Goal: Contribute content: Contribute content

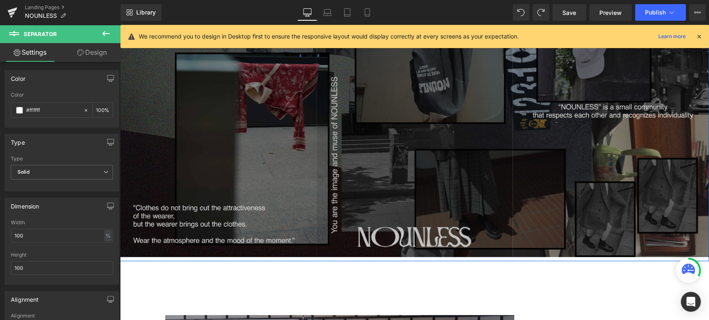
scroll to position [115, 0]
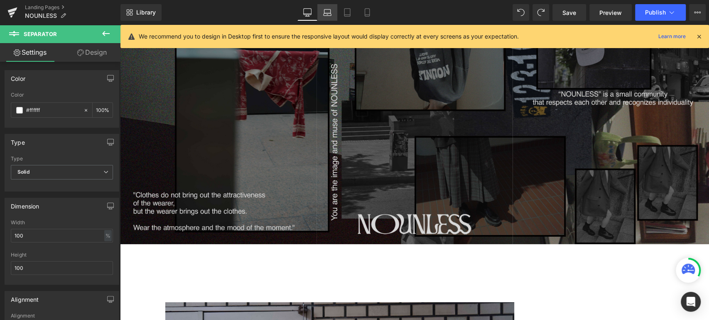
click at [326, 10] on icon at bounding box center [327, 12] width 8 height 8
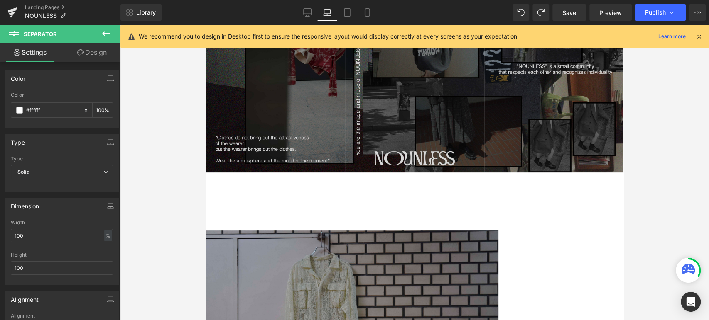
scroll to position [0, 0]
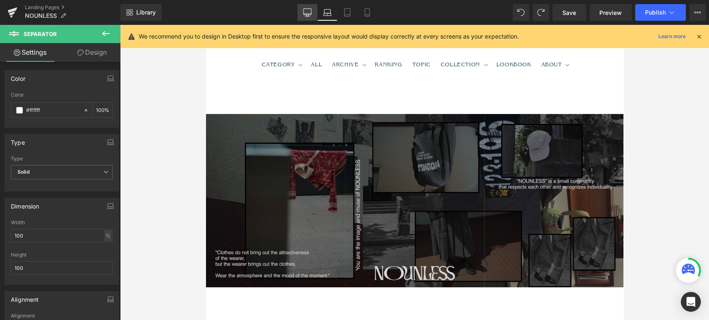
click at [308, 15] on icon at bounding box center [307, 12] width 8 height 8
type input "100"
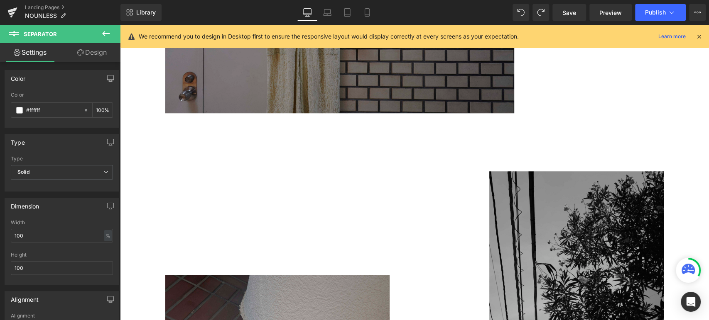
scroll to position [431, 0]
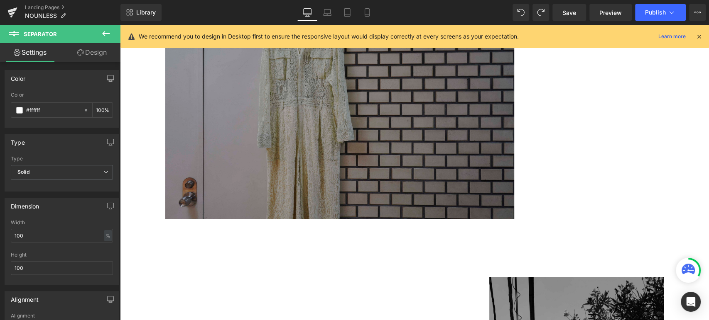
drag, startPoint x: 110, startPoint y: 30, endPoint x: 110, endPoint y: 44, distance: 14.1
click at [110, 30] on icon at bounding box center [106, 34] width 10 height 10
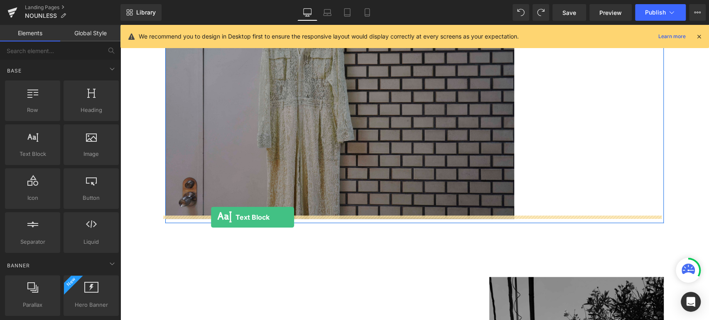
drag, startPoint x: 158, startPoint y: 180, endPoint x: 211, endPoint y: 218, distance: 64.6
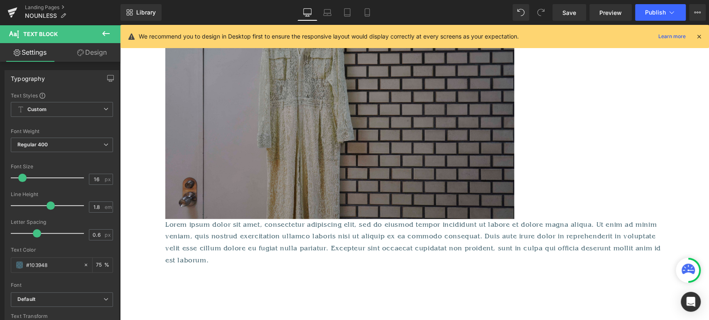
drag, startPoint x: 223, startPoint y: 263, endPoint x: 73, endPoint y: 213, distance: 158.4
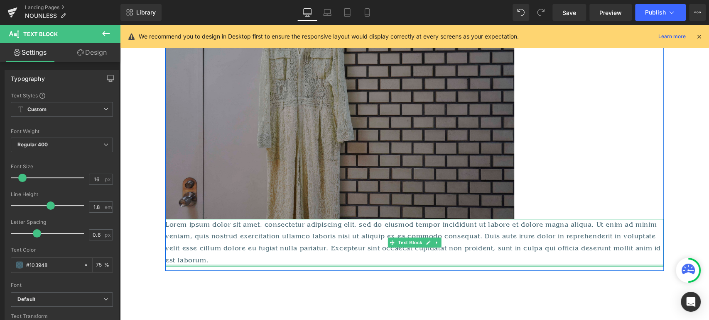
click at [259, 250] on p "Lorem ipsum dolor sit amet, consectetur adipiscing elit, sed do eiusmod tempor …" at bounding box center [414, 243] width 498 height 48
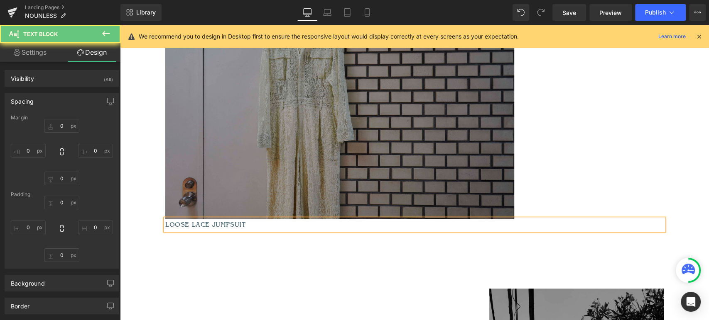
paste div
type input "0"
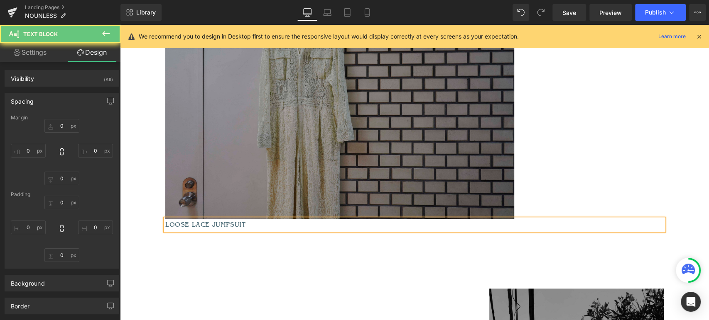
type input "0"
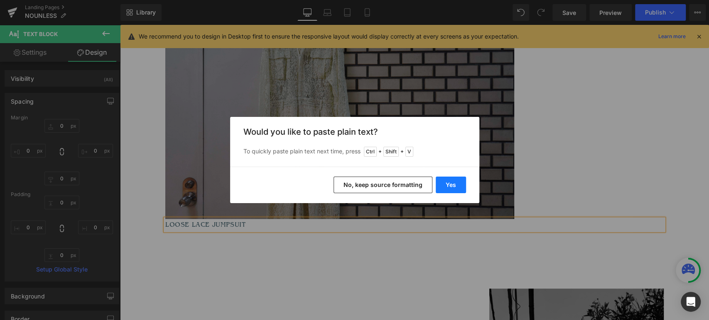
click at [455, 181] on button "Yes" at bounding box center [450, 185] width 30 height 17
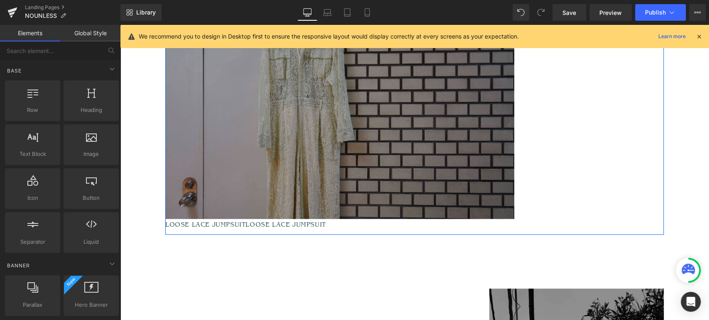
click at [120, 25] on div at bounding box center [120, 25] width 0 height 0
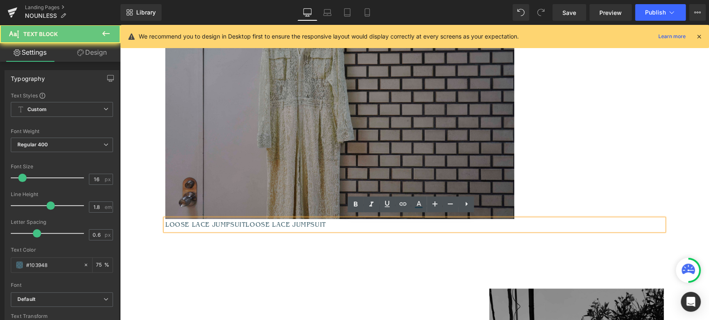
click at [324, 222] on p "LOOSE LACE JUMPSUITLOOSE LACE JUMPSUIT" at bounding box center [414, 225] width 498 height 12
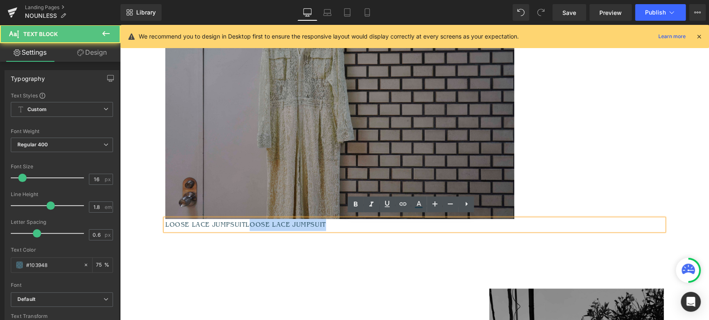
click at [245, 224] on p "LOOSE LACE JUMPSUITLOOSE LACE JUMPSUIT" at bounding box center [414, 225] width 498 height 12
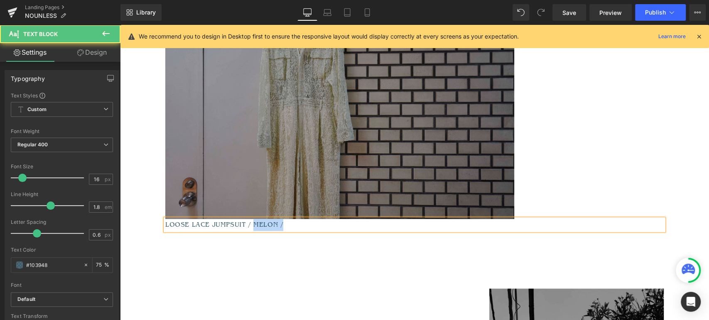
drag, startPoint x: 249, startPoint y: 223, endPoint x: 255, endPoint y: 231, distance: 10.0
click at [249, 224] on p "LOOSE LACE JUMPSUIT / MELON /" at bounding box center [414, 225] width 498 height 12
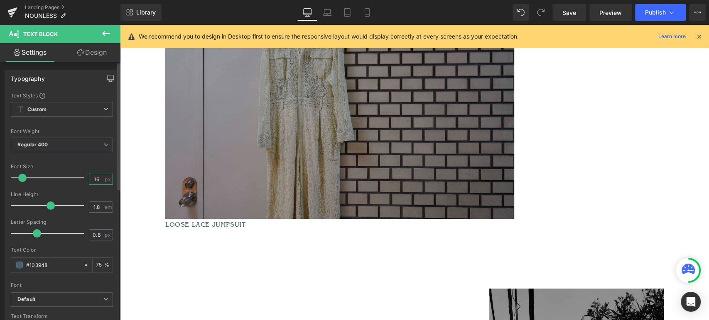
click at [98, 180] on input "16" at bounding box center [96, 179] width 15 height 10
type input "14"
drag, startPoint x: 59, startPoint y: 267, endPoint x: 27, endPoint y: 264, distance: 31.3
click at [27, 264] on input "#103948" at bounding box center [52, 265] width 53 height 9
type input "0"
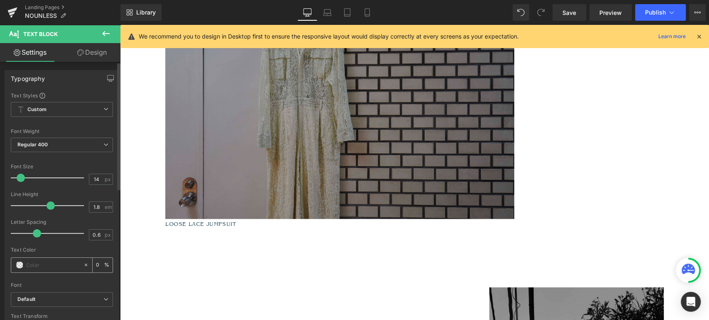
type input "3"
type input "#33333"
type input "0"
type input "#333333"
type input "100"
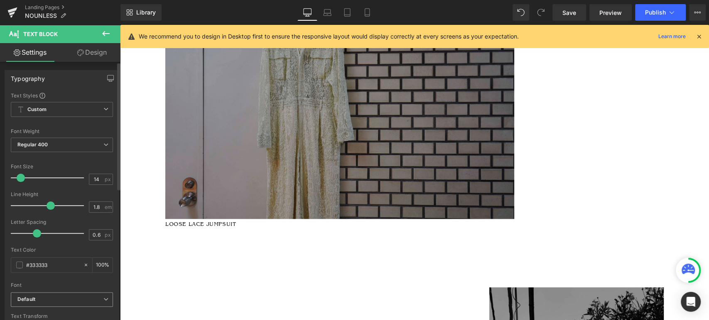
type input "#333333"
click at [61, 304] on span "Default" at bounding box center [62, 300] width 102 height 15
click at [82, 283] on div "Font" at bounding box center [60, 286] width 99 height 6
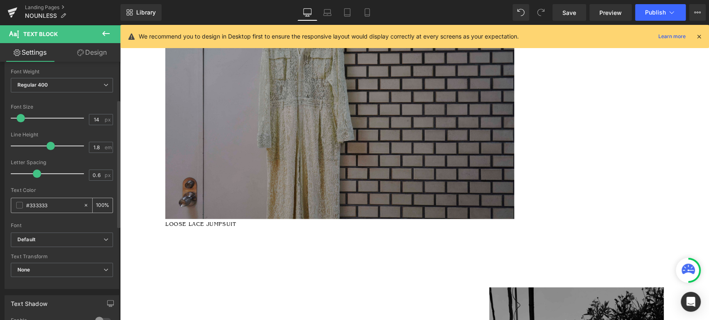
scroll to position [76, 0]
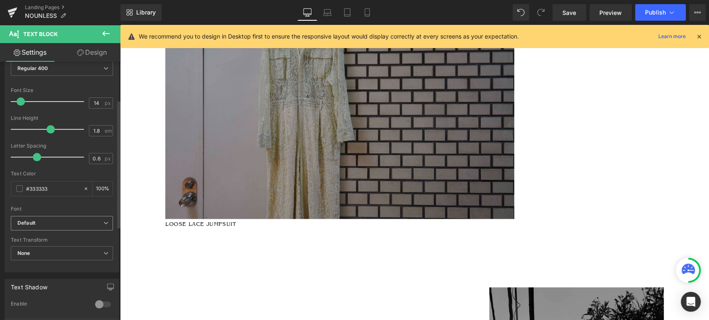
click at [86, 218] on span "Default" at bounding box center [62, 223] width 102 height 15
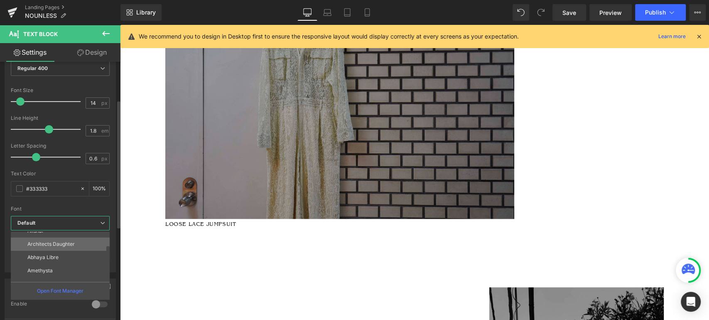
scroll to position [38, 0]
click at [63, 265] on li "EB Garamond" at bounding box center [62, 266] width 103 height 13
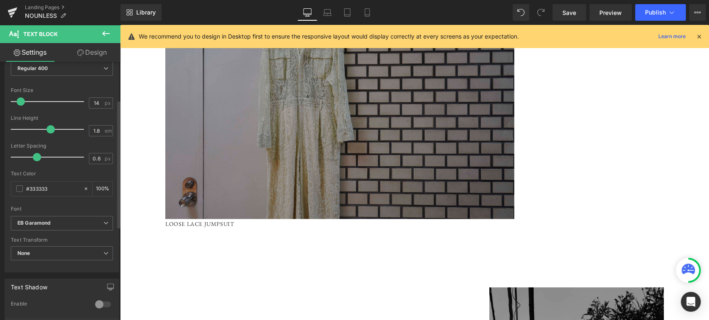
click at [78, 202] on div at bounding box center [62, 203] width 102 height 5
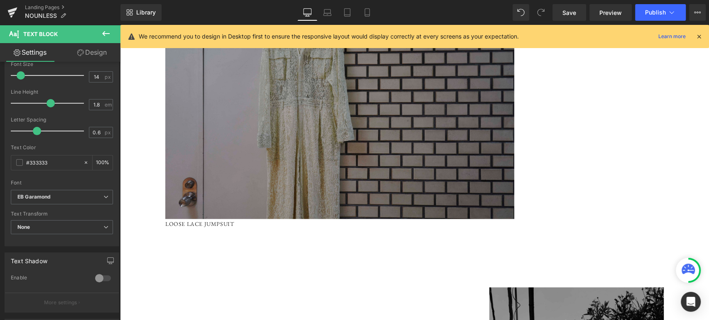
scroll to position [115, 0]
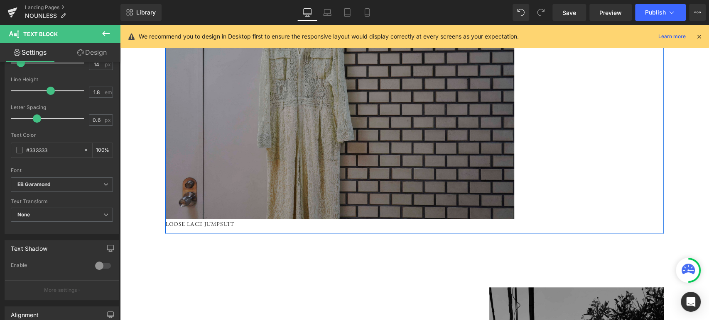
click at [120, 25] on div at bounding box center [120, 25] width 0 height 0
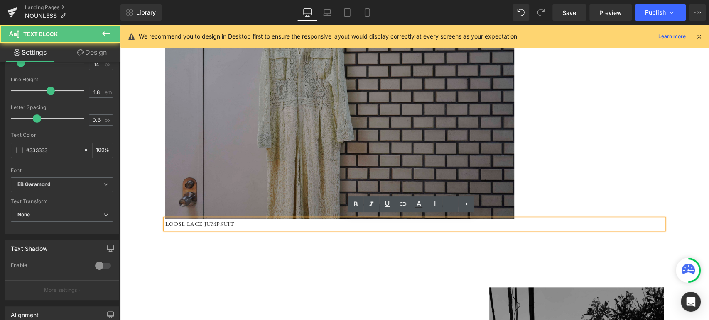
click at [232, 222] on p "LOOSE LACE JUMPSUIT" at bounding box center [414, 224] width 498 height 10
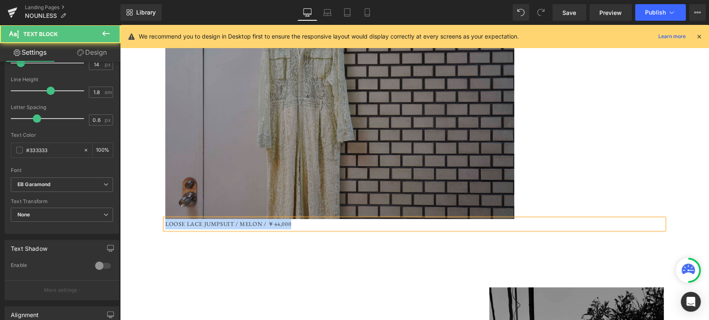
click at [165, 222] on p "LOOSE LACE JUMPSUIT / MELON / ￥44,000" at bounding box center [414, 224] width 498 height 10
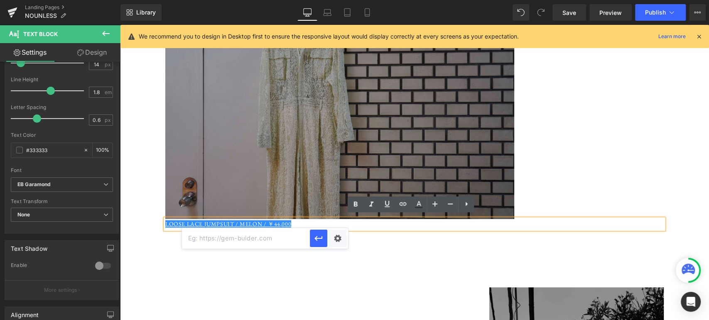
click at [247, 238] on input "text" at bounding box center [246, 238] width 128 height 21
paste input "[URL][DOMAIN_NAME]"
type input "[URL][DOMAIN_NAME]"
drag, startPoint x: 318, startPoint y: 238, endPoint x: 189, endPoint y: 233, distance: 129.6
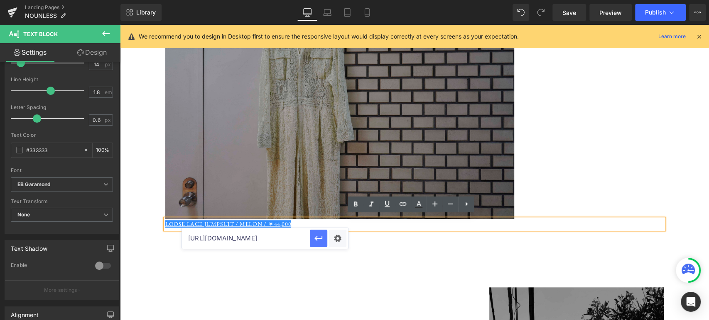
click at [318, 238] on icon "button" at bounding box center [318, 238] width 8 height 5
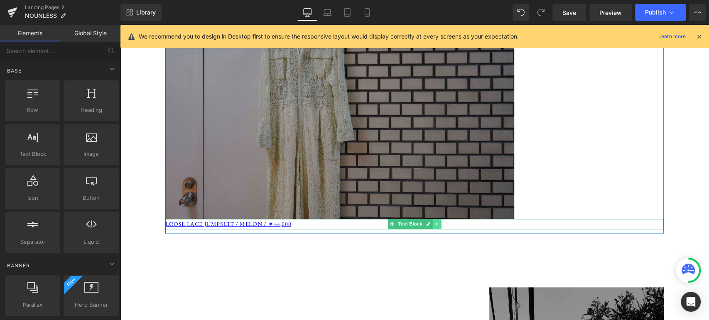
click at [433, 225] on link at bounding box center [437, 224] width 9 height 10
click at [430, 225] on link at bounding box center [432, 224] width 9 height 10
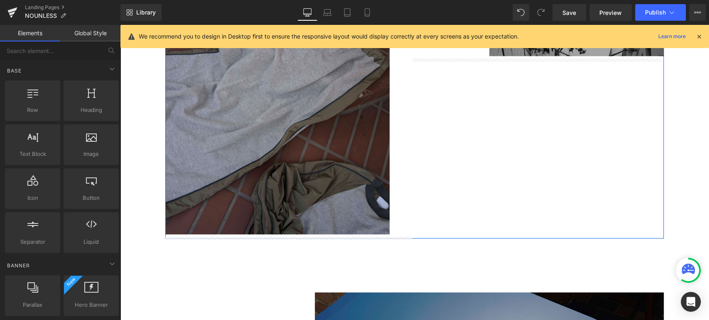
scroll to position [945, 0]
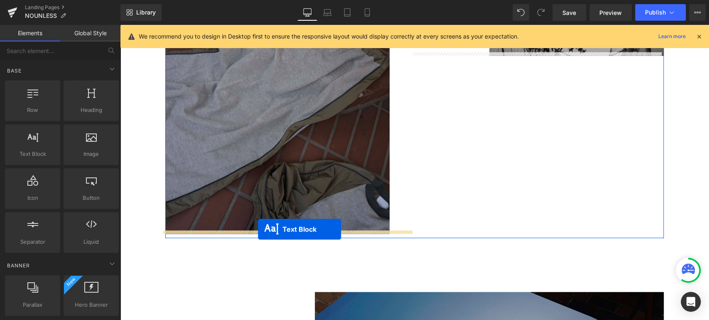
drag, startPoint x: 387, startPoint y: 64, endPoint x: 258, endPoint y: 230, distance: 209.7
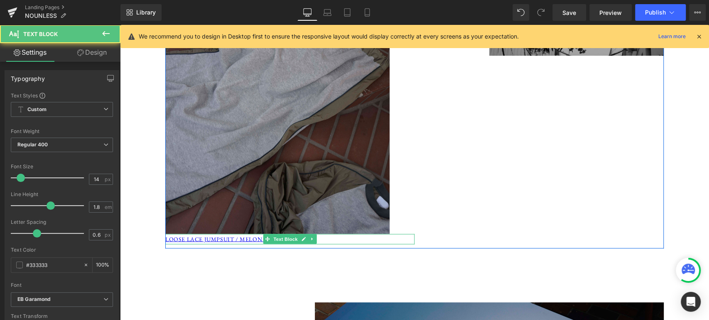
click at [350, 238] on p "LOOSE LACE JUMPSUIT / MELON / ￥44,000" at bounding box center [289, 239] width 249 height 10
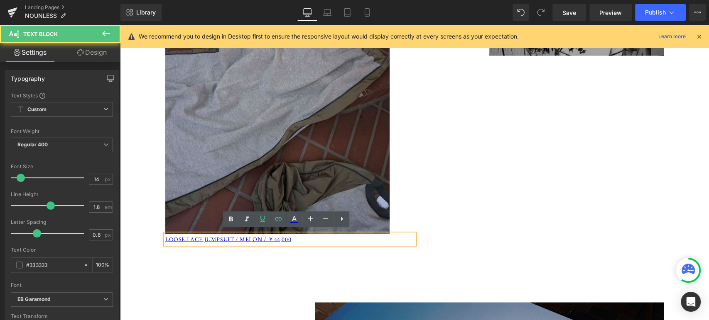
click at [357, 234] on p "LOOSE LACE JUMPSUIT / MELON / ￥44,000" at bounding box center [289, 239] width 249 height 10
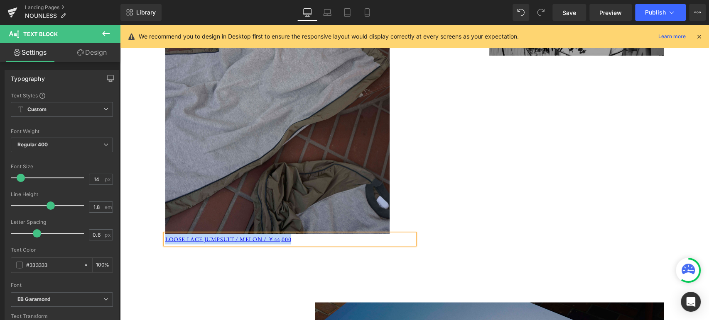
paste div
click at [301, 235] on p "SPORTY SWEAT DOCKING TOPS / GRAY / ￥30,800(Tax in)" at bounding box center [289, 239] width 249 height 10
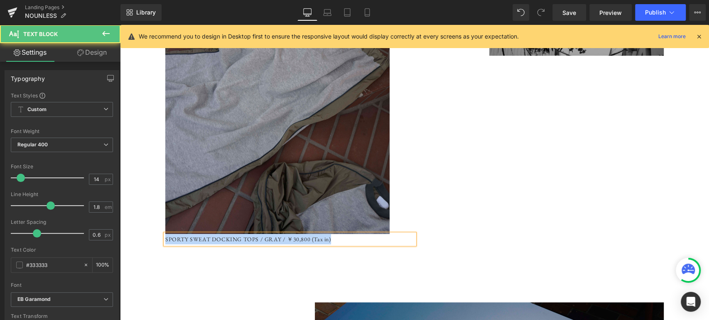
drag, startPoint x: 357, startPoint y: 235, endPoint x: 240, endPoint y: 253, distance: 118.9
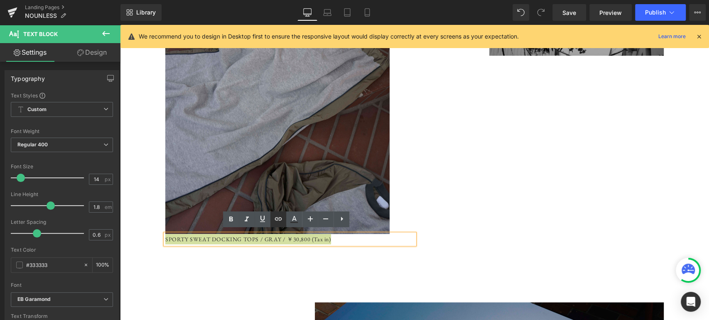
click at [276, 221] on icon at bounding box center [278, 219] width 10 height 10
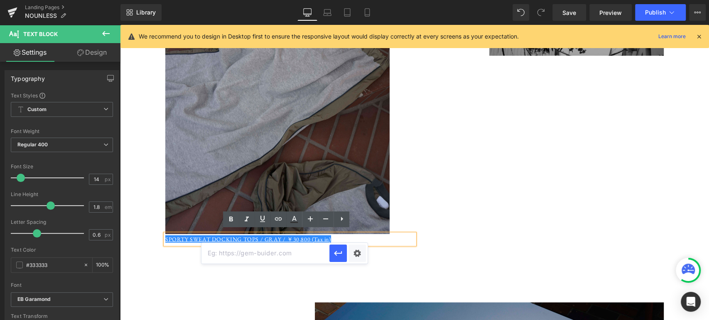
click at [301, 254] on input "text" at bounding box center [265, 253] width 128 height 21
paste input "[URL][DOMAIN_NAME]"
type input "[URL][DOMAIN_NAME]"
click at [338, 253] on icon "button" at bounding box center [338, 254] width 10 height 10
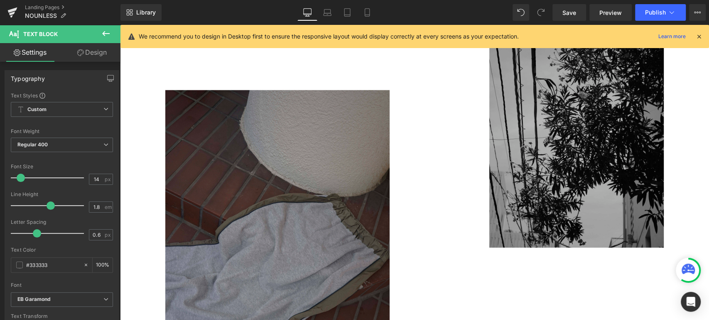
scroll to position [540, 0]
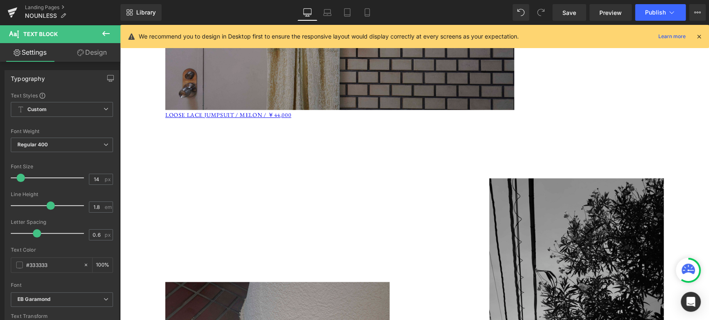
click at [298, 114] on p "LOOSE LACE JUMPSUIT / MELON / ￥44,000" at bounding box center [414, 115] width 498 height 10
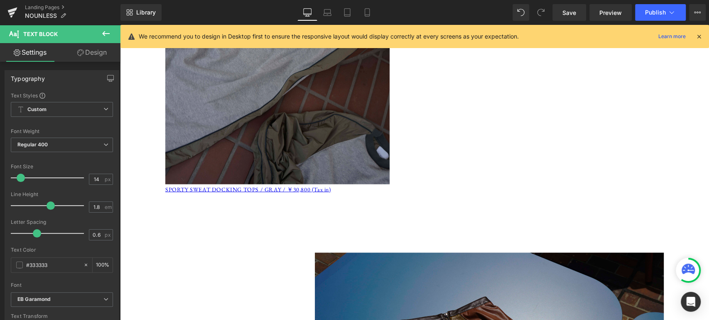
scroll to position [1001, 0]
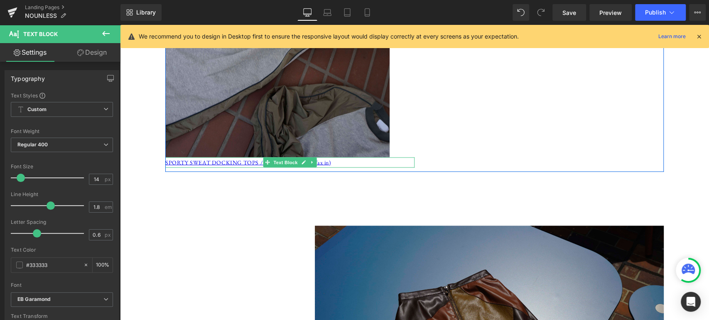
click at [335, 161] on p "SPORTY SWEAT DOCKING TOPS / GRAY / ￥30,800 (Tax in)" at bounding box center [289, 162] width 249 height 10
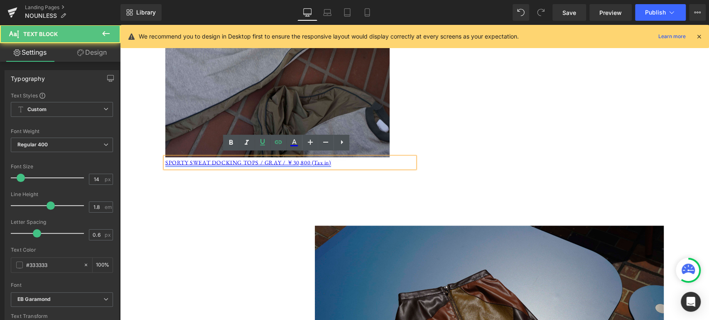
click at [165, 160] on link "SPORTY SWEAT DOCKING TOPS / GRAY / ￥30,800 (Tax in)" at bounding box center [248, 162] width 166 height 7
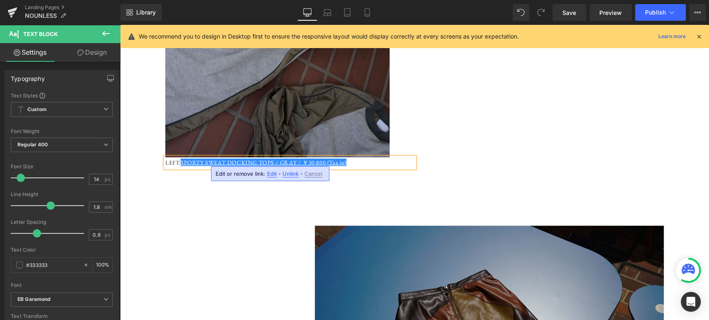
click at [358, 164] on p "LEFT: SPORTY SWEAT DOCKING TOPS / GRAY / ￥30,800 (Tax in)" at bounding box center [289, 162] width 249 height 10
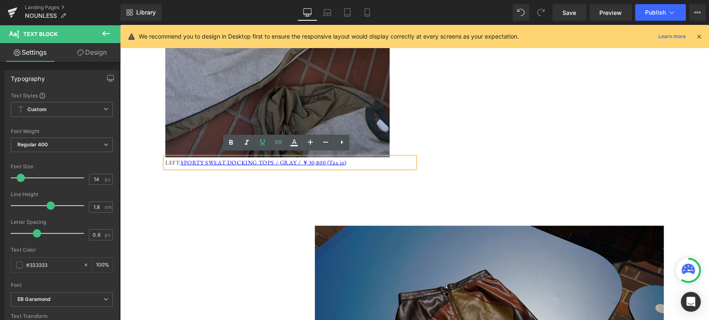
click at [378, 161] on p "LEFT: SPORTY SWEAT DOCKING TOPS / GRAY / ￥30,800 (Tax in)" at bounding box center [289, 162] width 249 height 10
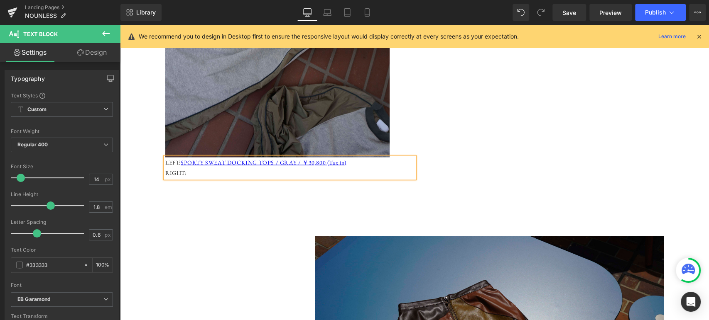
click at [175, 160] on p "LEFT: SPORTY SWEAT DOCKING TOPS / GRAY / ￥30,800 (Tax in)" at bounding box center [289, 162] width 249 height 10
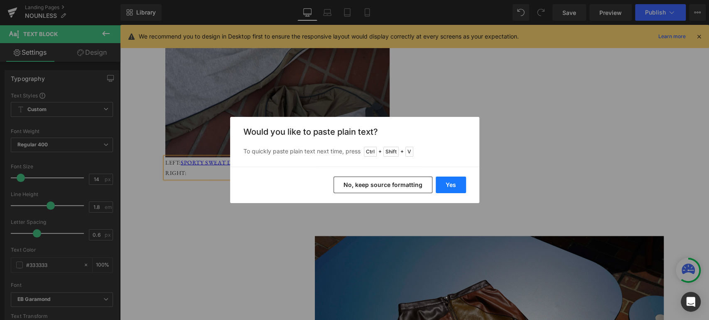
click at [455, 186] on button "Yes" at bounding box center [450, 185] width 30 height 17
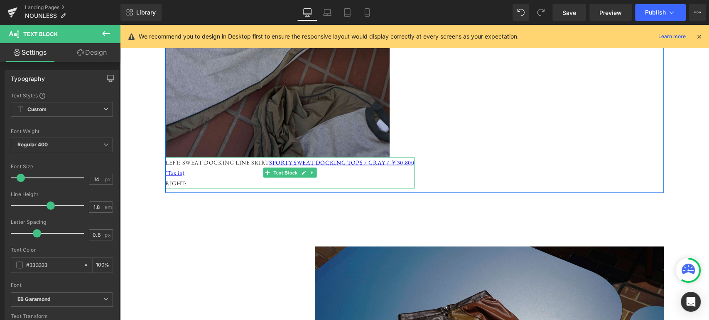
click at [237, 165] on p "LEFT: SWEAT DOCKING LINE SKIRT SPORTY SWEAT DOCKING TOPS / GRAY / ￥30,800 (Tax …" at bounding box center [289, 167] width 249 height 21
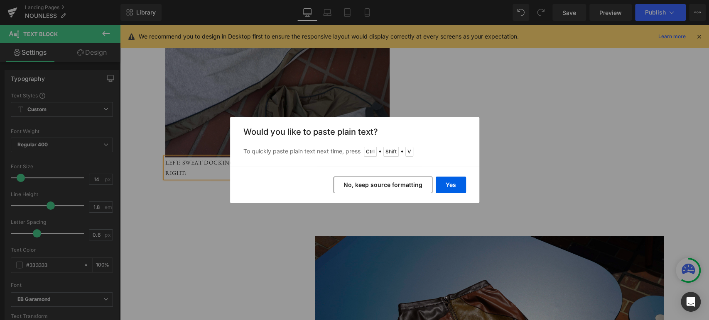
click at [406, 186] on button "No, keep source formatting" at bounding box center [382, 185] width 99 height 17
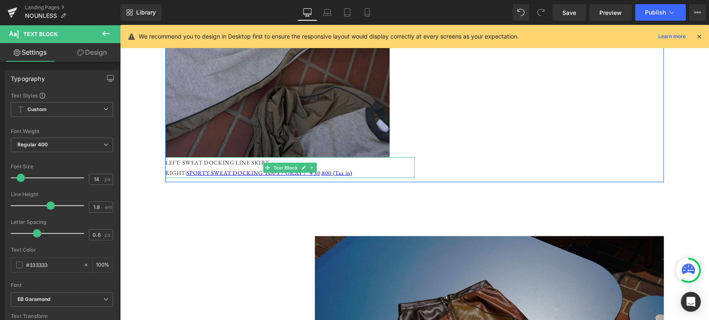
click at [243, 160] on p "LEFT: SWEAT DOCKING LINE SKIRT" at bounding box center [289, 162] width 249 height 10
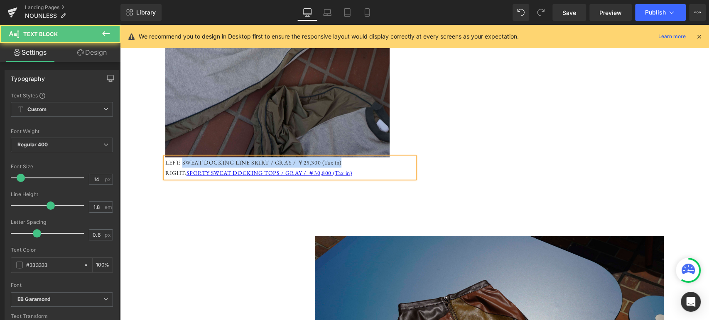
click at [180, 161] on p "LEFT: SWEAT DOCKING LINE SKIRT / GRAY / ￥25,300 (Tax in)" at bounding box center [289, 162] width 249 height 10
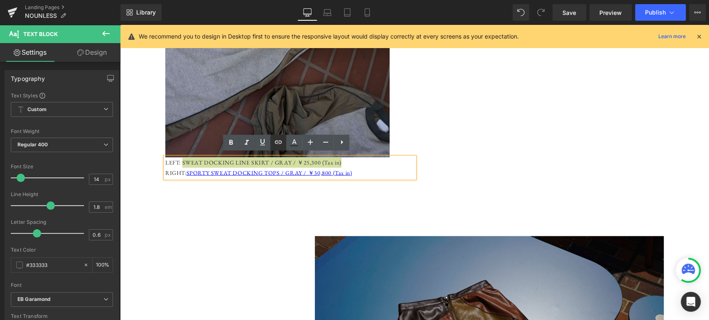
click at [278, 145] on icon at bounding box center [278, 142] width 10 height 10
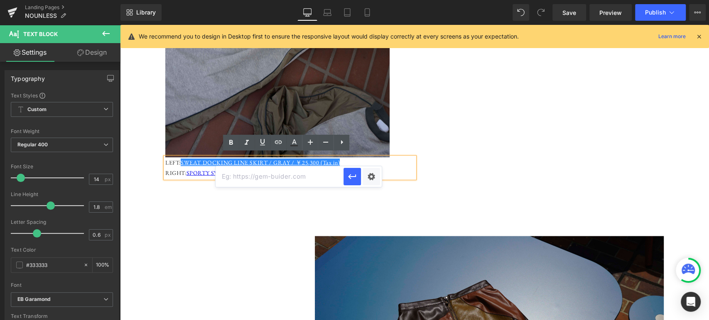
click at [311, 175] on input "text" at bounding box center [279, 176] width 128 height 21
paste input "[URL][DOMAIN_NAME]"
type input "[URL][DOMAIN_NAME]"
click at [354, 183] on button "button" at bounding box center [351, 176] width 17 height 17
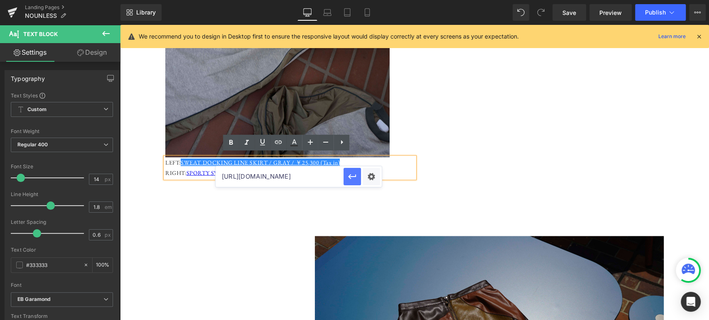
scroll to position [0, 0]
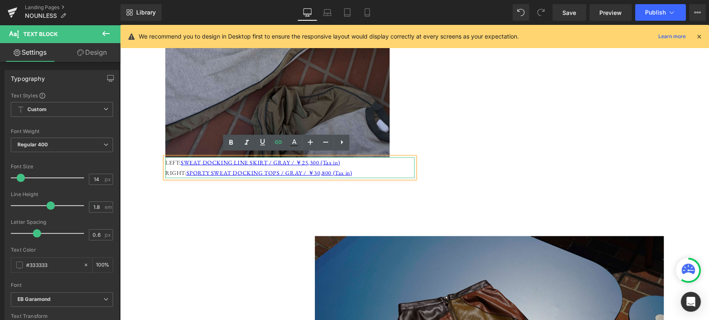
click at [364, 170] on p "RIGHT: SPORTY SWEAT DOCKING TOPS / GRAY / ￥30,800 (Tax in)" at bounding box center [289, 173] width 249 height 10
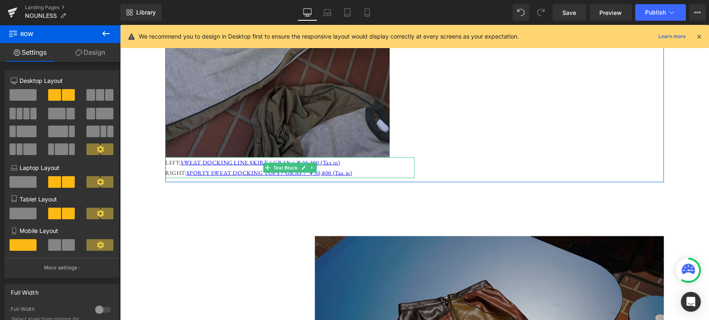
click at [368, 168] on p "RIGHT: SPORTY SWEAT DOCKING TOPS / GRAY / ￥30,800 (Tax in)" at bounding box center [289, 173] width 249 height 10
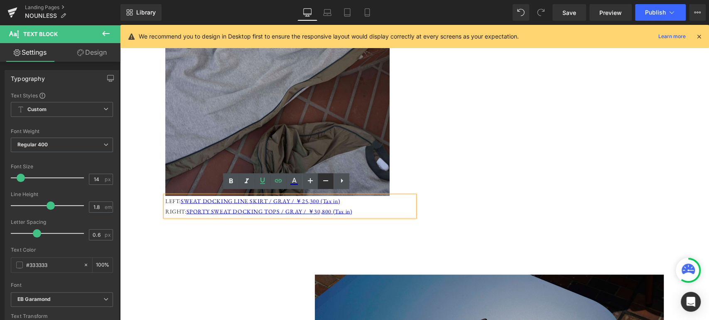
scroll to position [963, 0]
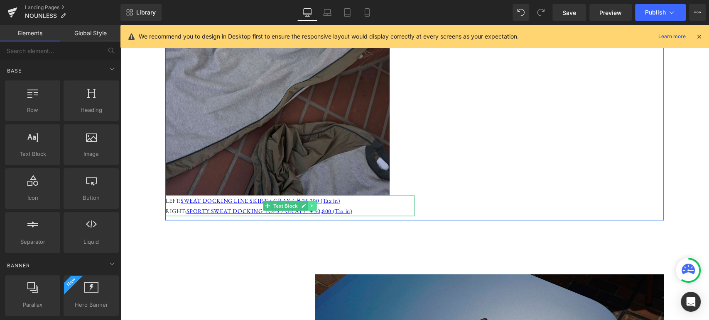
click at [310, 203] on icon at bounding box center [312, 205] width 5 height 5
click at [306, 203] on icon at bounding box center [308, 205] width 5 height 5
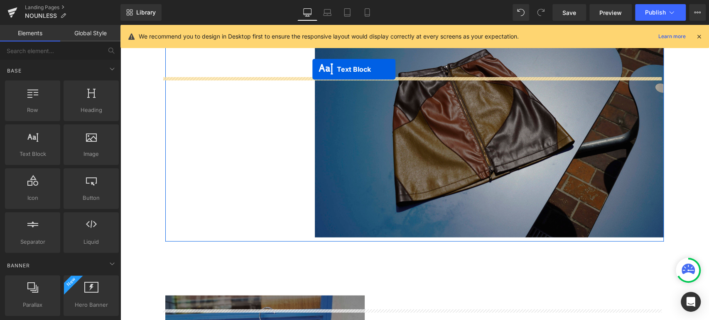
scroll to position [1270, 0]
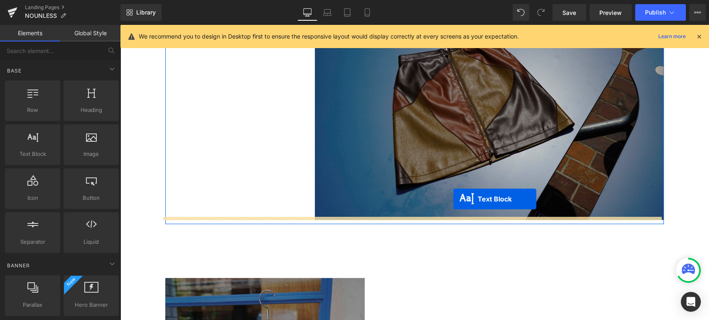
drag, startPoint x: 264, startPoint y: 146, endPoint x: 453, endPoint y: 199, distance: 196.2
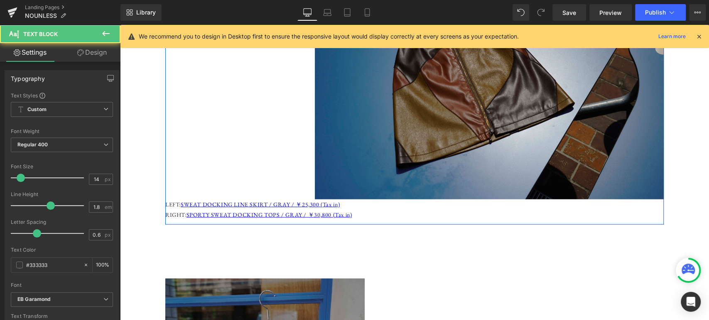
scroll to position [1249, 0]
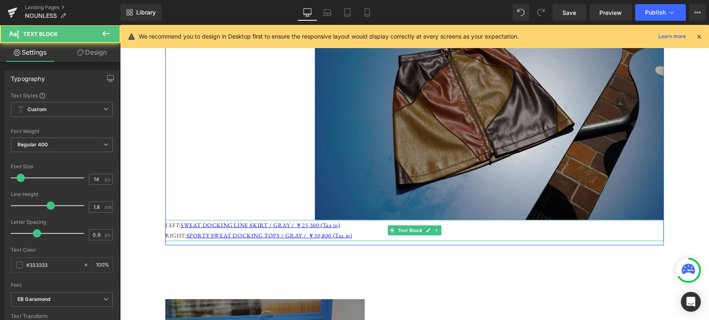
click at [351, 225] on p "LEFT: SWEAT DOCKING LINE SKIRT / GRAY / ￥25,300 (Tax in)" at bounding box center [414, 225] width 498 height 10
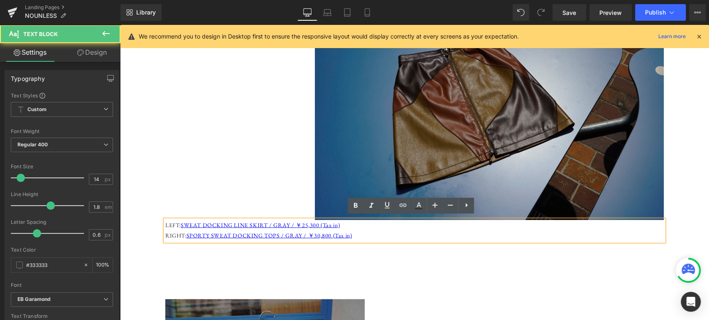
click at [363, 225] on p "LEFT: SWEAT DOCKING LINE SKIRT / GRAY / ￥25,300 (Tax in)" at bounding box center [414, 225] width 498 height 10
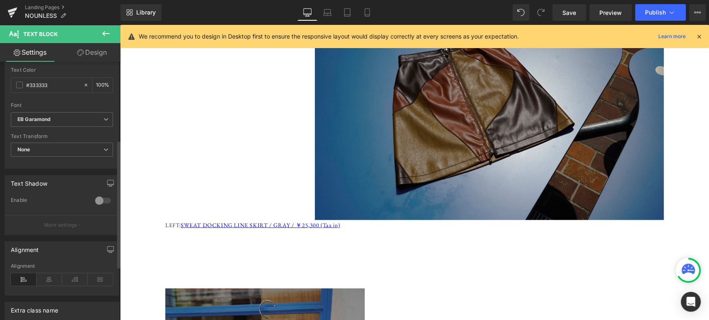
scroll to position [192, 0]
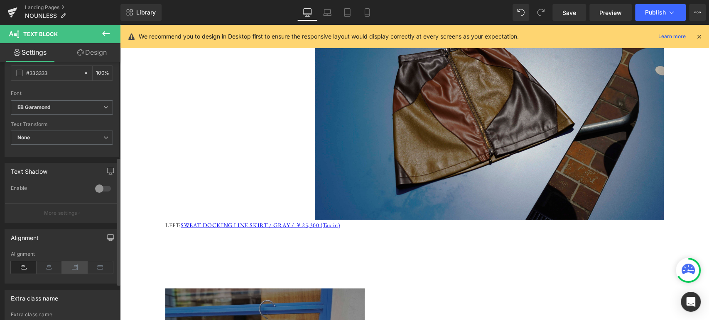
click at [81, 264] on icon at bounding box center [75, 268] width 26 height 12
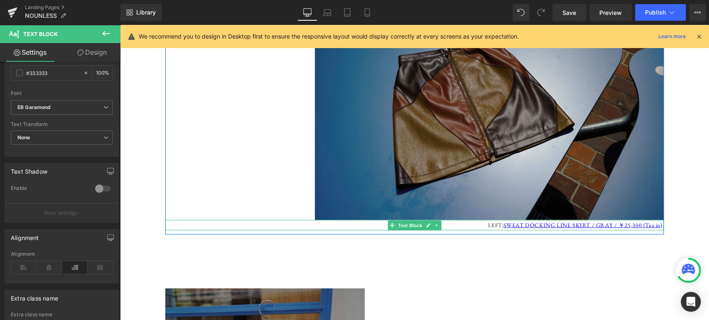
click at [493, 220] on p "LEFT: SWEAT DOCKING LINE SKIRT / GRAY / ￥25,300 (Tax in)" at bounding box center [414, 225] width 498 height 10
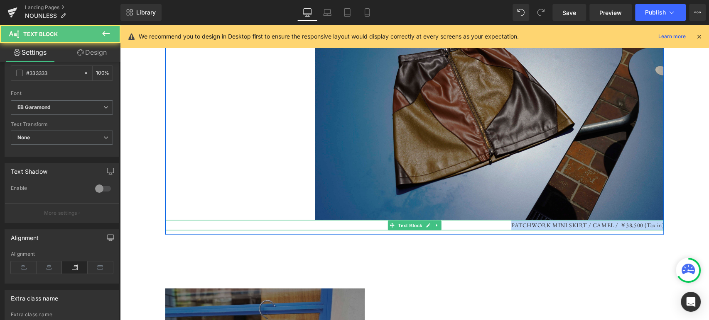
click at [504, 221] on p "PATCHWORK MINI SKIRT / CAMEL / ￥38,500 (Tax in)" at bounding box center [414, 225] width 498 height 10
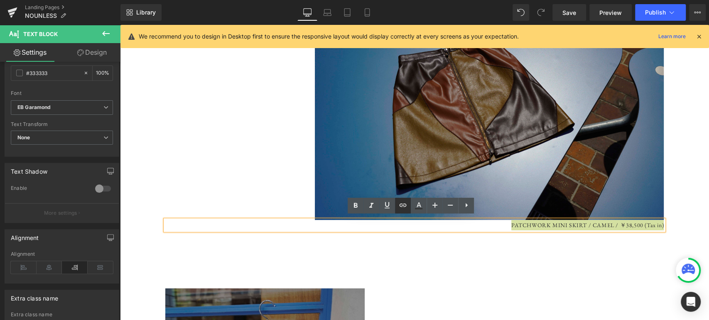
click at [398, 206] on icon at bounding box center [403, 205] width 10 height 10
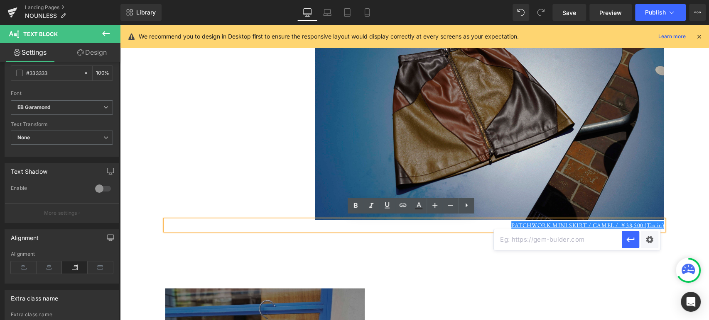
click at [548, 238] on input "text" at bounding box center [558, 240] width 128 height 21
paste input "[URL][DOMAIN_NAME]"
type input "[URL][DOMAIN_NAME]"
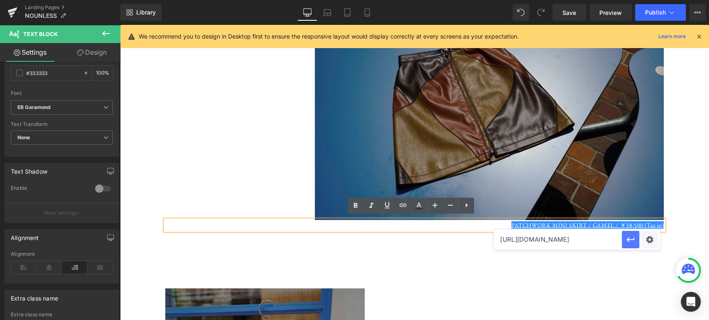
click at [626, 238] on icon "button" at bounding box center [630, 240] width 10 height 10
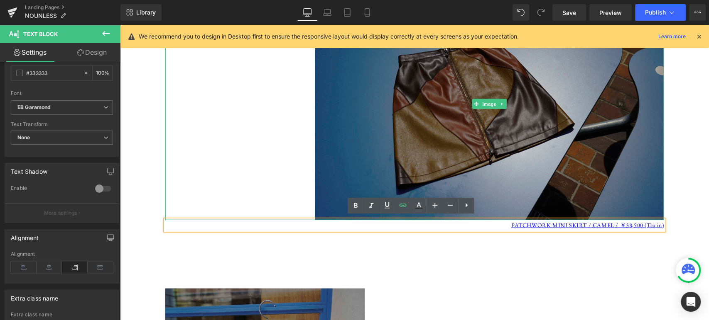
click at [455, 99] on img at bounding box center [489, 104] width 349 height 232
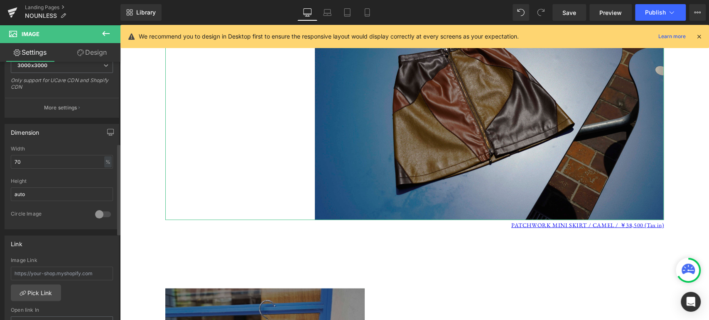
scroll to position [230, 0]
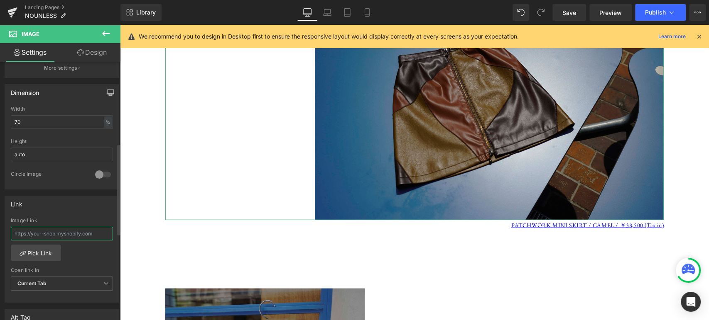
click at [55, 234] on input "text" at bounding box center [62, 234] width 102 height 14
type input "[URL][DOMAIN_NAME]"
click at [68, 213] on div "Link [URL][DOMAIN_NAME] Image Link [URL][DOMAIN_NAME] Pick Link Current Tab New…" at bounding box center [62, 250] width 115 height 108
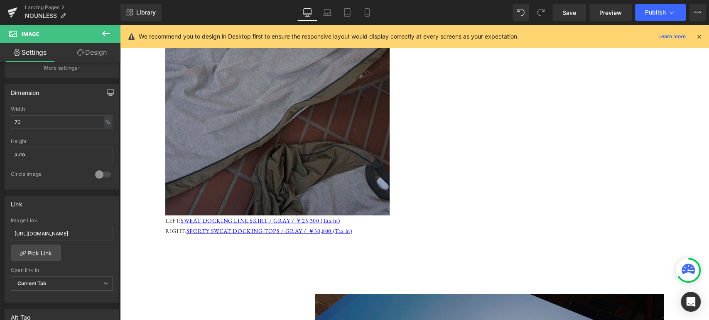
scroll to position [942, 0]
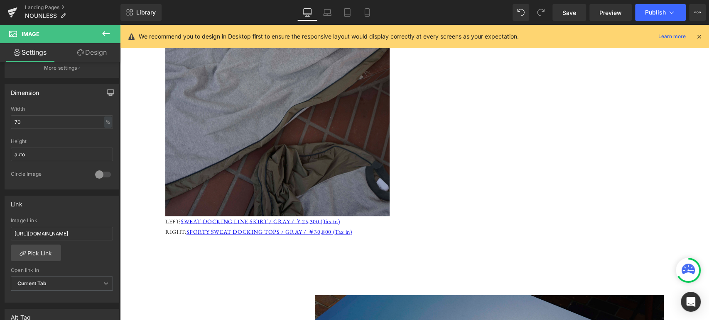
click at [293, 74] on img at bounding box center [277, 48] width 224 height 336
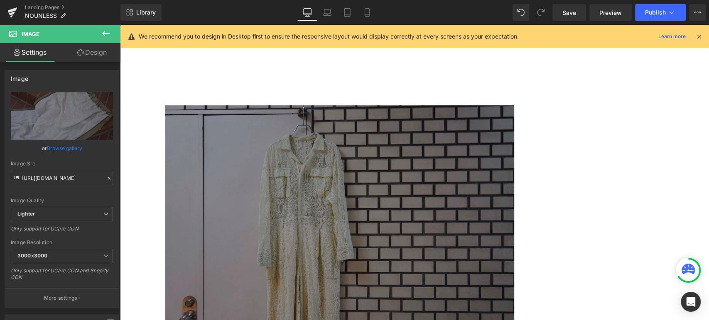
scroll to position [289, 0]
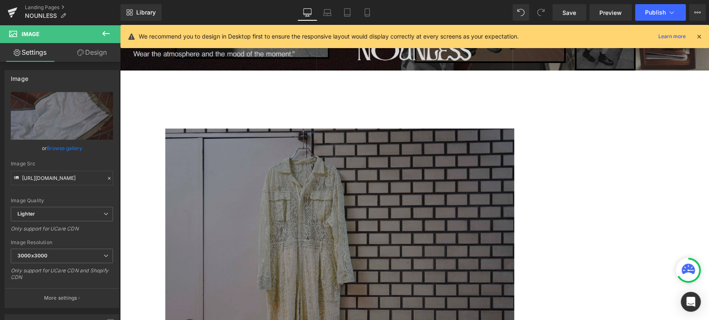
drag, startPoint x: 345, startPoint y: 167, endPoint x: 224, endPoint y: 194, distance: 124.5
click at [345, 169] on img at bounding box center [339, 245] width 349 height 232
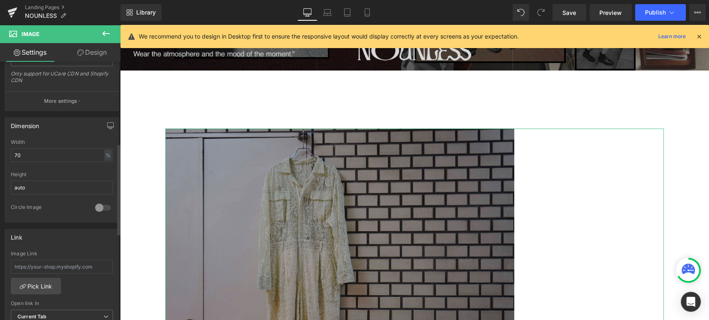
scroll to position [230, 0]
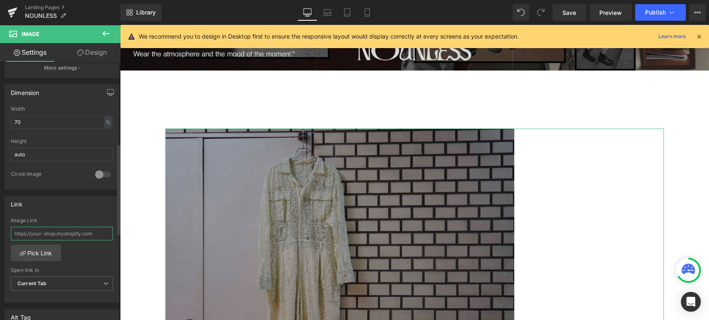
click at [50, 235] on input "text" at bounding box center [62, 234] width 102 height 14
click at [56, 237] on input "text" at bounding box center [62, 234] width 102 height 14
click at [34, 237] on input "text" at bounding box center [62, 234] width 102 height 14
paste input "[URL][DOMAIN_NAME]"
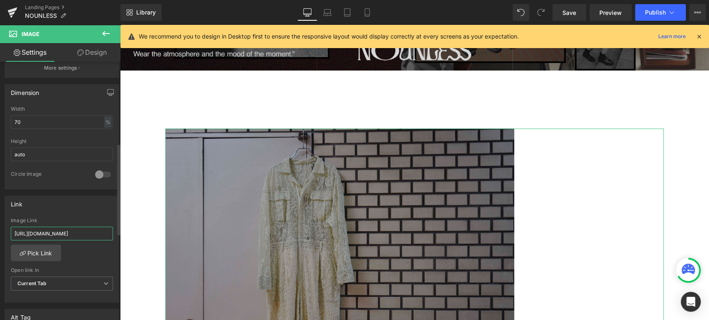
type input "[URL][DOMAIN_NAME]"
click at [59, 206] on div "Link" at bounding box center [62, 204] width 114 height 16
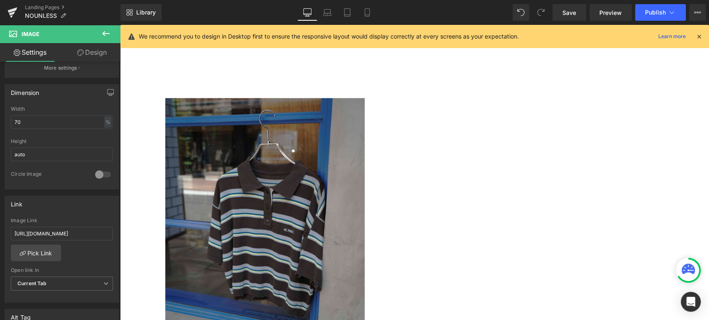
scroll to position [1518, 0]
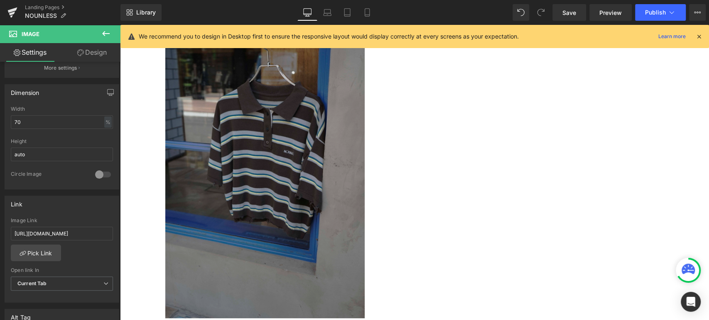
click at [194, 111] on img at bounding box center [264, 169] width 199 height 299
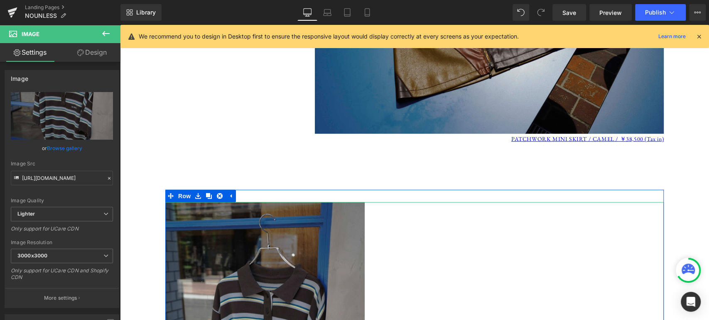
scroll to position [1327, 0]
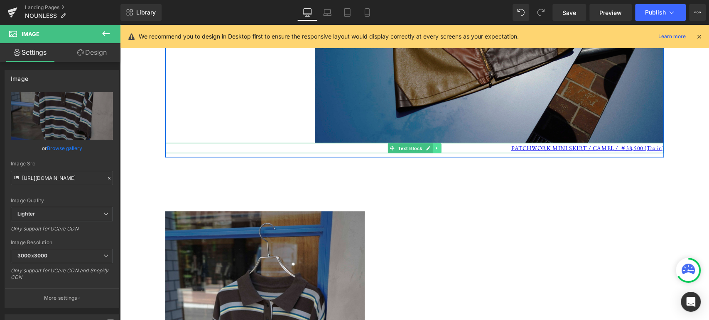
click at [434, 146] on icon at bounding box center [436, 148] width 5 height 5
click at [430, 147] on icon at bounding box center [432, 148] width 5 height 5
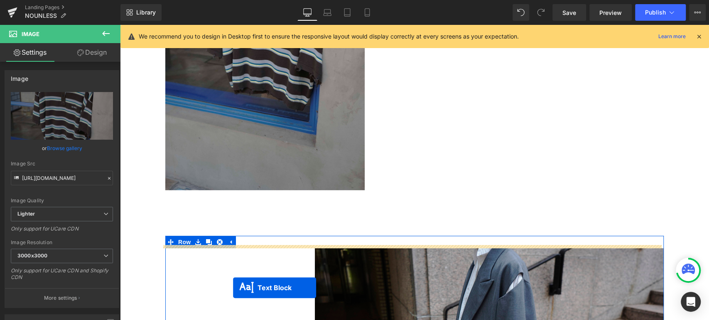
scroll to position [1684, 0]
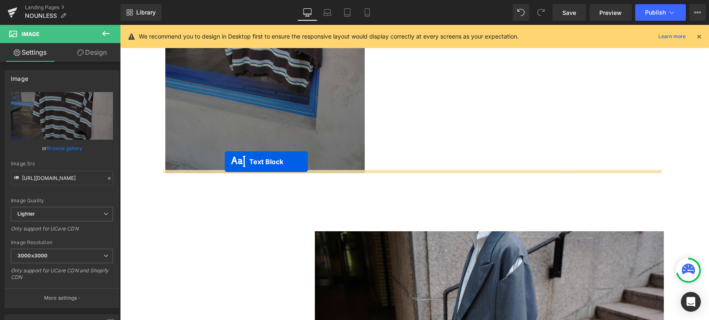
drag, startPoint x: 387, startPoint y: 155, endPoint x: 225, endPoint y: 162, distance: 162.4
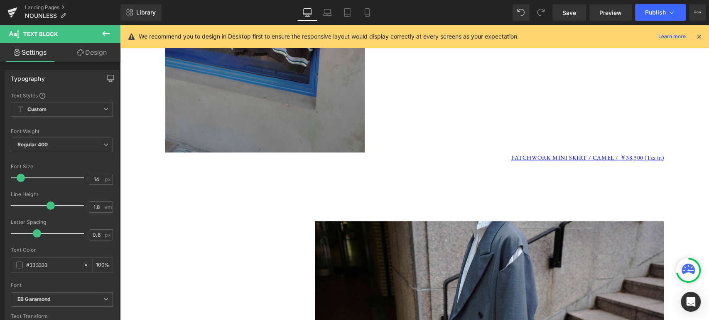
scroll to position [1664, 0]
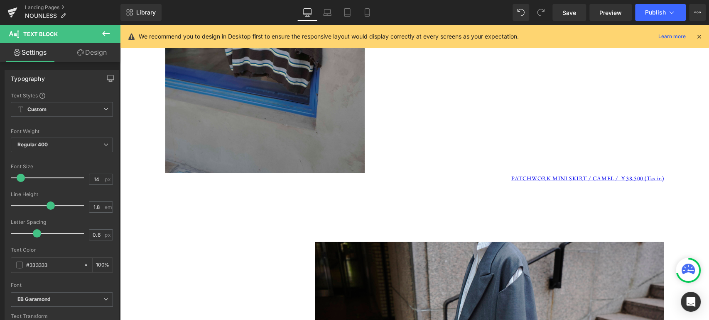
click at [503, 174] on p "PATCHWORK MINI SKIRT / CAMEL / ￥38,500 (Tax in)" at bounding box center [414, 179] width 498 height 10
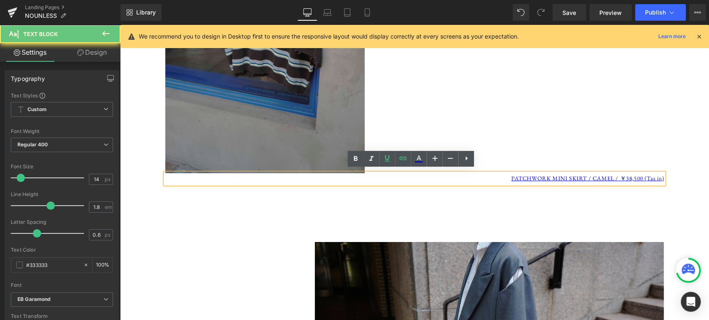
click at [506, 180] on p "PATCHWORK MINI SKIRT / CAMEL / ￥38,500 (Tax in)" at bounding box center [414, 179] width 498 height 10
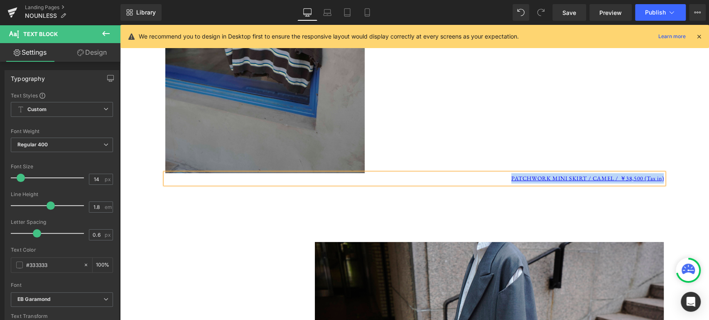
paste div
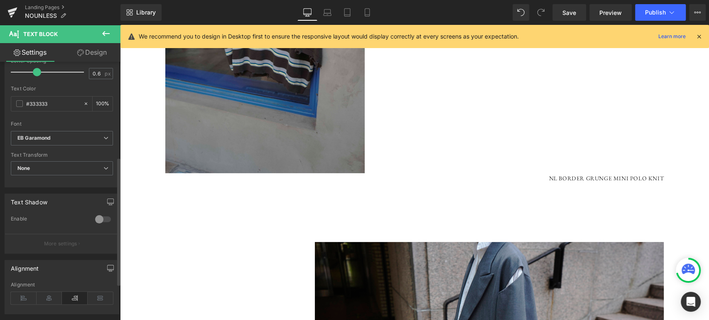
scroll to position [192, 0]
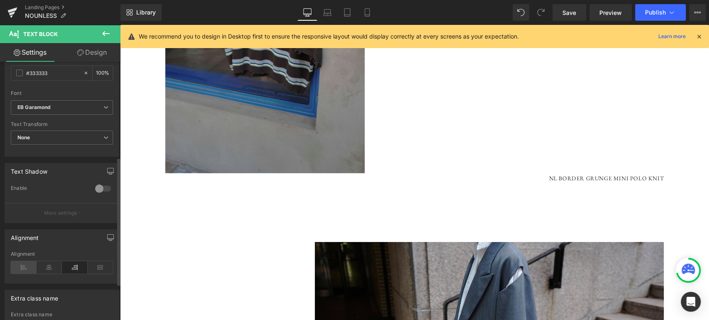
click at [24, 269] on icon at bounding box center [24, 268] width 26 height 12
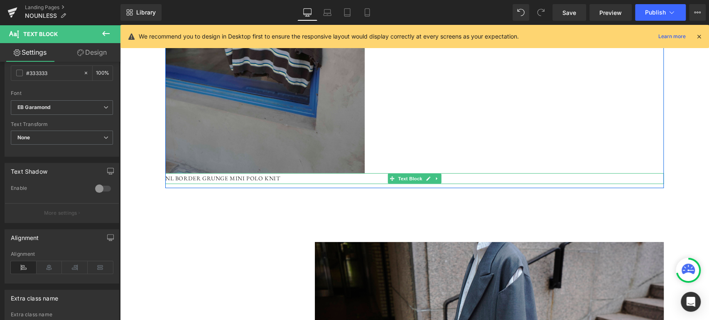
click at [284, 175] on p "NL BORDER GRUNGE MINI POLO KNIT" at bounding box center [414, 179] width 498 height 10
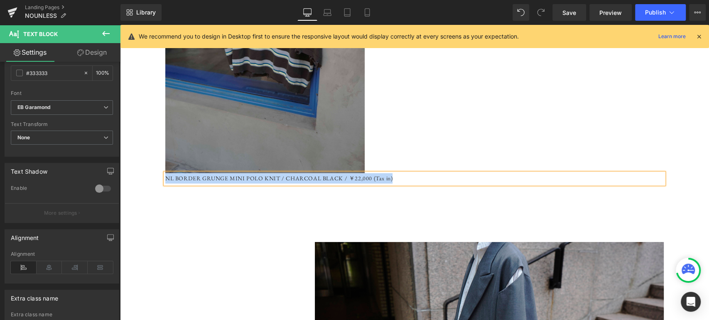
click at [165, 176] on p "NL BORDER GRUNGE MINI POLO KNIT / CHARCOAL BLACK / ￥22,000 (Tax in)" at bounding box center [414, 179] width 498 height 10
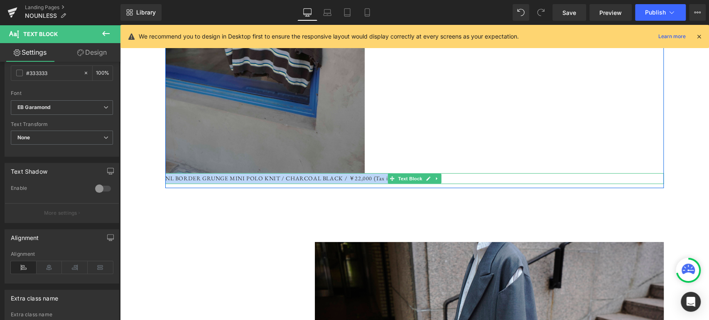
click at [376, 174] on p "NL BORDER GRUNGE MINI POLO KNIT / CHARCOAL BLACK / ￥22,000 (Tax in)" at bounding box center [414, 179] width 498 height 10
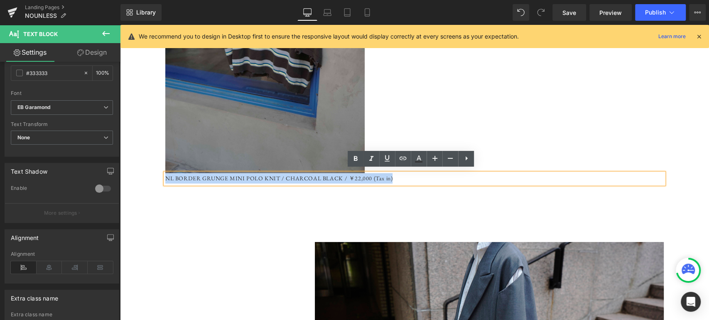
drag, startPoint x: 389, startPoint y: 175, endPoint x: 162, endPoint y: 176, distance: 227.1
click at [165, 176] on p "NL BORDER GRUNGE MINI POLO KNIT / CHARCOAL BLACK / ￥22,000 (Tax in)" at bounding box center [414, 179] width 498 height 10
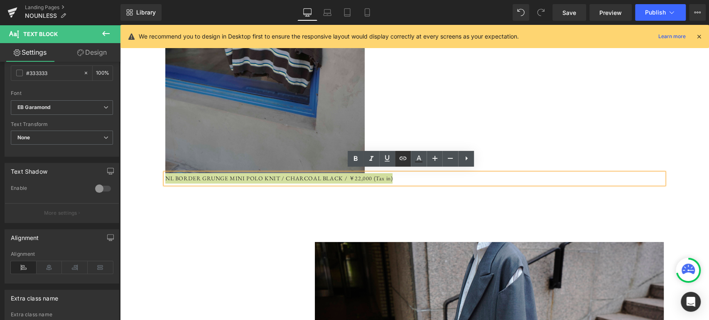
click at [405, 156] on icon at bounding box center [403, 159] width 10 height 10
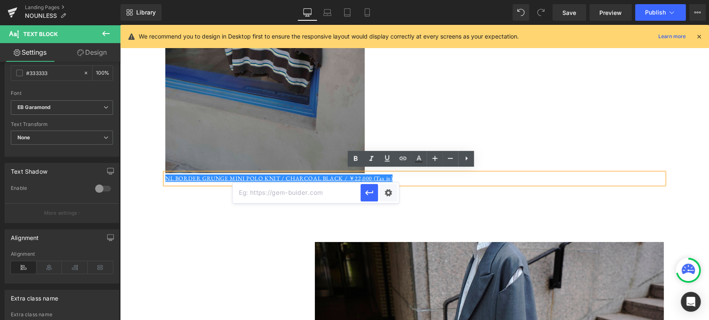
click at [335, 193] on input "text" at bounding box center [296, 193] width 128 height 21
paste input "[URL][DOMAIN_NAME]"
type input "[URL][DOMAIN_NAME]"
click at [372, 193] on icon "button" at bounding box center [369, 193] width 8 height 5
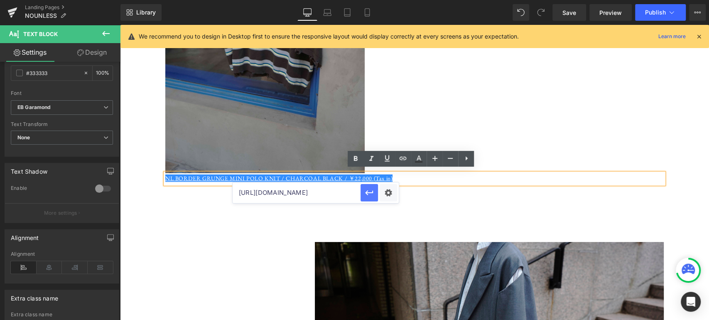
scroll to position [0, 0]
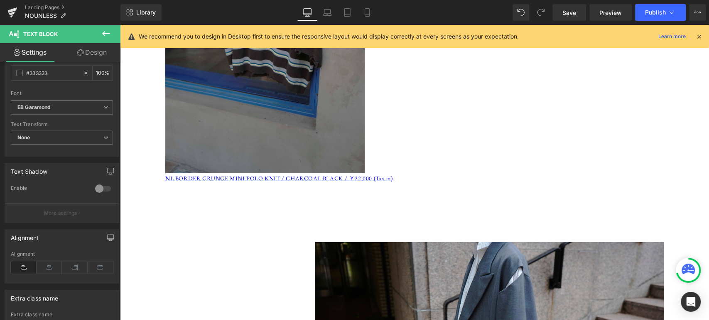
click at [215, 89] on img at bounding box center [264, 24] width 199 height 299
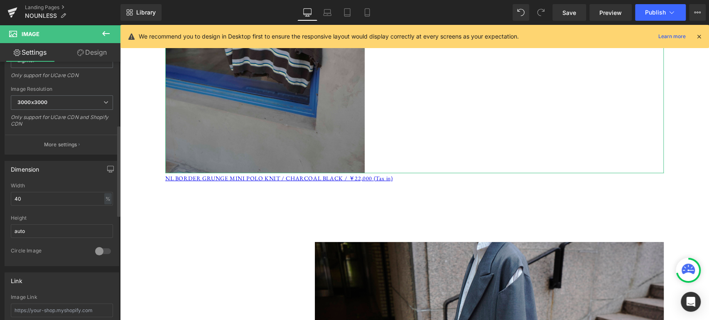
scroll to position [230, 0]
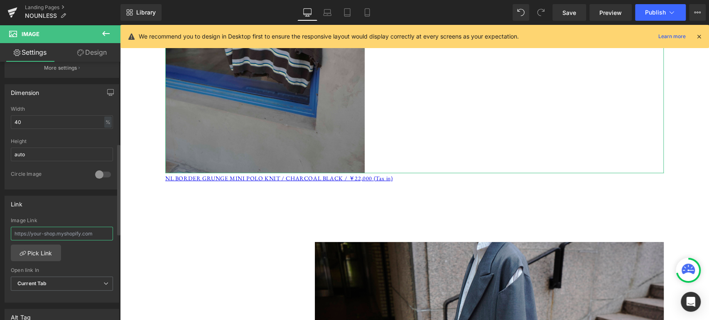
click at [61, 228] on input "text" at bounding box center [62, 234] width 102 height 14
paste input "[URL][DOMAIN_NAME]"
type input "[URL][DOMAIN_NAME]"
drag, startPoint x: 76, startPoint y: 207, endPoint x: 84, endPoint y: 207, distance: 7.9
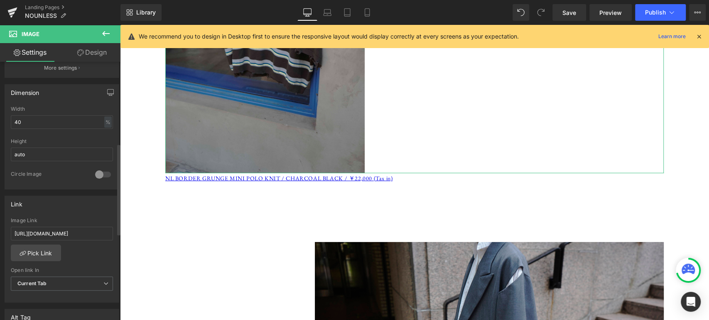
click at [76, 207] on div "Link" at bounding box center [62, 204] width 114 height 16
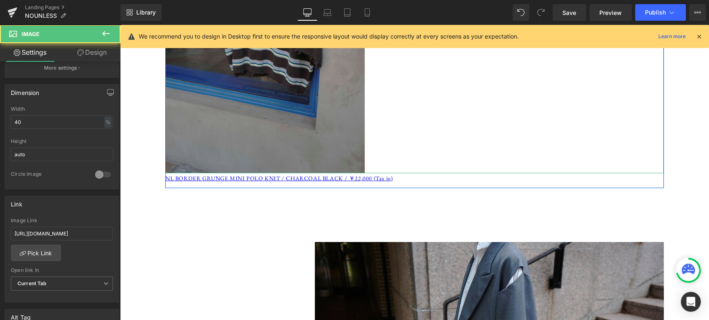
click at [487, 164] on link at bounding box center [414, 24] width 498 height 299
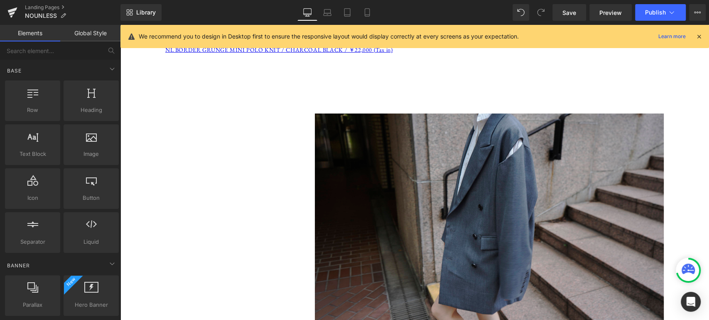
scroll to position [1779, 0]
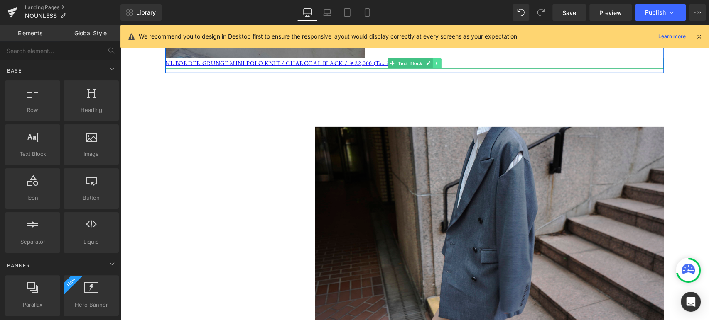
click at [435, 62] on icon at bounding box center [435, 63] width 1 height 3
click at [430, 62] on icon at bounding box center [432, 63] width 5 height 5
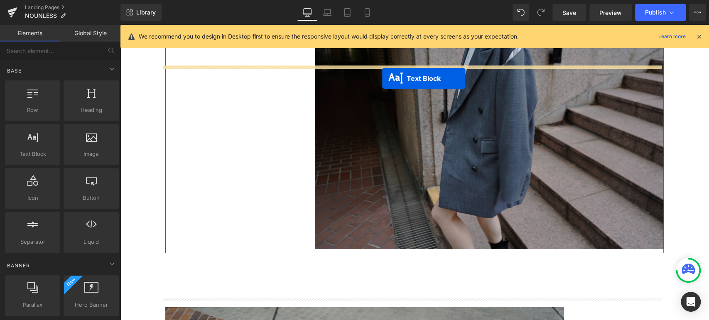
scroll to position [1933, 0]
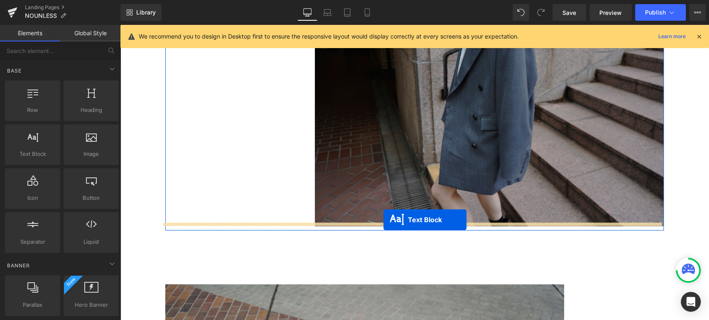
drag, startPoint x: 386, startPoint y: 71, endPoint x: 383, endPoint y: 220, distance: 148.6
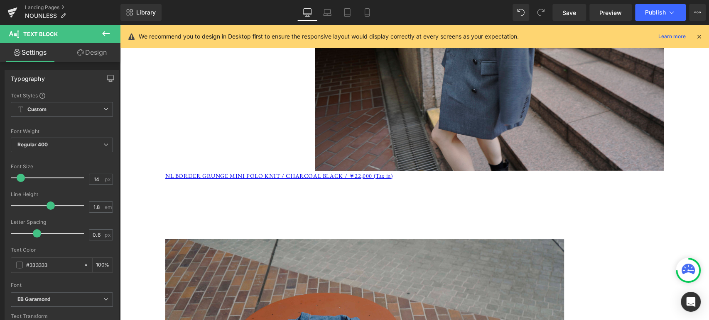
scroll to position [1989, 0]
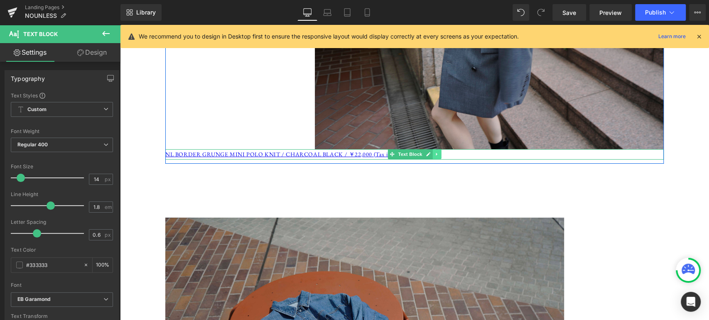
click at [434, 152] on icon at bounding box center [436, 154] width 5 height 5
click at [430, 153] on icon at bounding box center [432, 154] width 5 height 5
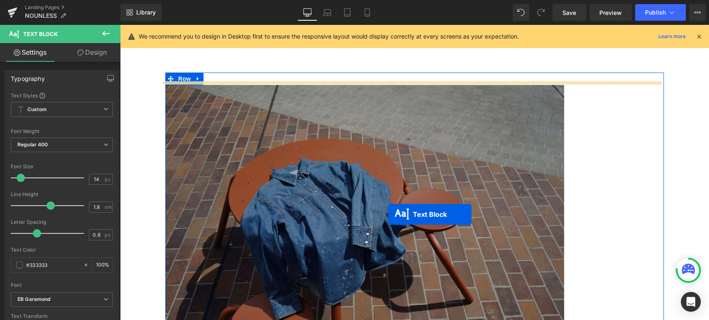
scroll to position [2219, 0]
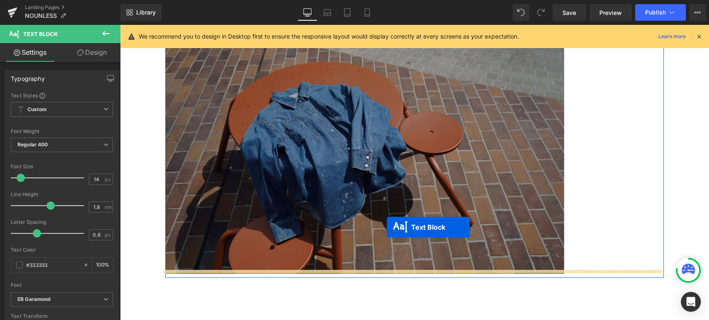
drag, startPoint x: 388, startPoint y: 163, endPoint x: 386, endPoint y: 228, distance: 64.8
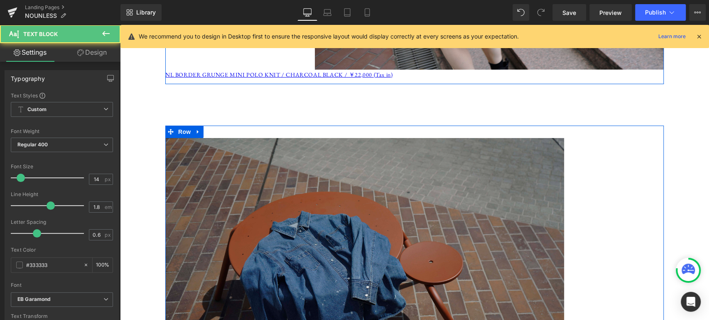
scroll to position [2045, 0]
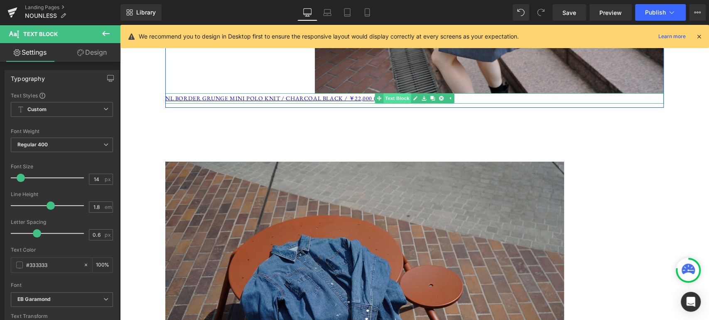
click at [393, 94] on span "Text Block" at bounding box center [396, 98] width 27 height 10
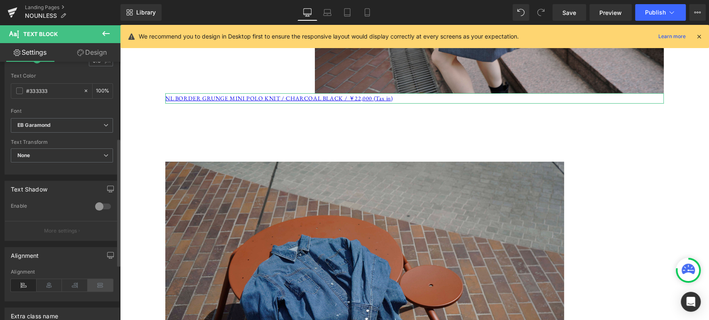
scroll to position [192, 0]
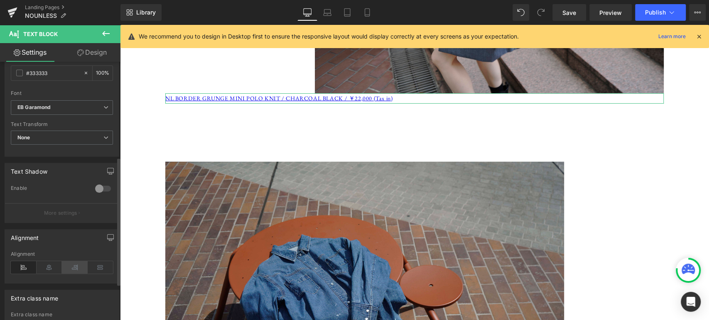
click at [80, 267] on icon at bounding box center [75, 268] width 26 height 12
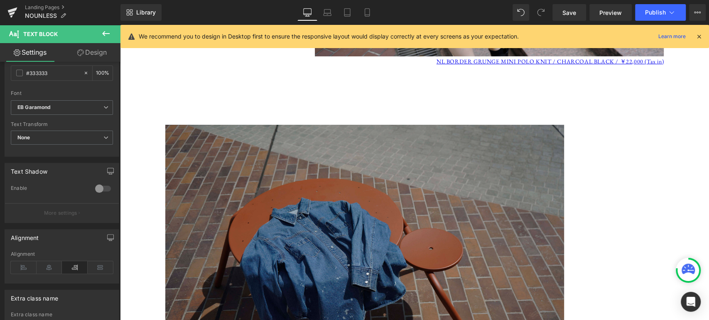
scroll to position [2045, 0]
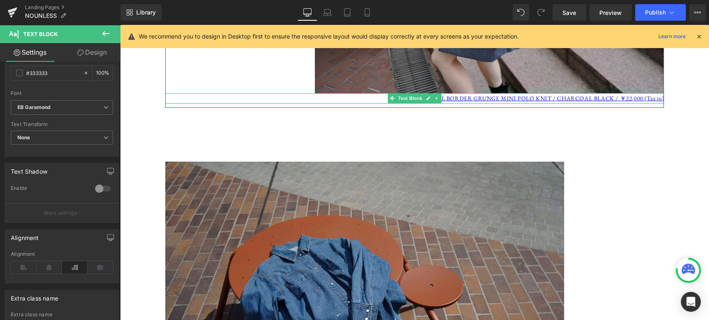
click at [433, 95] on link at bounding box center [437, 98] width 9 height 10
click at [347, 98] on p "NL BORDER GRUNGE MINI POLO KNIT / CHARCOAL BLACK / ￥22,000 (Tax in)" at bounding box center [414, 98] width 498 height 10
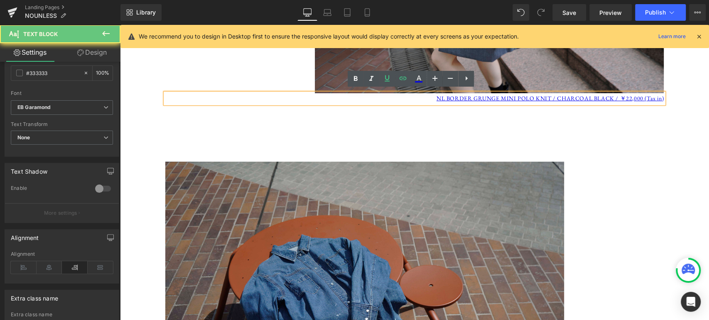
click at [347, 96] on p "NL BORDER GRUNGE MINI POLO KNIT / CHARCOAL BLACK / ￥22,000 (Tax in)" at bounding box center [414, 98] width 498 height 10
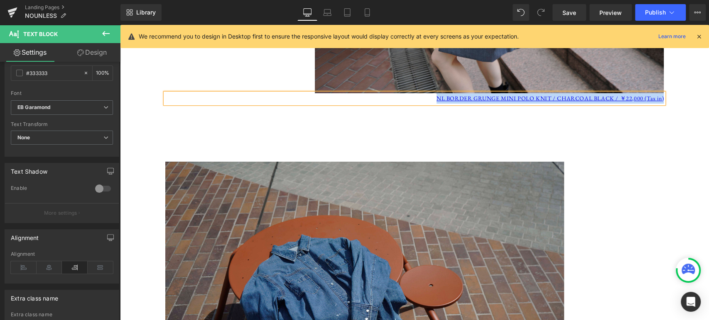
paste div
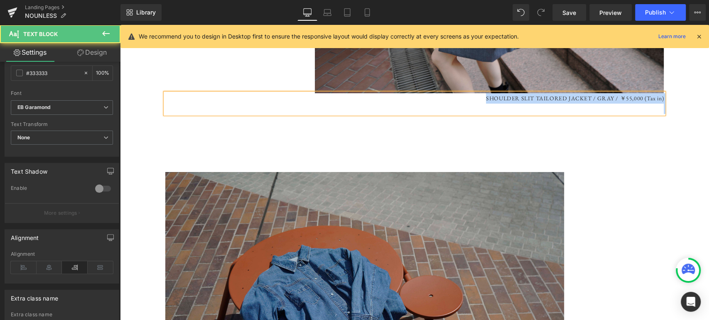
click at [482, 95] on p "SHOULDER SLIT TAILORED JACKET / GRAY / ￥55,000 (Tax in)" at bounding box center [414, 98] width 498 height 10
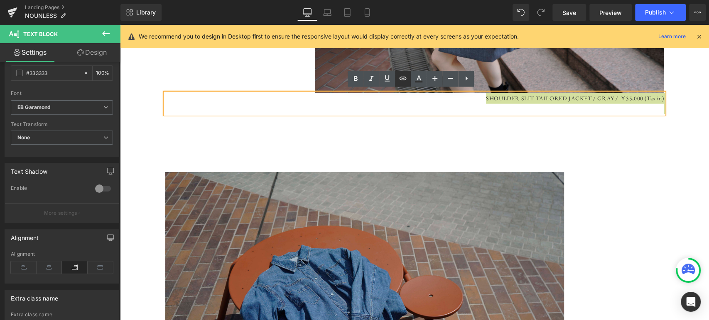
click at [399, 77] on icon at bounding box center [403, 78] width 10 height 10
drag, startPoint x: 563, startPoint y: 113, endPoint x: 609, endPoint y: 121, distance: 46.7
click at [563, 114] on input "text" at bounding box center [558, 113] width 128 height 21
paste input "[URL][DOMAIN_NAME]"
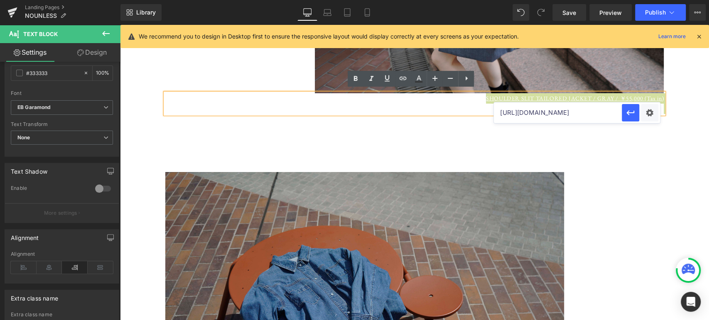
scroll to position [0, 65]
click at [634, 114] on icon "button" at bounding box center [630, 113] width 10 height 10
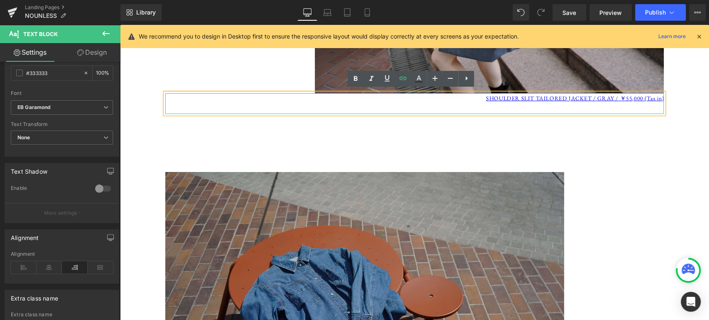
click at [632, 107] on p at bounding box center [414, 109] width 498 height 10
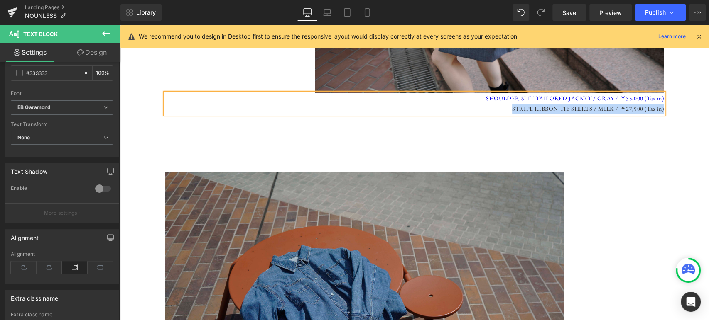
click at [509, 107] on p "STRIPE RIBBON TIE SHIRTS / MILK / ￥27,500 (Tax in)" at bounding box center [414, 109] width 498 height 10
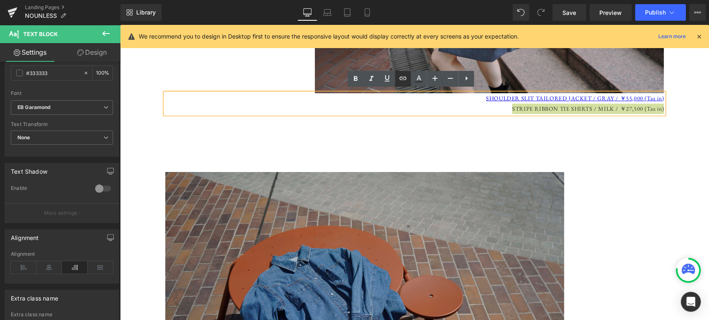
click at [404, 81] on icon at bounding box center [403, 78] width 10 height 10
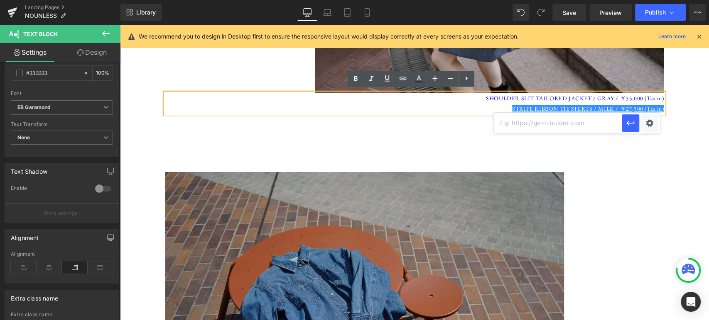
click at [579, 125] on input "text" at bounding box center [558, 123] width 128 height 21
paste input "[URL][DOMAIN_NAME]"
type input "[URL][DOMAIN_NAME]"
click at [630, 125] on icon "button" at bounding box center [630, 123] width 10 height 10
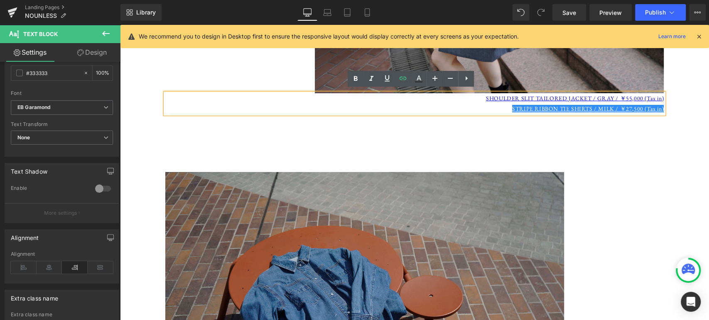
scroll to position [0, 0]
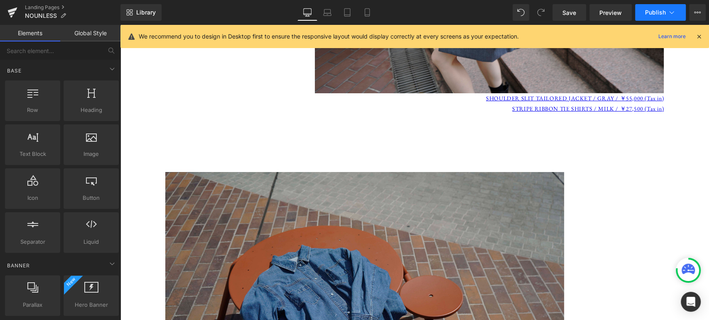
click at [657, 10] on span "Publish" at bounding box center [655, 12] width 21 height 7
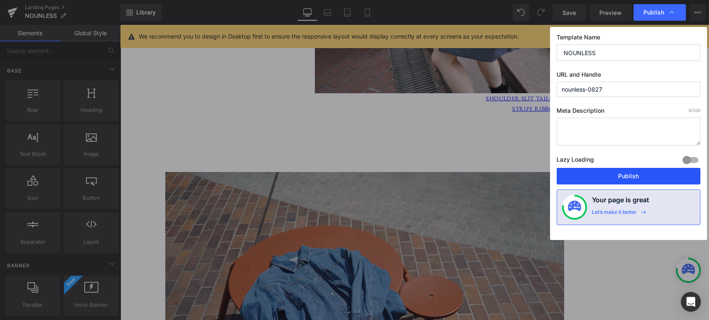
click at [636, 176] on button "Publish" at bounding box center [628, 176] width 144 height 17
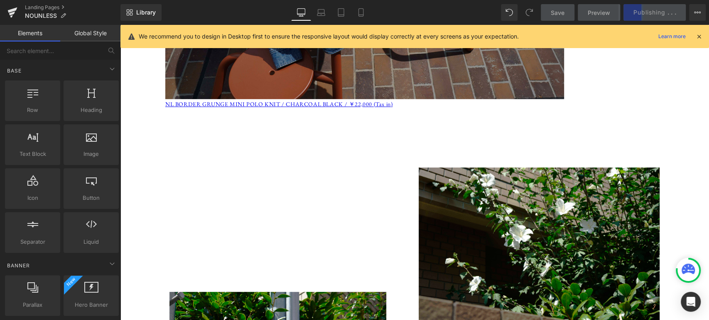
scroll to position [2314, 0]
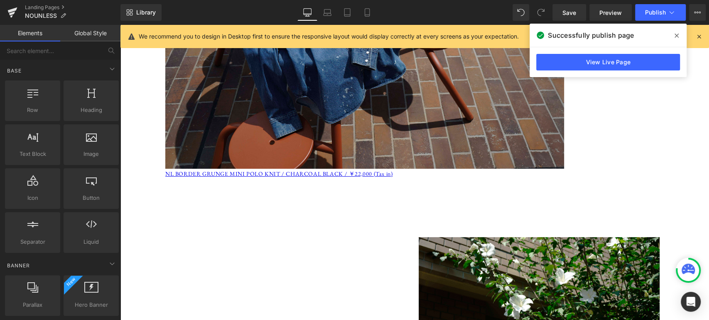
click at [675, 36] on icon at bounding box center [676, 36] width 4 height 4
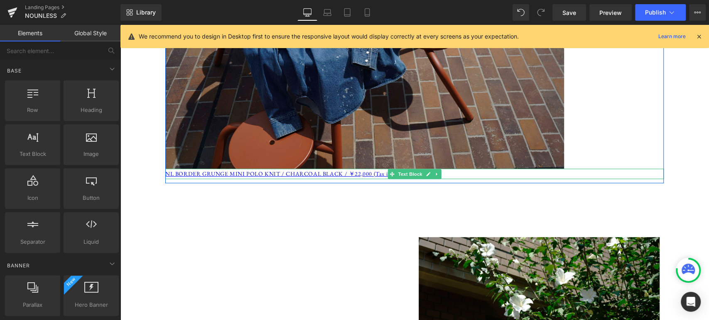
click at [499, 173] on p "NL BORDER GRUNGE MINI POLO KNIT / CHARCOAL BLACK / ￥22,000 (Tax in)" at bounding box center [414, 174] width 498 height 10
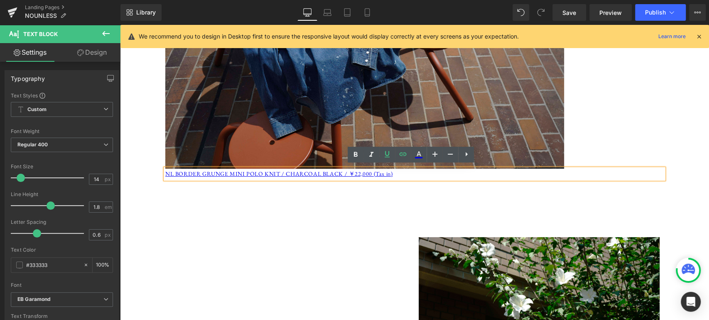
click at [404, 174] on p "NL BORDER GRUNGE MINI POLO KNIT / CHARCOAL BLACK / ￥22,000 (Tax in)" at bounding box center [414, 174] width 498 height 10
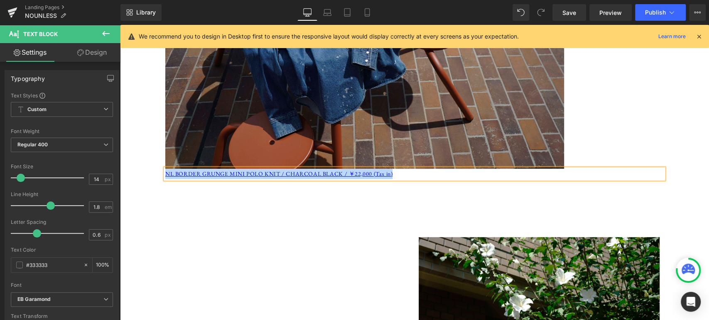
paste div
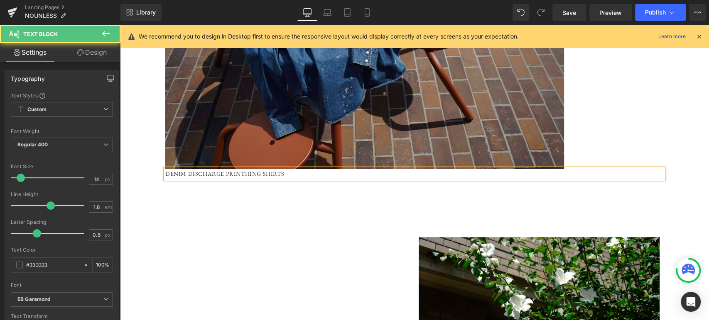
click at [406, 175] on p "DENIM DISCHARGE PRINTHING SHIRTS" at bounding box center [414, 174] width 498 height 10
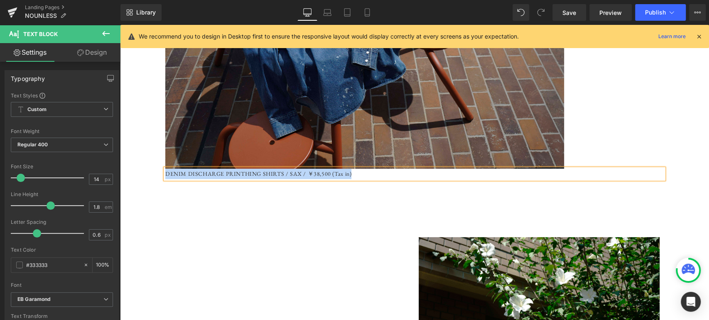
click at [165, 169] on p "DENIM DISCHARGE PRINTHING SHIRTS / SAX / ￥38,500 (Tax in)" at bounding box center [414, 174] width 498 height 10
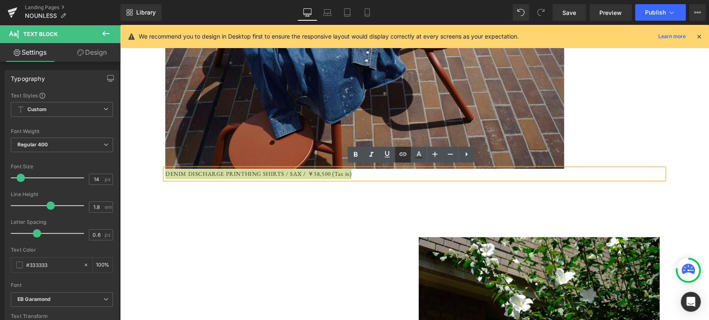
click at [398, 154] on icon at bounding box center [403, 154] width 10 height 10
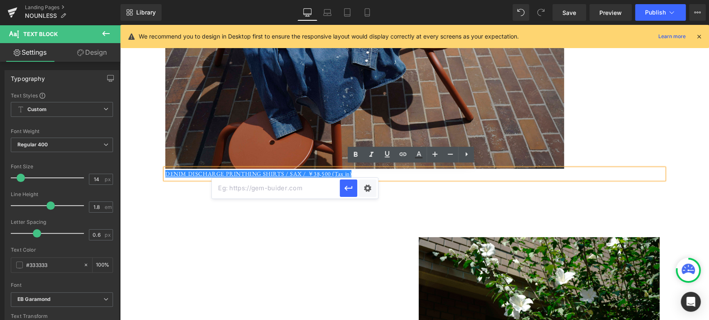
click at [273, 186] on input "text" at bounding box center [276, 188] width 128 height 21
paste input "[URL][DOMAIN_NAME]"
type input "[URL][DOMAIN_NAME]"
click at [344, 191] on icon "button" at bounding box center [348, 188] width 10 height 10
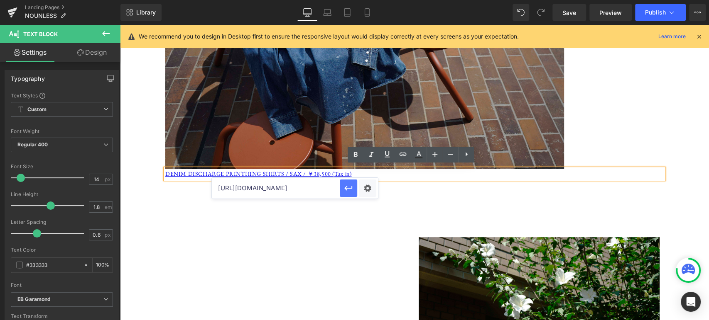
scroll to position [0, 0]
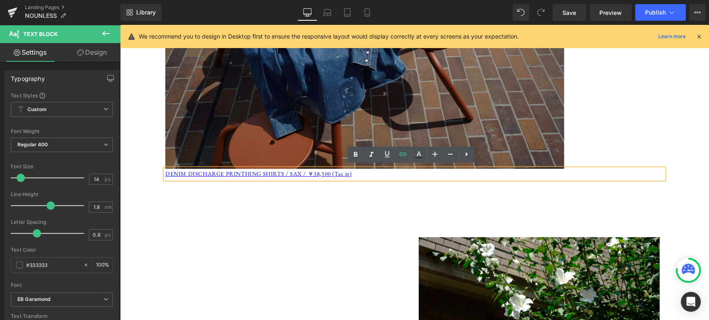
click at [297, 102] on img at bounding box center [364, 36] width 398 height 266
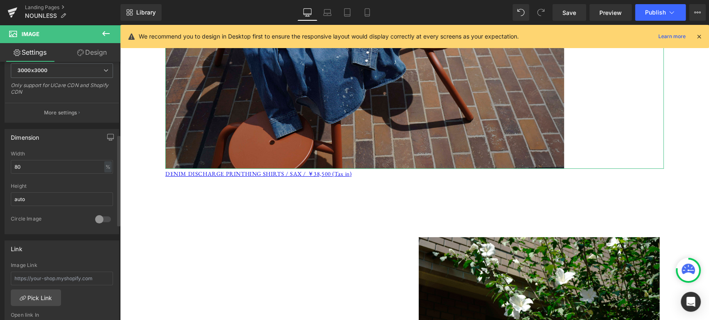
scroll to position [230, 0]
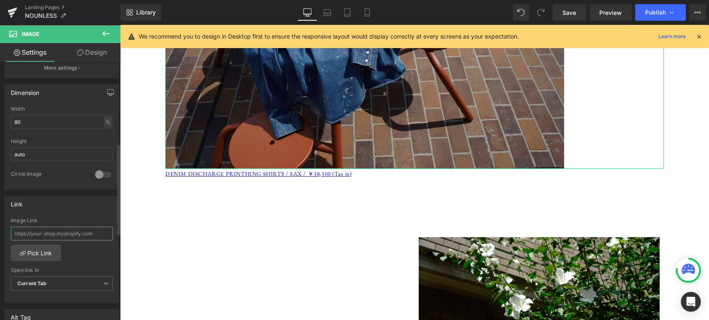
click at [63, 228] on input "text" at bounding box center [62, 234] width 102 height 14
type input "[URL][DOMAIN_NAME]"
click at [66, 211] on div "Link [URL][DOMAIN_NAME] Image Link [URL][DOMAIN_NAME] Pick Link Current Tab New…" at bounding box center [62, 250] width 115 height 108
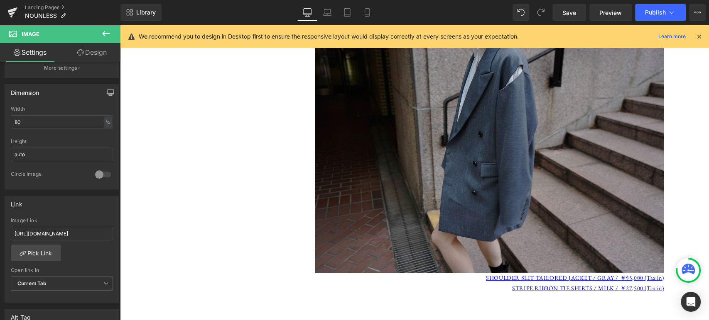
scroll to position [1853, 0]
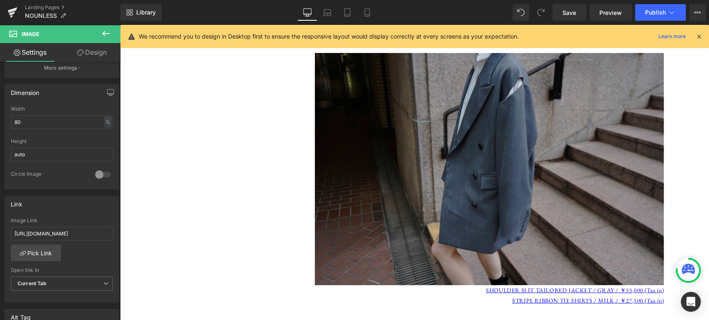
click at [410, 155] on img at bounding box center [489, 169] width 349 height 232
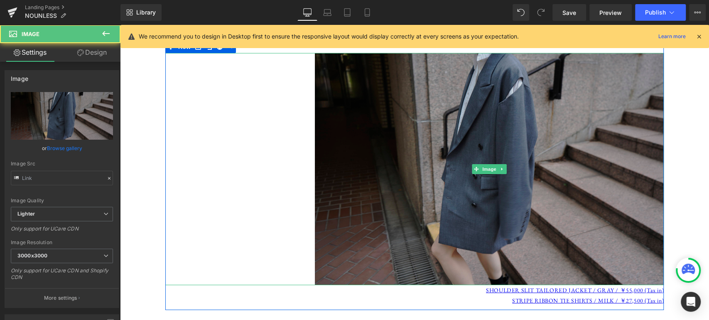
type input "[URL][DOMAIN_NAME]"
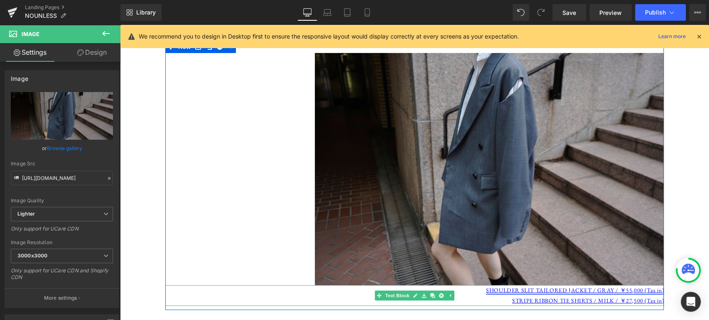
click at [493, 287] on link "SHOULDER SLIT TAILORED JACKET / GRAY / ￥55,000 (Tax in)" at bounding box center [575, 290] width 178 height 7
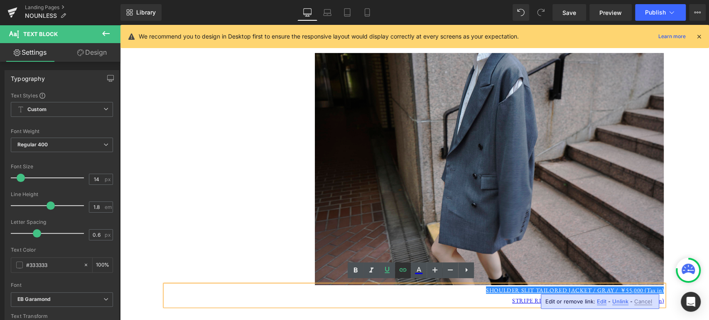
click at [398, 272] on icon at bounding box center [403, 270] width 10 height 10
type input "[URL][DOMAIN_NAME]"
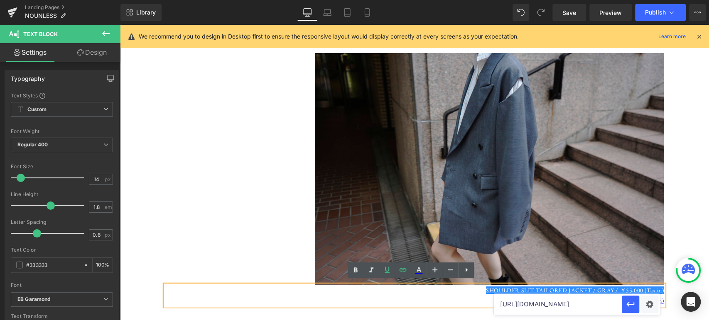
click at [574, 308] on input "[URL][DOMAIN_NAME]" at bounding box center [558, 304] width 128 height 21
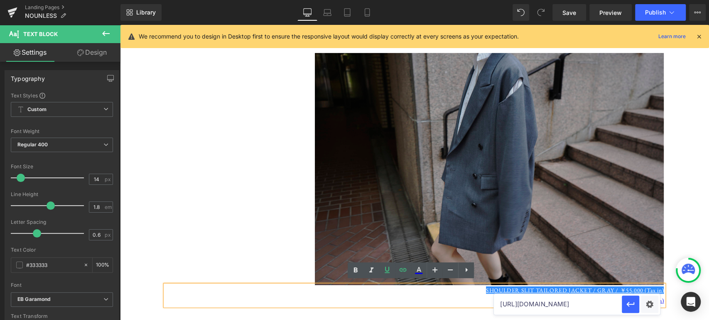
click at [552, 202] on img at bounding box center [489, 169] width 349 height 232
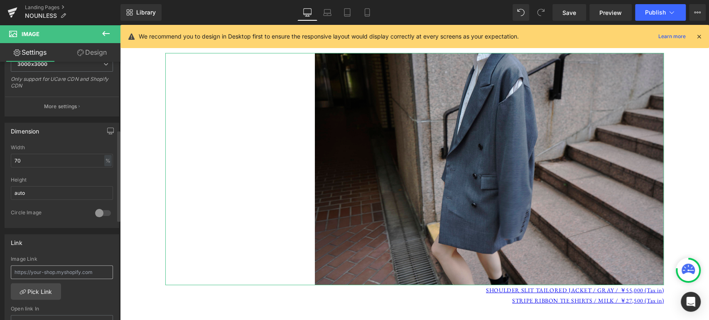
scroll to position [192, 0]
click at [62, 269] on input "text" at bounding box center [62, 272] width 102 height 14
type input "[URL][DOMAIN_NAME]"
click at [69, 252] on div "Link [URL][DOMAIN_NAME] Image Link [URL][DOMAIN_NAME] Pick Link Current Tab New…" at bounding box center [62, 288] width 115 height 108
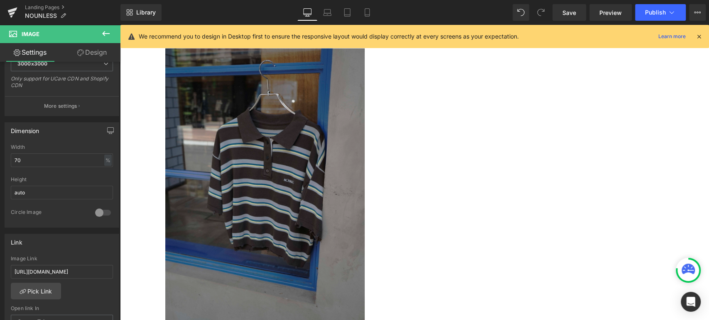
scroll to position [1545, 0]
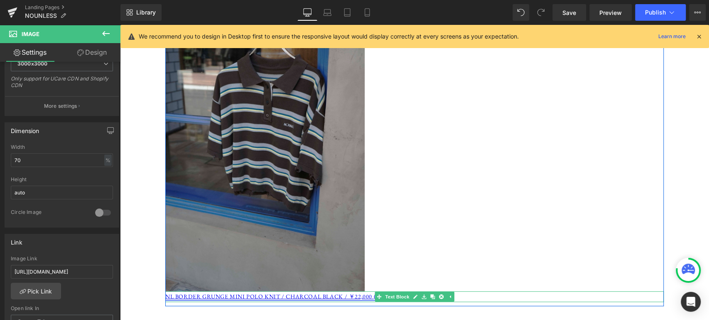
click at [285, 293] on link "NL BORDER GRUNGE MINI POLO KNIT / CHARCOAL BLACK / ￥22,000 (Tax in)" at bounding box center [278, 296] width 227 height 7
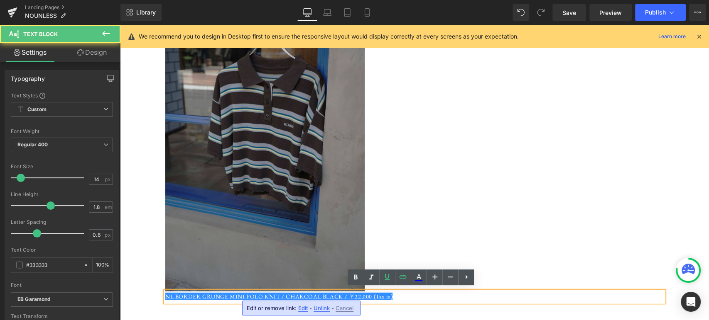
click at [287, 203] on img at bounding box center [264, 142] width 199 height 299
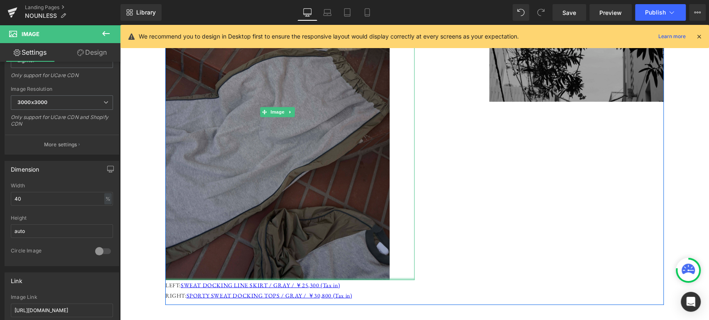
scroll to position [892, 0]
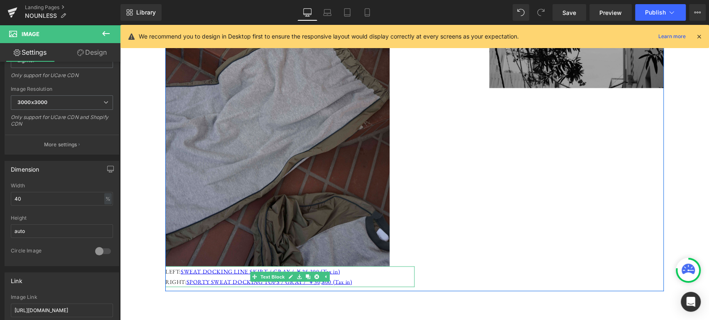
drag, startPoint x: 337, startPoint y: 269, endPoint x: 342, endPoint y: 269, distance: 5.0
click at [337, 270] on p "LEFT: SWEAT DOCKING LINE SKIRT / GRAY / ￥25,300 (Tax in)" at bounding box center [289, 271] width 249 height 10
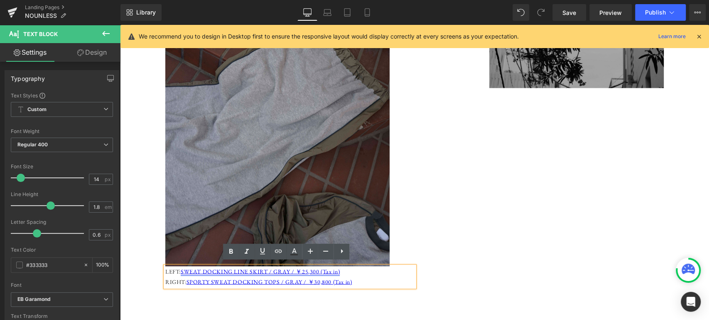
click at [285, 269] on link "SWEAT DOCKING LINE SKIRT / GRAY / ￥25,300 (Tax in)" at bounding box center [260, 271] width 159 height 7
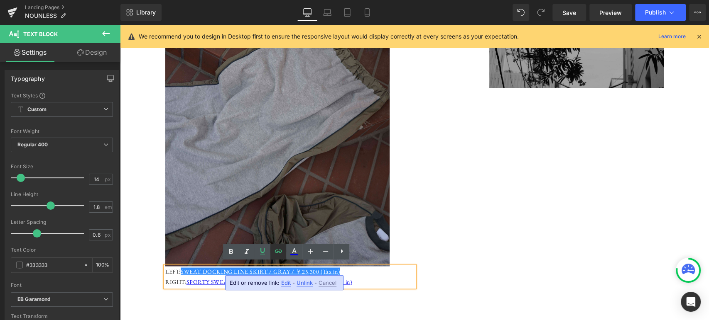
click at [274, 254] on icon at bounding box center [278, 252] width 10 height 10
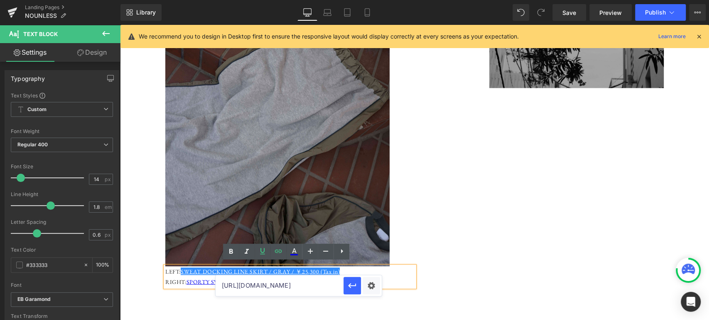
click at [310, 284] on input "[URL][DOMAIN_NAME]" at bounding box center [279, 286] width 128 height 21
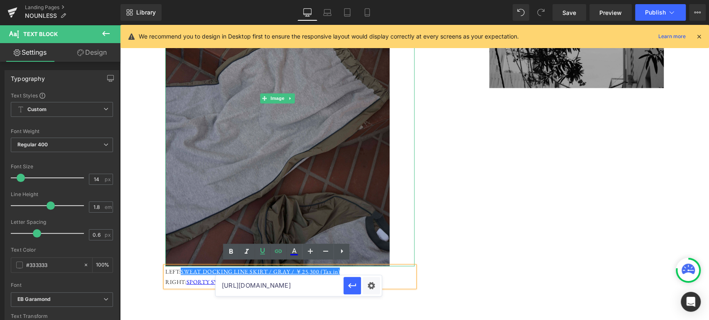
click at [287, 149] on img at bounding box center [277, 98] width 224 height 336
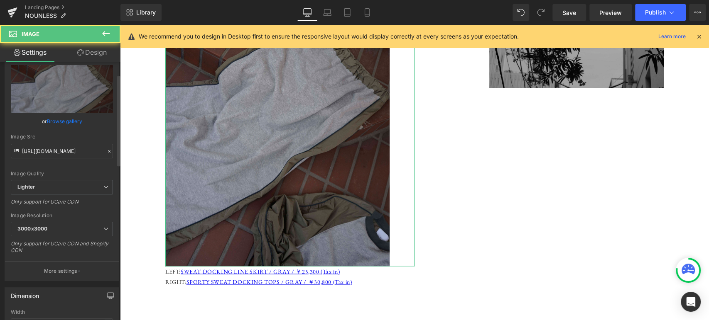
scroll to position [154, 0]
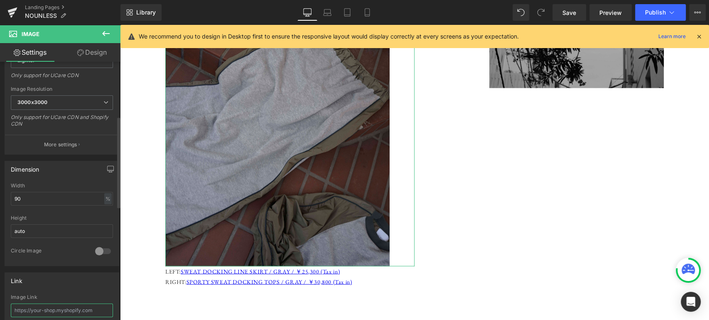
click at [50, 312] on input "text" at bounding box center [62, 311] width 102 height 14
paste input "[URL][DOMAIN_NAME]"
type input "[URL][DOMAIN_NAME]"
click at [73, 280] on div "Link" at bounding box center [62, 281] width 114 height 16
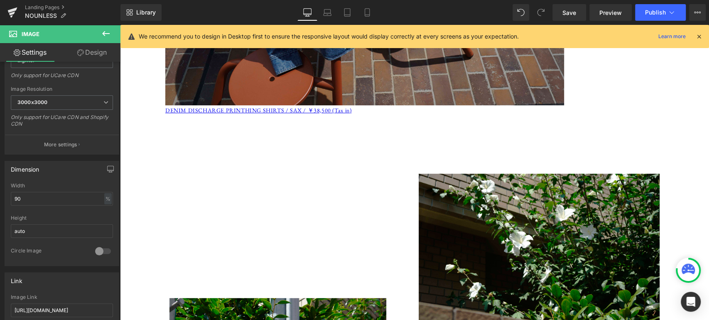
scroll to position [2353, 0]
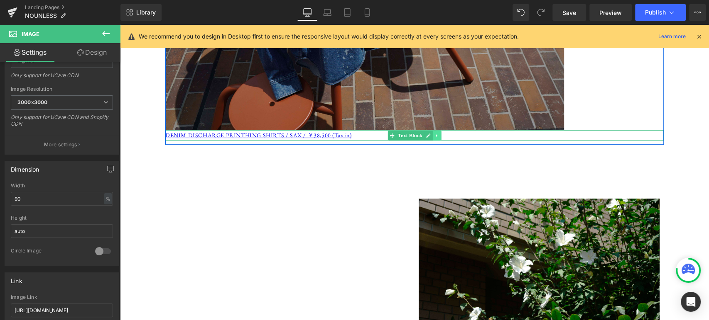
click at [434, 133] on icon at bounding box center [436, 135] width 5 height 5
click at [428, 135] on link at bounding box center [432, 136] width 9 height 10
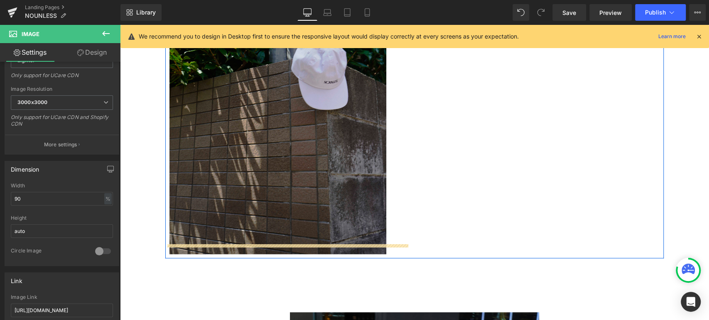
scroll to position [2775, 0]
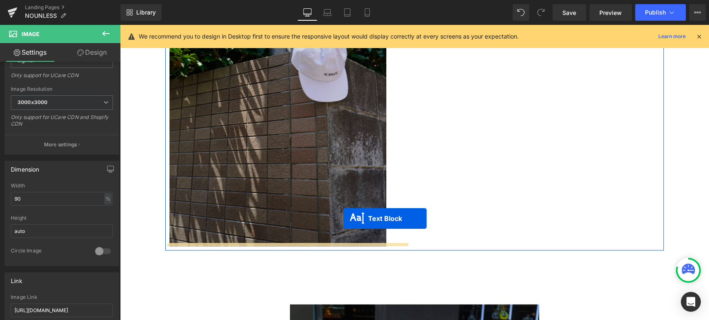
drag, startPoint x: 386, startPoint y: 143, endPoint x: 343, endPoint y: 219, distance: 86.6
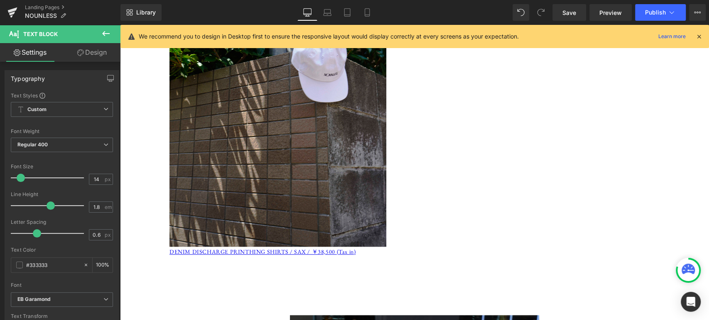
scroll to position [2831, 0]
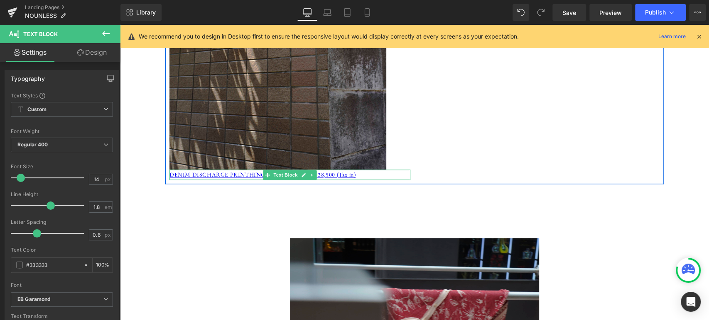
click at [353, 171] on p "DENIM DISCHARGE PRINTHING SHIRTS / SAX / ￥38,500 (Tax in)" at bounding box center [289, 175] width 241 height 10
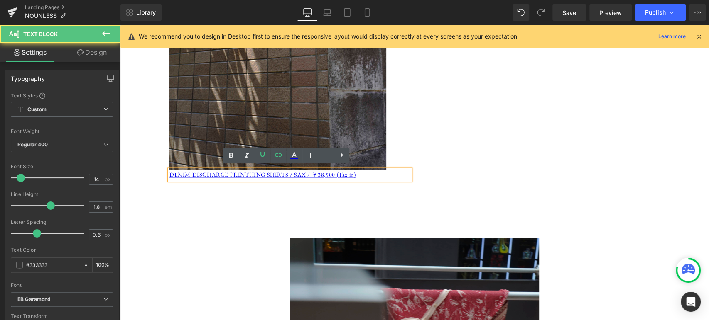
click at [359, 171] on p "DENIM DISCHARGE PRINTHING SHIRTS / SAX / ￥38,500 (Tax in)" at bounding box center [289, 175] width 241 height 10
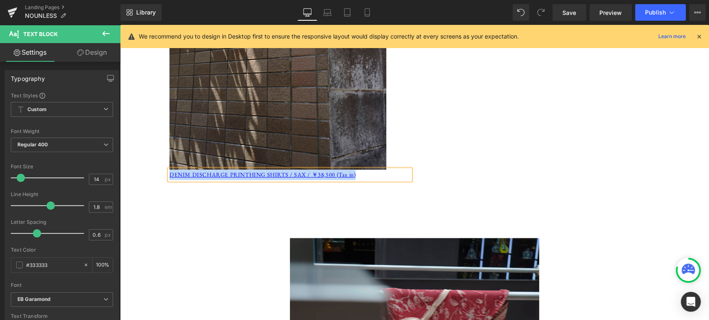
paste div
click at [169, 172] on p "NOUNLESS LOGO CAP / MILK / ￥7,700 (Tax in)" at bounding box center [289, 175] width 241 height 10
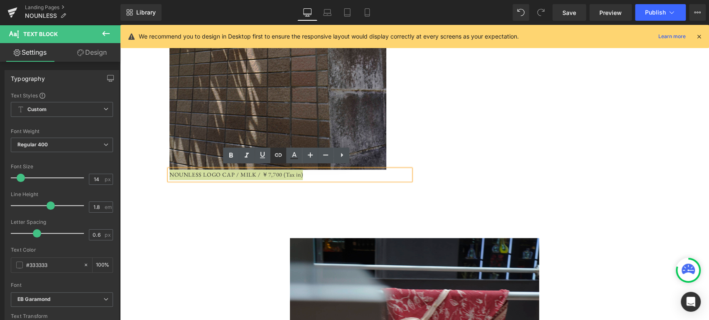
click at [281, 152] on icon at bounding box center [278, 155] width 10 height 10
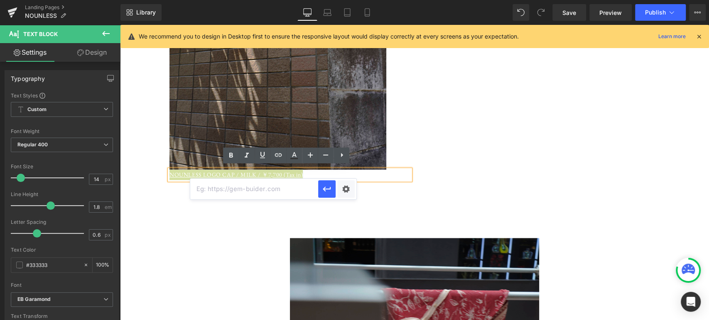
click at [282, 191] on input "text" at bounding box center [254, 189] width 128 height 21
paste input "[URL][DOMAIN_NAME]"
type input "[URL][DOMAIN_NAME]"
click at [325, 191] on icon "button" at bounding box center [327, 189] width 10 height 10
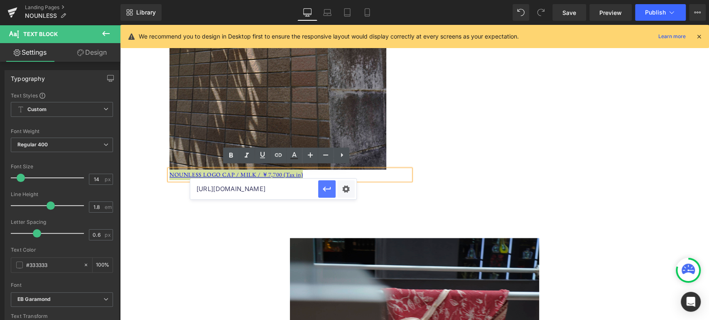
scroll to position [0, 0]
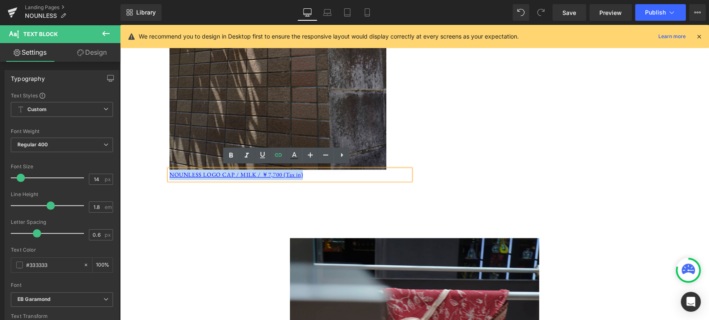
click at [313, 115] on img at bounding box center [277, 7] width 217 height 325
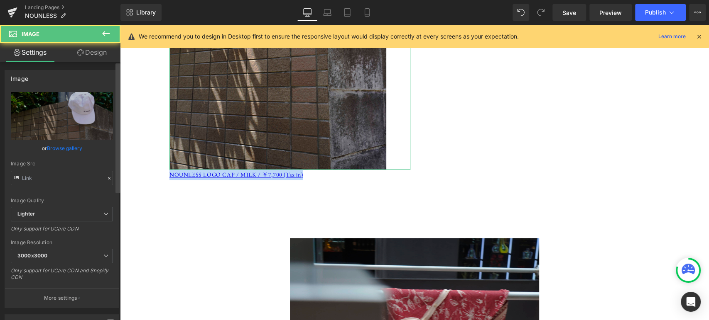
type input "[URL][DOMAIN_NAME]"
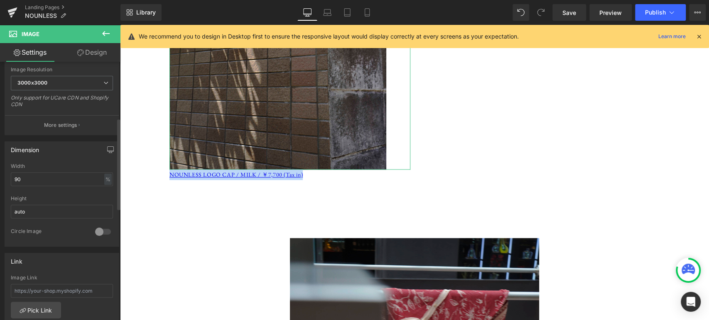
scroll to position [192, 0]
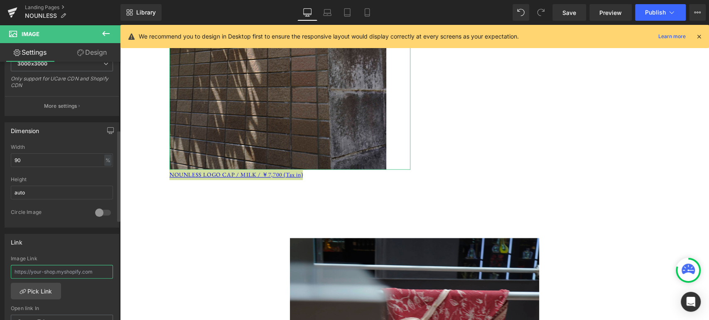
click at [63, 268] on input "text" at bounding box center [62, 272] width 102 height 14
type input "[URL][DOMAIN_NAME]"
click at [69, 249] on div "Link [URL][DOMAIN_NAME] Image Link [URL][DOMAIN_NAME] Pick Link Current Tab New…" at bounding box center [62, 288] width 115 height 108
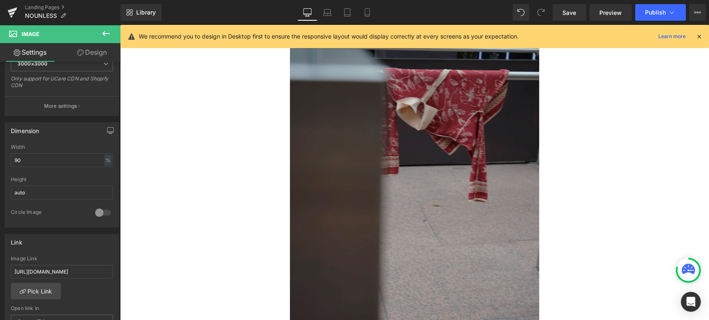
scroll to position [2908, 0]
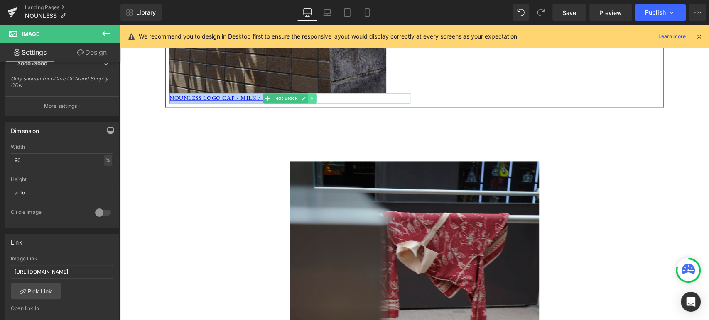
click at [311, 97] on icon at bounding box center [311, 98] width 1 height 3
click at [306, 96] on icon at bounding box center [308, 98] width 5 height 5
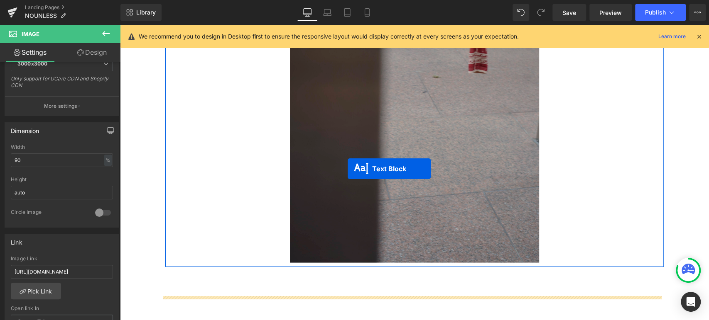
scroll to position [3215, 0]
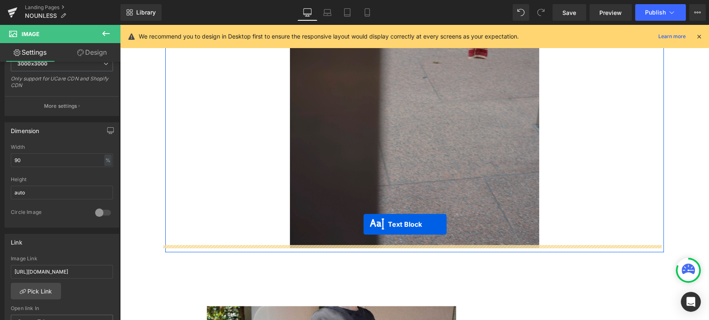
drag, startPoint x: 266, startPoint y: 106, endPoint x: 363, endPoint y: 225, distance: 153.1
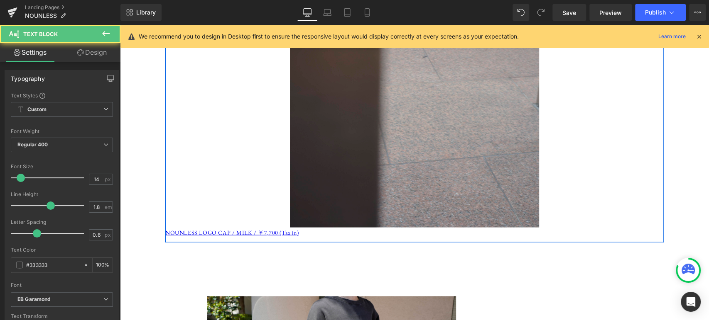
click at [302, 238] on p "NOUNLESS LOGO CAP / MILK / ￥7,700 (Tax in)" at bounding box center [414, 233] width 498 height 10
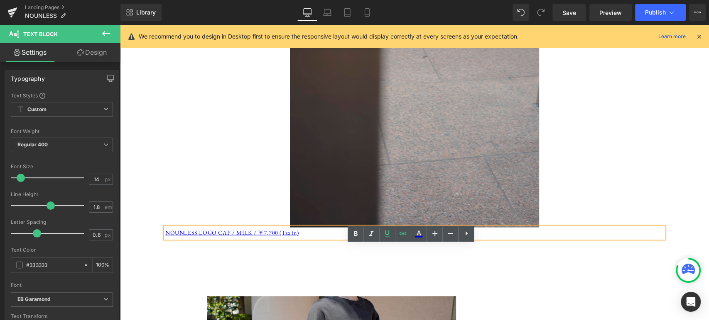
click at [307, 238] on p "NOUNLESS LOGO CAP / MILK / ￥7,700 (Tax in)" at bounding box center [414, 233] width 498 height 10
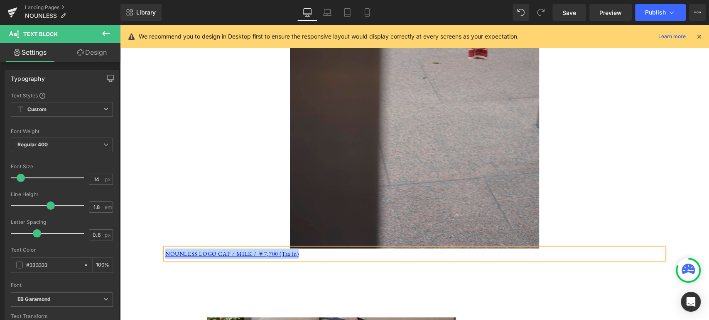
paste div
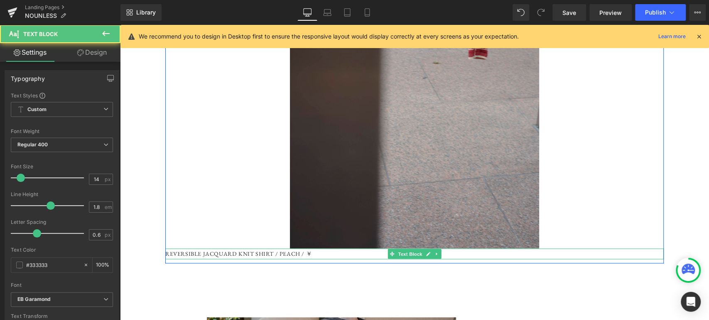
click at [294, 251] on p "REVERSIBLE JACQUARD KNIT SHIRT / PEACH / ￥" at bounding box center [414, 254] width 498 height 10
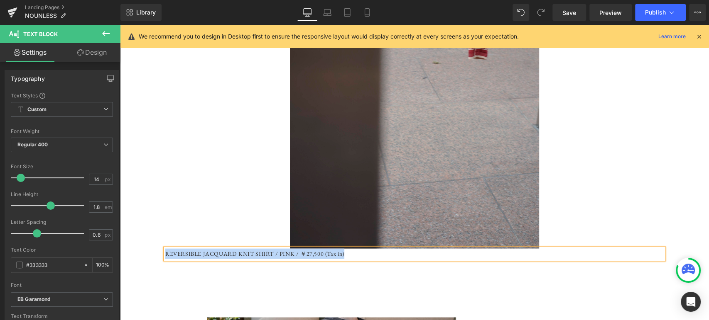
click at [165, 249] on p "REVERSIBLE JACQUARD KNIT SHIRT / PINK / ￥27,500 (Tax in)" at bounding box center [414, 254] width 498 height 10
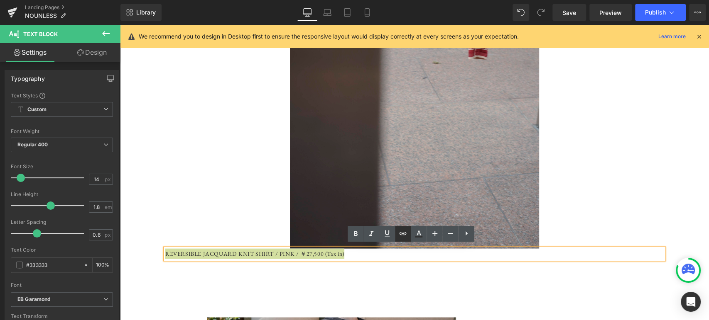
click at [401, 232] on icon at bounding box center [403, 234] width 10 height 10
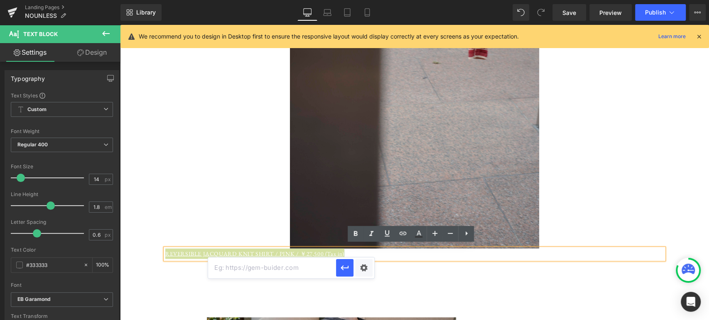
click at [280, 271] on input "text" at bounding box center [272, 268] width 128 height 21
paste input "[URL][DOMAIN_NAME]"
type input "[URL][DOMAIN_NAME]"
click at [347, 273] on icon "button" at bounding box center [345, 268] width 10 height 10
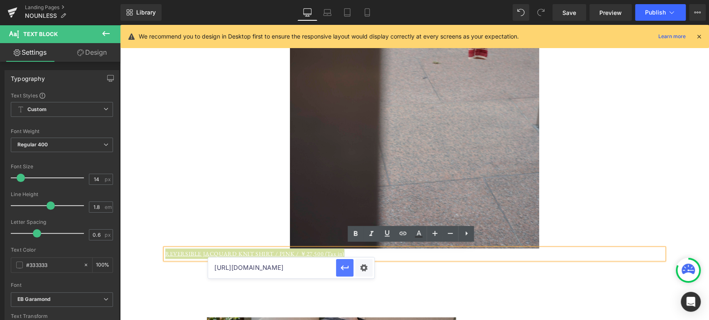
scroll to position [0, 0]
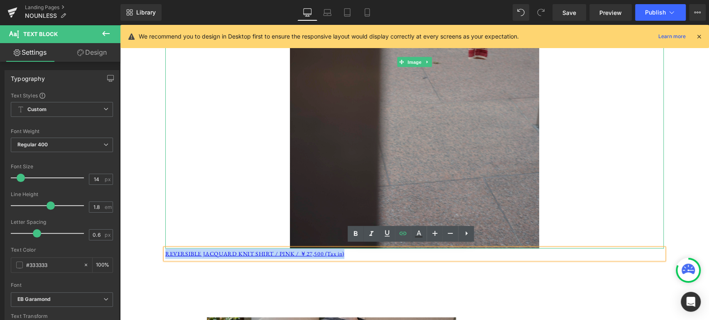
click at [397, 64] on img at bounding box center [414, 62] width 249 height 374
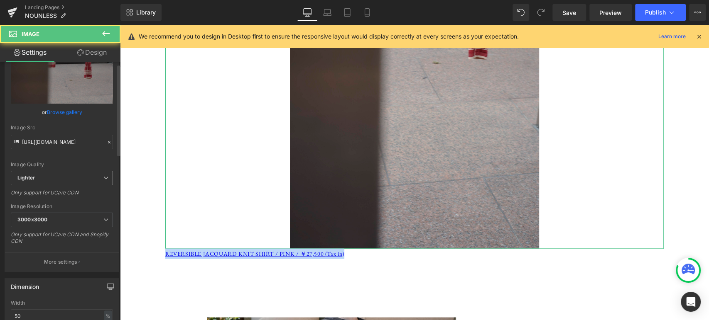
scroll to position [154, 0]
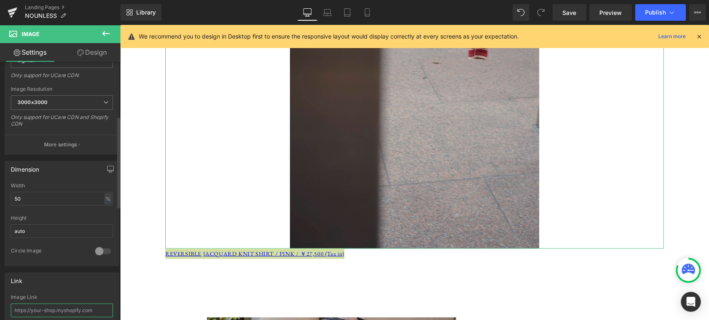
click at [31, 310] on input "text" at bounding box center [62, 311] width 102 height 14
type input "[URL][DOMAIN_NAME]"
click at [43, 296] on div "Image Link" at bounding box center [62, 298] width 102 height 6
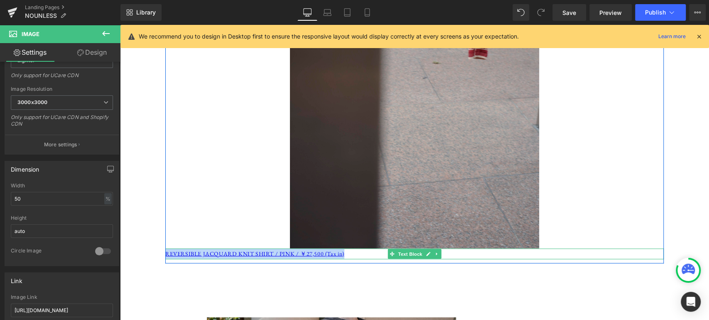
click at [349, 252] on p "REVERSIBLE JACQUARD KNIT SHIRT / PINK / ￥27,500 (Tax in)" at bounding box center [414, 254] width 498 height 10
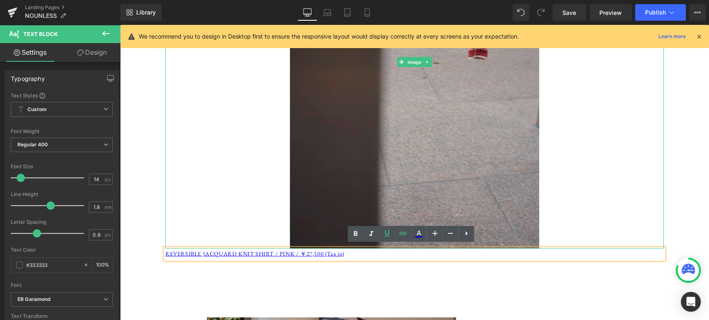
click at [233, 178] on link at bounding box center [414, 62] width 498 height 374
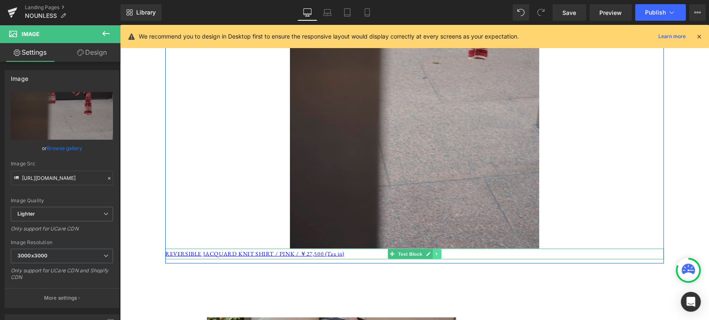
click at [435, 252] on icon at bounding box center [436, 254] width 5 height 5
click at [433, 252] on link at bounding box center [432, 254] width 9 height 10
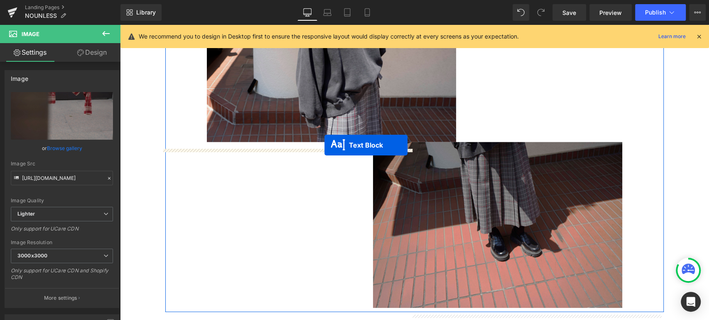
scroll to position [3585, 0]
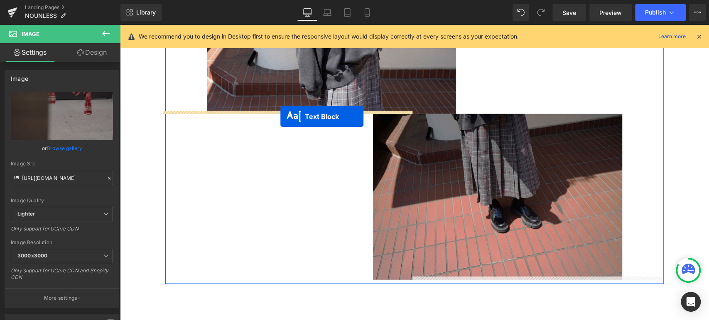
drag, startPoint x: 386, startPoint y: 64, endPoint x: 280, endPoint y: 116, distance: 118.3
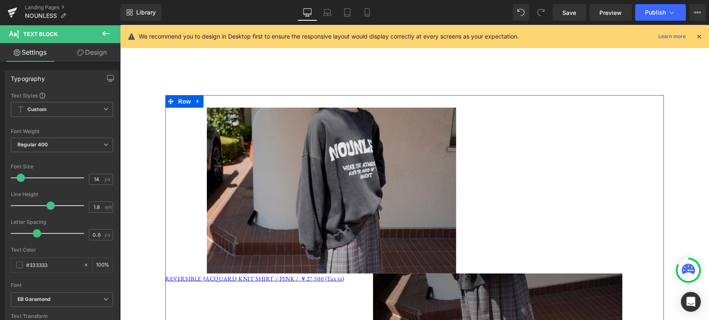
scroll to position [3334, 0]
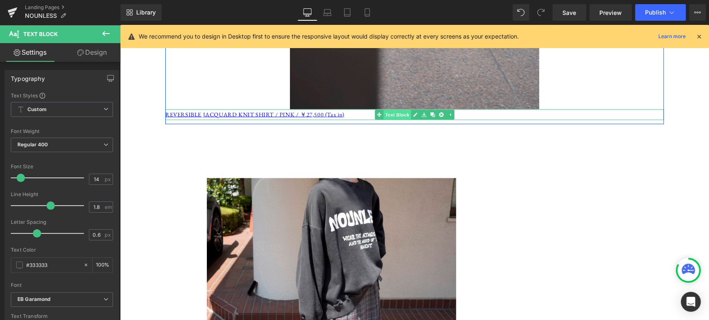
click at [394, 113] on span "Text Block" at bounding box center [396, 115] width 27 height 10
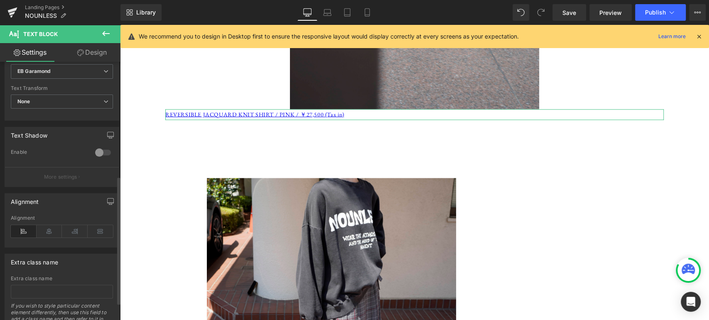
scroll to position [230, 0]
click at [47, 231] on icon at bounding box center [50, 229] width 26 height 12
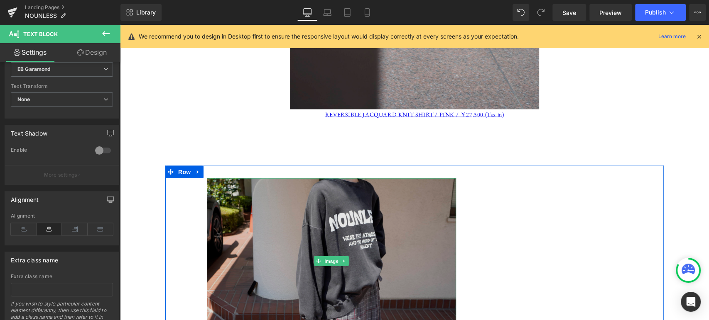
scroll to position [3526, 0]
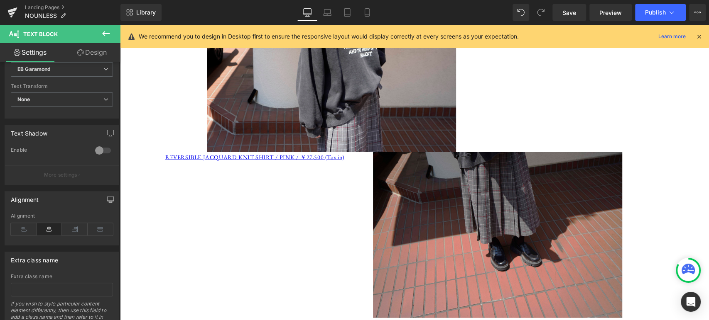
drag, startPoint x: 108, startPoint y: 32, endPoint x: 104, endPoint y: 50, distance: 17.8
click at [108, 34] on icon at bounding box center [106, 34] width 10 height 10
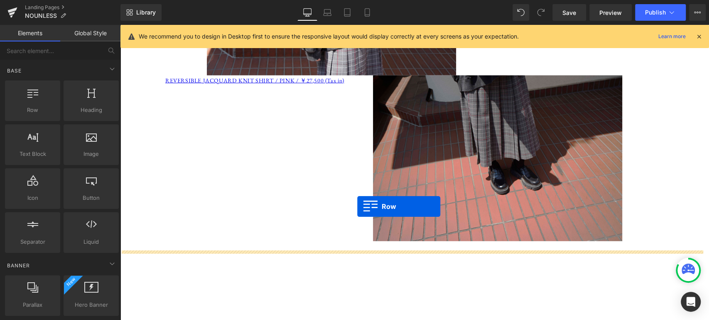
scroll to position [3628, 0]
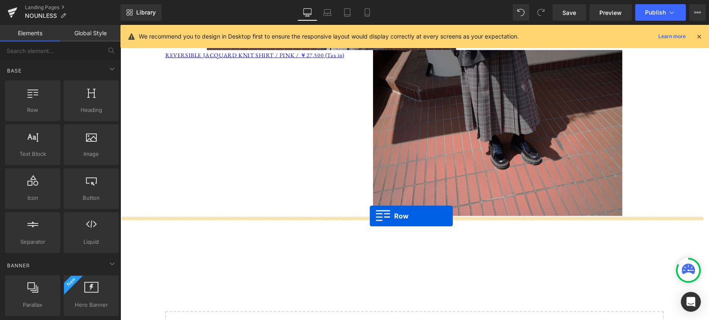
drag, startPoint x: 139, startPoint y: 136, endPoint x: 369, endPoint y: 216, distance: 243.9
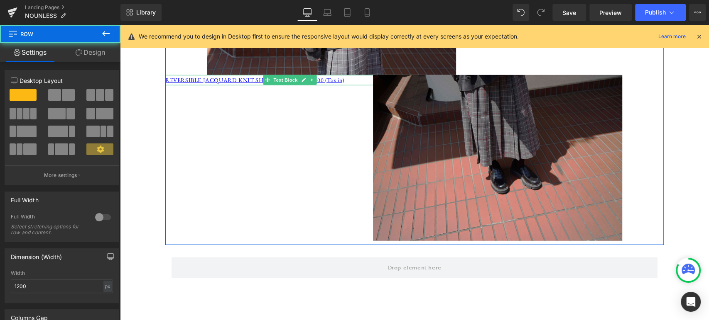
scroll to position [3590, 0]
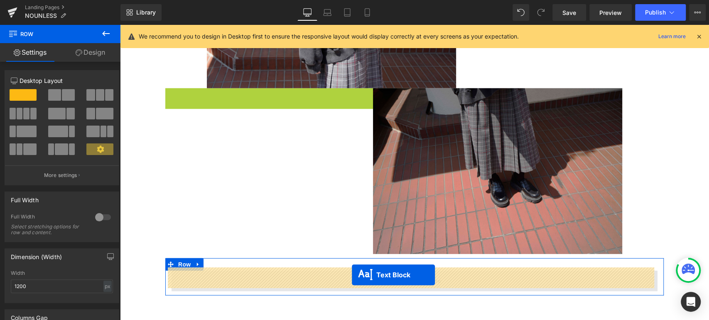
drag, startPoint x: 264, startPoint y: 92, endPoint x: 352, endPoint y: 275, distance: 203.1
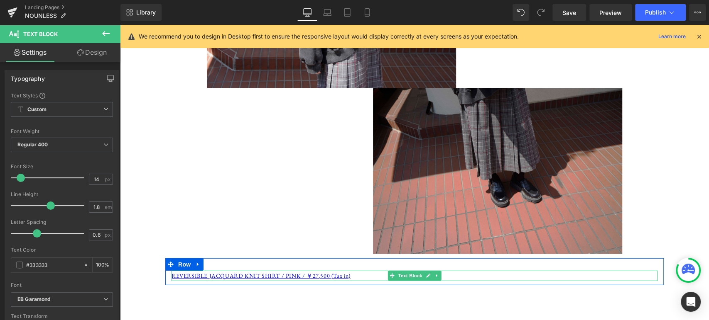
click at [359, 273] on p "REVERSIBLE JACQUARD KNIT SHIRT / PINK / ￥27,500 (Tax in)" at bounding box center [414, 276] width 486 height 10
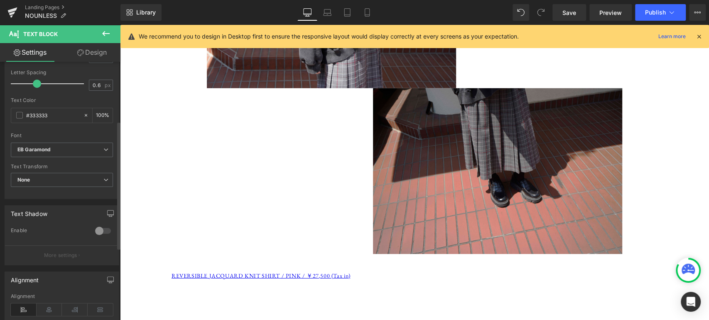
scroll to position [154, 0]
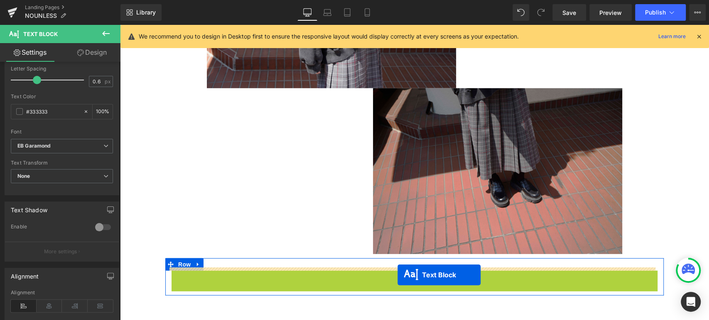
drag, startPoint x: 386, startPoint y: 271, endPoint x: 397, endPoint y: 275, distance: 11.4
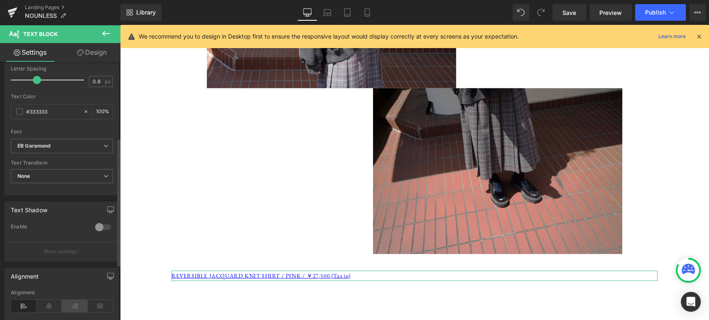
click at [66, 304] on icon at bounding box center [75, 306] width 26 height 12
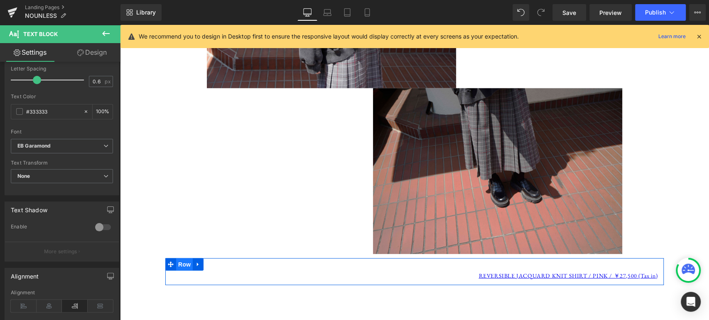
click at [181, 262] on span "Row" at bounding box center [184, 265] width 17 height 12
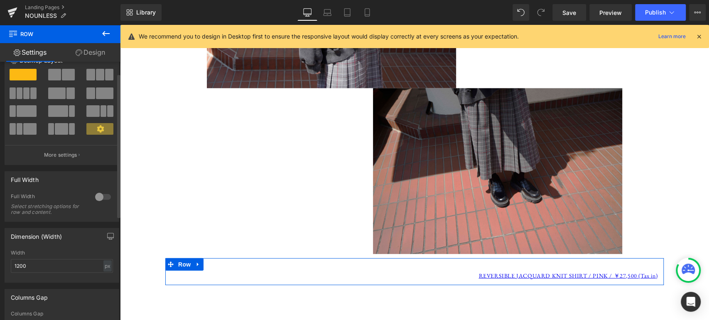
scroll to position [38, 0]
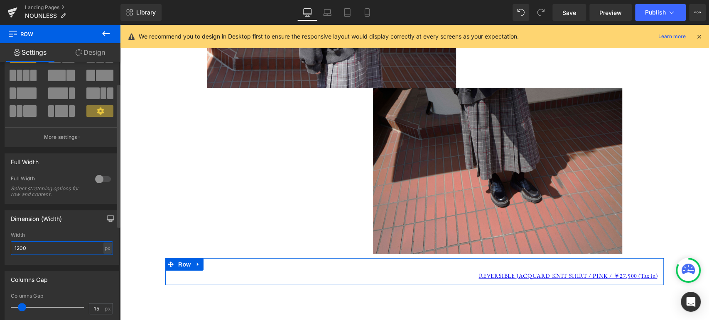
click at [19, 247] on input "1200" at bounding box center [62, 249] width 102 height 14
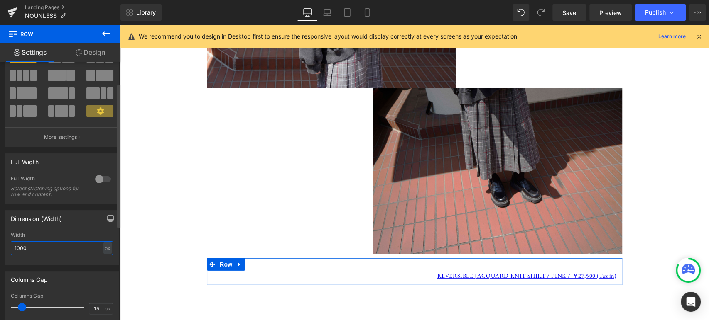
type input "1000"
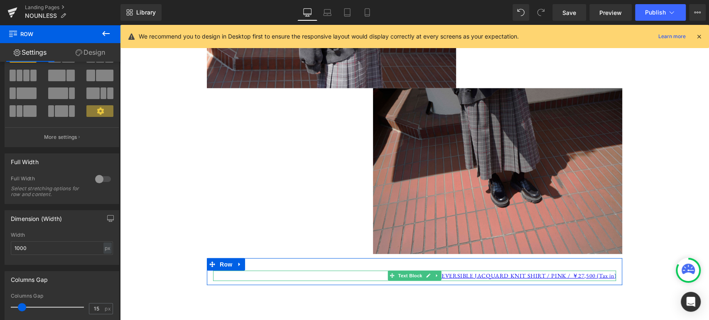
click at [352, 274] on p "REVERSIBLE JACQUARD KNIT SHIRT / PINK / ￥27,500 (Tax in)" at bounding box center [414, 276] width 403 height 10
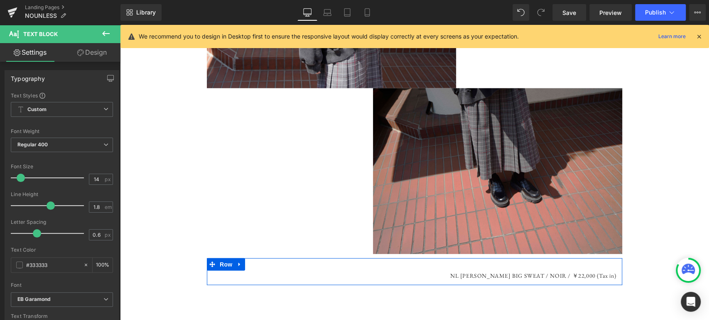
click at [442, 274] on p "NL [PERSON_NAME] BIG SWEAT / NOIR / ￥22,000 (Tax in)" at bounding box center [414, 276] width 403 height 10
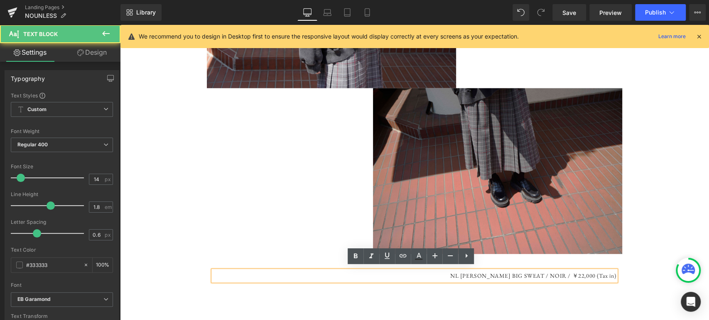
click at [440, 274] on p "NL [PERSON_NAME] BIG SWEAT / NOIR / ￥22,000 (Tax in)" at bounding box center [414, 276] width 403 height 10
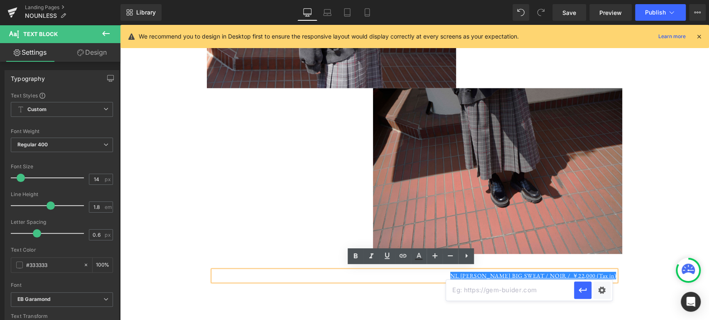
click at [477, 295] on input "text" at bounding box center [510, 290] width 128 height 21
paste input "[URL][DOMAIN_NAME][PERSON_NAME]"
click at [579, 294] on icon "button" at bounding box center [582, 291] width 10 height 10
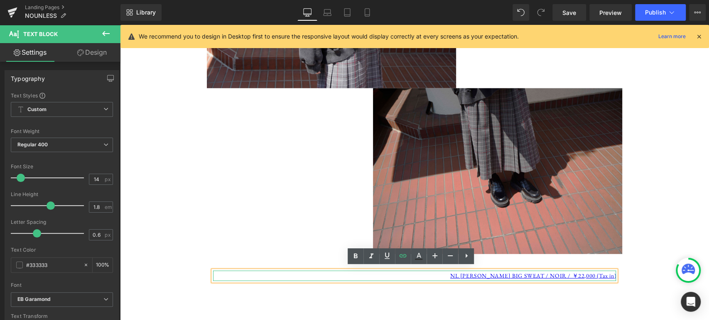
click at [423, 274] on p "NL [PERSON_NAME] BIG SWEAT / NOIR / ￥22,000 (Tax in)" at bounding box center [414, 276] width 403 height 10
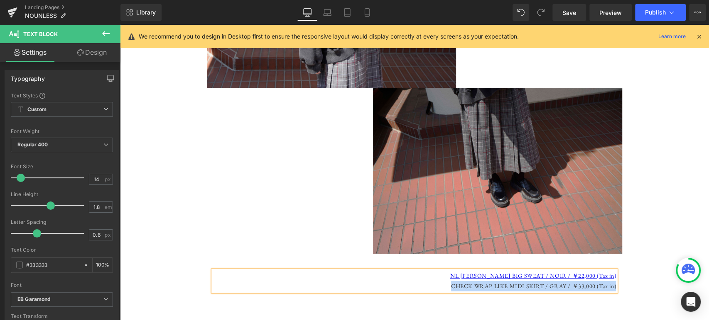
click at [426, 284] on p "CHECK WRAP LIKE MIDI SKIRT / GRAY / ￥33,000 (Tax in)" at bounding box center [414, 286] width 403 height 10
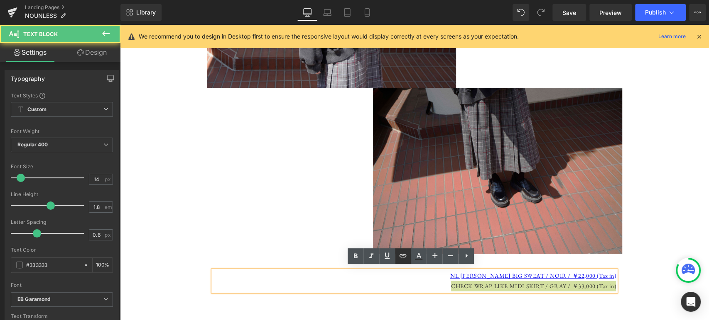
click at [405, 253] on icon at bounding box center [403, 256] width 10 height 10
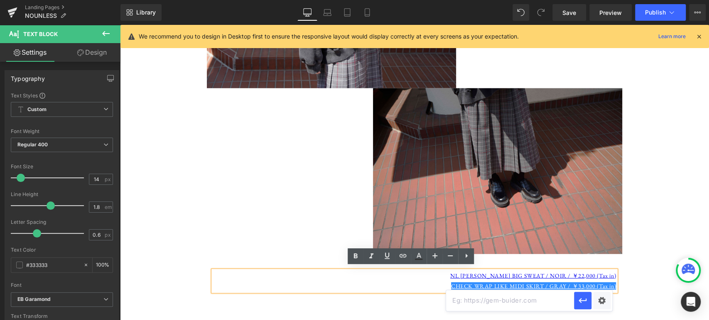
click at [503, 306] on input "text" at bounding box center [510, 301] width 128 height 21
copy div "NL [PERSON_NAME] BIG SWEAT / NOIR / ￥22,000 (Tax in) CHECK WRAP LIKE MIDI SKIRT…"
paste input "[URL][DOMAIN_NAME]"
type input "[URL][DOMAIN_NAME]"
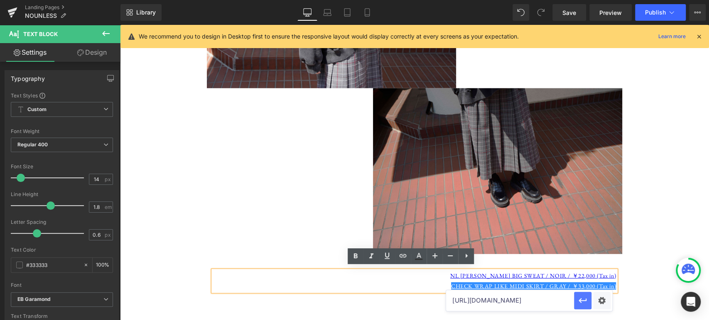
click at [577, 301] on button "button" at bounding box center [582, 300] width 17 height 17
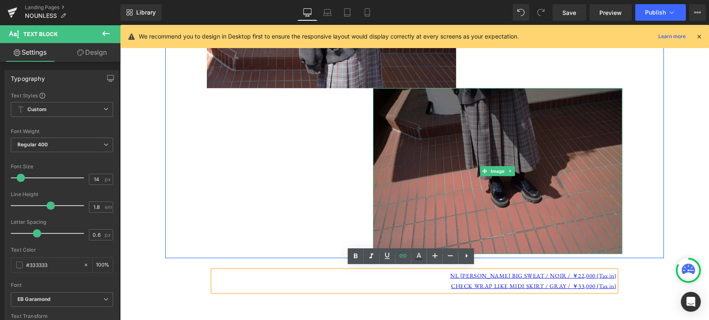
click at [511, 155] on img at bounding box center [497, 171] width 249 height 166
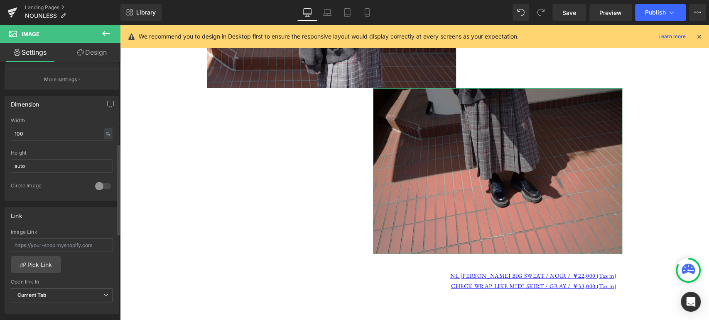
scroll to position [230, 0]
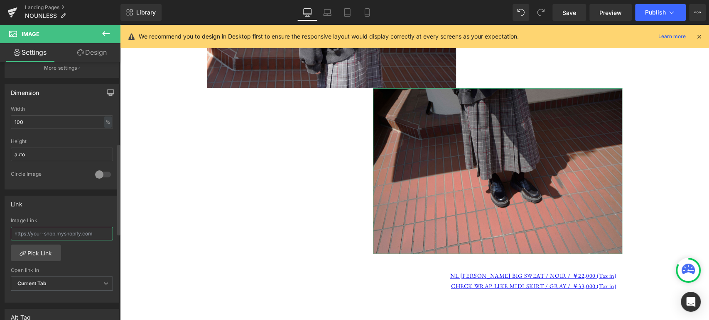
click at [43, 235] on input "text" at bounding box center [62, 234] width 102 height 14
paste input "[URL][DOMAIN_NAME]"
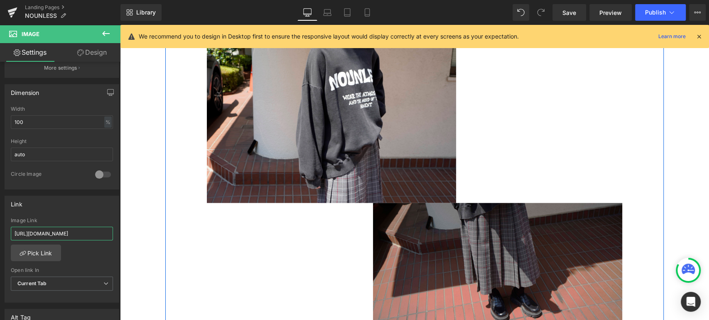
scroll to position [3474, 0]
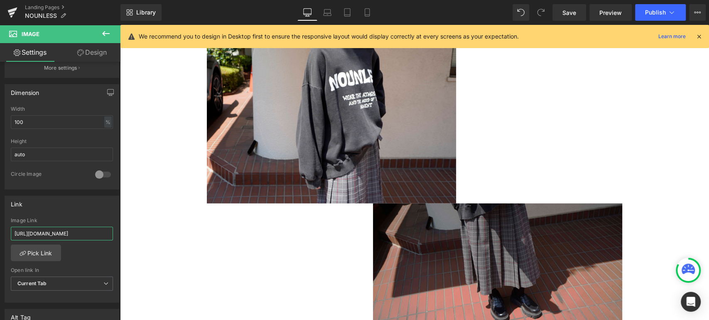
type input "[URL][DOMAIN_NAME]"
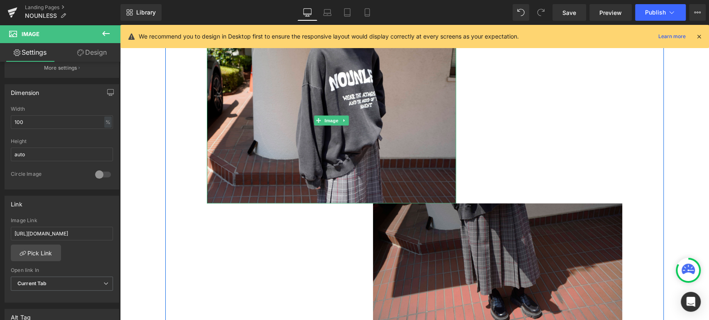
drag, startPoint x: 297, startPoint y: 150, endPoint x: 123, endPoint y: 233, distance: 192.2
click at [297, 150] on img at bounding box center [331, 121] width 249 height 166
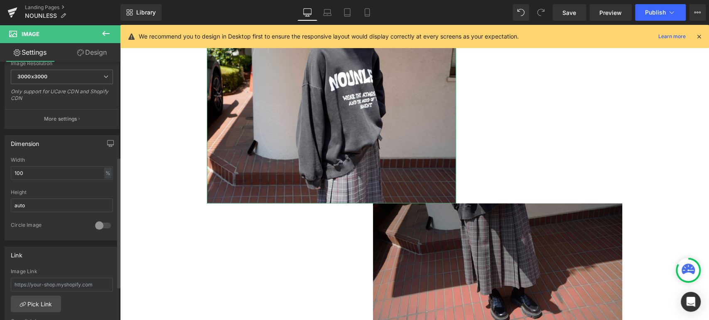
scroll to position [192, 0]
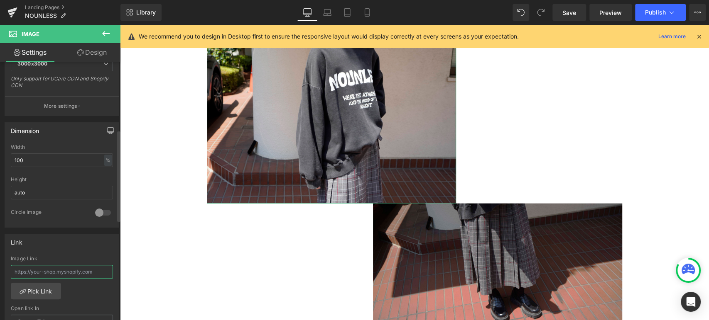
click at [54, 271] on input "text" at bounding box center [62, 272] width 102 height 14
type input "[URL][DOMAIN_NAME][PERSON_NAME]"
click at [64, 248] on div "Link" at bounding box center [62, 243] width 114 height 16
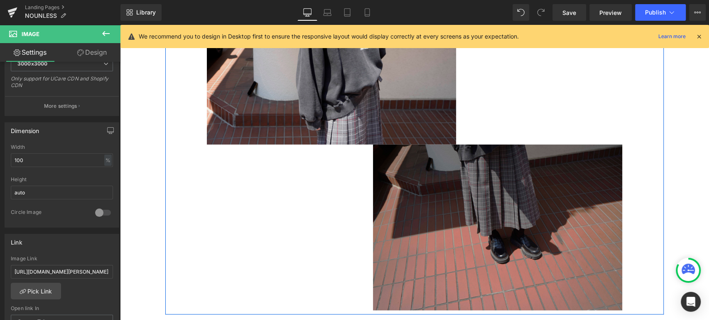
scroll to position [3628, 0]
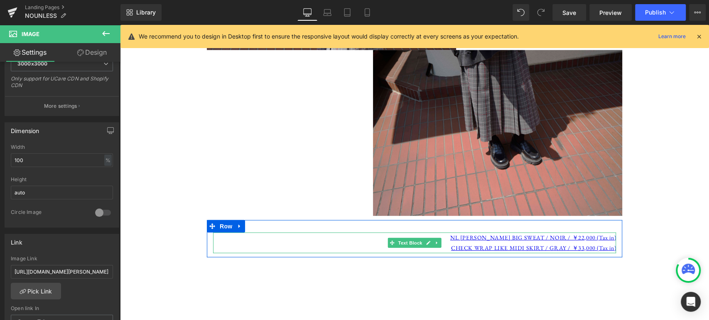
click at [363, 243] on p "CHECK WRAP LIKE MIDI SKIRT / GRAY / ￥33,000 (Tax in)" at bounding box center [414, 248] width 403 height 10
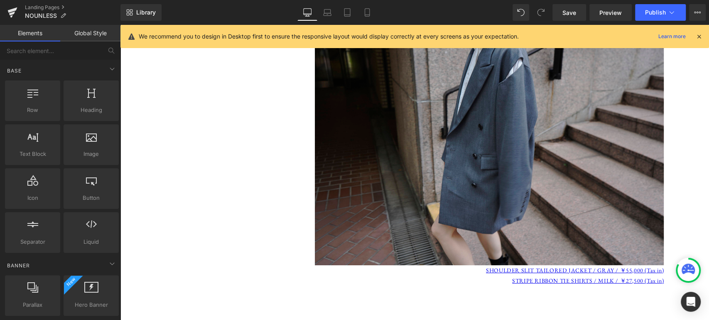
scroll to position [1937, 0]
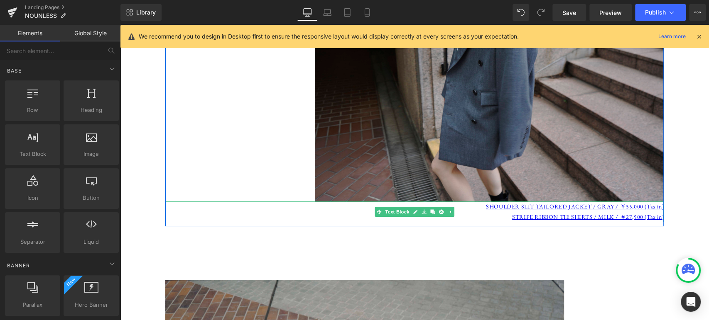
drag, startPoint x: 496, startPoint y: 215, endPoint x: 505, endPoint y: 224, distance: 12.6
click at [496, 215] on p "STRIPE RIBBON TIE SHIRTS / MILK / ￥27,500 (Tax in)" at bounding box center [414, 217] width 498 height 10
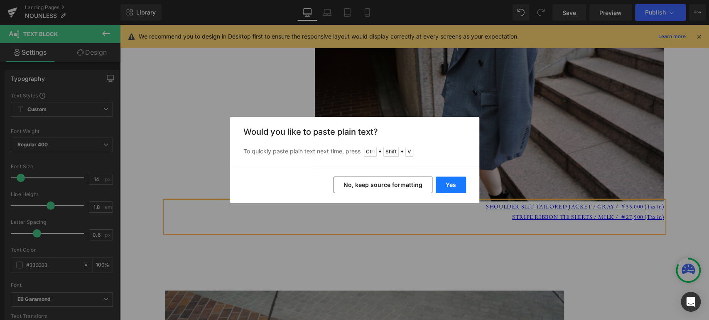
click at [448, 182] on button "Yes" at bounding box center [450, 185] width 30 height 17
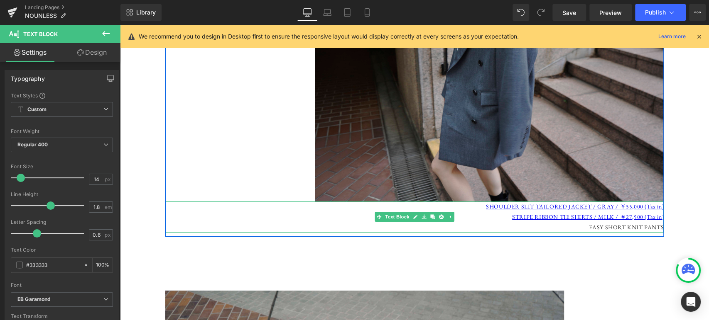
click at [587, 222] on p "EASY SHORT KNIT PANTS" at bounding box center [414, 227] width 498 height 10
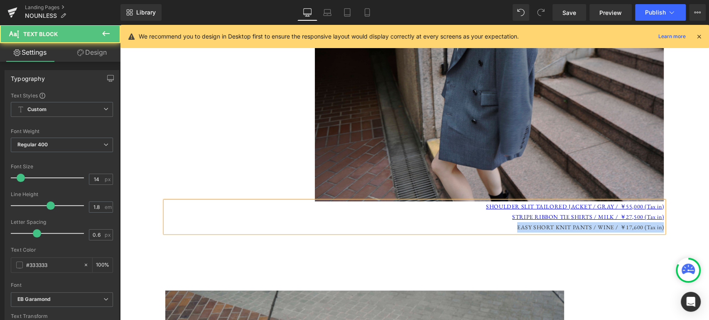
click at [516, 225] on p "EASY SHORT KNIT PANTS / WINE / ￥17,600 (Tax in)" at bounding box center [414, 227] width 498 height 10
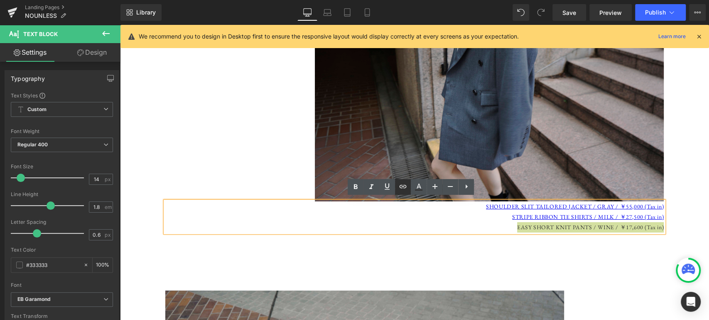
click at [402, 191] on icon at bounding box center [403, 187] width 10 height 10
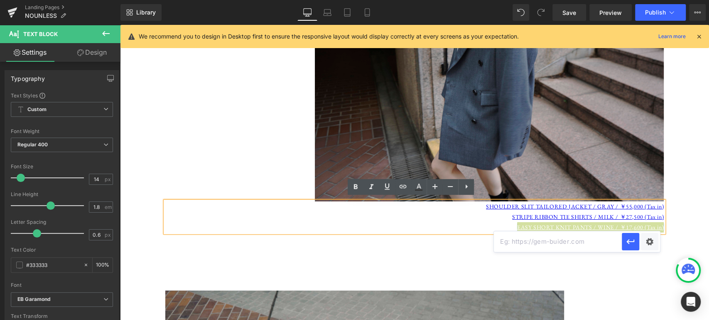
click at [526, 242] on input "text" at bounding box center [558, 242] width 128 height 21
paste input "[URL][DOMAIN_NAME]"
type input "[URL][DOMAIN_NAME]"
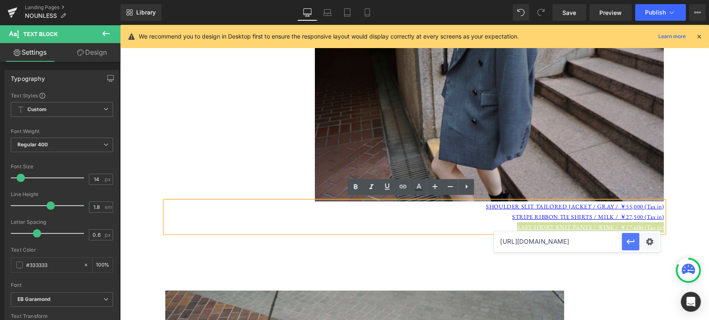
drag, startPoint x: 632, startPoint y: 237, endPoint x: 512, endPoint y: 214, distance: 121.7
click at [632, 237] on icon "button" at bounding box center [630, 242] width 10 height 10
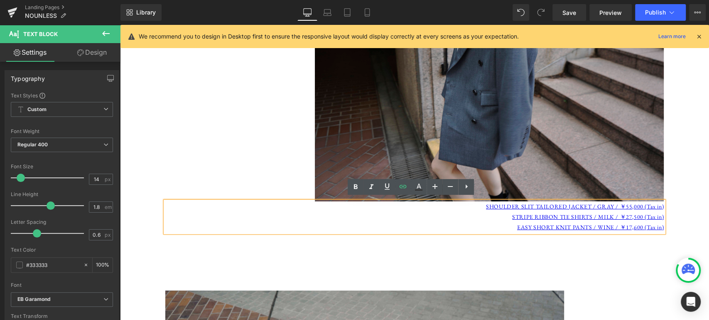
click at [682, 198] on div "Image Image Image Row Image LOOSE LACE JUMPSUIT / MELON / ￥44,000 (Tax in) Text…" at bounding box center [414, 129] width 589 height 3979
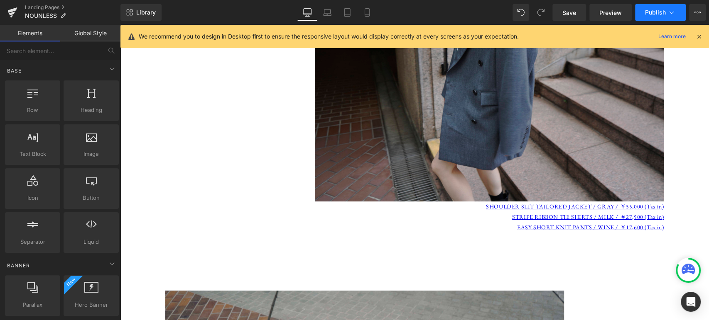
click at [671, 15] on icon at bounding box center [671, 12] width 8 height 8
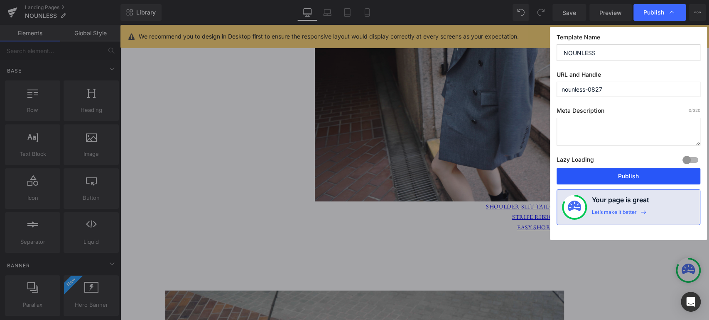
click at [610, 177] on button "Publish" at bounding box center [628, 176] width 144 height 17
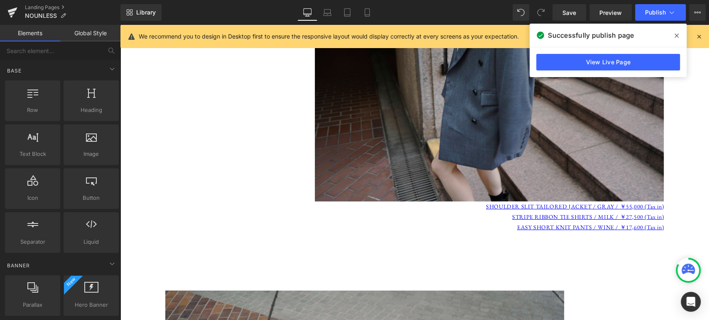
click at [676, 37] on icon at bounding box center [676, 35] width 4 height 7
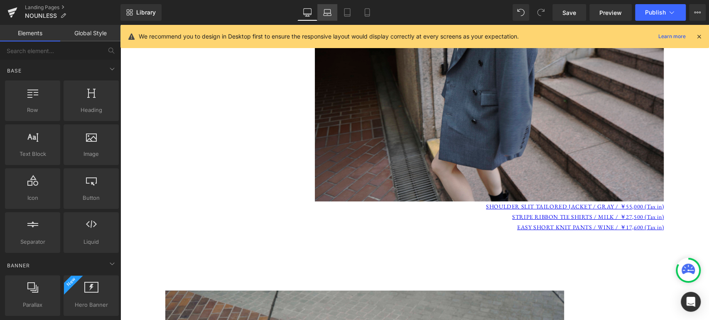
click at [326, 20] on link "Laptop" at bounding box center [327, 12] width 20 height 17
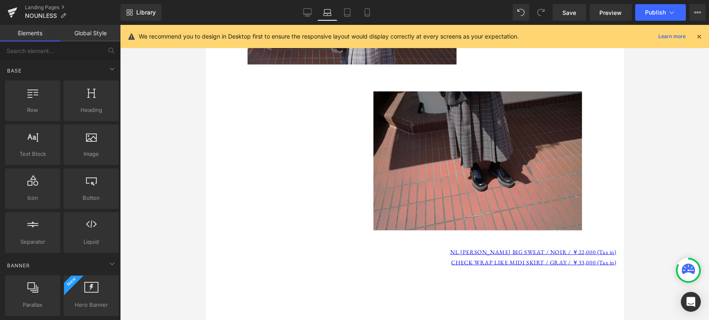
scroll to position [3151, 0]
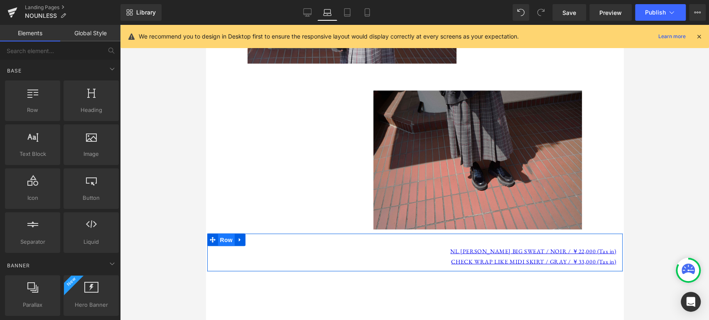
click at [226, 234] on span "Row" at bounding box center [226, 240] width 17 height 12
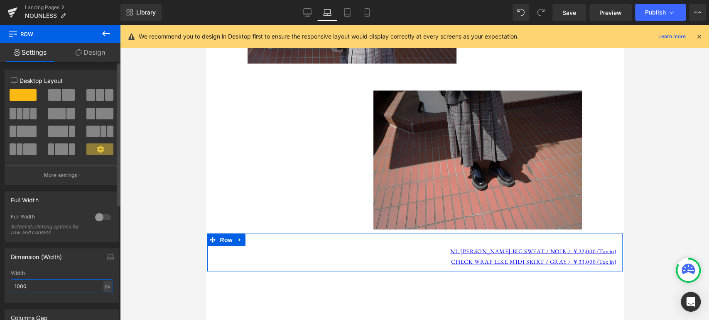
drag, startPoint x: 28, startPoint y: 290, endPoint x: 2, endPoint y: 296, distance: 26.2
click at [7, 289] on div "1000px Width 1000 px % px" at bounding box center [62, 287] width 114 height 32
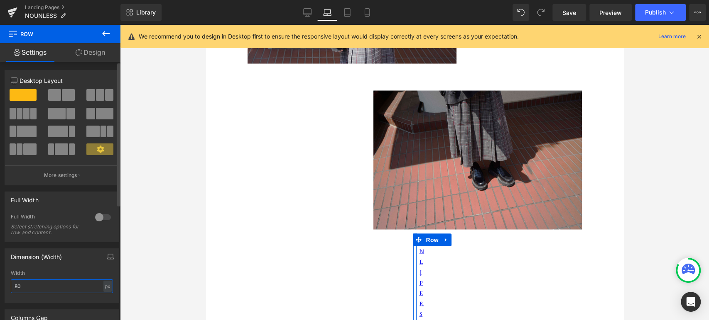
type input "800"
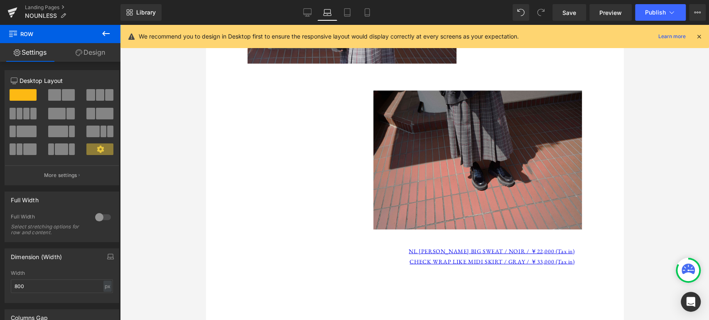
click at [179, 255] on div at bounding box center [414, 173] width 589 height 296
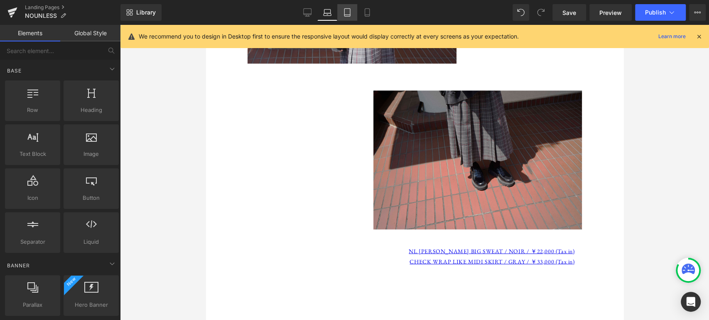
click at [345, 17] on link "Tablet" at bounding box center [347, 12] width 20 height 17
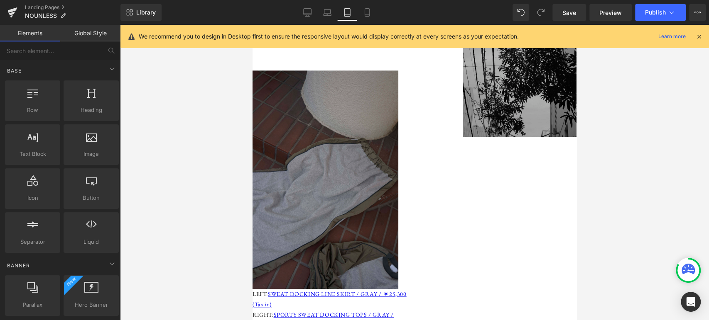
scroll to position [576, 0]
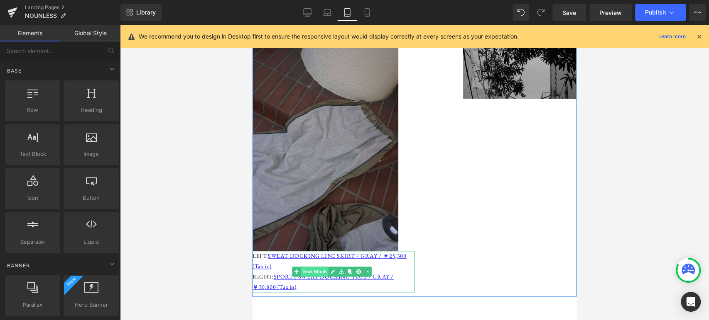
click at [320, 267] on span "Text Block" at bounding box center [314, 272] width 27 height 10
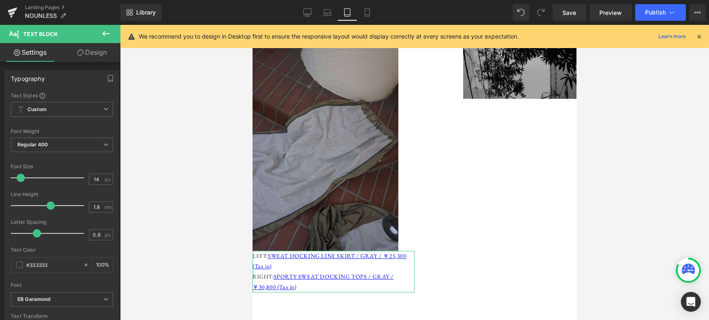
click at [92, 48] on link "Design" at bounding box center [92, 52] width 60 height 19
click at [0, 0] on div "Spacing" at bounding box center [0, 0] width 0 height 0
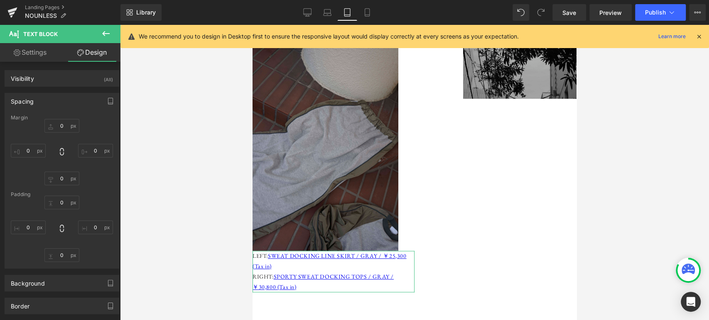
type input "0"
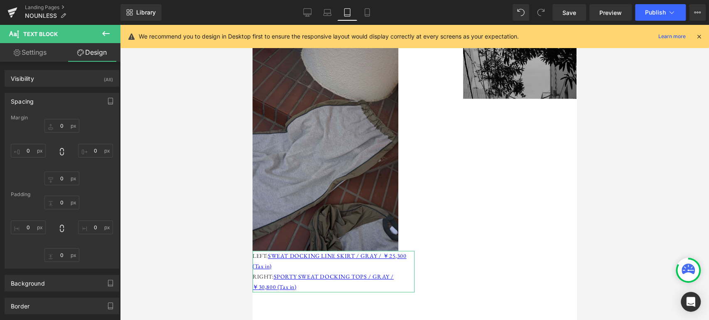
type input "0"
click at [95, 148] on input "0" at bounding box center [95, 151] width 35 height 14
type input "1"
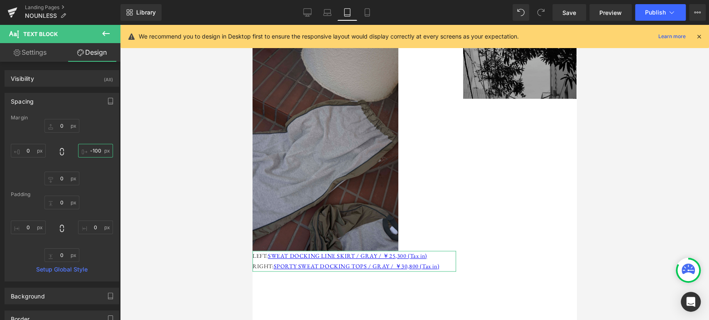
drag, startPoint x: 93, startPoint y: 150, endPoint x: 128, endPoint y: 157, distance: 36.0
click at [93, 151] on input "-100" at bounding box center [95, 151] width 35 height 14
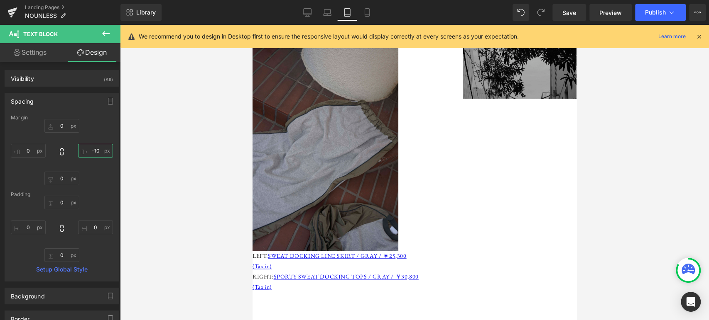
type input "-150"
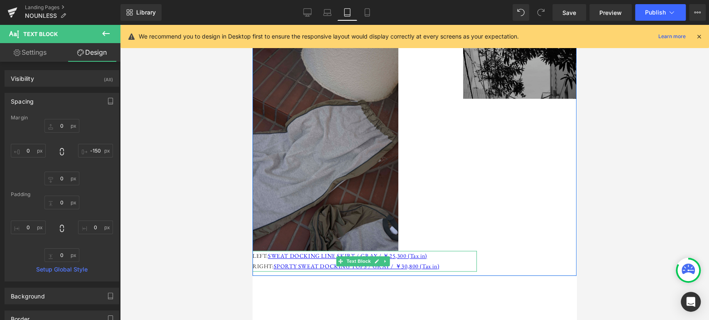
click at [257, 251] on p "LEFT: SWEAT DOCKING LINE SKIRT / GRAY / ￥25,300 (Tax in)" at bounding box center [364, 256] width 224 height 10
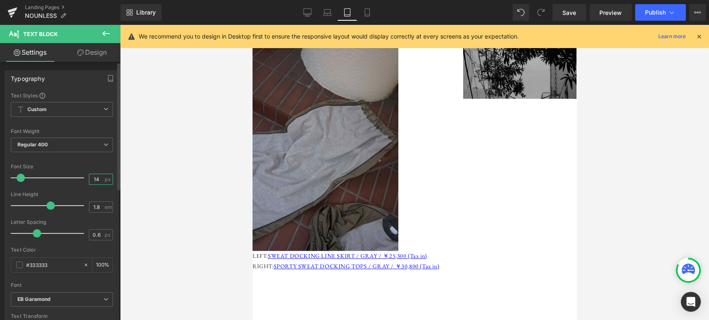
click at [97, 179] on input "14" at bounding box center [96, 179] width 15 height 10
type input "12"
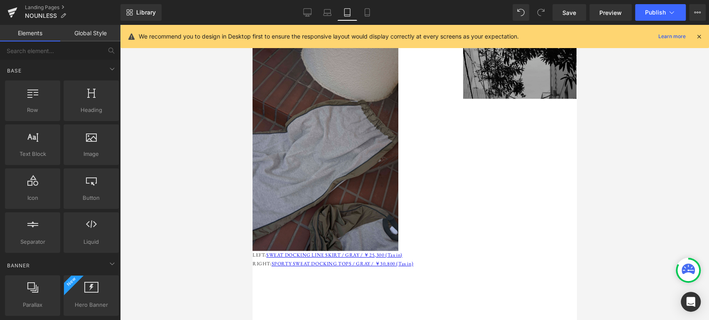
click at [186, 228] on div at bounding box center [414, 173] width 589 height 296
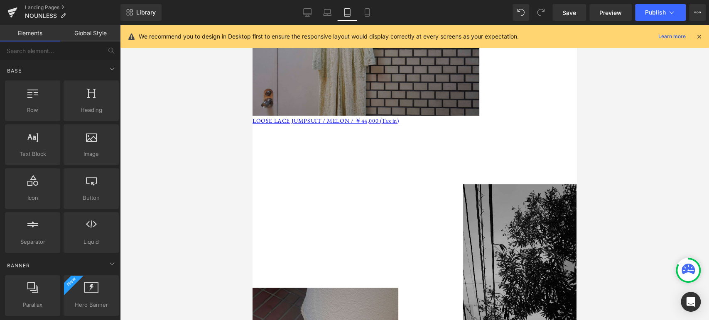
scroll to position [307, 0]
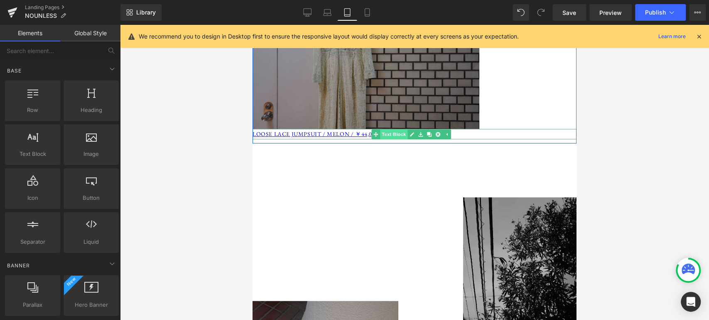
click at [391, 130] on link "Text Block" at bounding box center [389, 135] width 36 height 10
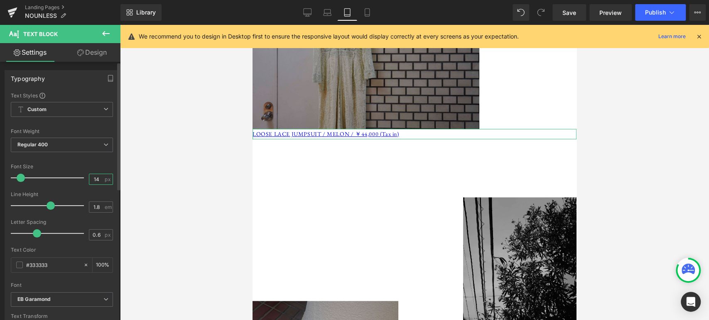
drag, startPoint x: 97, startPoint y: 178, endPoint x: 97, endPoint y: 183, distance: 4.6
click at [97, 180] on input "14" at bounding box center [96, 179] width 15 height 10
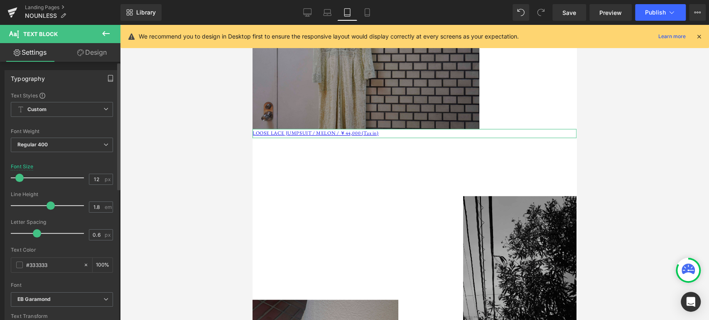
click at [108, 78] on icon "button" at bounding box center [110, 78] width 7 height 7
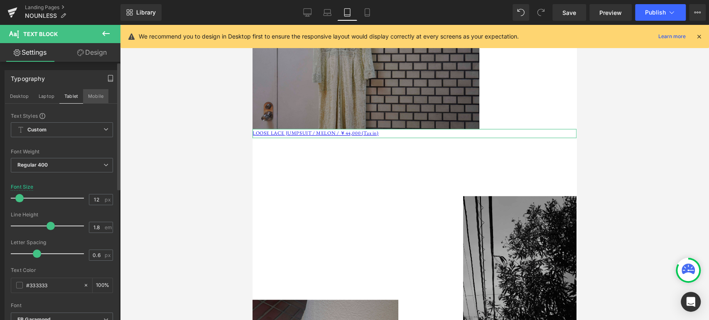
click at [93, 95] on button "Mobile" at bounding box center [95, 96] width 25 height 14
type input "14"
type input "100"
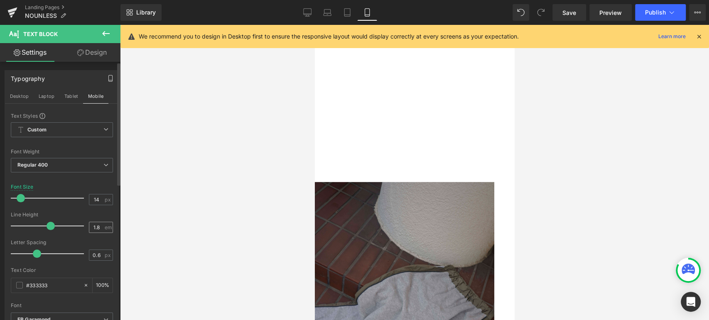
scroll to position [188, 0]
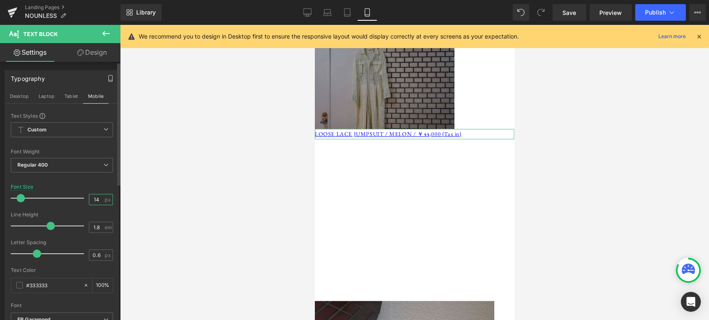
click at [98, 195] on input "14" at bounding box center [96, 200] width 15 height 10
type input "12"
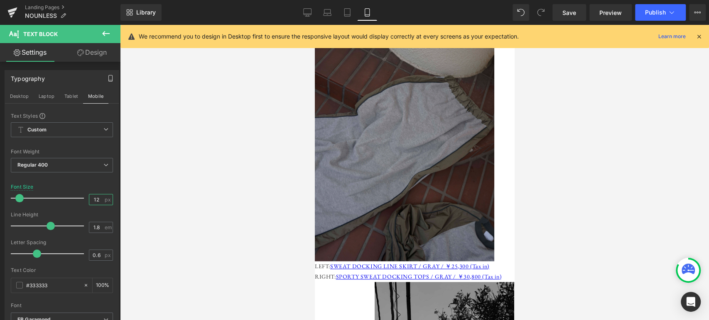
scroll to position [649, 0]
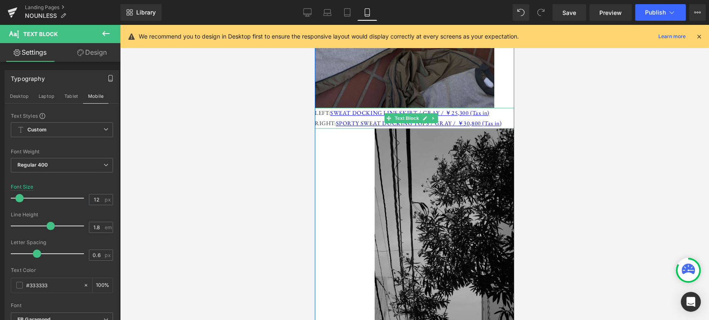
click at [320, 108] on p "LEFT: SWEAT DOCKING LINE SKIRT / GRAY / ￥25,300 (Tax in)" at bounding box center [414, 113] width 199 height 10
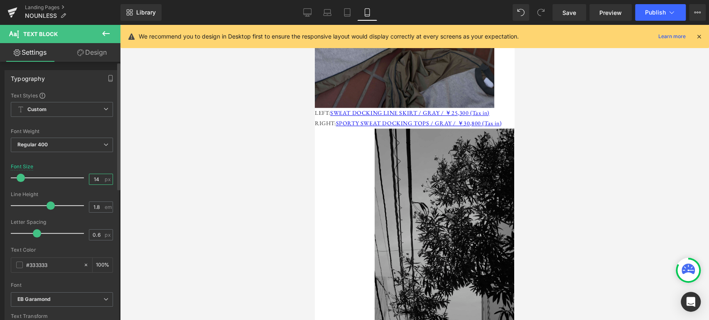
click at [98, 178] on input "14" at bounding box center [96, 179] width 15 height 10
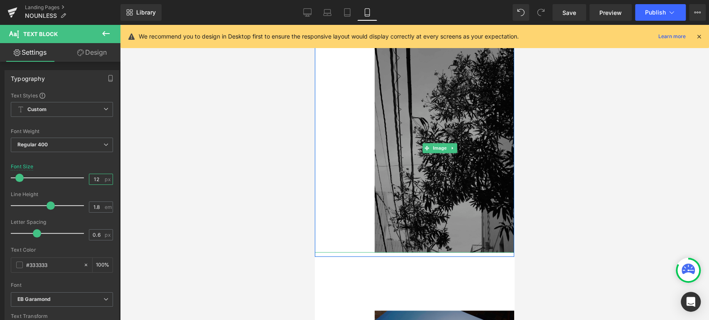
scroll to position [803, 0]
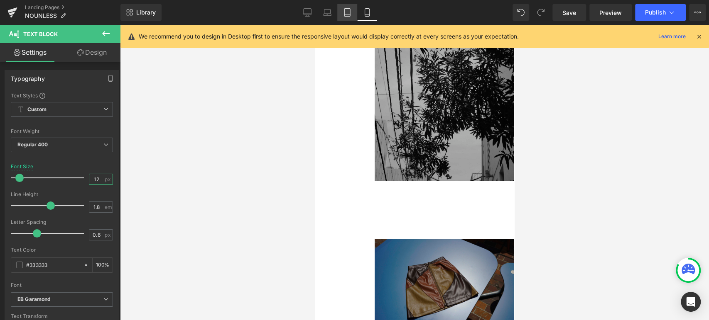
type input "12"
click at [347, 15] on icon at bounding box center [347, 12] width 8 height 8
type input "100"
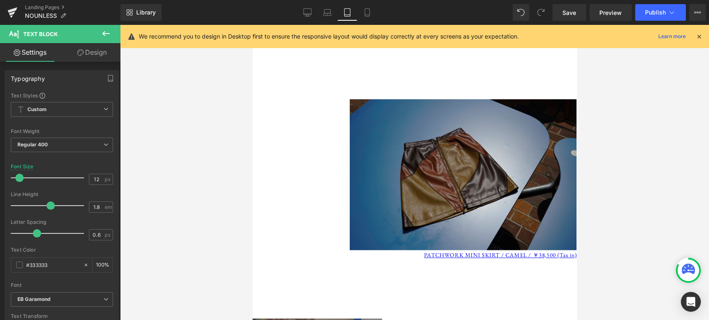
scroll to position [882, 0]
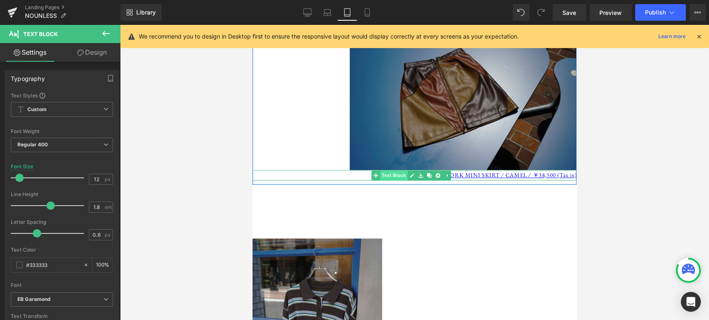
click at [401, 171] on span "Text Block" at bounding box center [393, 176] width 27 height 10
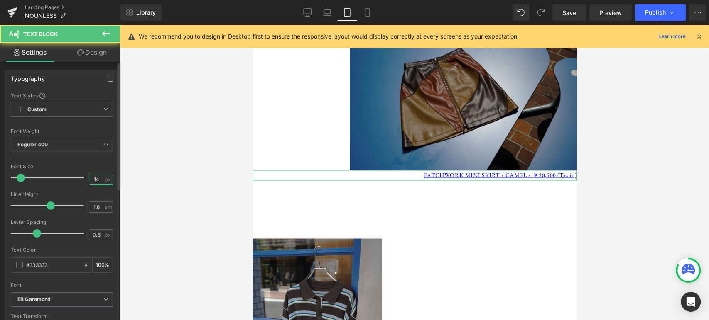
drag, startPoint x: 96, startPoint y: 181, endPoint x: 108, endPoint y: 183, distance: 12.3
click at [96, 181] on input "14" at bounding box center [96, 179] width 15 height 10
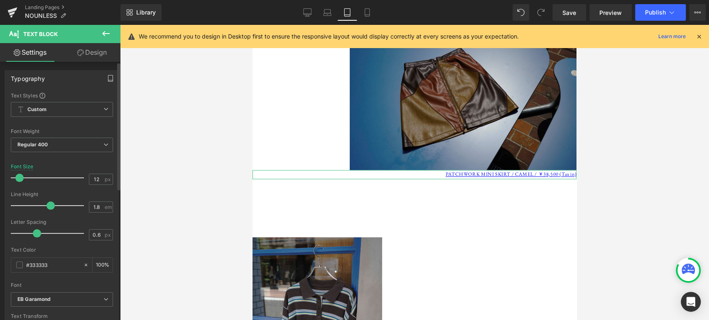
click at [110, 77] on icon "button" at bounding box center [110, 79] width 5 height 6
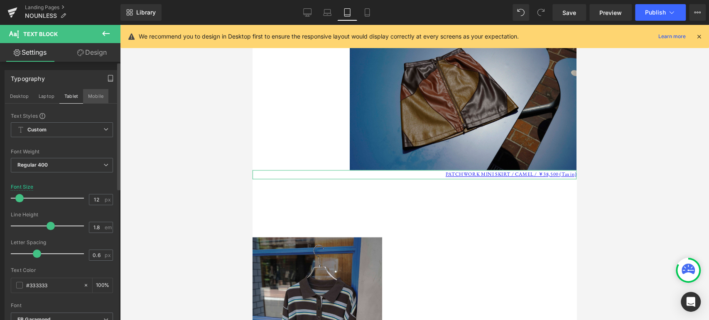
click at [96, 95] on button "Mobile" at bounding box center [95, 96] width 25 height 14
type input "14"
type input "100"
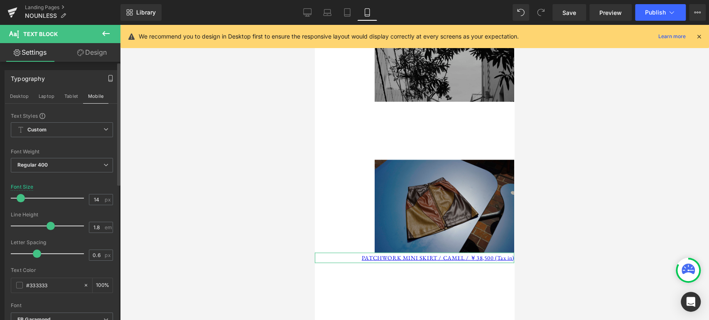
scroll to position [952, 0]
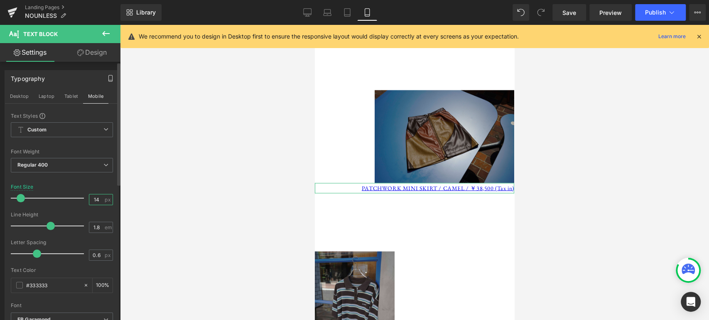
click at [99, 202] on input "14" at bounding box center [96, 200] width 15 height 10
type input "12"
click at [71, 96] on button "Tablet" at bounding box center [71, 96] width 24 height 14
type input "100"
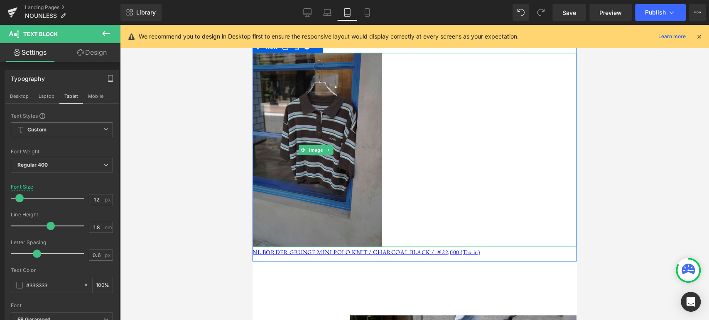
scroll to position [1075, 0]
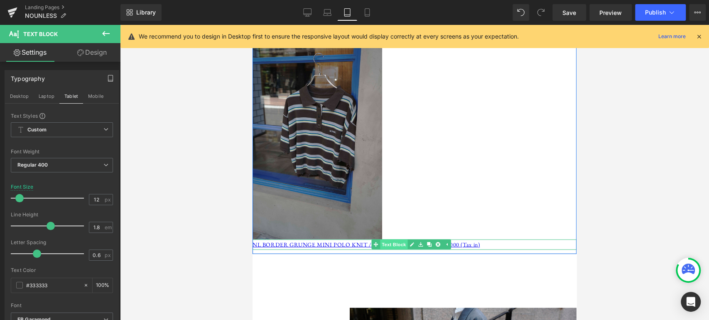
click at [401, 240] on span "Text Block" at bounding box center [393, 245] width 27 height 10
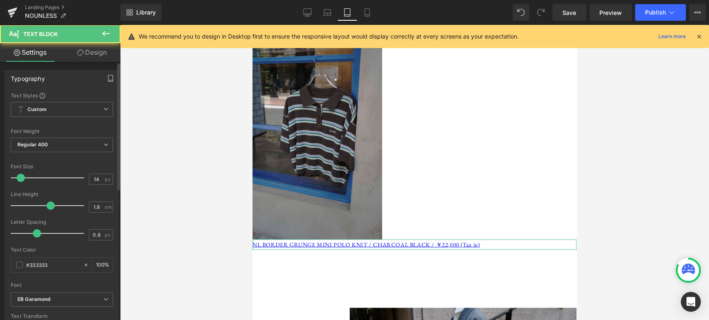
click at [108, 78] on icon "button" at bounding box center [110, 79] width 5 height 6
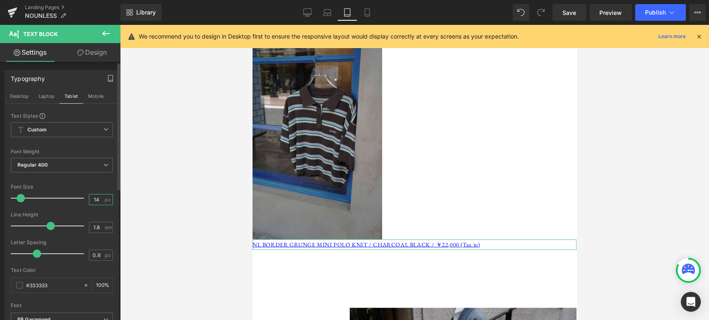
click at [100, 201] on input "14" at bounding box center [96, 200] width 15 height 10
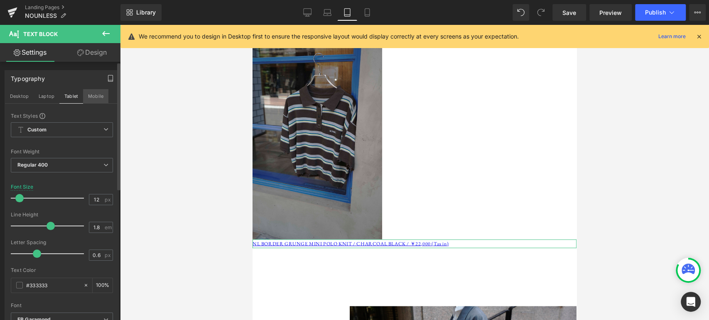
click at [92, 100] on button "Mobile" at bounding box center [95, 96] width 25 height 14
type input "14"
type input "100"
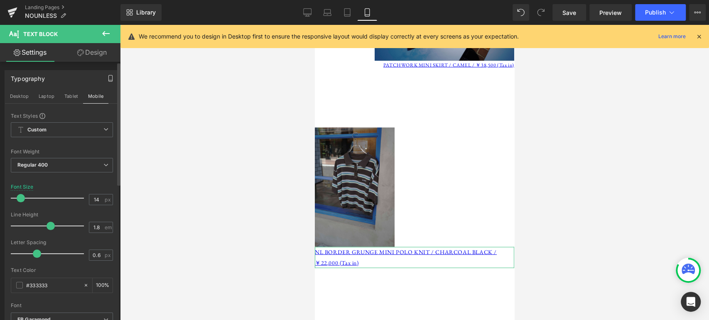
scroll to position [1070, 0]
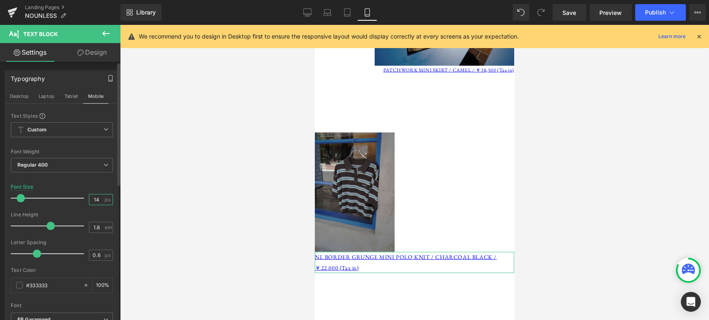
click at [97, 203] on input "14" at bounding box center [96, 200] width 15 height 10
type input "12"
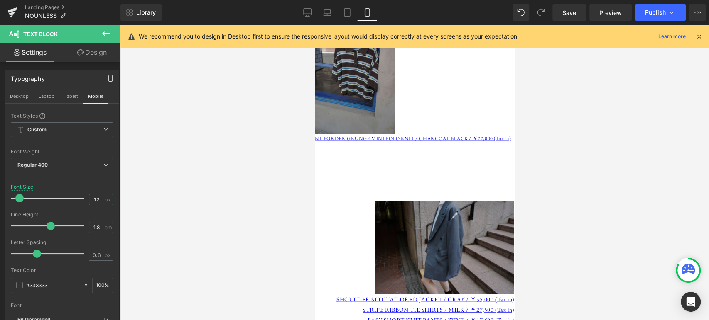
scroll to position [1300, 0]
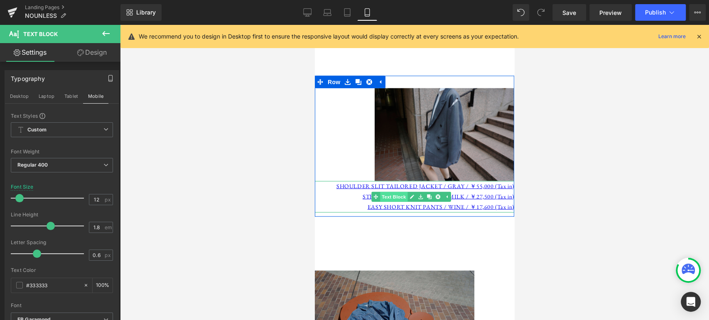
click at [395, 192] on span "Text Block" at bounding box center [393, 197] width 27 height 10
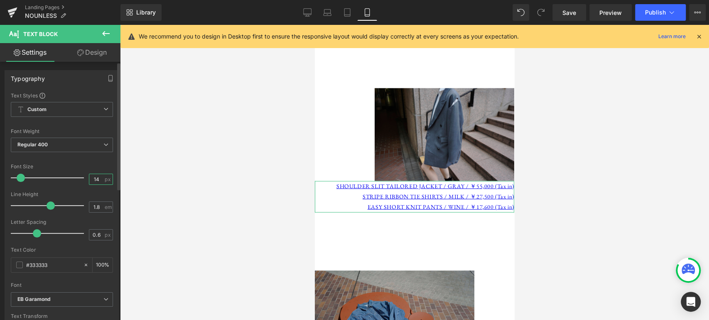
click at [96, 178] on input "14" at bounding box center [96, 179] width 15 height 10
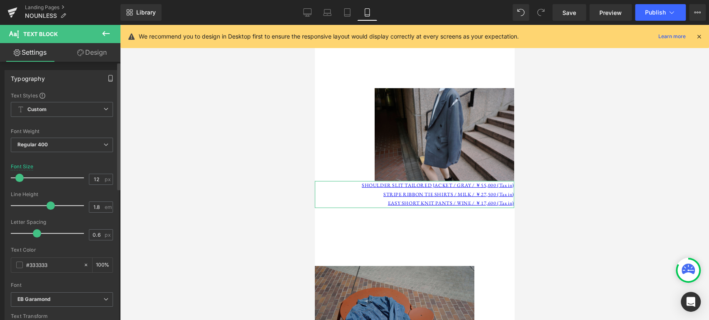
click at [107, 78] on icon "button" at bounding box center [110, 78] width 7 height 7
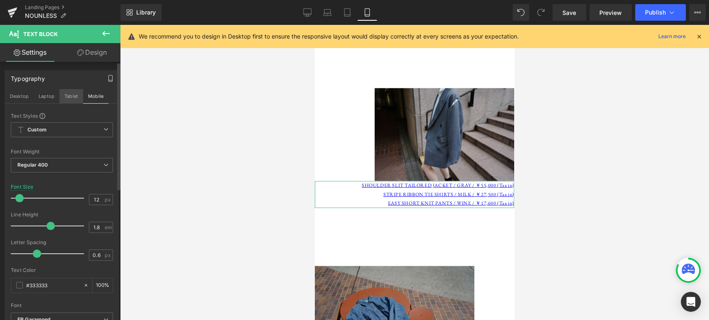
click at [71, 98] on button "Tablet" at bounding box center [71, 96] width 24 height 14
type input "14"
type input "100"
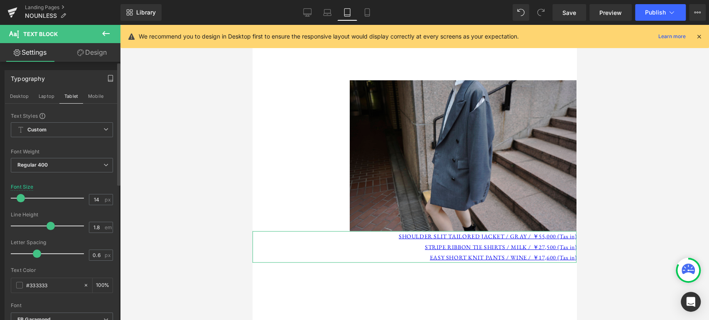
scroll to position [1355, 0]
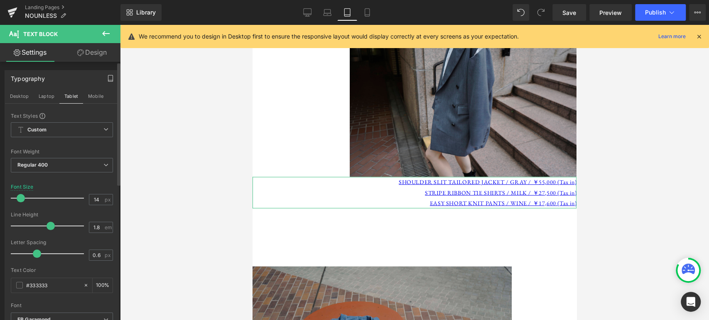
click at [96, 205] on div "Font Size 14 px" at bounding box center [62, 198] width 102 height 28
click at [97, 205] on input "14" at bounding box center [96, 200] width 15 height 10
type input "12"
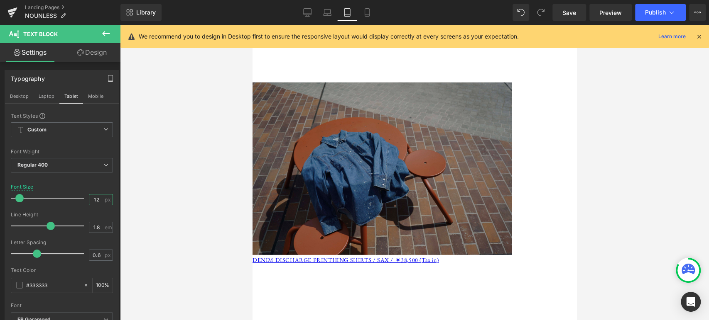
scroll to position [1547, 0]
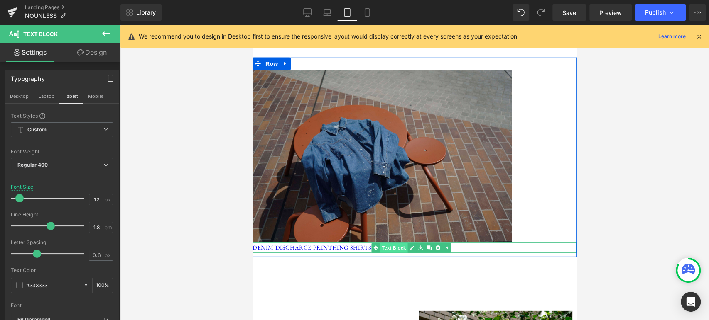
click at [383, 243] on div "DENIM DISCHARGE PRINTHING SHIRTS / SAX / ￥38,500 (Tax in) Text Block" at bounding box center [414, 248] width 324 height 10
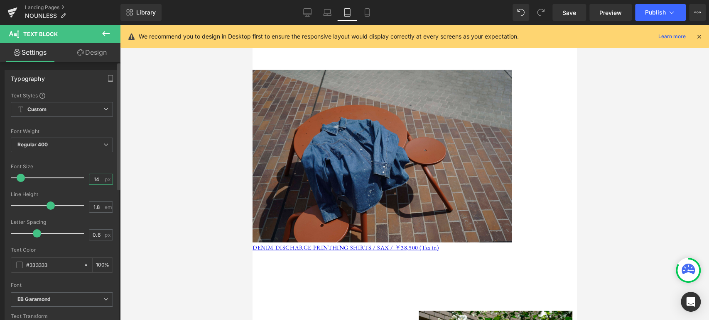
click at [97, 180] on input "14" at bounding box center [96, 179] width 15 height 10
click at [107, 73] on button "button" at bounding box center [110, 79] width 13 height 16
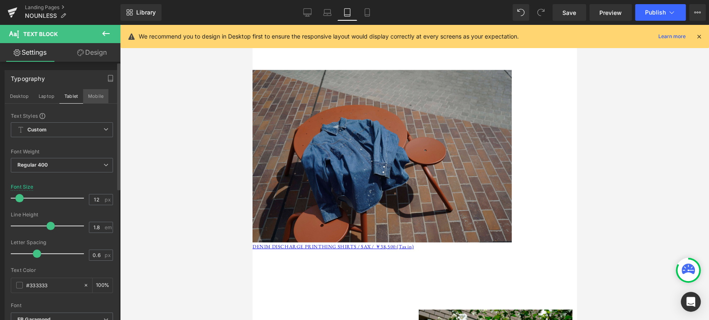
click at [102, 95] on button "Mobile" at bounding box center [95, 96] width 25 height 14
type input "14"
type input "100"
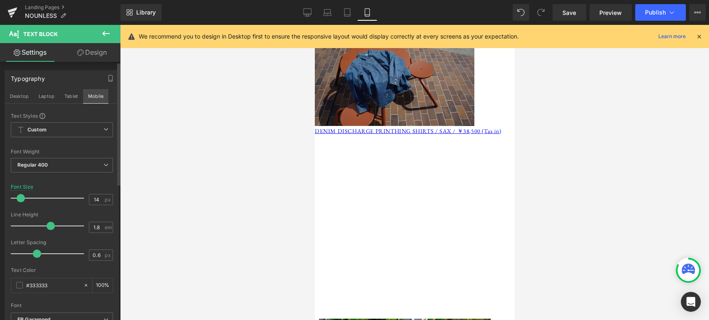
scroll to position [1426, 0]
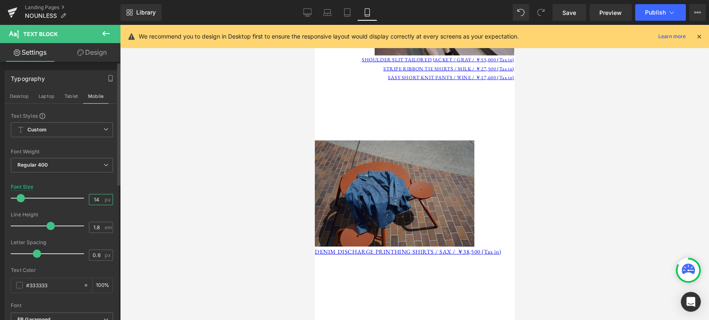
click at [100, 201] on input "14" at bounding box center [96, 200] width 15 height 10
type input "12"
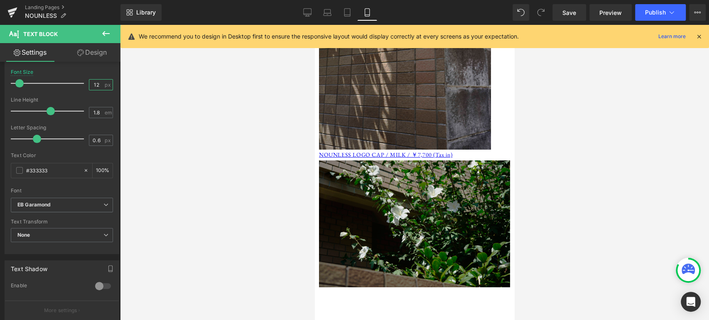
scroll to position [1926, 0]
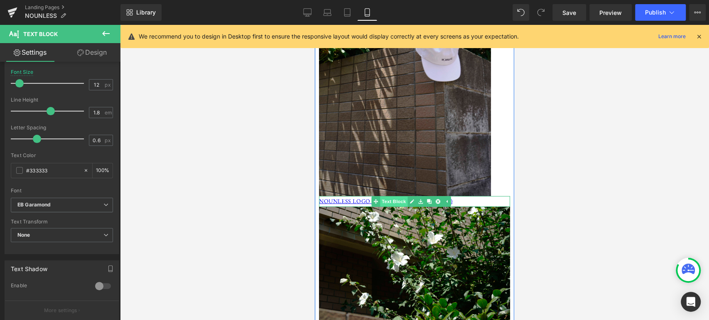
click at [401, 197] on span "Text Block" at bounding box center [393, 202] width 27 height 10
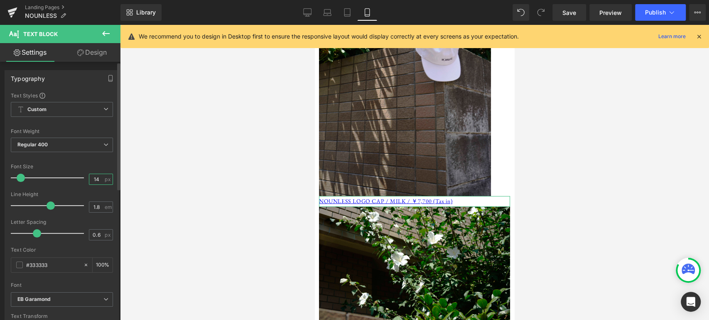
click at [100, 183] on input "14" at bounding box center [96, 179] width 15 height 10
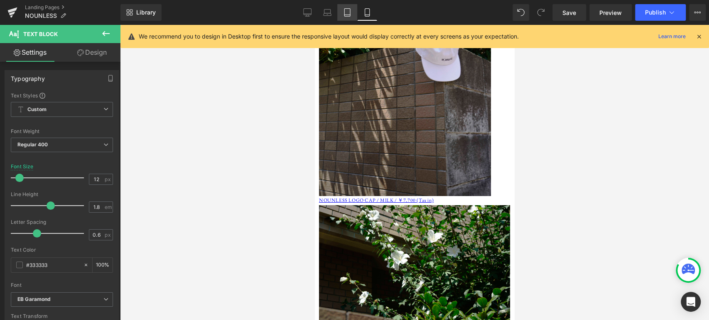
click at [350, 15] on icon at bounding box center [347, 13] width 6 height 8
type input "14"
type input "100"
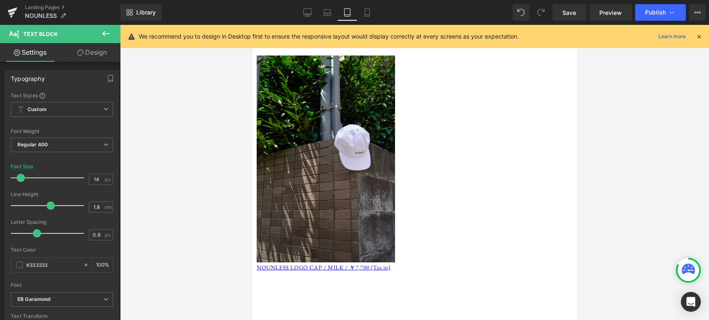
scroll to position [2001, 0]
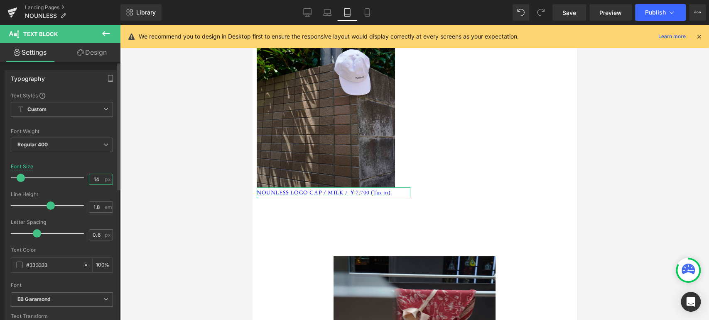
click at [97, 181] on input "14" at bounding box center [96, 179] width 15 height 10
type input "12"
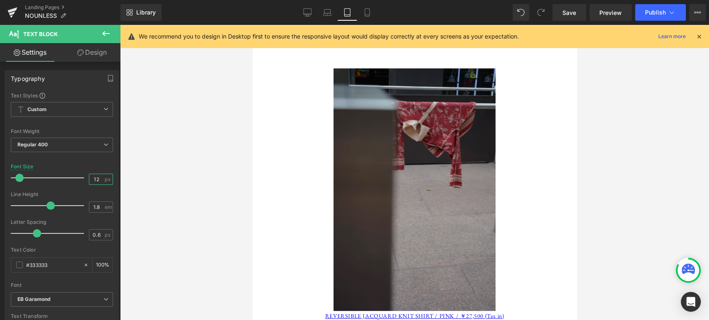
scroll to position [2232, 0]
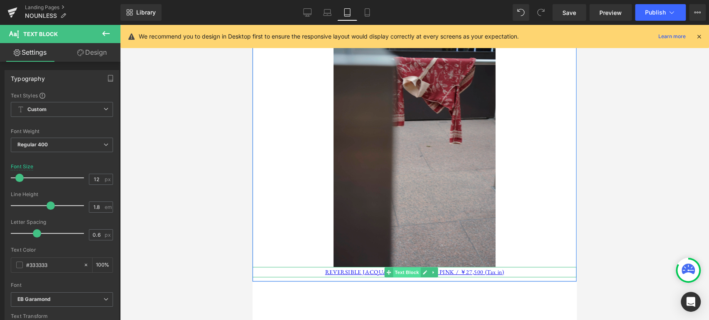
click at [415, 268] on span "Text Block" at bounding box center [406, 273] width 27 height 10
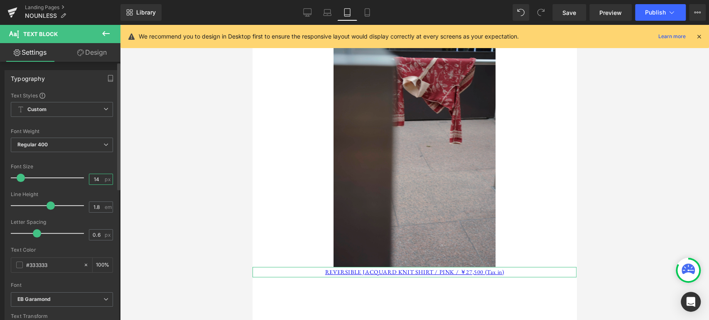
click at [97, 178] on input "14" at bounding box center [96, 179] width 15 height 10
click at [110, 68] on div "Typography Text Styles Custom Custom Setup Global Style Custom Setup Global Sty…" at bounding box center [62, 206] width 124 height 285
click at [110, 78] on icon "button" at bounding box center [110, 79] width 5 height 6
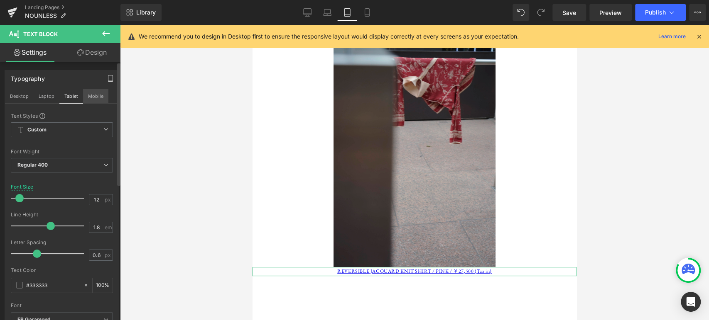
click at [93, 100] on button "Mobile" at bounding box center [95, 96] width 25 height 14
type input "14"
type input "100"
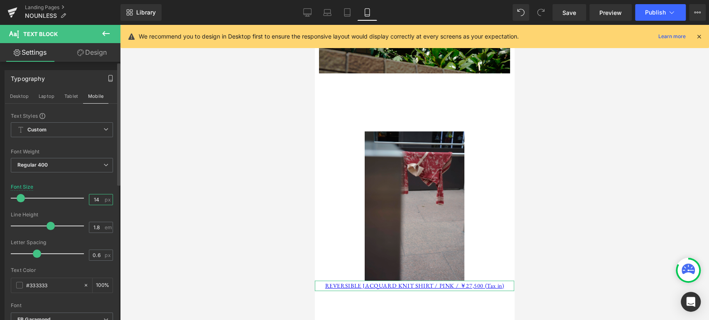
click at [97, 196] on input "14" at bounding box center [96, 200] width 15 height 10
type input "12"
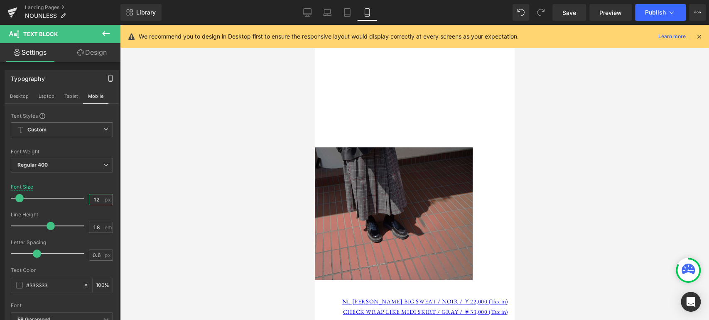
scroll to position [2685, 0]
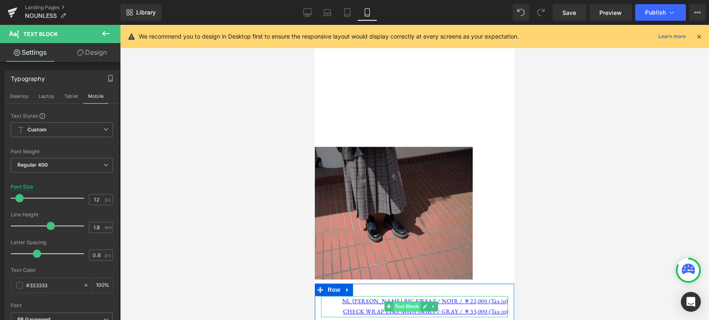
click at [411, 302] on span "Text Block" at bounding box center [406, 307] width 27 height 10
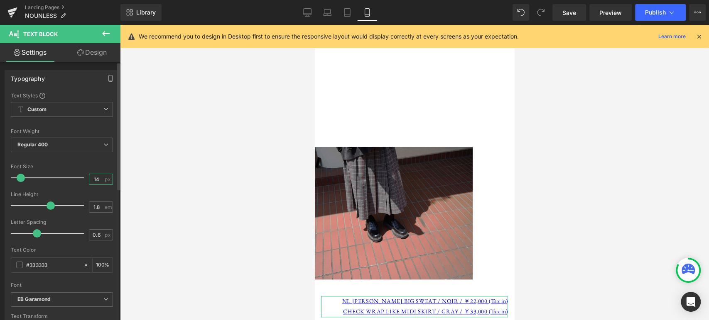
click at [98, 181] on input "14" at bounding box center [96, 179] width 15 height 10
type input "12"
click at [96, 53] on link "Design" at bounding box center [92, 52] width 60 height 19
click at [0, 0] on div "Spacing" at bounding box center [0, 0] width 0 height 0
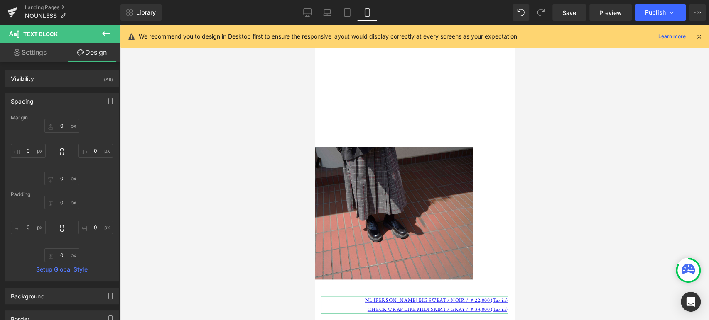
type input "0"
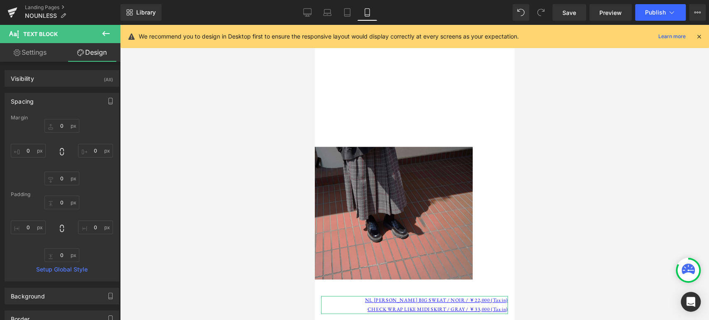
type input "0"
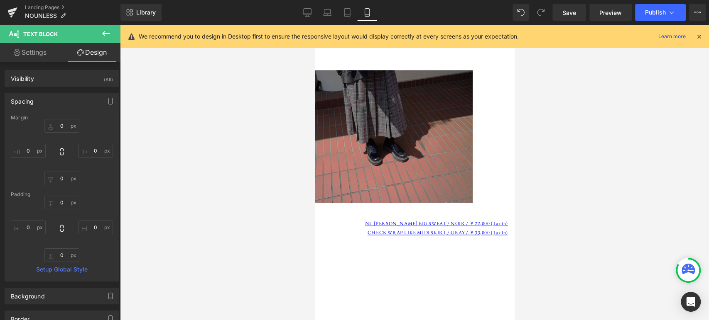
scroll to position [2493, 0]
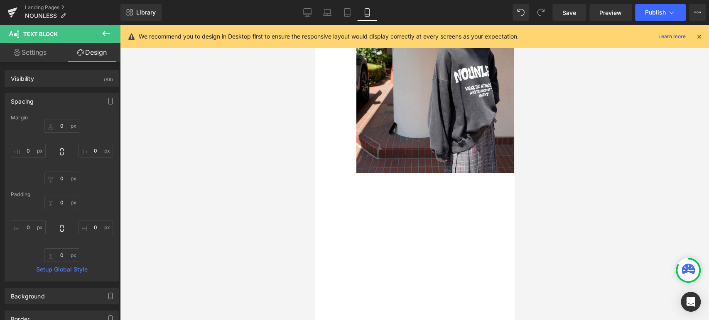
click at [349, 19] on link "Tablet" at bounding box center [347, 12] width 20 height 17
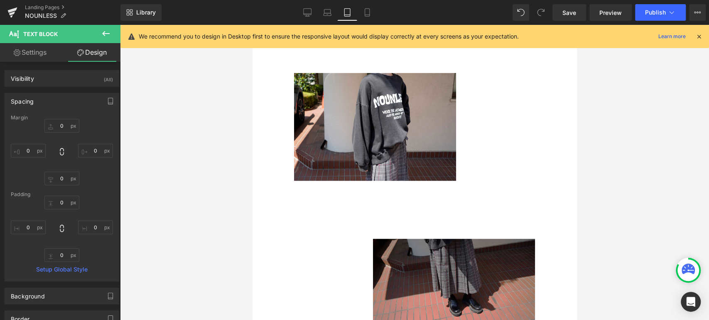
type input "0"
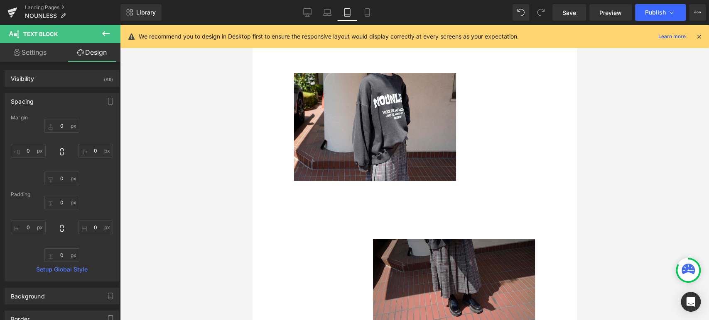
type input "0"
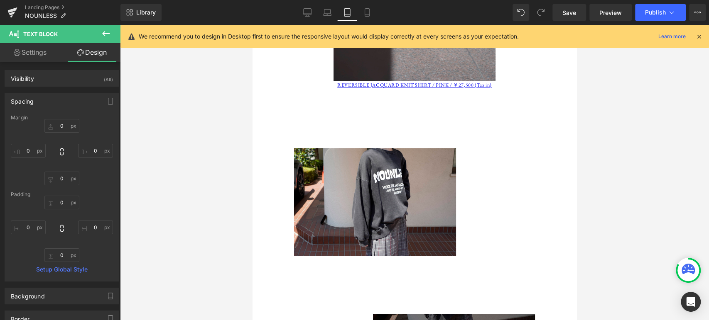
scroll to position [2542, 0]
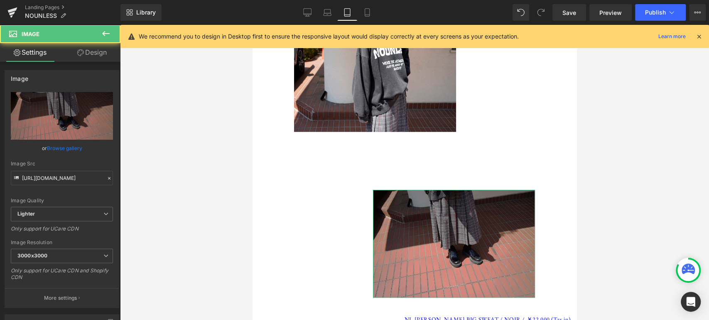
click at [62, 43] on link "Design" at bounding box center [92, 52] width 60 height 19
click at [0, 0] on div "Spacing" at bounding box center [0, 0] width 0 height 0
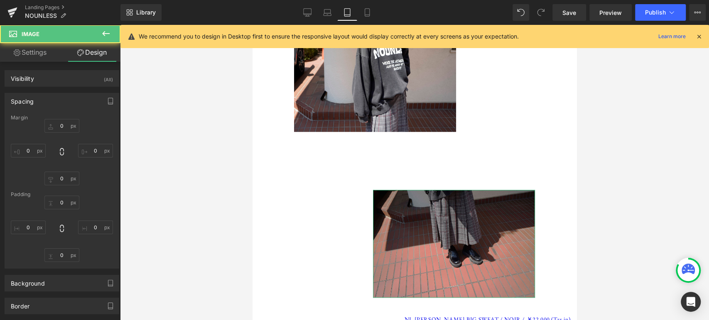
type input "400"
type input "100"
type input "0"
type input "-100"
type input "0"
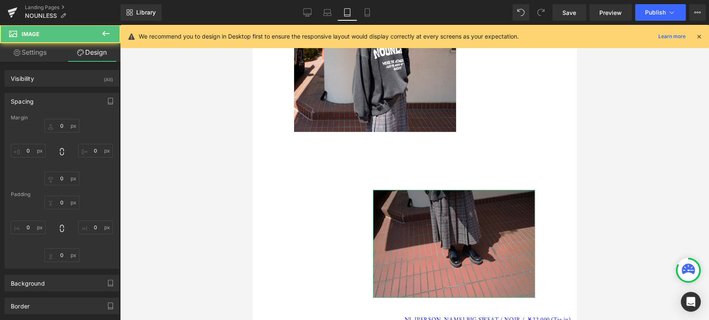
type input "0"
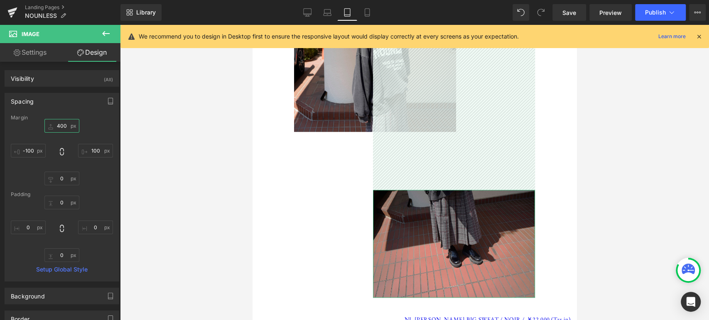
click at [62, 125] on input "400" at bounding box center [61, 126] width 35 height 14
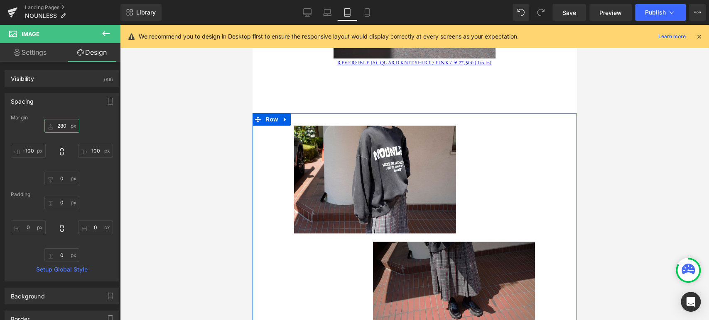
scroll to position [2427, 0]
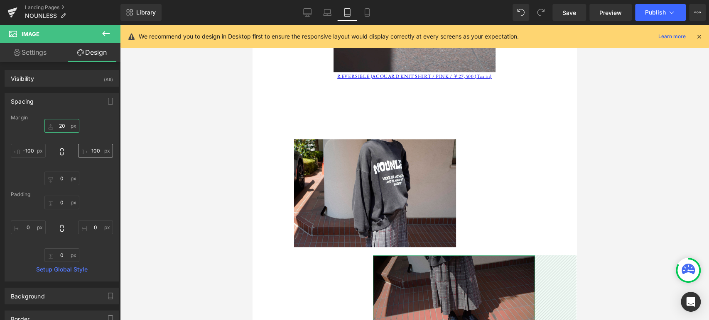
type input "260"
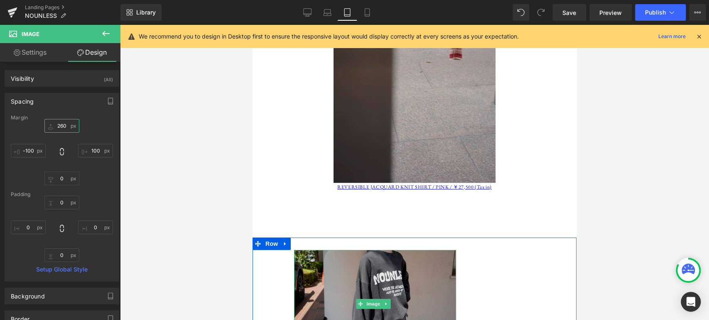
scroll to position [2273, 0]
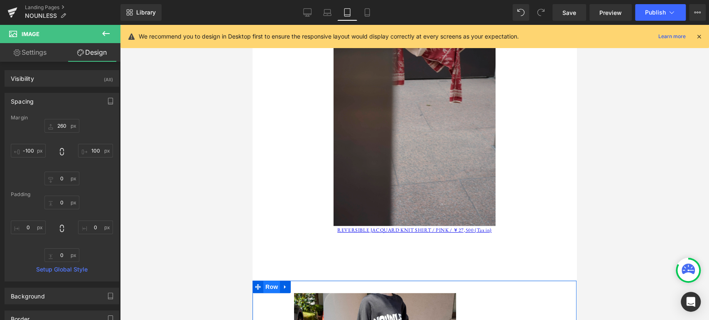
click at [276, 281] on span "Row" at bounding box center [271, 287] width 17 height 12
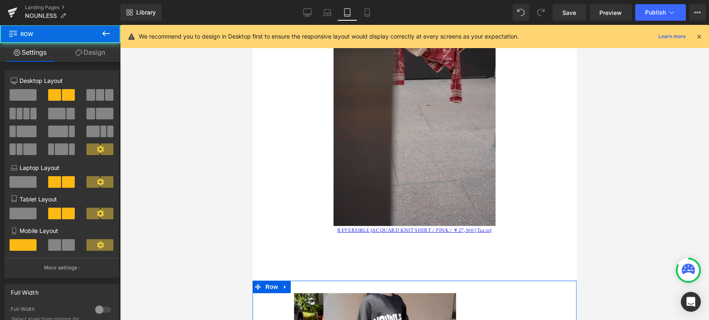
click at [89, 46] on link "Design" at bounding box center [90, 52] width 60 height 19
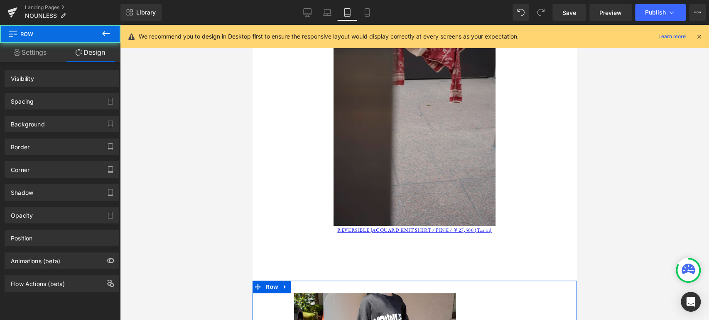
click at [68, 99] on div "Spacing" at bounding box center [62, 101] width 114 height 16
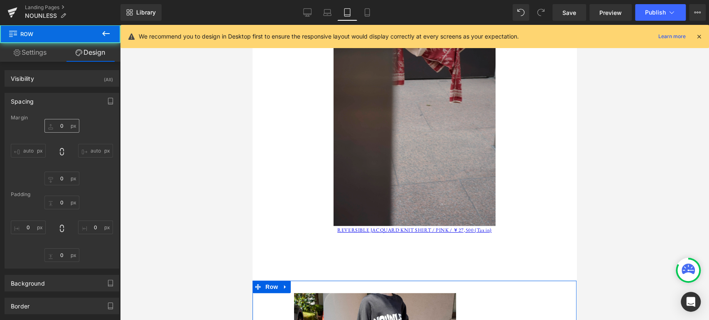
type input "100"
type input "0"
type input "30"
type input "0"
type input "10"
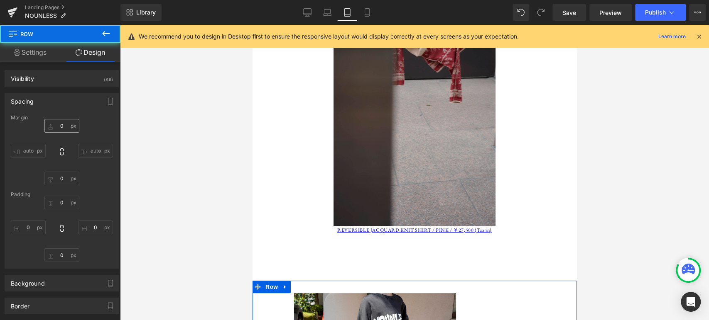
type input "0"
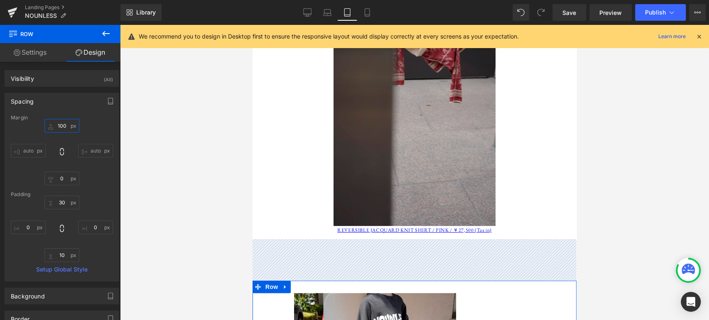
click at [60, 128] on input "100" at bounding box center [61, 126] width 35 height 14
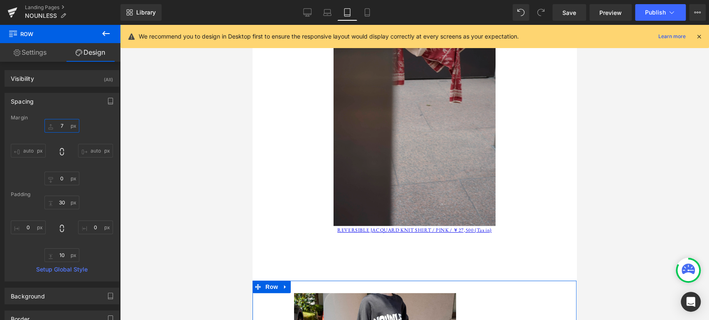
type input "70"
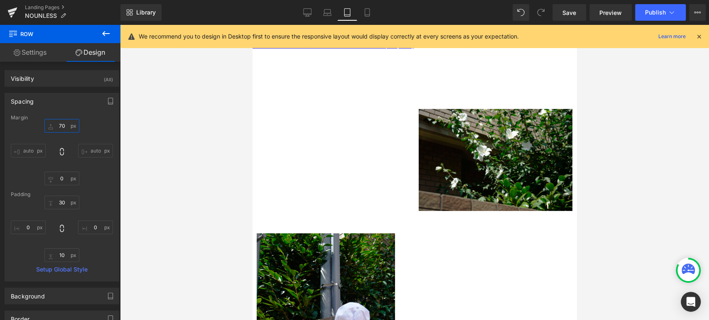
scroll to position [1735, 0]
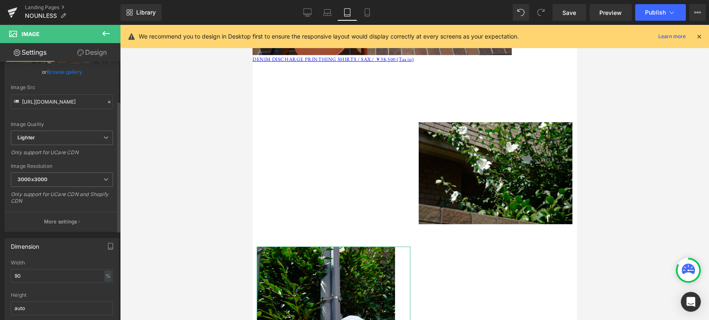
scroll to position [115, 0]
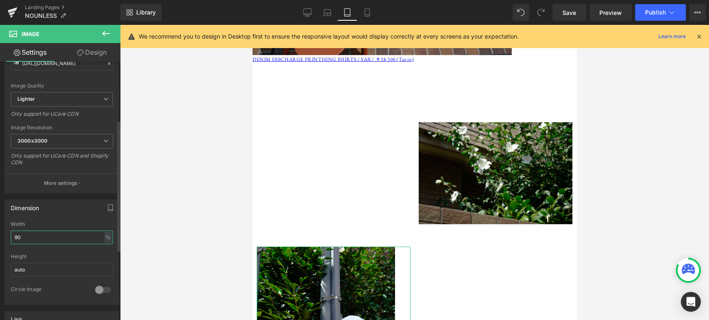
drag, startPoint x: 27, startPoint y: 236, endPoint x: 0, endPoint y: 235, distance: 27.4
click at [0, 235] on div "Dimension 90% Width 90 % % px auto Height auto 0 Circle Image" at bounding box center [62, 249] width 124 height 112
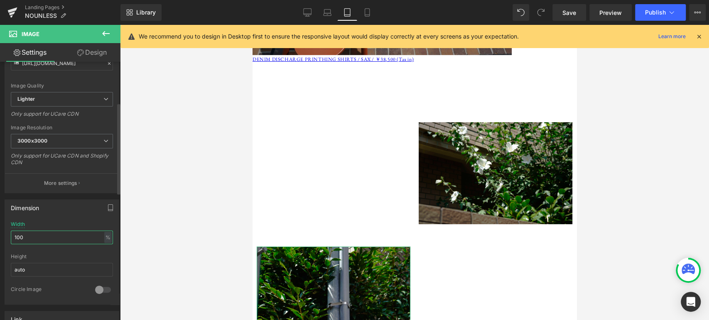
type input "100"
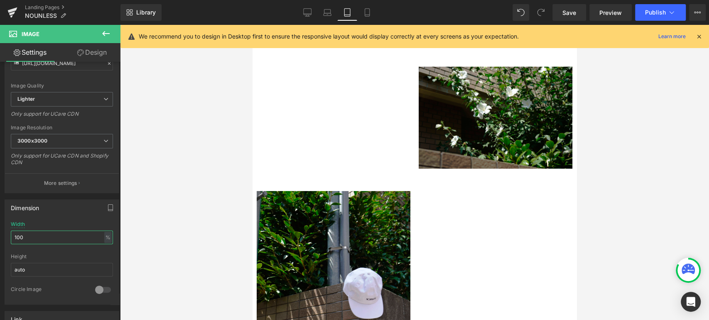
scroll to position [1773, 0]
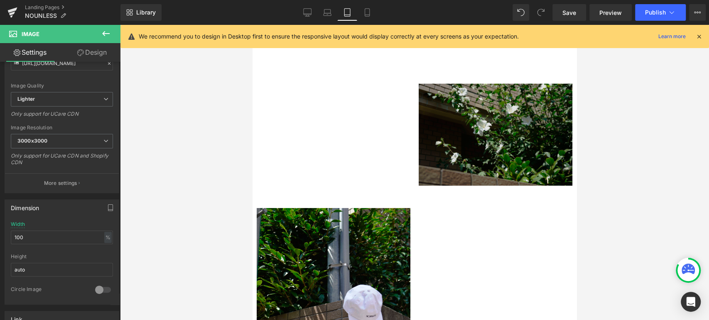
click at [484, 141] on img at bounding box center [495, 135] width 154 height 103
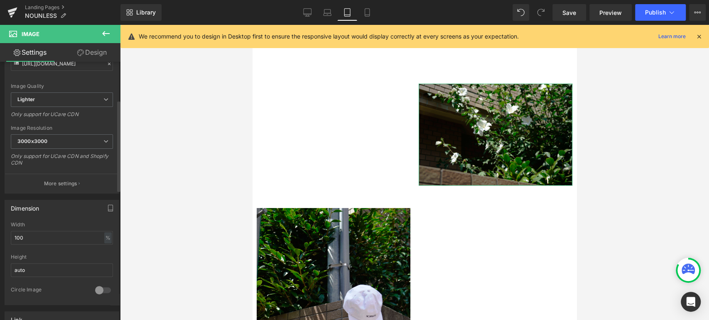
scroll to position [115, 0]
drag, startPoint x: 24, startPoint y: 237, endPoint x: 2, endPoint y: 235, distance: 21.2
click at [2, 235] on div "Dimension 100% Width 100 % % px auto Height auto 0 Circle Image" at bounding box center [62, 249] width 124 height 112
type input "80"
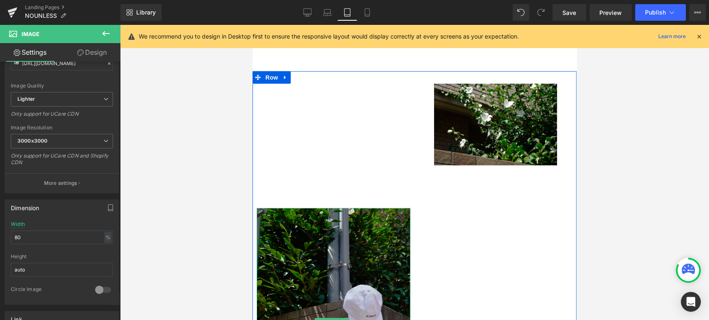
click at [350, 211] on img at bounding box center [334, 323] width 154 height 230
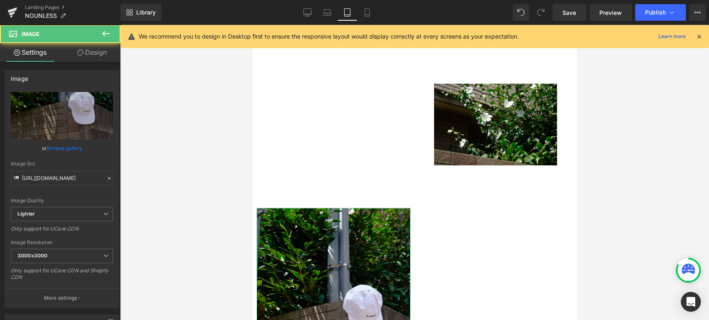
click at [89, 54] on link "Design" at bounding box center [92, 52] width 60 height 19
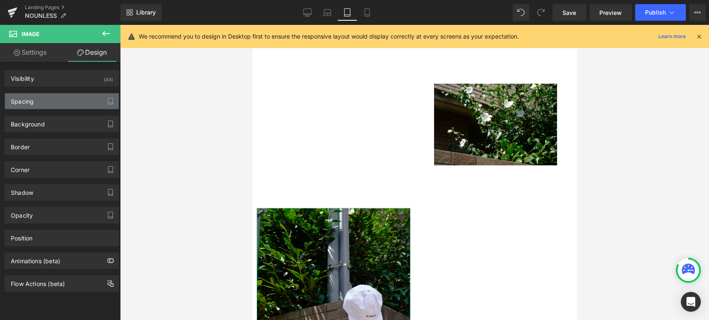
click at [73, 100] on div "Spacing" at bounding box center [62, 101] width 114 height 16
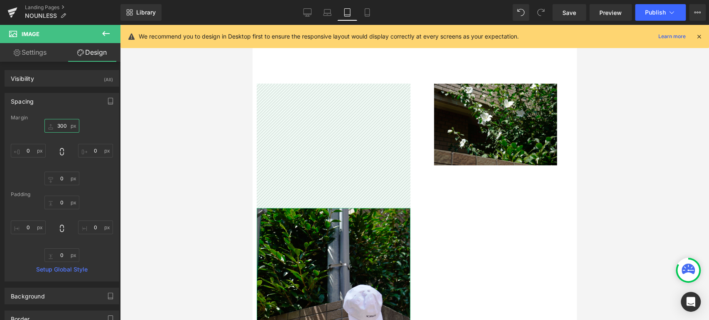
click at [62, 125] on input "300" at bounding box center [61, 126] width 35 height 14
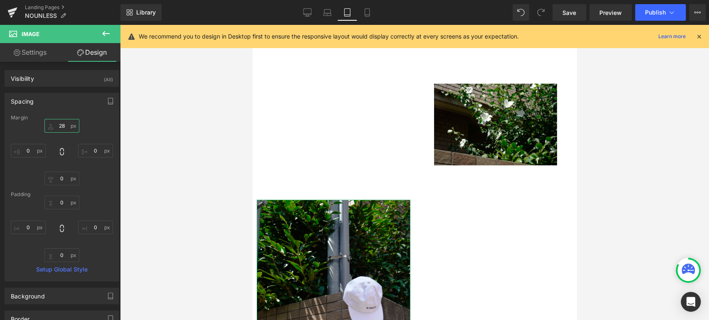
type input "2"
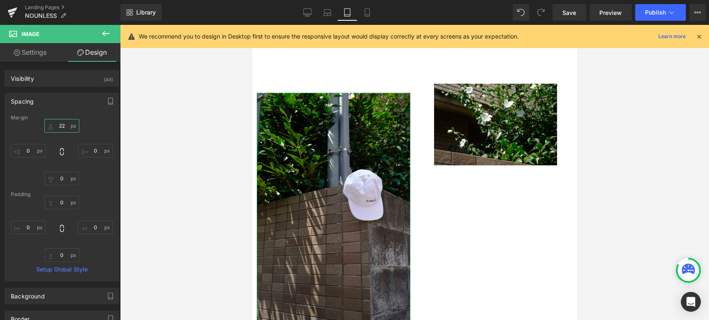
type input "220"
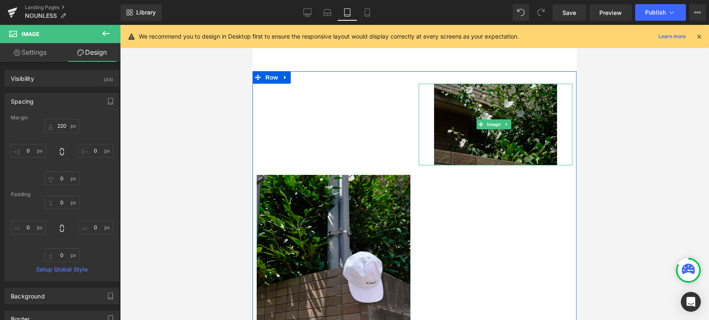
drag, startPoint x: 389, startPoint y: 142, endPoint x: 505, endPoint y: 80, distance: 131.9
click at [505, 84] on img at bounding box center [495, 125] width 123 height 82
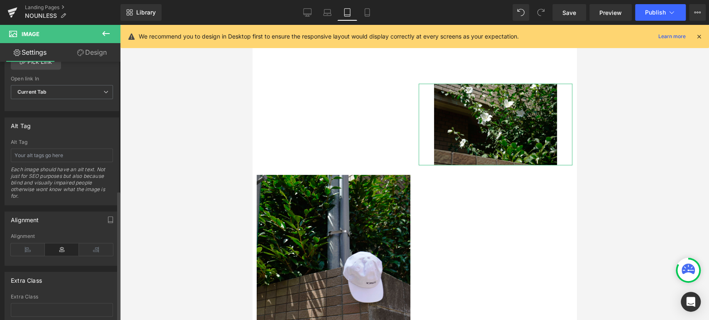
scroll to position [423, 0]
click at [89, 250] on icon at bounding box center [96, 249] width 34 height 12
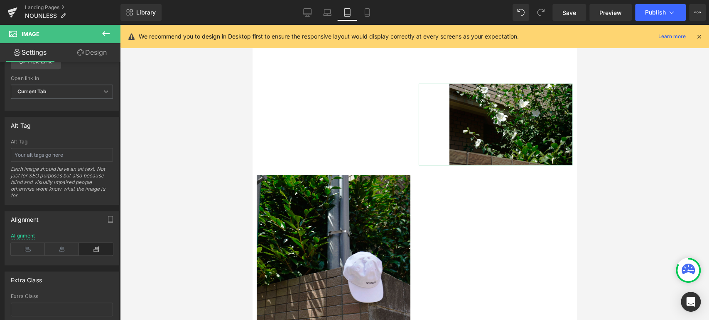
click at [91, 49] on link "Design" at bounding box center [92, 52] width 60 height 19
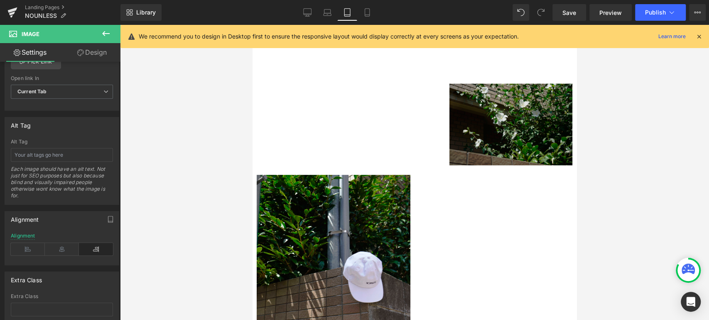
drag, startPoint x: 273, startPoint y: 125, endPoint x: 498, endPoint y: 86, distance: 228.5
click at [498, 86] on img at bounding box center [510, 125] width 123 height 82
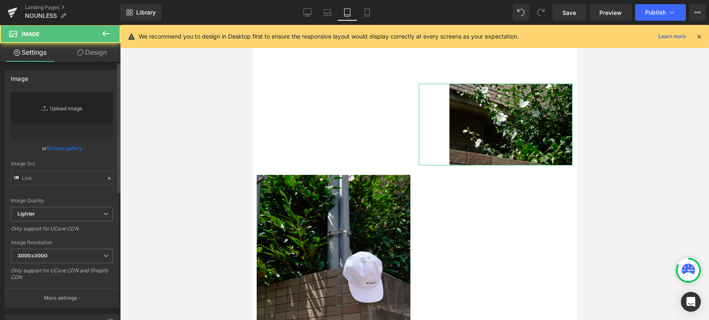
type input "[URL][DOMAIN_NAME]"
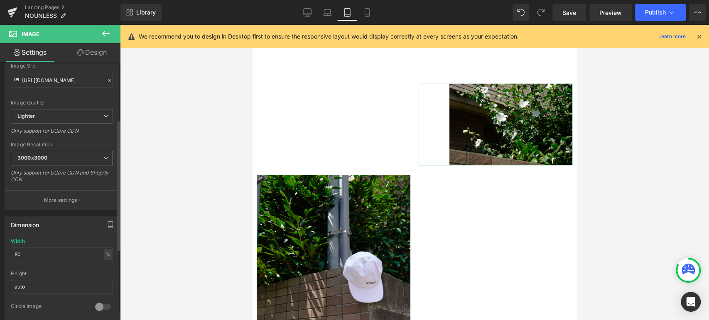
scroll to position [115, 0]
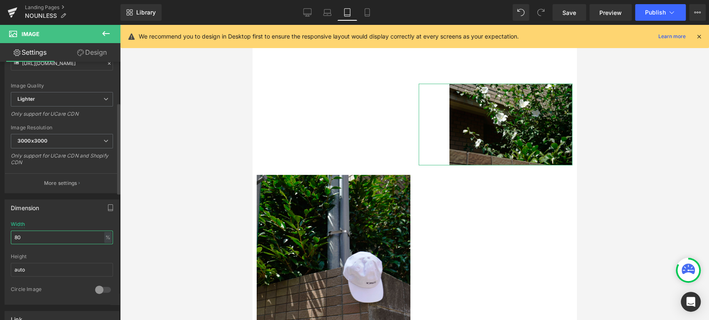
drag, startPoint x: 25, startPoint y: 235, endPoint x: 0, endPoint y: 226, distance: 26.4
click at [0, 226] on div "Dimension 80% Width 80 % % px auto Height auto 0 Circle Image" at bounding box center [62, 249] width 124 height 112
type input "90"
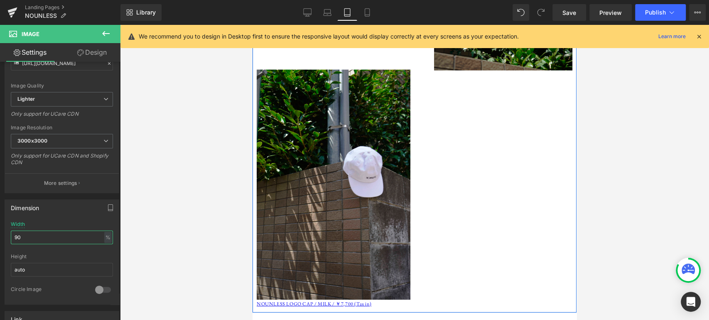
scroll to position [1889, 0]
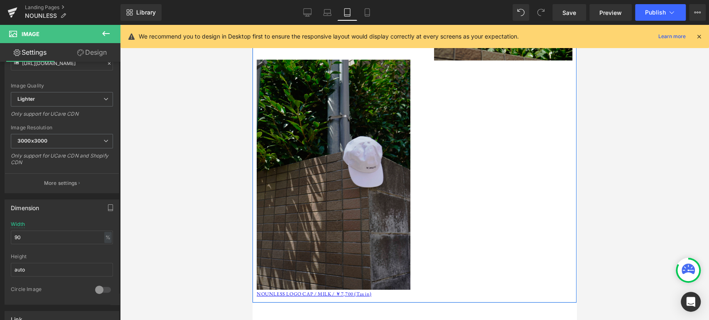
click at [379, 208] on img at bounding box center [334, 175] width 154 height 230
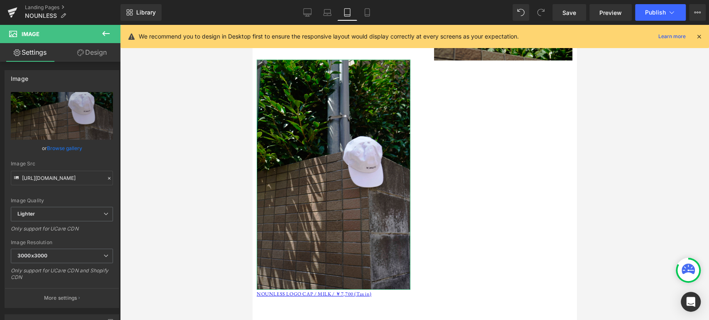
drag, startPoint x: 86, startPoint y: 57, endPoint x: 53, endPoint y: 103, distance: 56.5
click at [86, 58] on link "Design" at bounding box center [92, 52] width 60 height 19
click at [0, 0] on div "Spacing" at bounding box center [0, 0] width 0 height 0
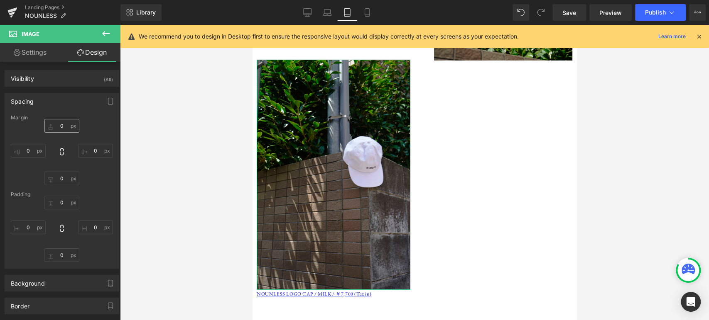
type input "220"
type input "0"
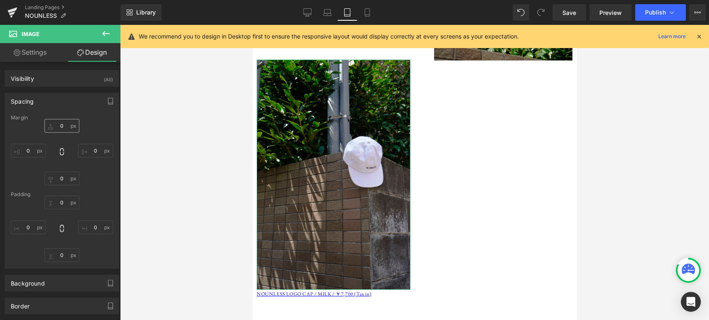
type input "0"
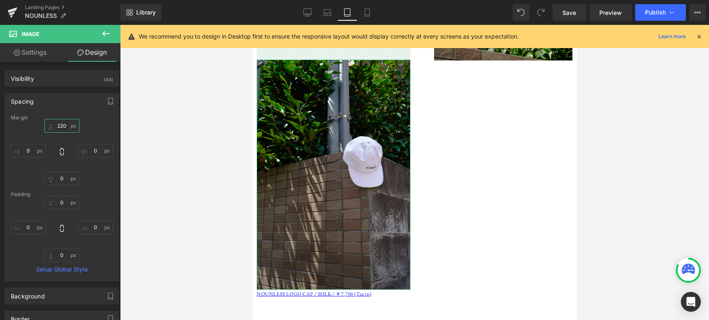
click at [63, 125] on input "220" at bounding box center [61, 126] width 35 height 14
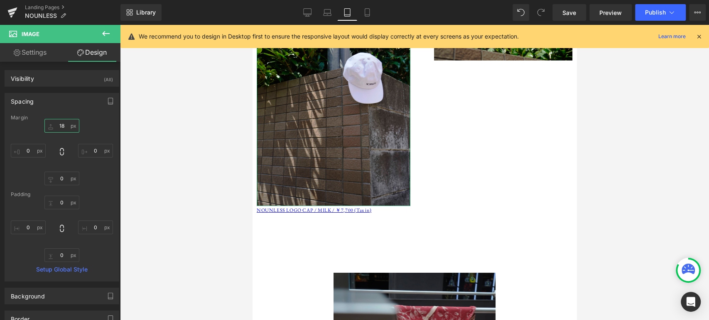
type input "180"
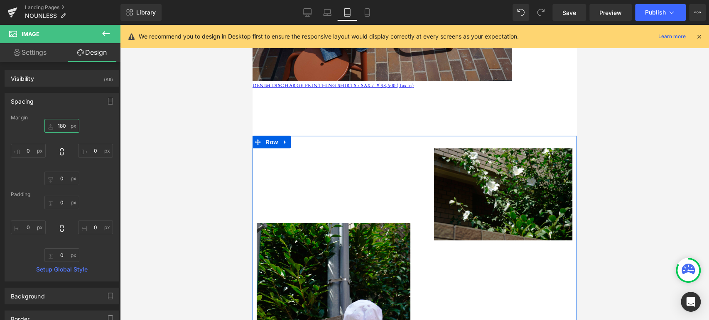
scroll to position [1696, 0]
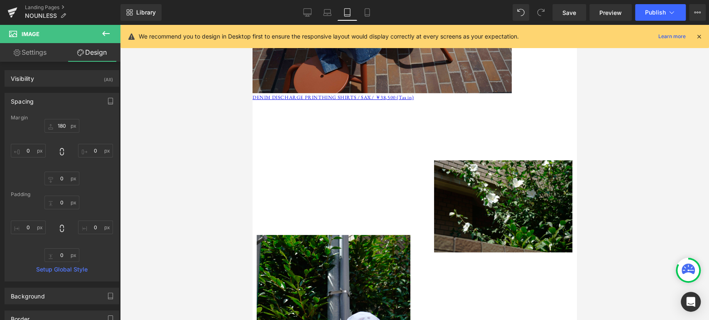
click at [627, 216] on div at bounding box center [414, 173] width 589 height 296
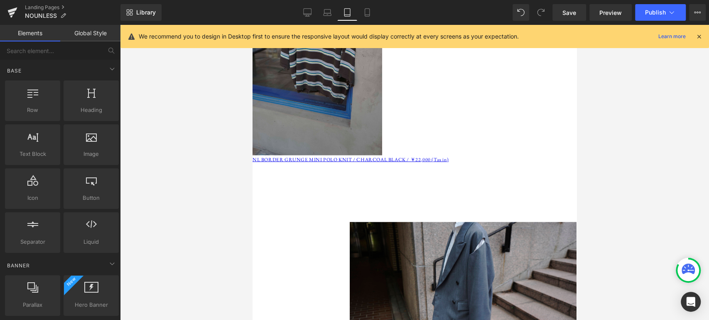
scroll to position [1005, 0]
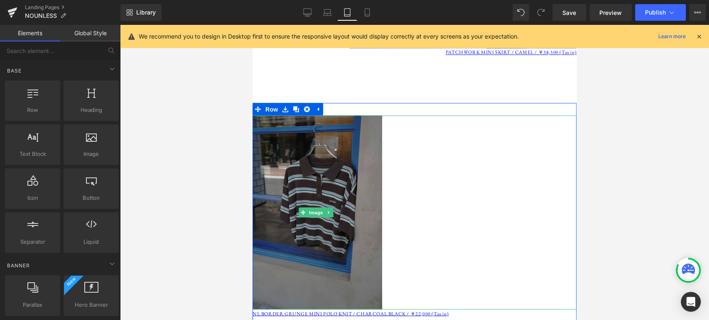
click at [302, 178] on img at bounding box center [317, 212] width 130 height 194
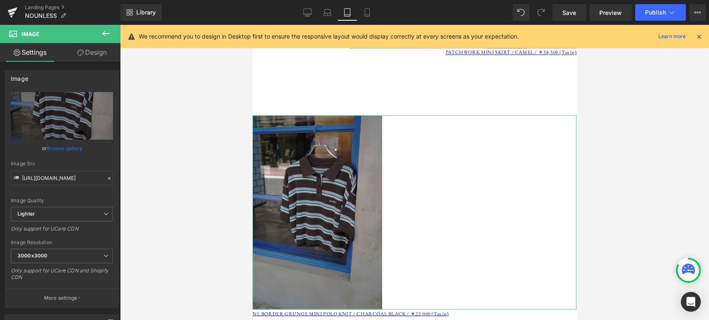
click at [78, 54] on icon at bounding box center [80, 52] width 7 height 7
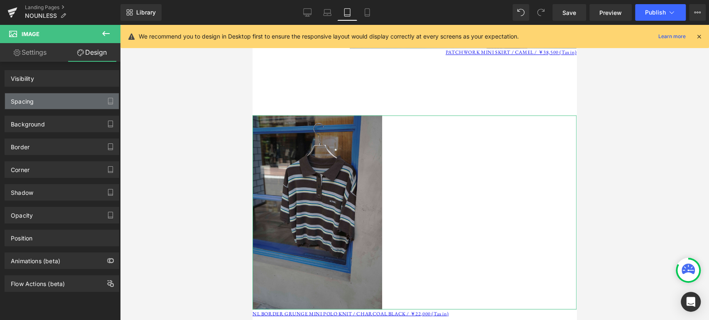
click at [59, 98] on div "Spacing" at bounding box center [62, 101] width 114 height 16
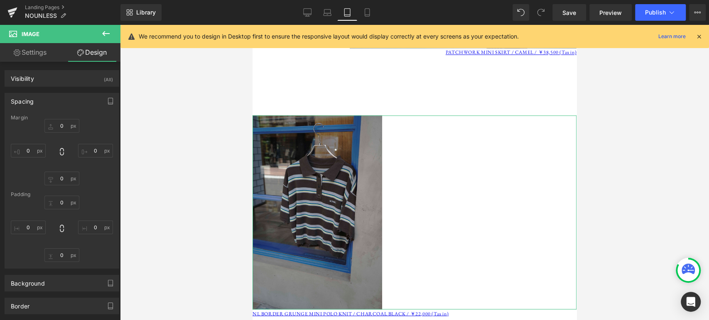
type input "0"
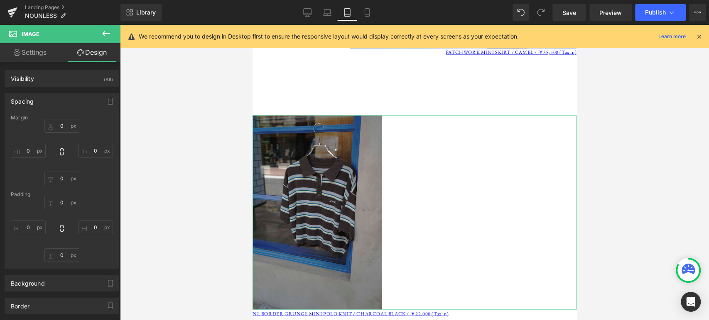
type input "0"
click at [37, 56] on link "Settings" at bounding box center [30, 52] width 60 height 19
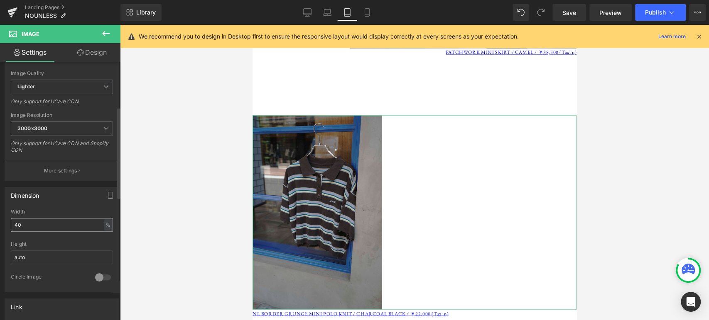
scroll to position [154, 0]
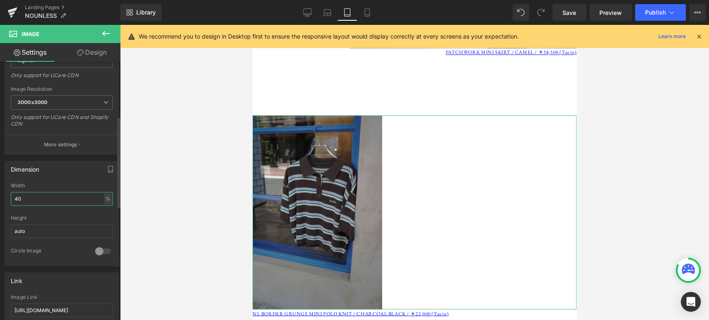
drag, startPoint x: 37, startPoint y: 200, endPoint x: 0, endPoint y: 192, distance: 38.3
click at [0, 192] on div "Dimension 40% Width 40 % % px auto Height auto 0 Circle Image" at bounding box center [62, 211] width 124 height 112
type input "60"
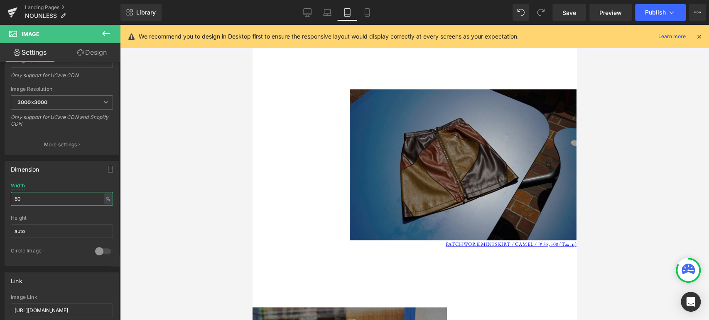
scroll to position [774, 0]
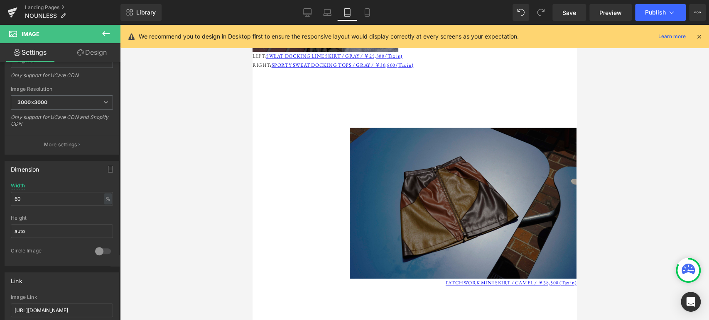
click at [483, 192] on img at bounding box center [463, 203] width 227 height 151
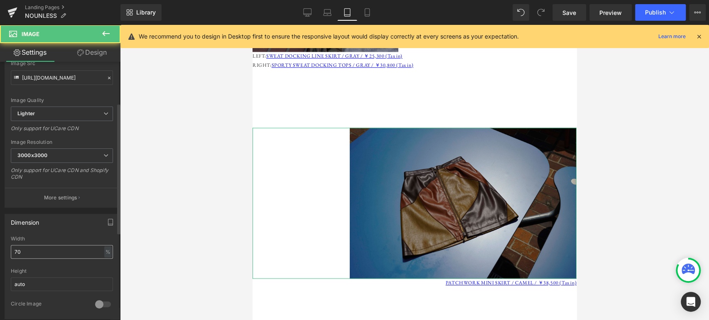
scroll to position [115, 0]
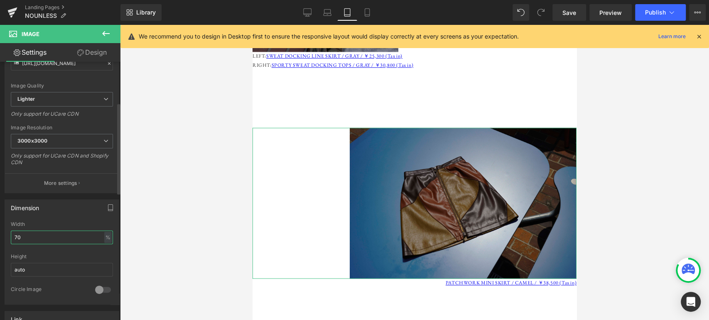
drag, startPoint x: 24, startPoint y: 242, endPoint x: 0, endPoint y: 241, distance: 23.7
click at [0, 241] on div "Dimension 70% Width 70 % % px auto Height auto 0 Circle Image" at bounding box center [62, 249] width 124 height 112
type input "80"
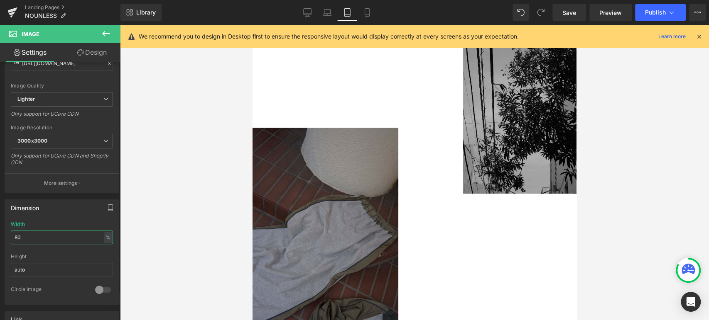
scroll to position [467, 0]
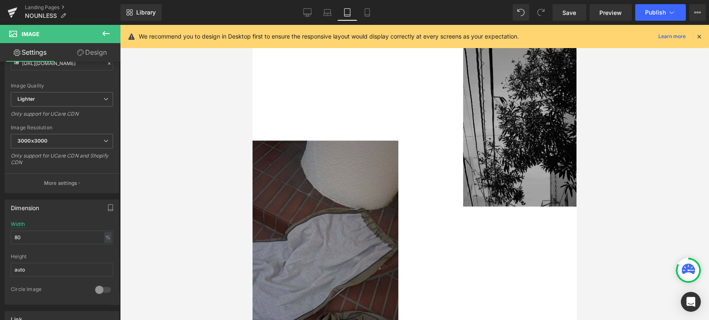
click at [328, 194] on img at bounding box center [325, 250] width 146 height 219
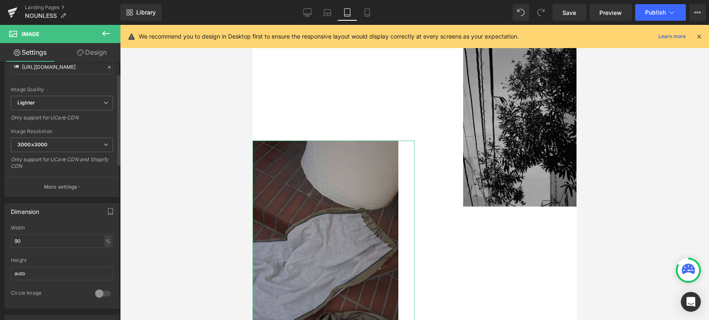
scroll to position [115, 0]
drag, startPoint x: 26, startPoint y: 239, endPoint x: 0, endPoint y: 237, distance: 25.8
click at [0, 237] on div "Dimension 90% Width 90 % % px auto Height auto 0 Circle Image" at bounding box center [62, 249] width 124 height 112
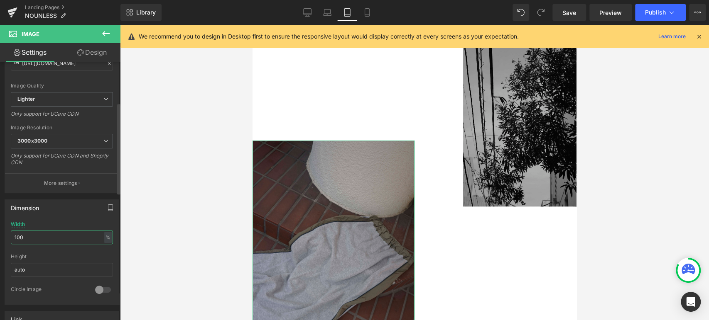
type input "100"
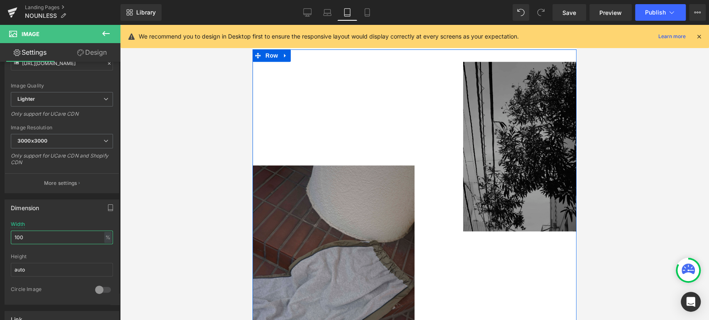
scroll to position [428, 0]
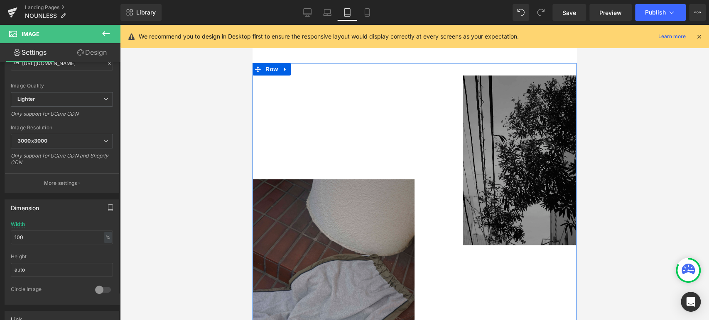
click at [481, 142] on img at bounding box center [519, 161] width 113 height 170
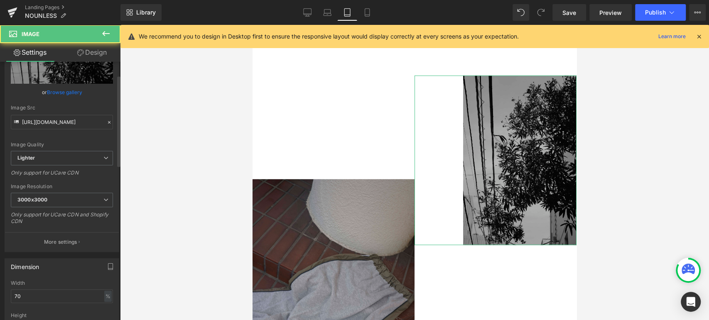
scroll to position [115, 0]
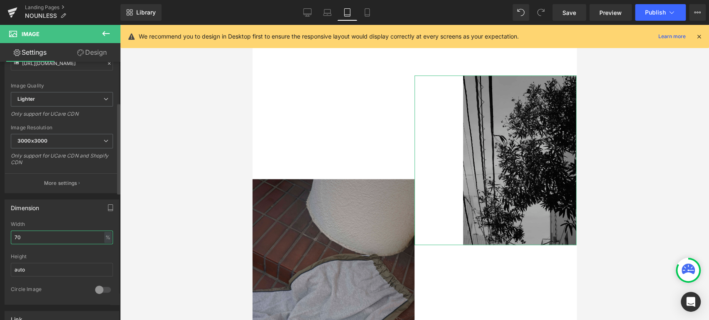
drag, startPoint x: 22, startPoint y: 235, endPoint x: 6, endPoint y: 237, distance: 15.5
click at [8, 237] on div "70% Width 70 % % px auto Height auto 0 Circle Image" at bounding box center [62, 263] width 114 height 83
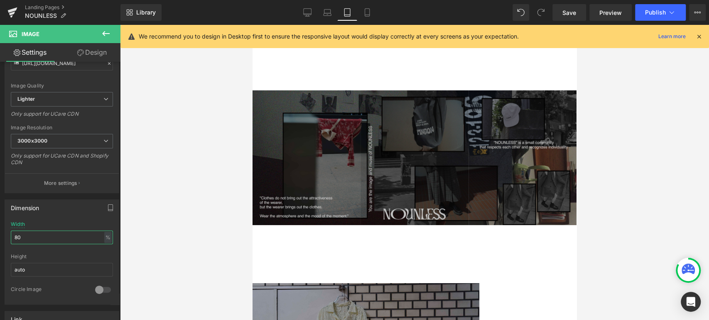
scroll to position [0, 0]
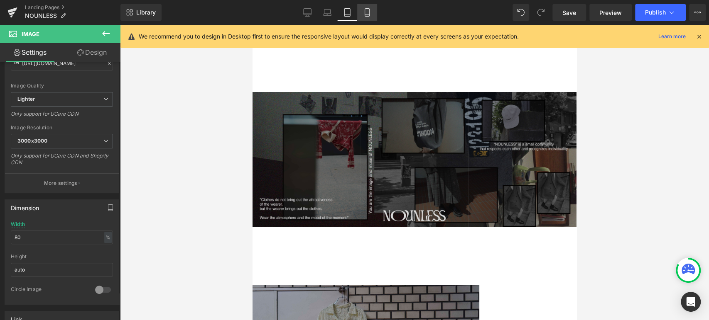
click at [367, 5] on link "Mobile" at bounding box center [367, 12] width 20 height 17
type input "70"
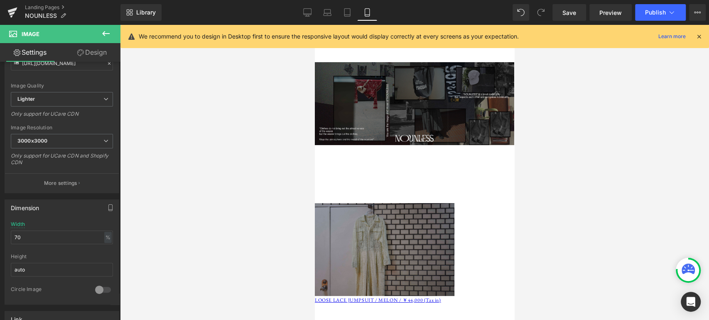
scroll to position [38, 0]
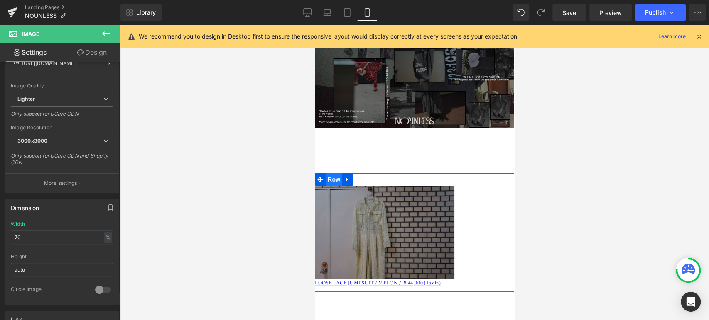
click at [332, 178] on span "Row" at bounding box center [333, 180] width 17 height 12
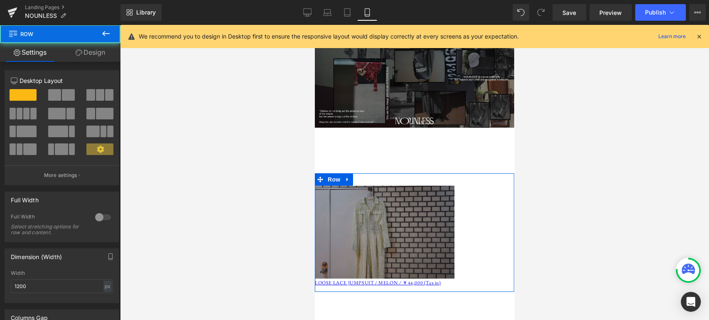
click at [98, 56] on link "Design" at bounding box center [90, 52] width 60 height 19
click at [0, 0] on div "Spacing" at bounding box center [0, 0] width 0 height 0
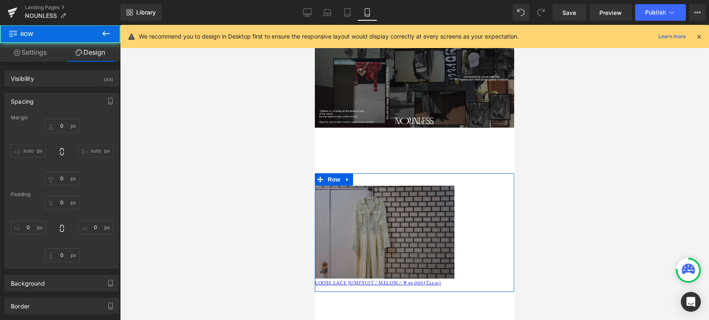
type input "100"
type input "0"
type input "30"
type input "0"
type input "10"
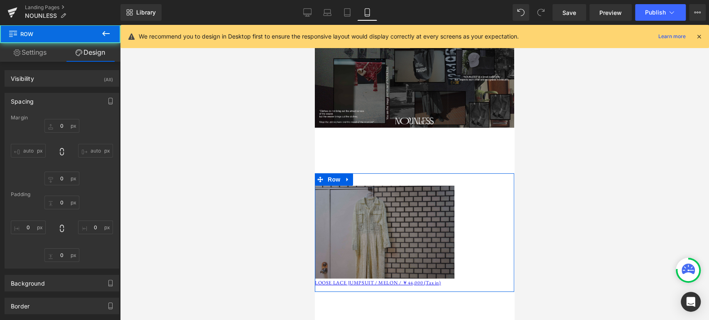
type input "0"
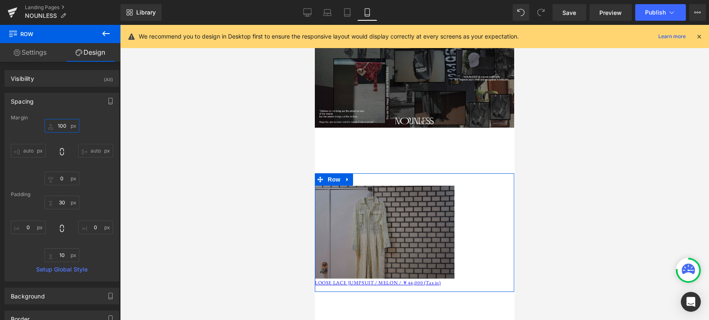
click at [61, 127] on input "100" at bounding box center [61, 126] width 35 height 14
type input "60"
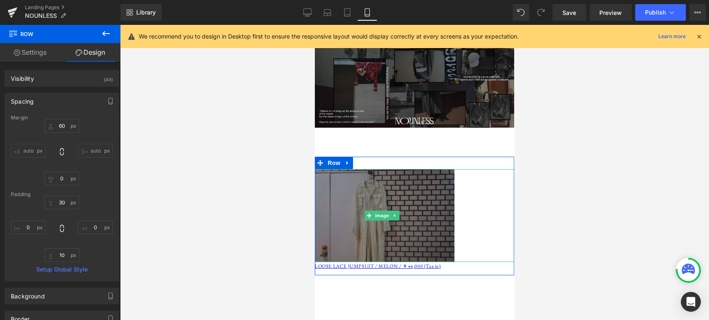
click at [390, 203] on img at bounding box center [384, 215] width 139 height 93
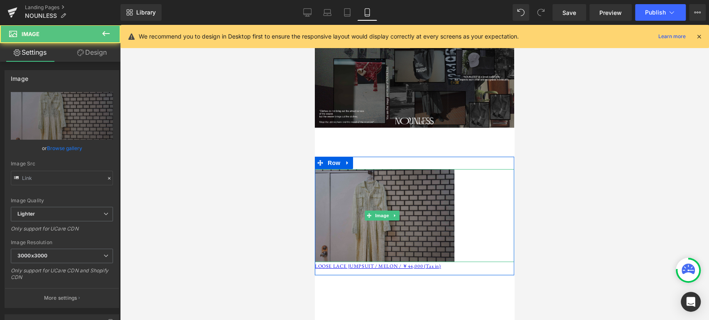
type input "[URL][DOMAIN_NAME]"
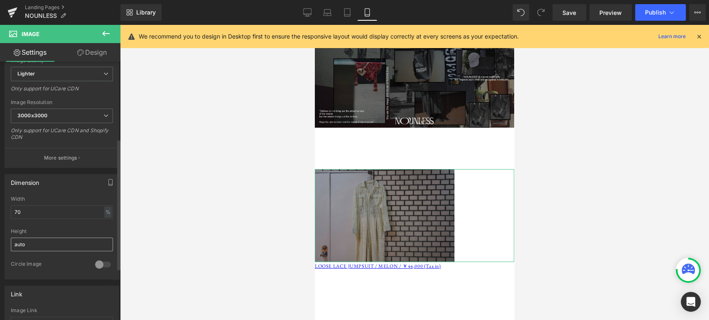
scroll to position [154, 0]
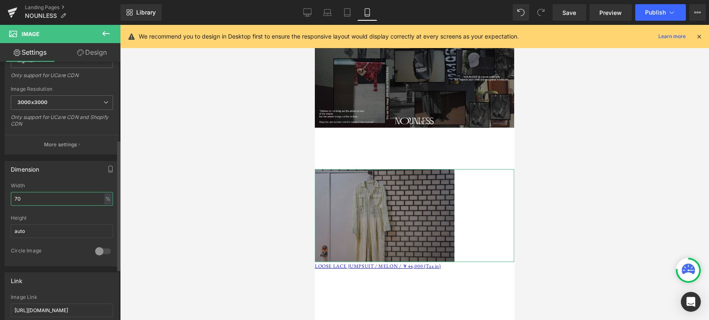
click at [21, 201] on input "70" at bounding box center [62, 199] width 102 height 14
type input "7"
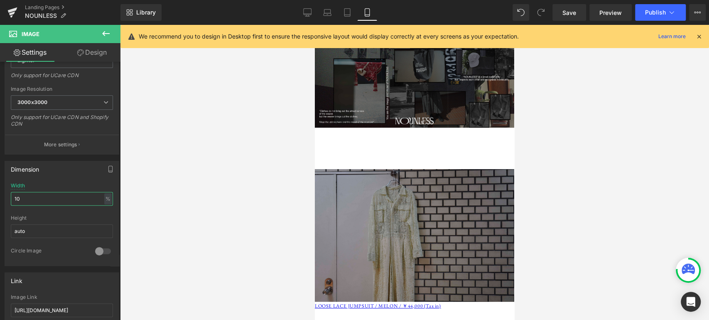
type input "1"
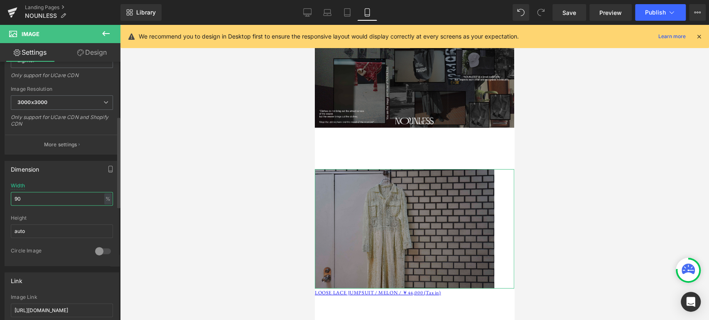
drag, startPoint x: 19, startPoint y: 198, endPoint x: 0, endPoint y: 198, distance: 19.1
click at [0, 198] on div "Dimension 90% Width 90 % % px auto Height auto 0 Circle Image" at bounding box center [62, 211] width 124 height 112
type input "80"
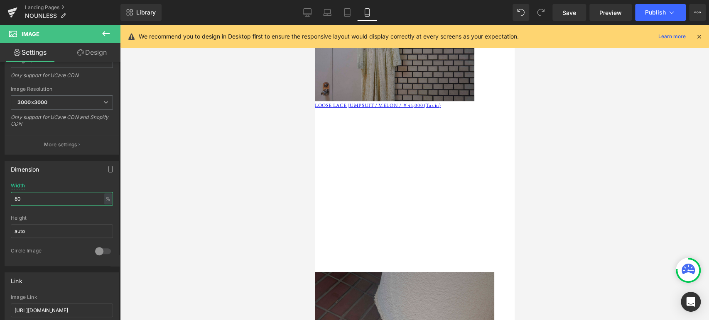
scroll to position [230, 0]
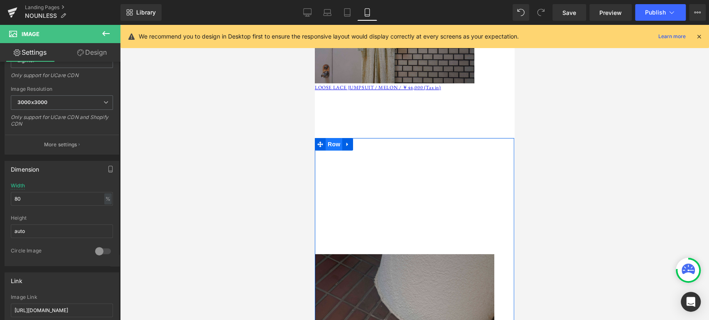
click at [332, 138] on span "Row" at bounding box center [333, 144] width 17 height 12
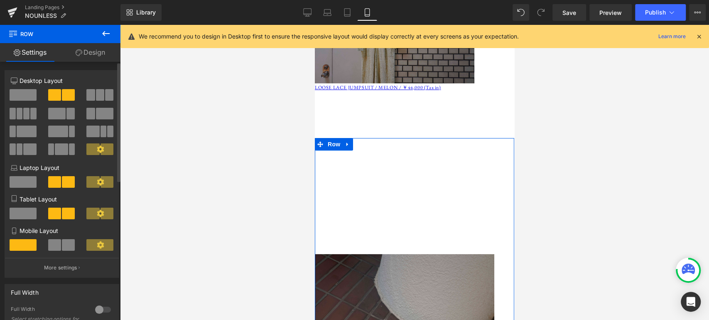
click at [62, 245] on span at bounding box center [68, 246] width 13 height 12
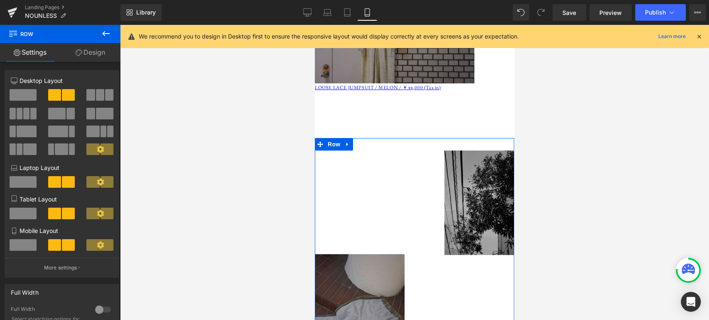
click at [84, 54] on link "Design" at bounding box center [90, 52] width 60 height 19
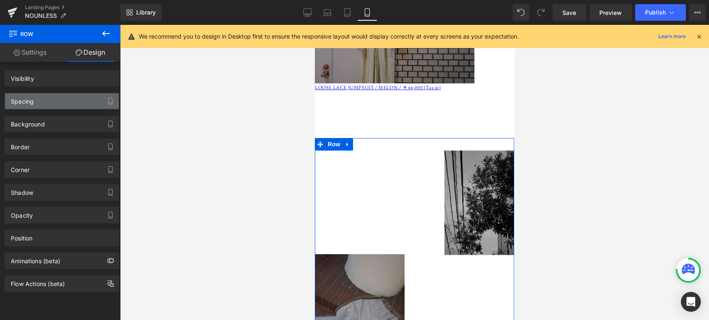
click at [62, 96] on div "Spacing" at bounding box center [62, 101] width 114 height 16
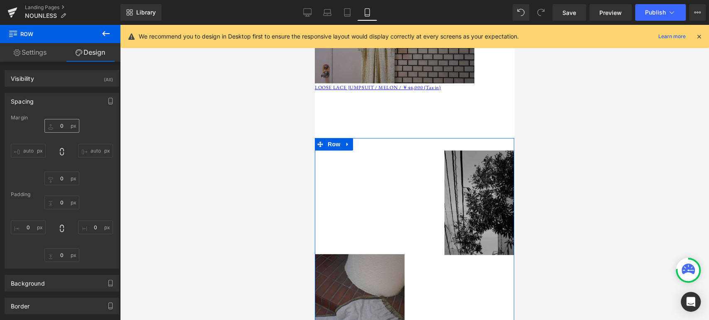
type input "100"
type input "0"
type input "30"
type input "0"
type input "10"
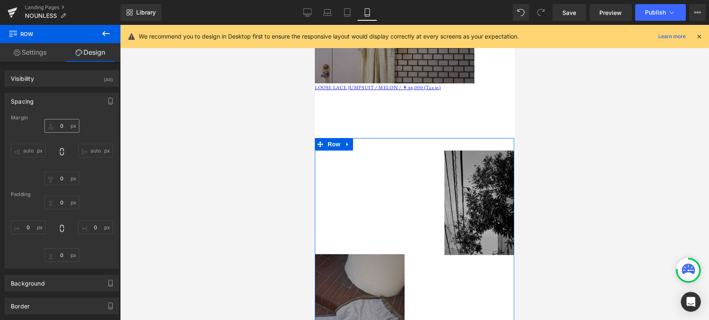
type input "0"
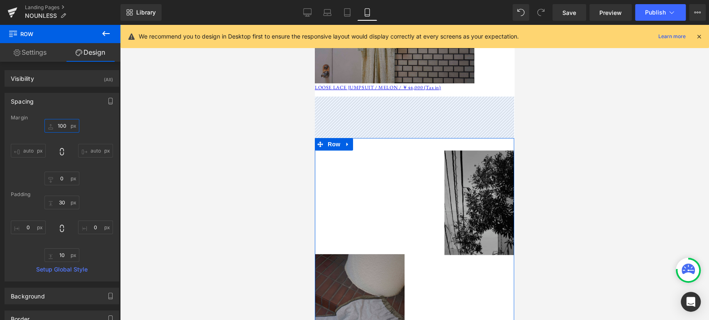
click at [60, 126] on input "100" at bounding box center [61, 126] width 35 height 14
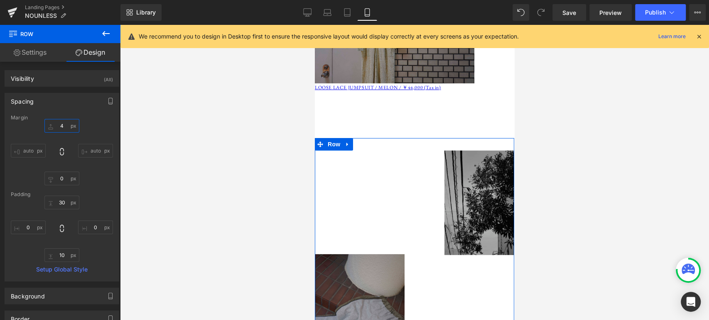
type input "40"
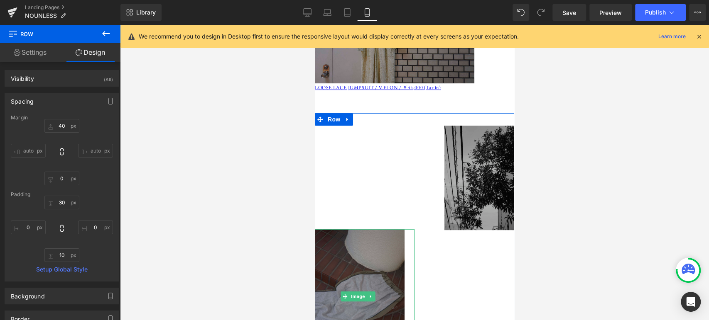
click at [351, 234] on img at bounding box center [360, 297] width 90 height 134
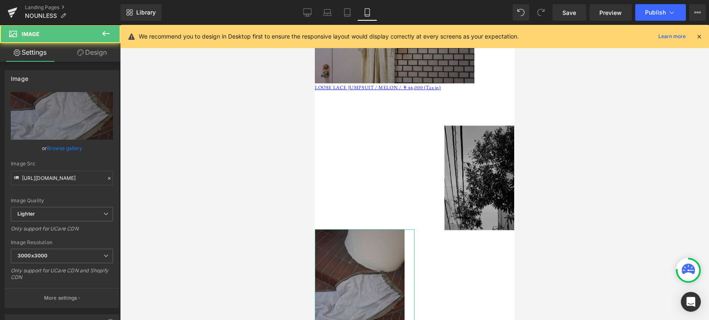
click at [88, 49] on link "Design" at bounding box center [92, 52] width 60 height 19
click at [0, 0] on div "Spacing" at bounding box center [0, 0] width 0 height 0
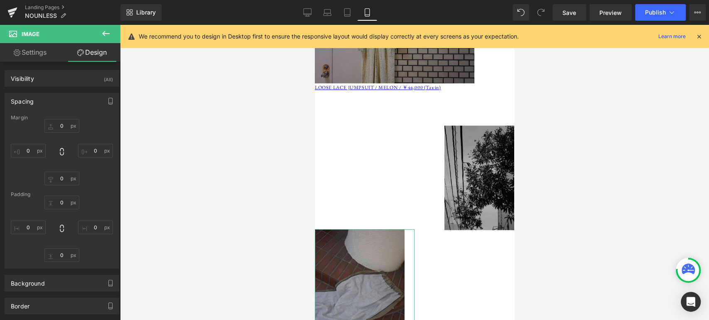
type input "250"
type input "0"
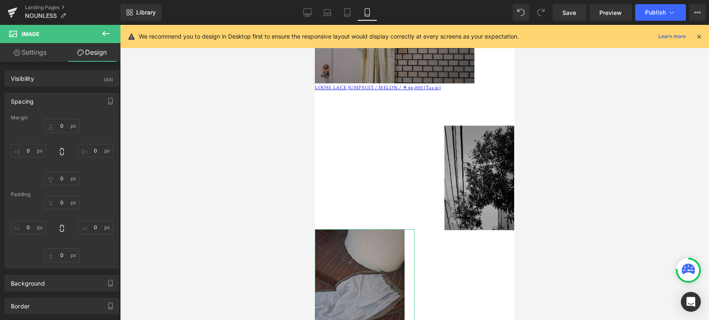
type input "0"
click at [59, 124] on input "250" at bounding box center [61, 126] width 35 height 14
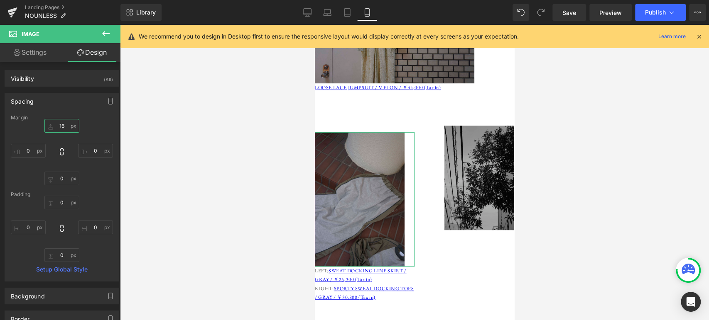
type input "160"
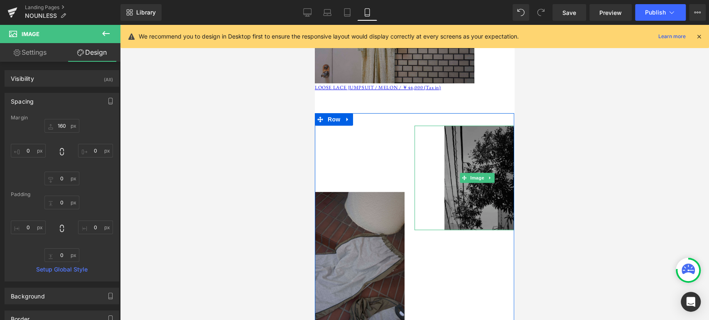
click at [479, 142] on img at bounding box center [479, 178] width 70 height 105
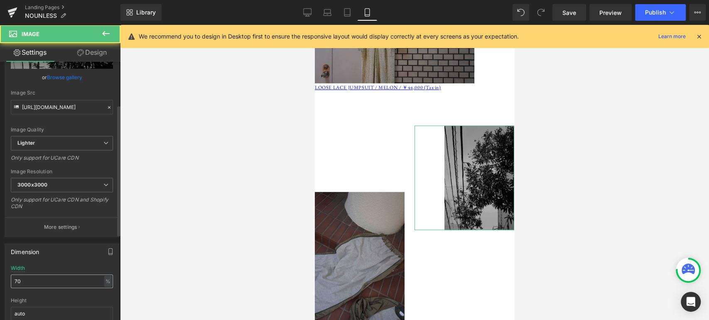
scroll to position [115, 0]
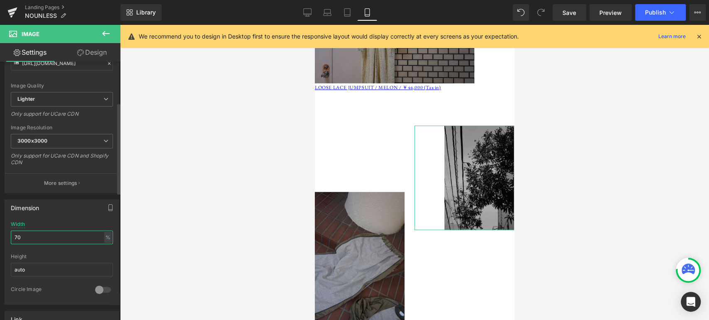
drag, startPoint x: 25, startPoint y: 231, endPoint x: 0, endPoint y: 224, distance: 25.9
click at [0, 224] on div "Dimension 70% Width 70 % % px auto Height auto 0 Circle Image" at bounding box center [62, 249] width 124 height 112
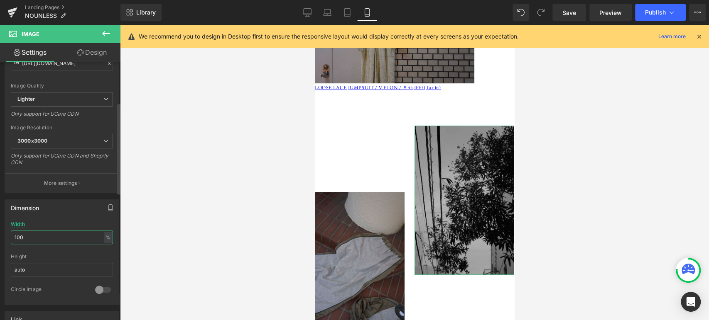
drag, startPoint x: 0, startPoint y: 227, endPoint x: 0, endPoint y: 214, distance: 12.5
click at [0, 214] on div "Dimension 100% Width 100 % % px auto Height auto 0 Circle Image" at bounding box center [62, 249] width 124 height 112
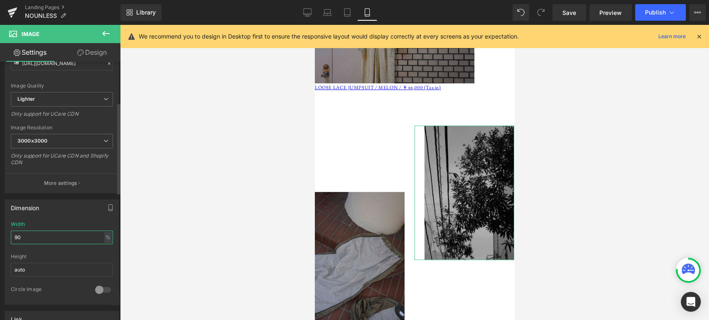
type input "9"
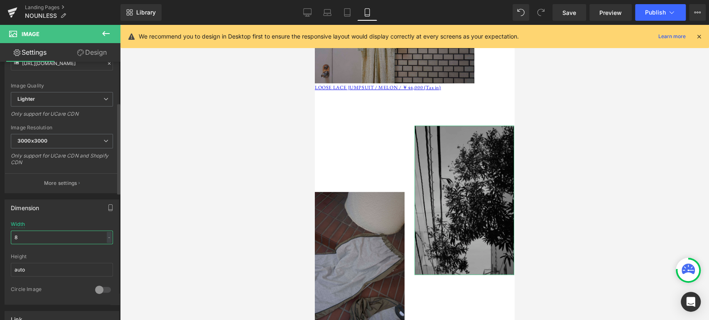
type input "80"
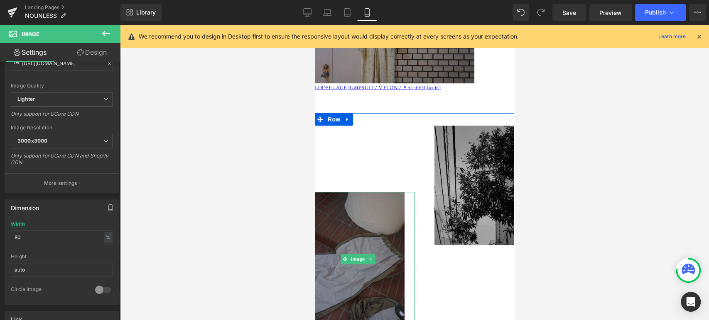
click at [372, 201] on img at bounding box center [360, 259] width 90 height 134
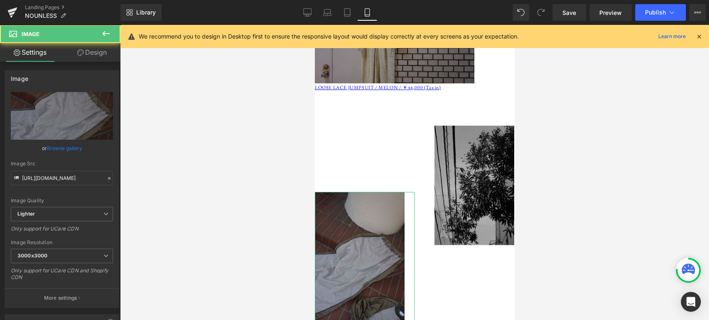
click at [93, 53] on link "Design" at bounding box center [92, 52] width 60 height 19
click at [0, 0] on div "Spacing" at bounding box center [0, 0] width 0 height 0
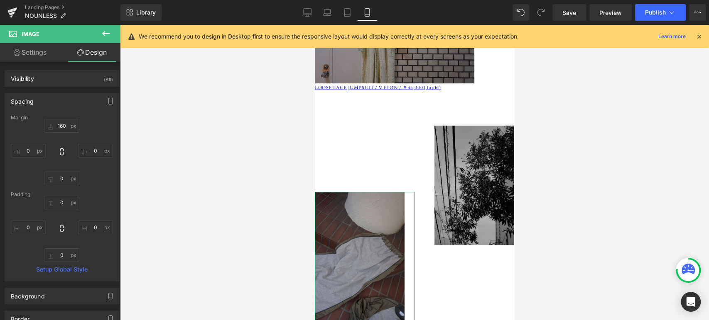
type input "160"
type input "0"
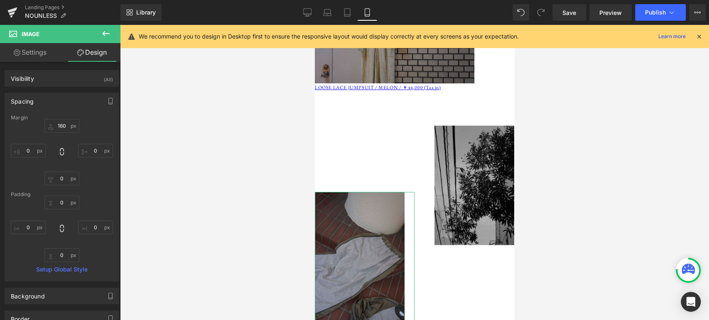
type input "0"
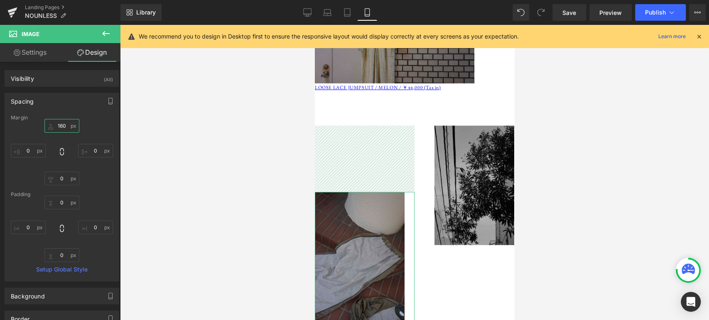
click at [60, 126] on input "160" at bounding box center [61, 126] width 35 height 14
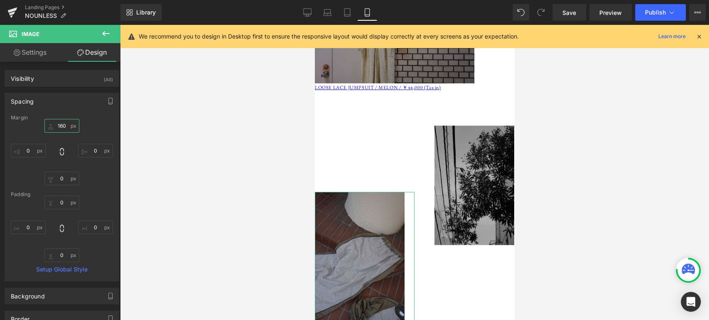
click at [59, 126] on input "160" at bounding box center [61, 126] width 35 height 14
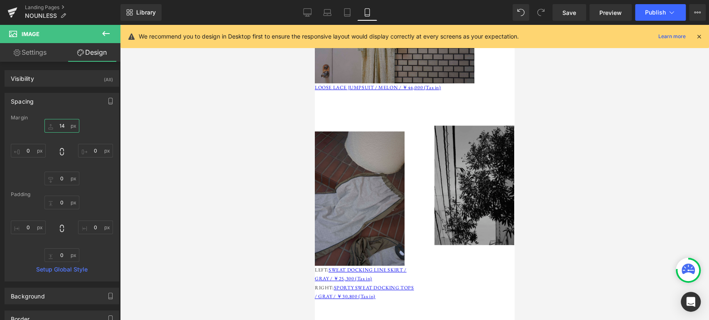
type input "143"
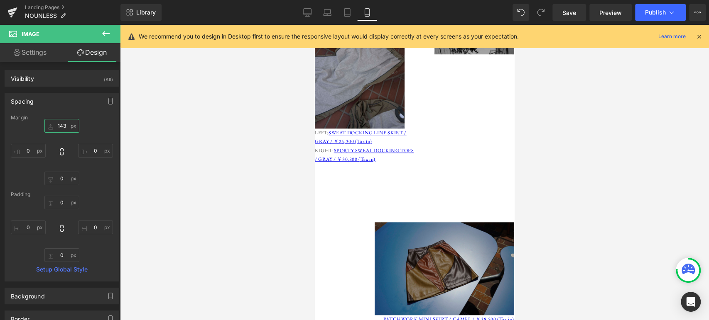
scroll to position [423, 0]
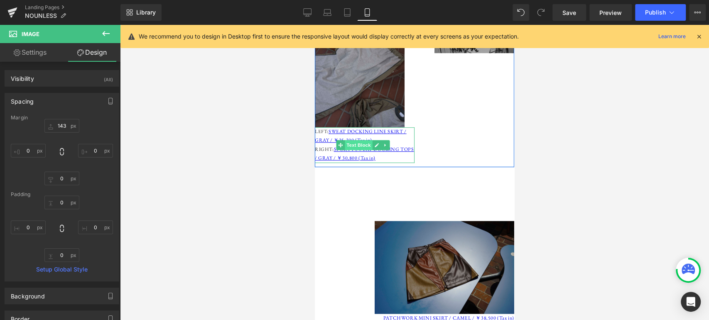
click at [364, 140] on span "Text Block" at bounding box center [358, 145] width 27 height 10
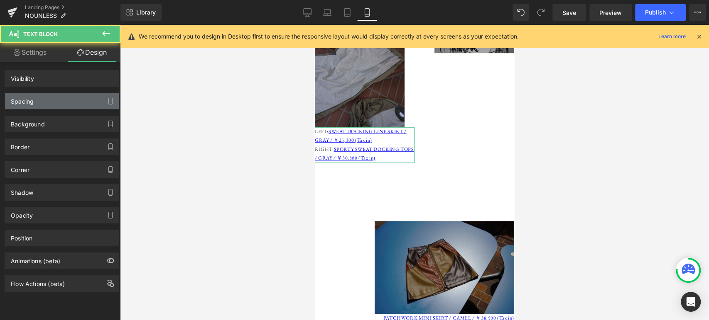
click at [59, 110] on div "Background" at bounding box center [62, 121] width 124 height 23
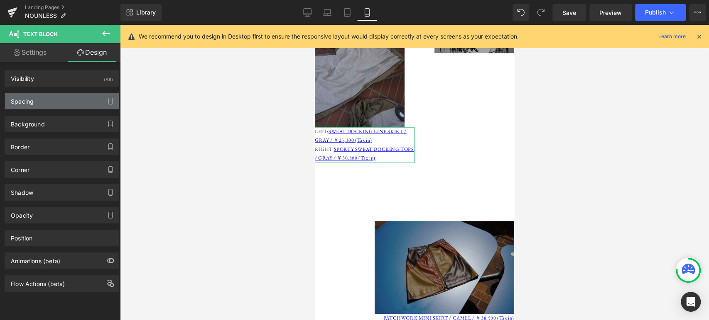
type input "0"
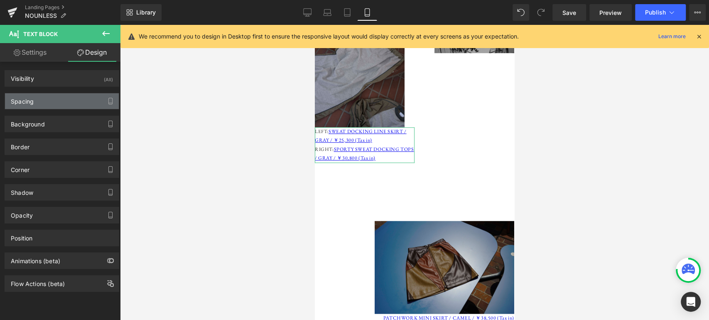
type input "0"
click at [63, 103] on div "Spacing" at bounding box center [62, 101] width 114 height 16
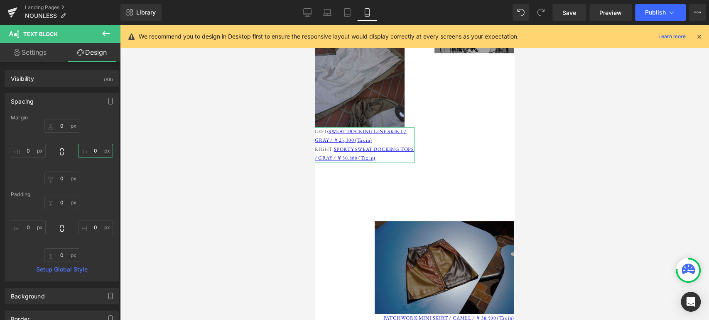
click at [90, 150] on input "0" at bounding box center [95, 151] width 35 height 14
type input "-250"
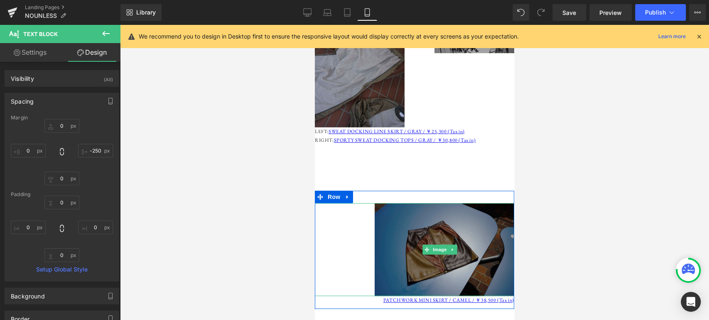
click at [475, 237] on img at bounding box center [443, 249] width 139 height 93
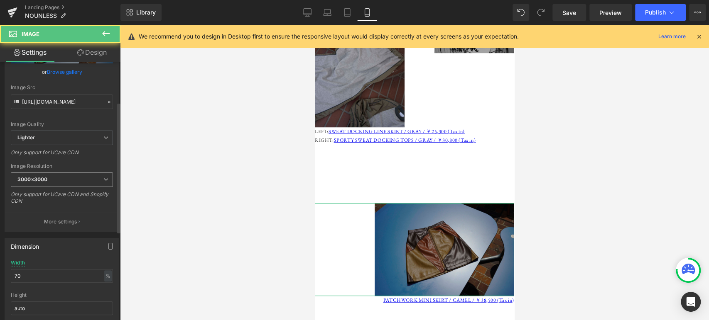
scroll to position [115, 0]
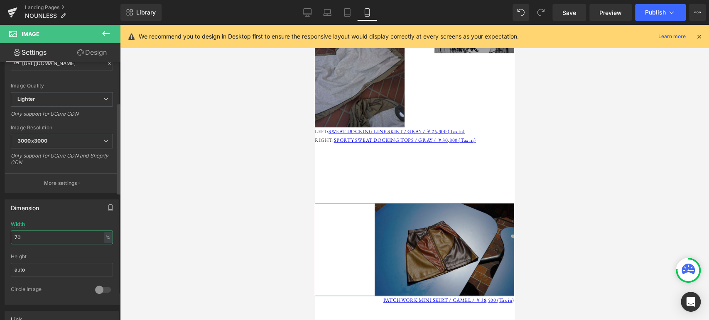
drag, startPoint x: 59, startPoint y: 232, endPoint x: 0, endPoint y: 241, distance: 59.3
click at [0, 241] on div "Dimension 70% Width 70 % % px auto Height auto 0 Circle Image" at bounding box center [62, 249] width 124 height 112
type input "80"
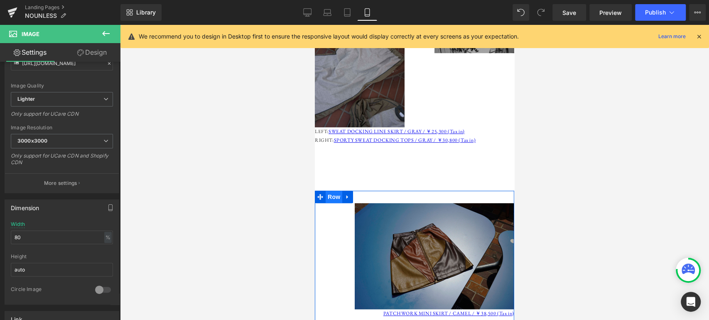
click at [336, 191] on span "Row" at bounding box center [333, 197] width 17 height 12
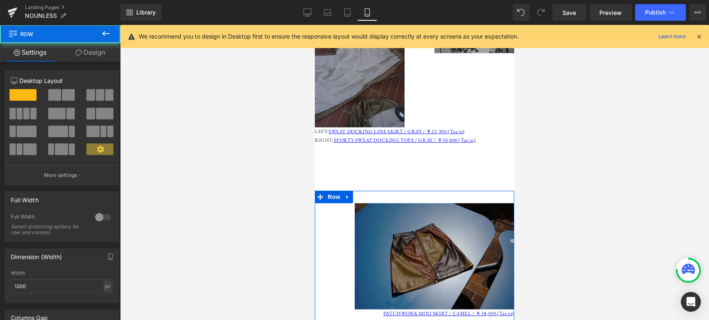
click at [92, 48] on link "Design" at bounding box center [90, 52] width 60 height 19
click at [0, 0] on div "Spacing" at bounding box center [0, 0] width 0 height 0
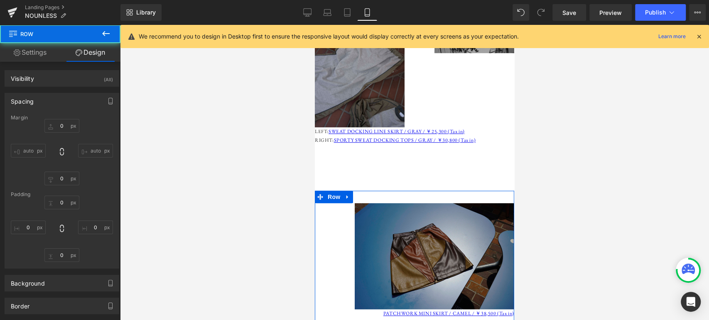
type input "100"
type input "0"
type input "30"
type input "0"
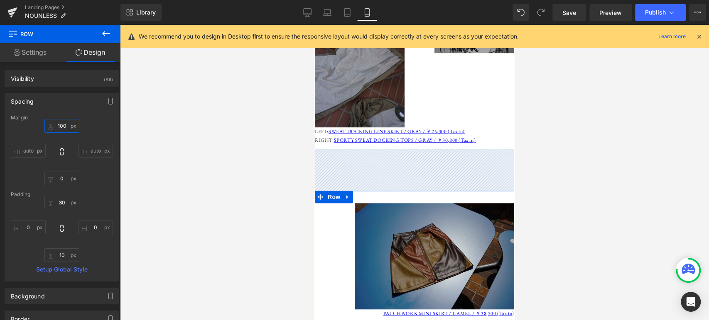
click at [61, 125] on input "100" at bounding box center [61, 126] width 35 height 14
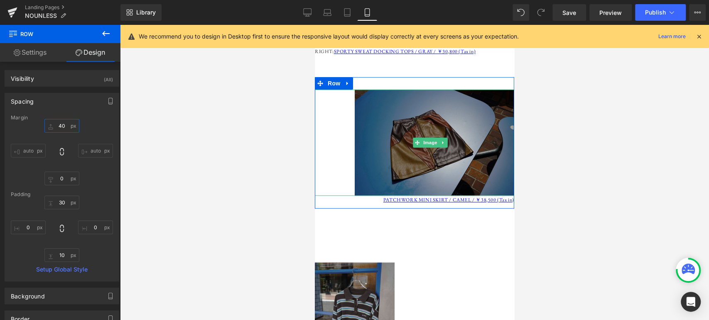
scroll to position [538, 0]
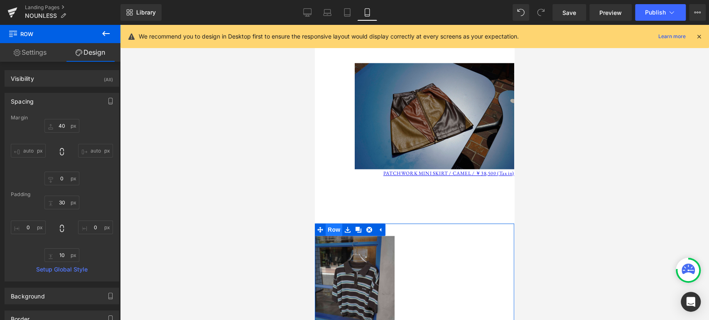
click at [335, 224] on span "Row" at bounding box center [333, 230] width 17 height 12
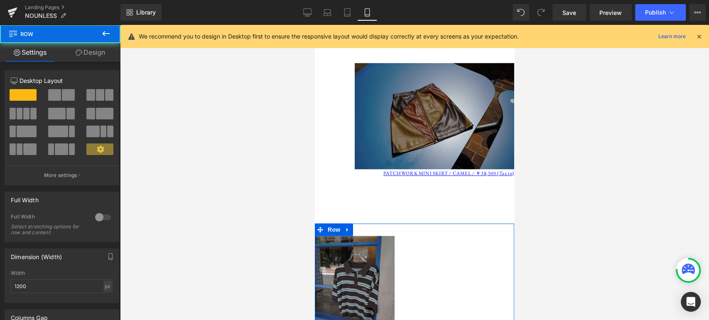
click at [86, 55] on link "Design" at bounding box center [90, 52] width 60 height 19
click at [0, 0] on div "Spacing" at bounding box center [0, 0] width 0 height 0
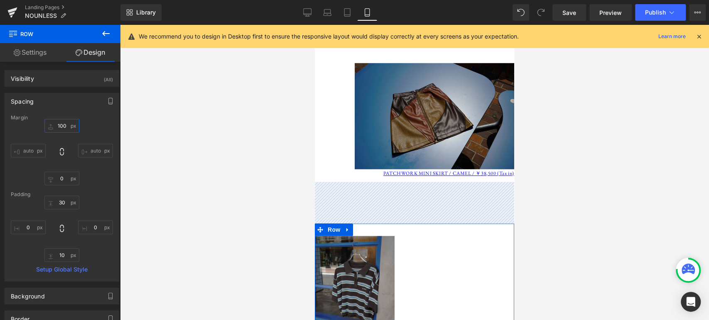
click at [64, 127] on input "100" at bounding box center [61, 126] width 35 height 14
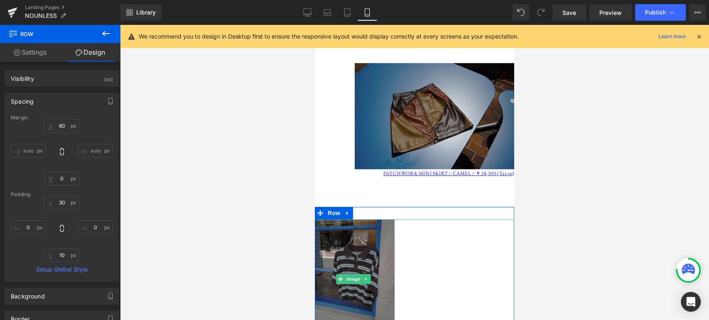
click at [375, 239] on img at bounding box center [355, 280] width 80 height 120
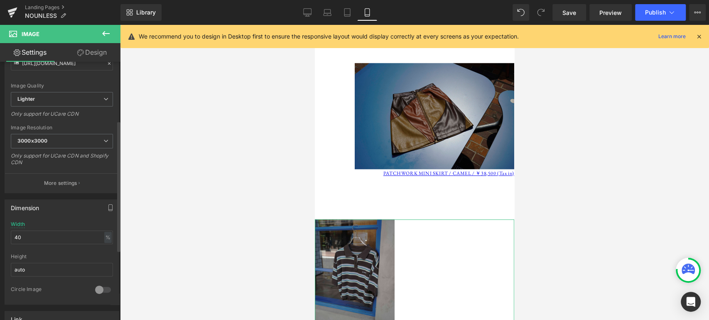
scroll to position [154, 0]
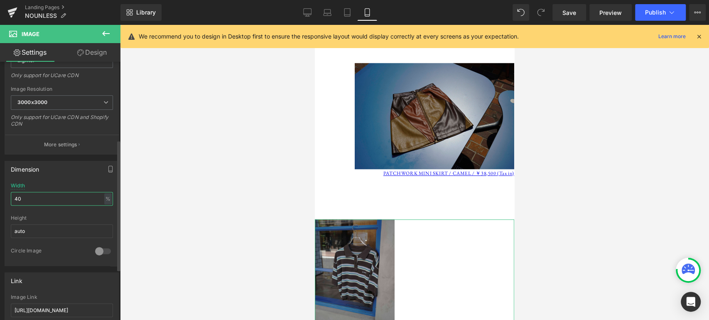
click at [25, 194] on input "40" at bounding box center [62, 199] width 102 height 14
drag, startPoint x: 25, startPoint y: 201, endPoint x: 0, endPoint y: 175, distance: 36.4
click at [0, 175] on div "Dimension 40% Width 40 % % px auto Height auto 0 Circle Image" at bounding box center [62, 211] width 124 height 112
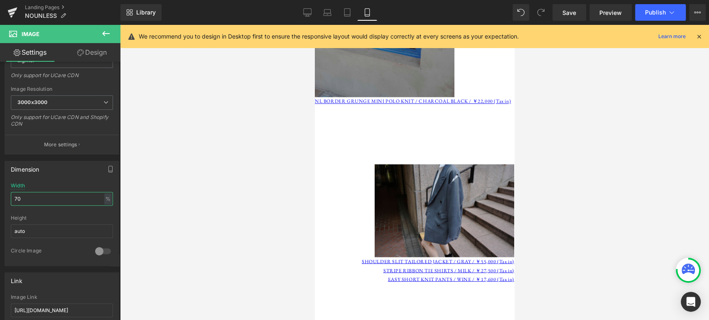
scroll to position [884, 0]
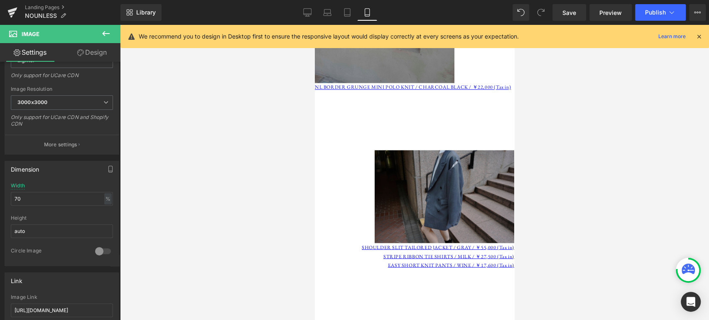
click at [416, 174] on img at bounding box center [443, 196] width 139 height 93
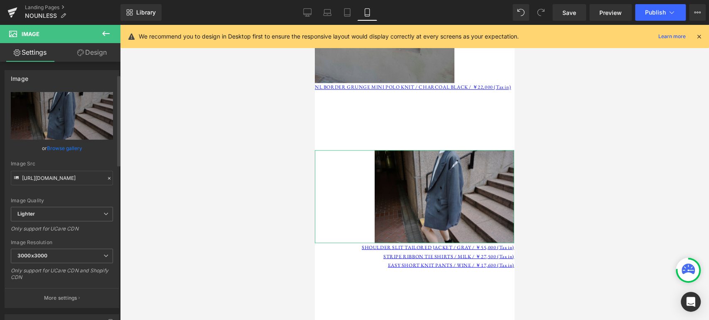
scroll to position [154, 0]
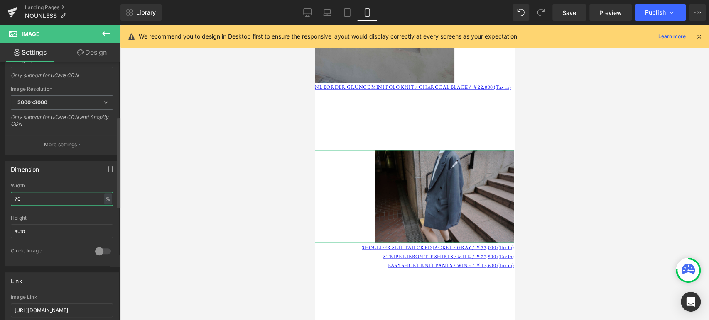
drag, startPoint x: 27, startPoint y: 200, endPoint x: 0, endPoint y: 185, distance: 30.3
click at [0, 186] on div "Dimension 70% Width 70 % % px auto Height auto 0 Circle Image" at bounding box center [62, 211] width 124 height 112
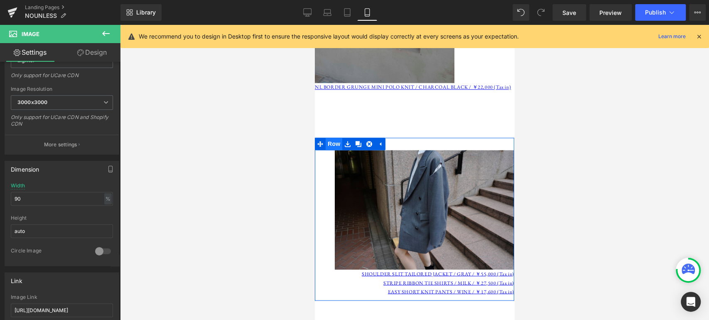
click at [339, 138] on span "Row" at bounding box center [333, 144] width 17 height 12
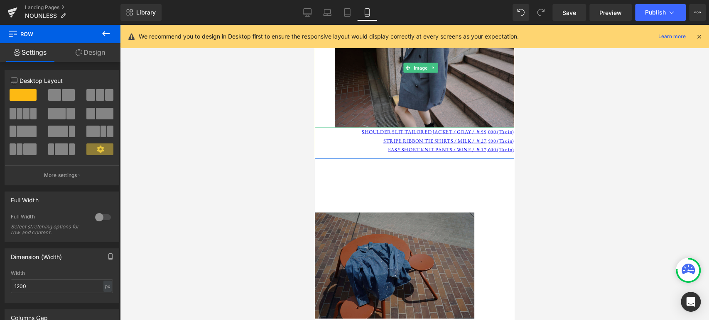
scroll to position [1038, 0]
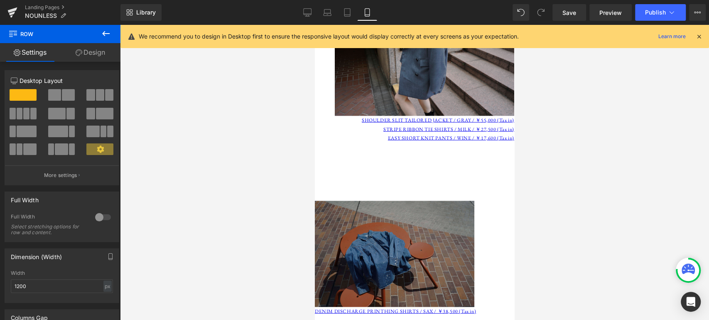
click at [359, 209] on img at bounding box center [394, 254] width 159 height 106
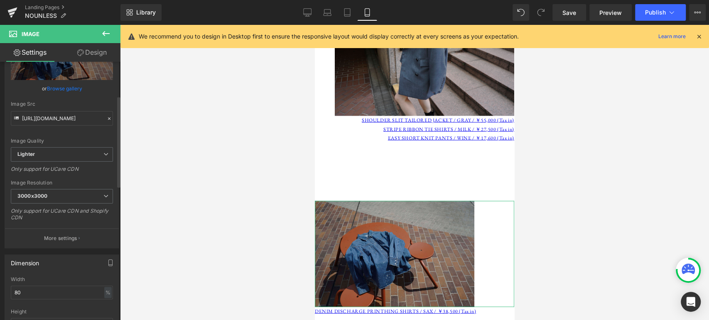
scroll to position [115, 0]
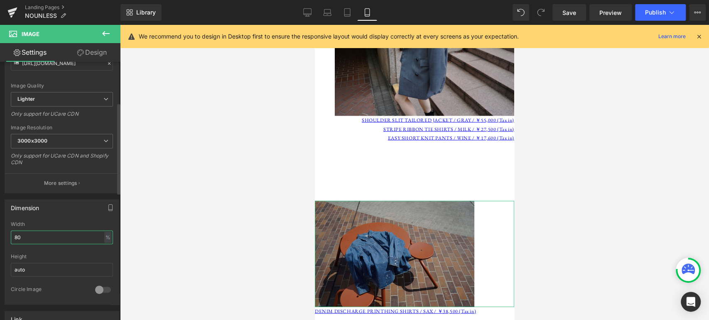
drag, startPoint x: 39, startPoint y: 236, endPoint x: 0, endPoint y: 227, distance: 39.7
click at [0, 227] on div "Dimension 80% Width 80 % % px auto Height auto 0 Circle Image" at bounding box center [62, 249] width 124 height 112
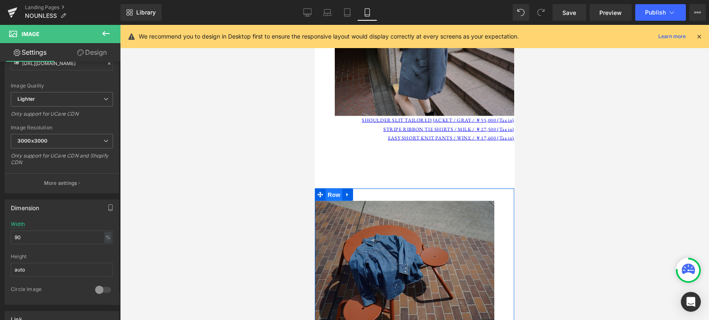
click at [338, 188] on span "Row" at bounding box center [333, 194] width 17 height 12
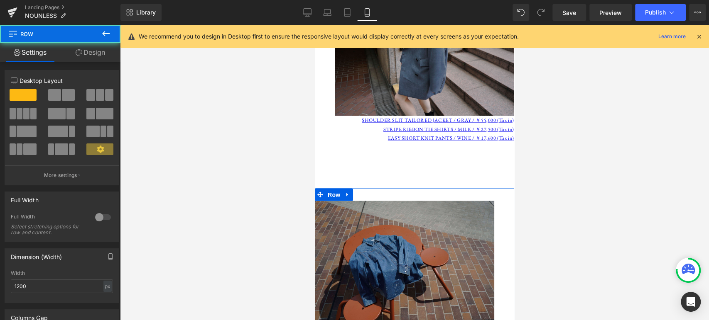
click at [89, 52] on link "Design" at bounding box center [90, 52] width 60 height 19
click at [0, 0] on div "Spacing" at bounding box center [0, 0] width 0 height 0
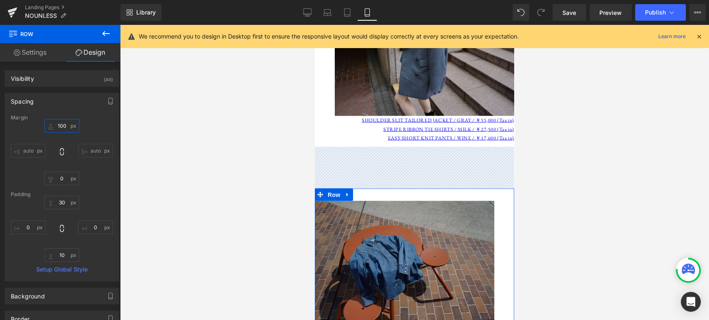
click at [60, 127] on input "100" at bounding box center [61, 126] width 35 height 14
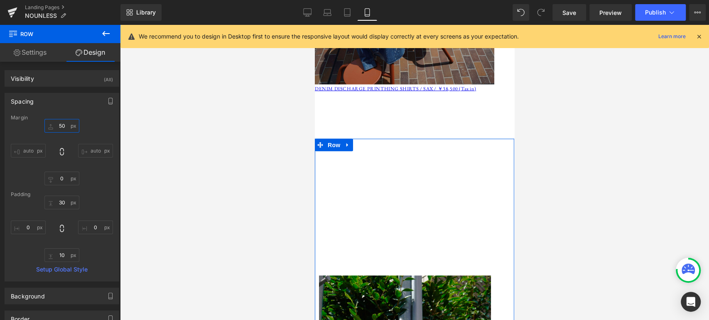
scroll to position [1229, 0]
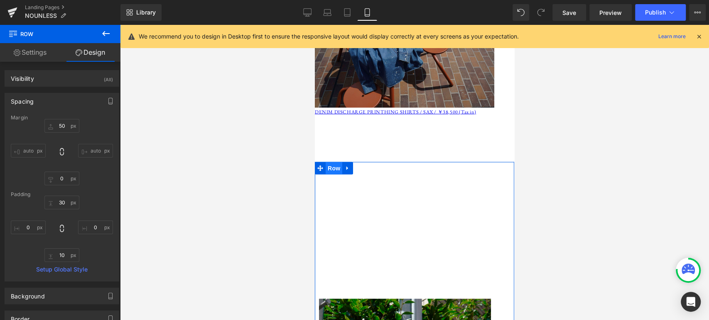
click at [334, 162] on span "Row" at bounding box center [333, 168] width 17 height 12
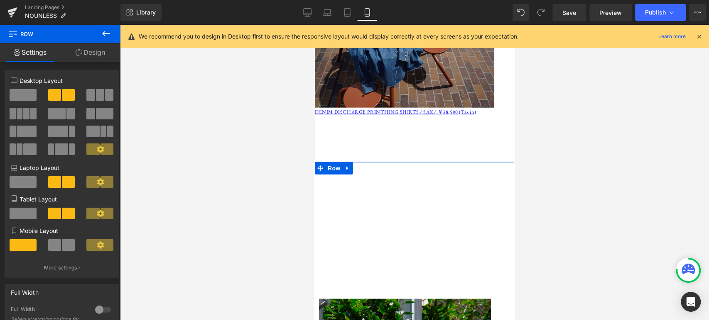
click at [53, 248] on span at bounding box center [54, 246] width 13 height 12
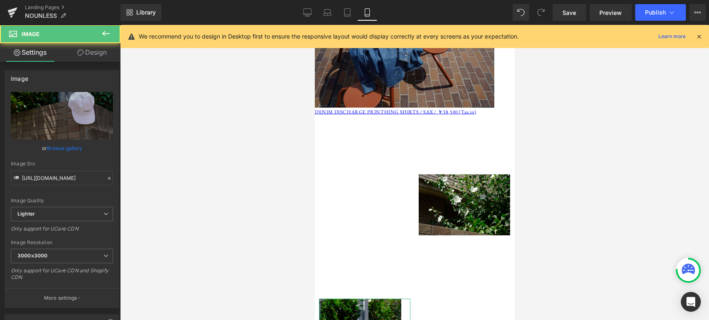
drag, startPoint x: 93, startPoint y: 49, endPoint x: 44, endPoint y: 132, distance: 96.3
click at [93, 49] on link "Design" at bounding box center [92, 52] width 60 height 19
click at [0, 0] on div "Spacing" at bounding box center [0, 0] width 0 height 0
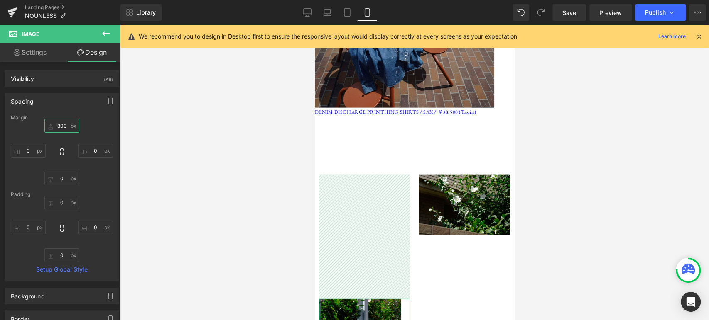
click at [61, 125] on input "300" at bounding box center [61, 126] width 35 height 14
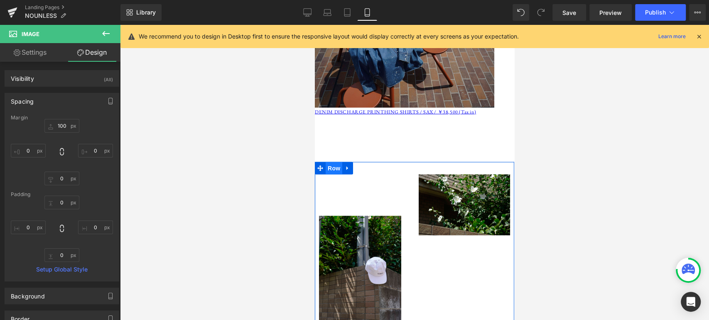
click at [332, 162] on span "Row" at bounding box center [333, 168] width 17 height 12
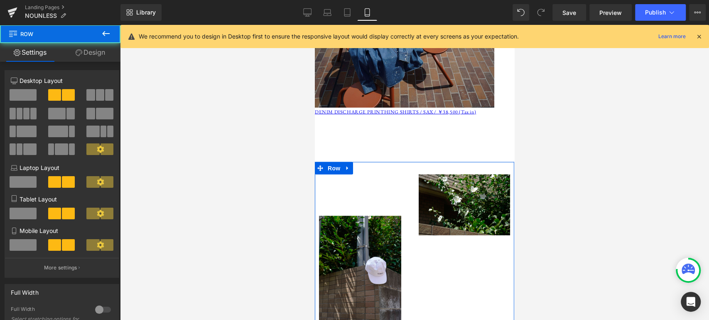
click at [95, 55] on link "Design" at bounding box center [90, 52] width 60 height 19
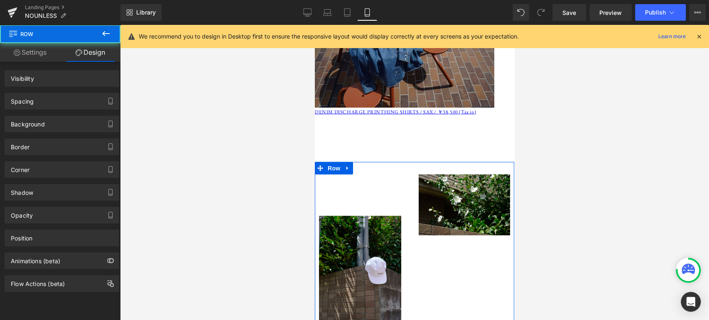
click at [40, 108] on div "Spacing" at bounding box center [62, 101] width 114 height 16
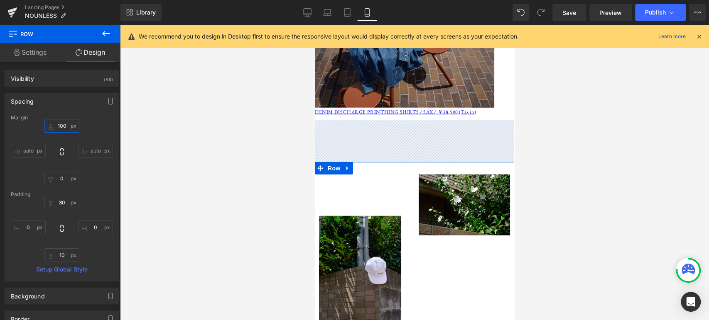
click at [62, 128] on input "100" at bounding box center [61, 126] width 35 height 14
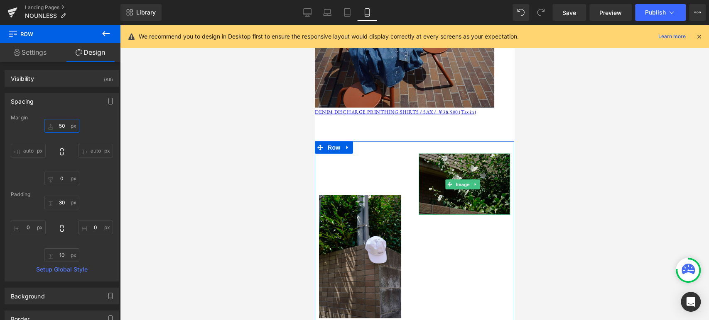
scroll to position [1269, 0]
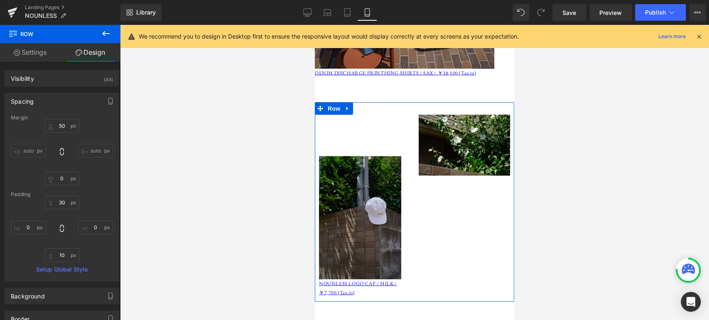
click at [380, 167] on img at bounding box center [360, 217] width 82 height 123
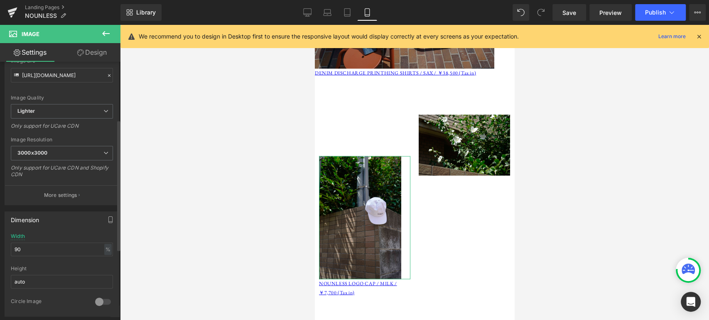
scroll to position [115, 0]
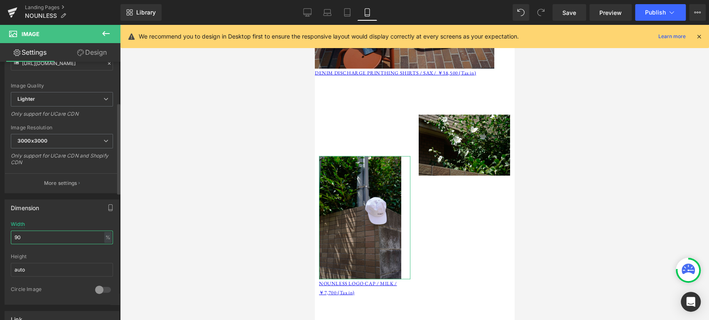
drag, startPoint x: 25, startPoint y: 242, endPoint x: 0, endPoint y: 222, distance: 31.7
click at [0, 222] on div "Dimension 90% Width 90 % % px auto Height auto 0 Circle Image" at bounding box center [62, 249] width 124 height 112
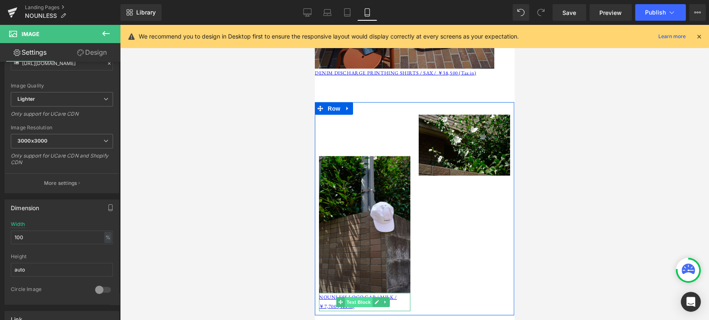
click at [360, 298] on span "Text Block" at bounding box center [358, 303] width 27 height 10
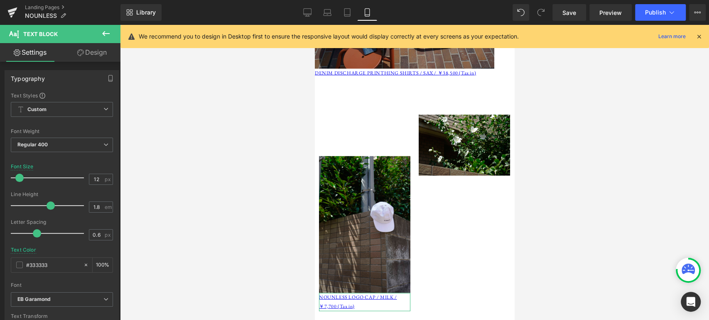
click at [95, 49] on link "Design" at bounding box center [92, 52] width 60 height 19
click at [0, 0] on div "Spacing" at bounding box center [0, 0] width 0 height 0
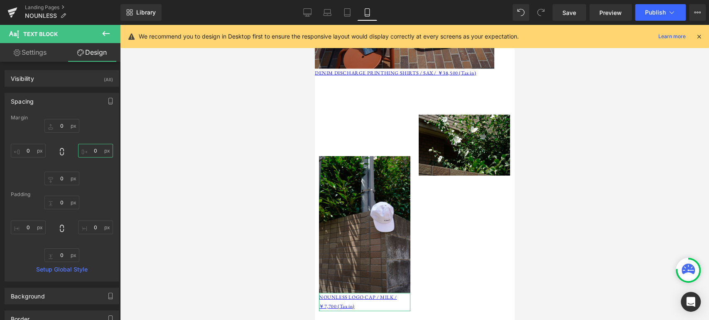
click at [96, 152] on input "0" at bounding box center [95, 151] width 35 height 14
click at [587, 237] on div at bounding box center [414, 173] width 589 height 296
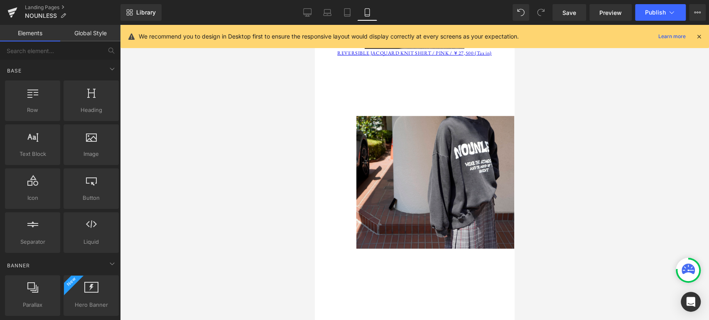
scroll to position [1652, 0]
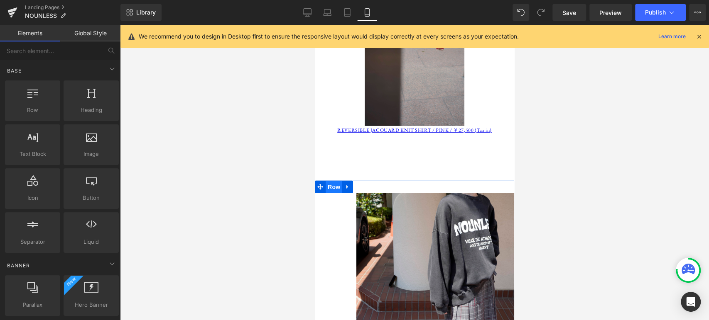
click at [333, 181] on span "Row" at bounding box center [333, 187] width 17 height 12
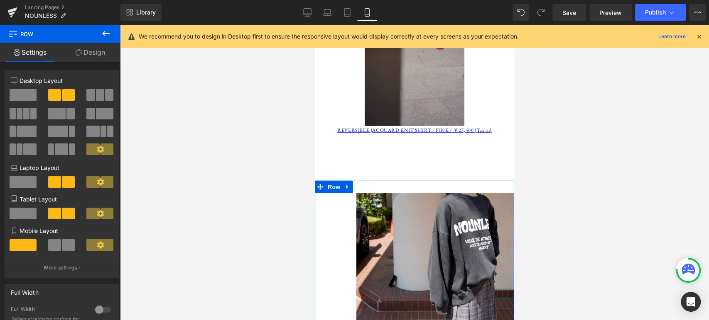
click at [66, 251] on span at bounding box center [68, 246] width 13 height 12
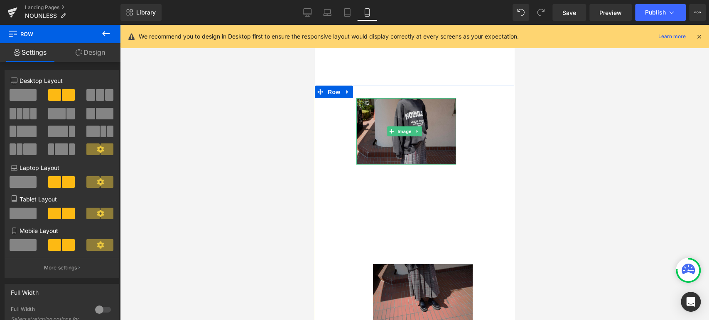
scroll to position [1768, 0]
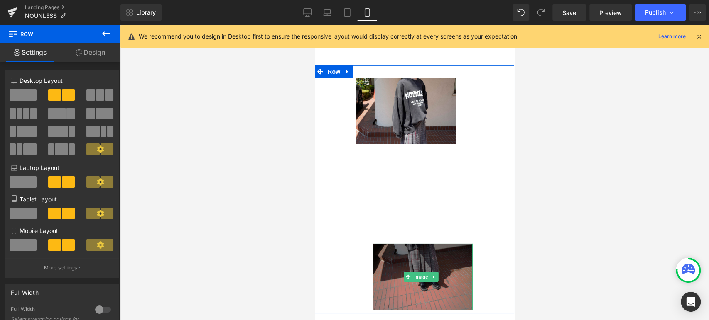
click at [413, 244] on img at bounding box center [423, 277] width 100 height 66
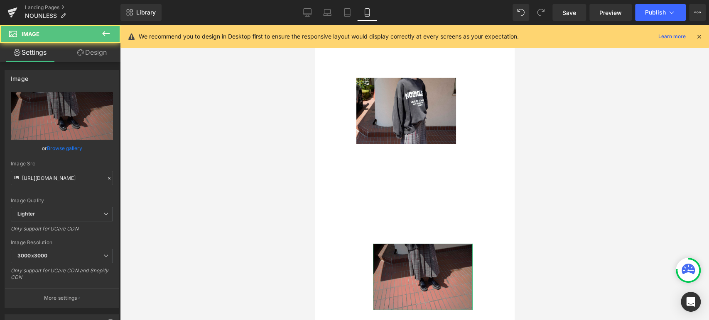
click at [98, 52] on link "Design" at bounding box center [92, 52] width 60 height 19
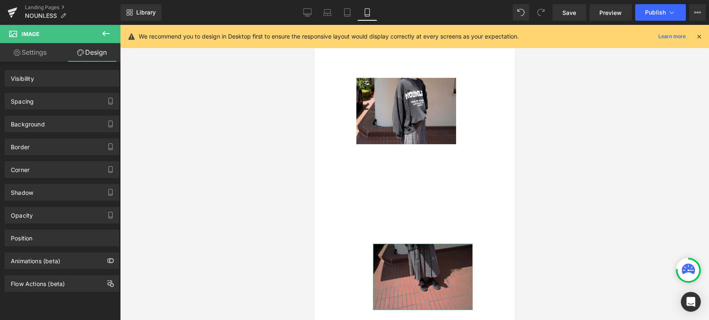
click at [59, 102] on div "Spacing" at bounding box center [62, 101] width 114 height 16
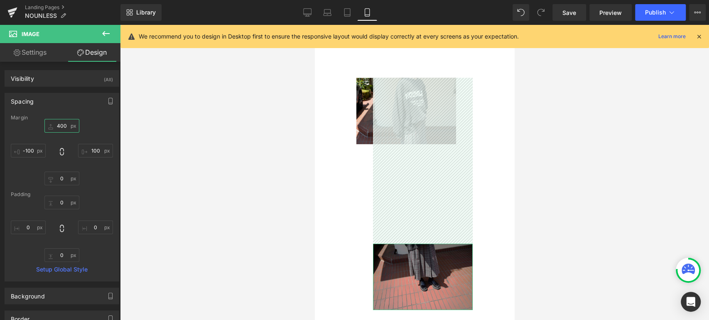
click at [64, 128] on input "400" at bounding box center [61, 126] width 35 height 14
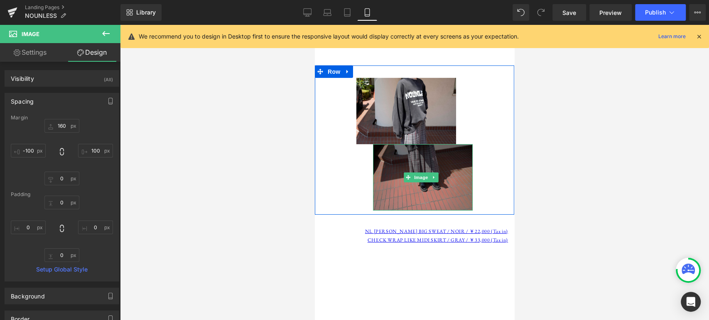
drag, startPoint x: 538, startPoint y: 120, endPoint x: 436, endPoint y: 127, distance: 102.4
click at [436, 144] on img at bounding box center [423, 177] width 100 height 66
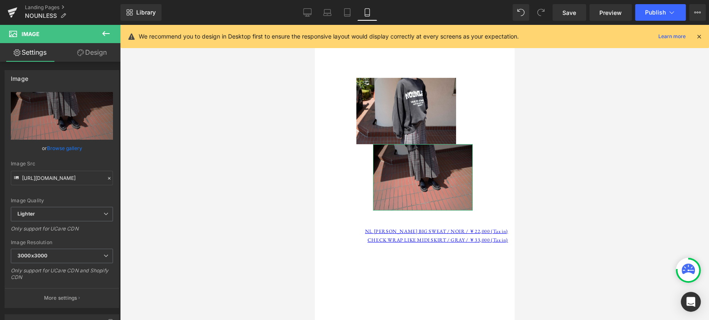
click at [96, 51] on link "Design" at bounding box center [92, 52] width 60 height 19
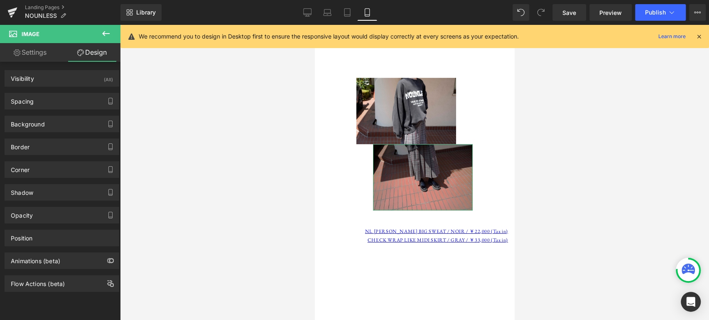
drag, startPoint x: 46, startPoint y: 54, endPoint x: 49, endPoint y: 73, distance: 18.9
click at [46, 55] on link "Settings" at bounding box center [30, 52] width 60 height 19
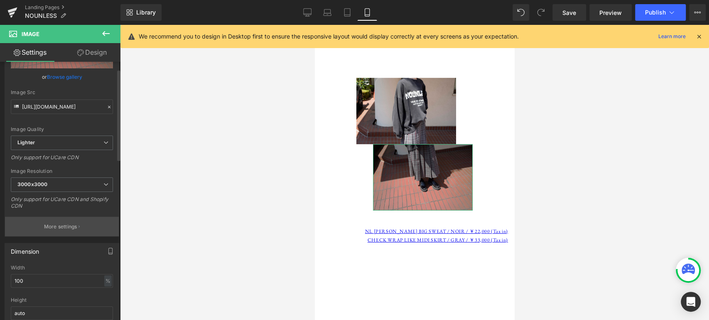
scroll to position [76, 0]
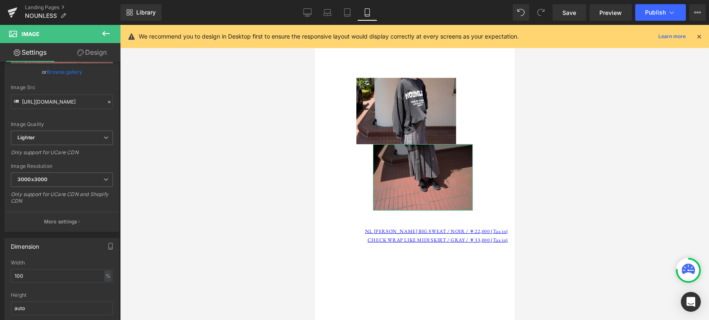
click at [103, 56] on link "Design" at bounding box center [92, 52] width 60 height 19
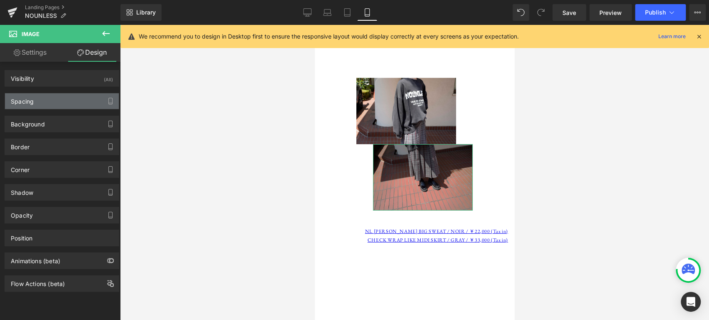
click at [86, 102] on div "Spacing" at bounding box center [62, 101] width 114 height 16
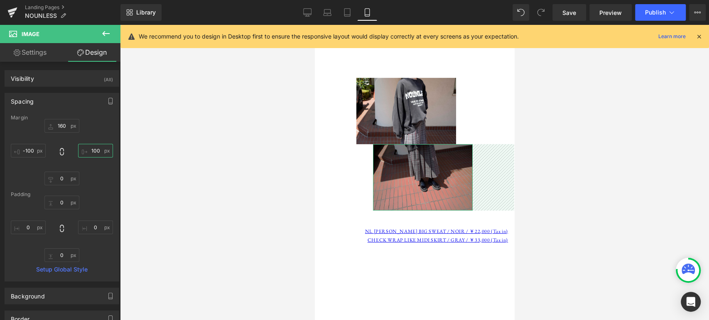
click at [96, 152] on input "100" at bounding box center [95, 151] width 35 height 14
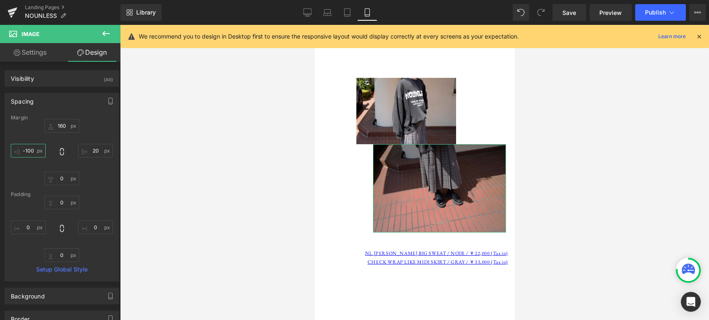
click at [29, 152] on input "-100" at bounding box center [28, 151] width 35 height 14
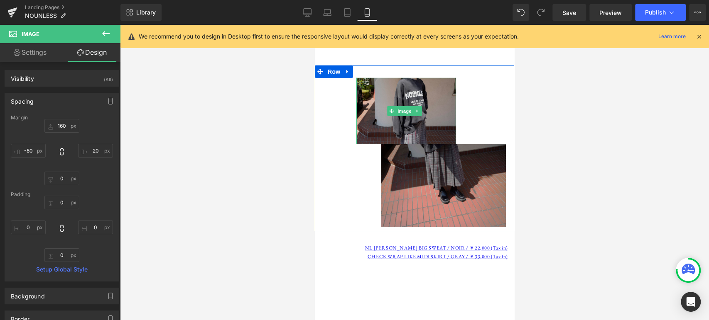
click at [394, 89] on img at bounding box center [406, 111] width 100 height 66
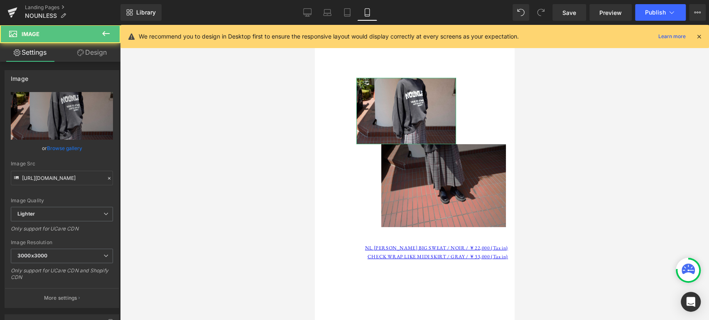
click at [90, 52] on link "Design" at bounding box center [92, 52] width 60 height 19
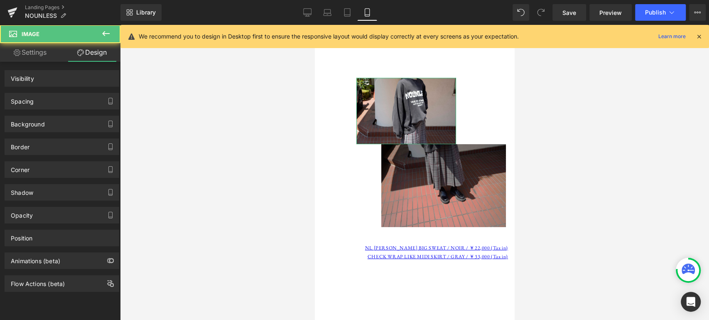
click at [61, 100] on div "Spacing" at bounding box center [62, 101] width 114 height 16
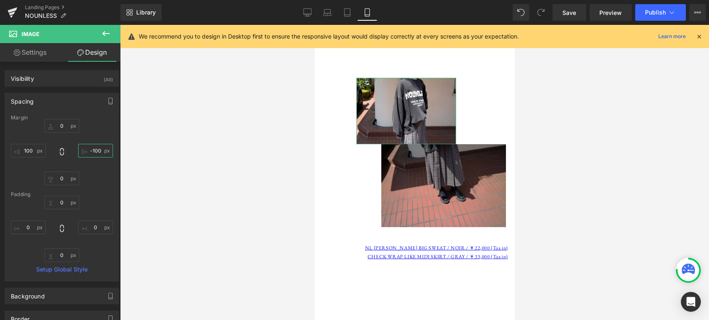
click at [95, 152] on input "-100" at bounding box center [95, 151] width 35 height 14
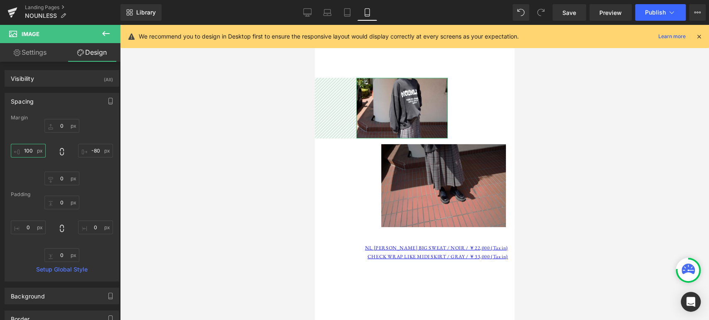
click at [17, 145] on input "100" at bounding box center [28, 151] width 35 height 14
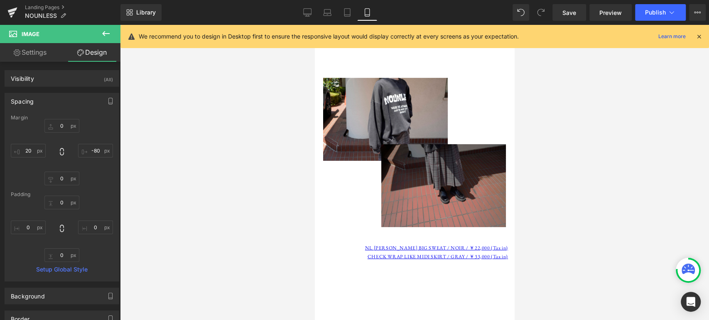
click at [454, 144] on img at bounding box center [443, 185] width 125 height 83
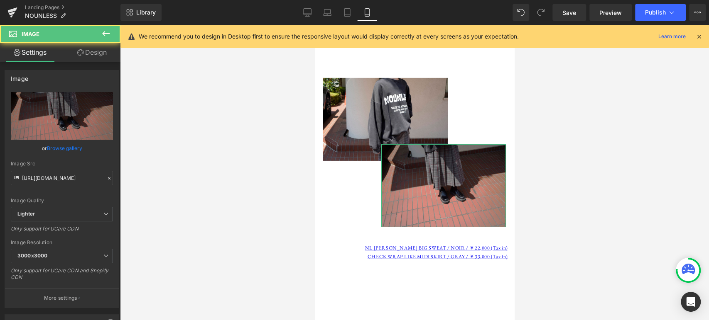
click at [94, 48] on link "Design" at bounding box center [92, 52] width 60 height 19
click at [0, 0] on div "Spacing" at bounding box center [0, 0] width 0 height 0
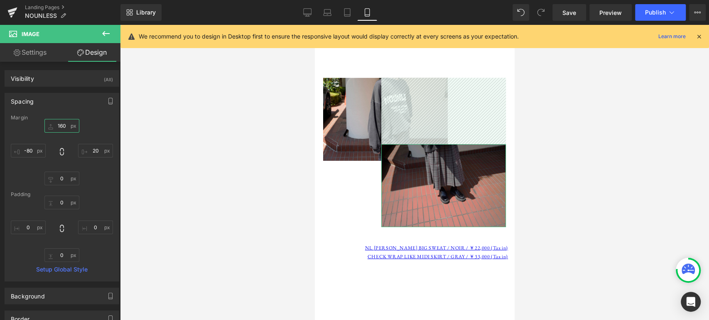
click at [62, 129] on input "160" at bounding box center [61, 126] width 35 height 14
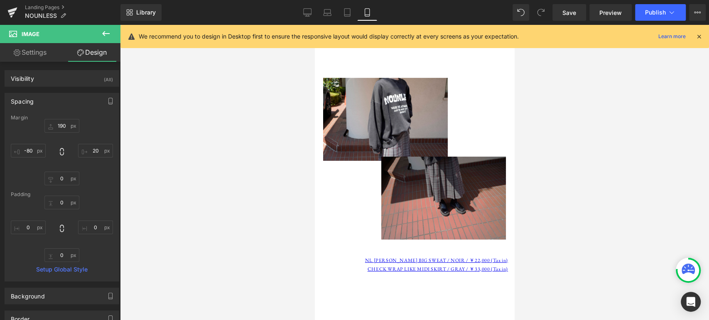
click at [594, 116] on div at bounding box center [414, 173] width 589 height 296
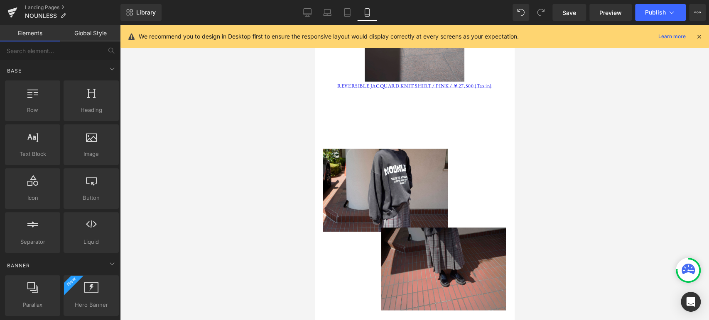
scroll to position [1691, 0]
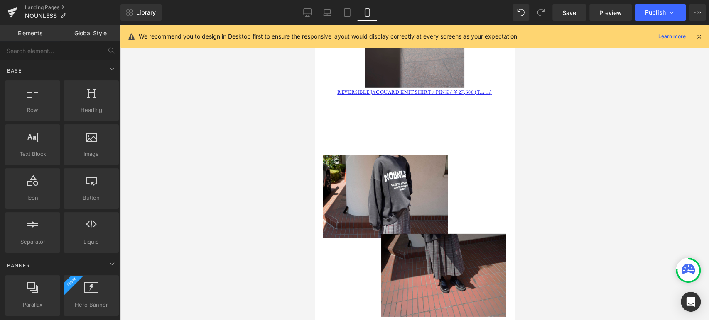
drag, startPoint x: 460, startPoint y: 71, endPoint x: 338, endPoint y: 295, distance: 254.7
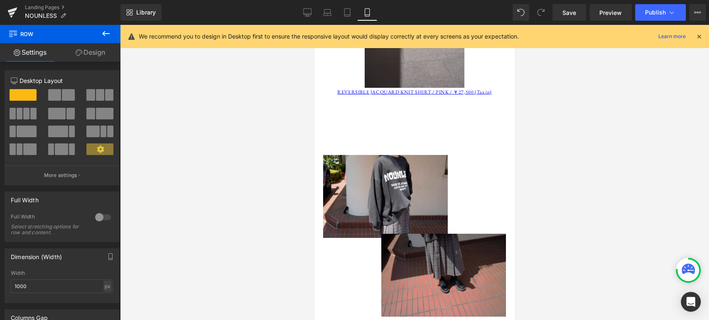
click at [96, 56] on link "Design" at bounding box center [90, 52] width 60 height 19
click at [0, 0] on div "Spacing" at bounding box center [0, 0] width 0 height 0
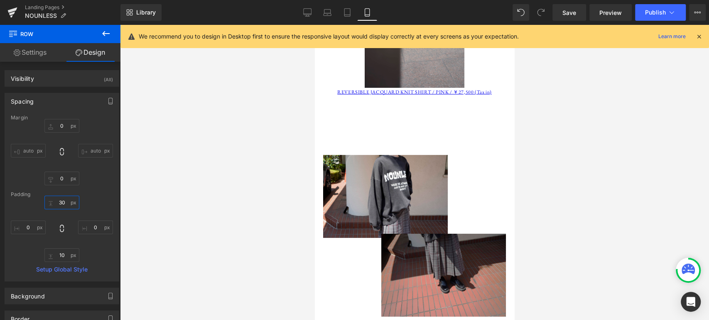
click at [60, 203] on input "30" at bounding box center [61, 203] width 35 height 14
click at [61, 258] on input "10" at bounding box center [61, 256] width 35 height 14
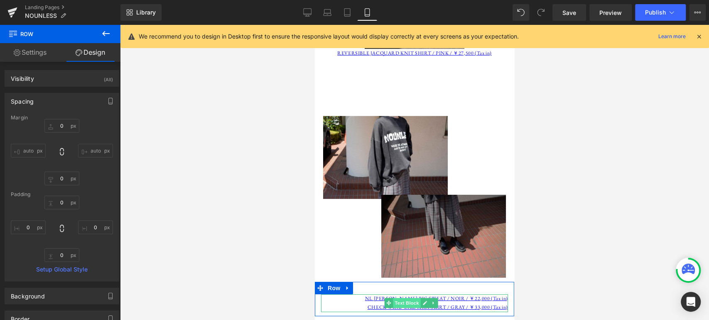
click at [413, 298] on span "Text Block" at bounding box center [406, 303] width 27 height 10
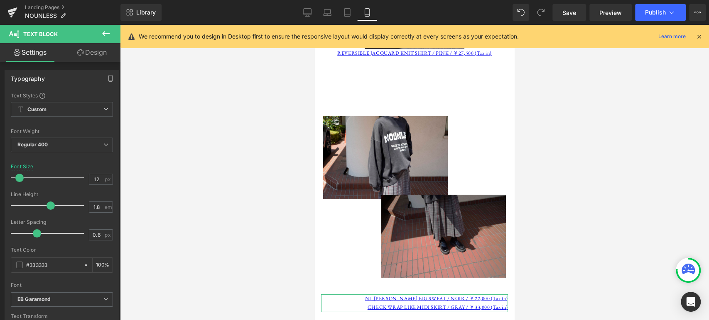
click at [80, 54] on icon at bounding box center [80, 52] width 7 height 7
click at [0, 0] on div "Spacing" at bounding box center [0, 0] width 0 height 0
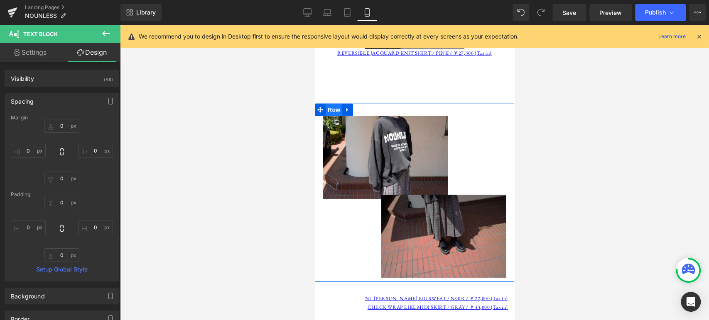
click at [330, 104] on span "Row" at bounding box center [333, 110] width 17 height 12
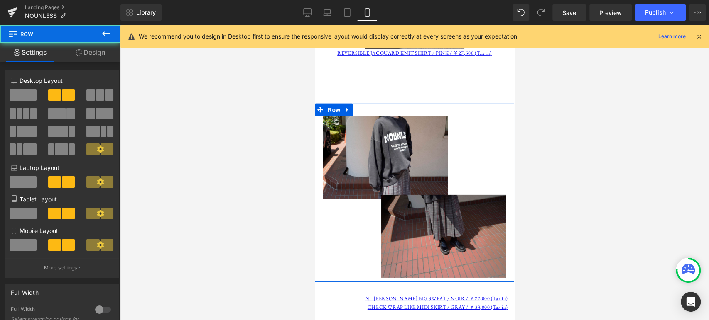
click at [90, 55] on link "Design" at bounding box center [90, 52] width 60 height 19
click at [0, 0] on div "Spacing" at bounding box center [0, 0] width 0 height 0
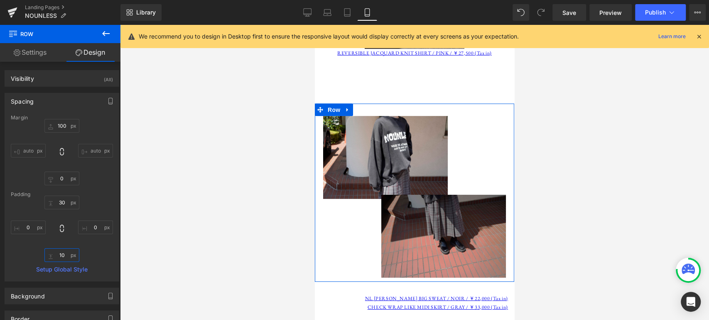
click at [63, 257] on input "10" at bounding box center [61, 256] width 35 height 14
click at [110, 186] on div "Margin 100px 100 auto auto 0px 0 auto auto [GEOGRAPHIC_DATA] 30px 30 0px 0 0px …" at bounding box center [62, 198] width 114 height 166
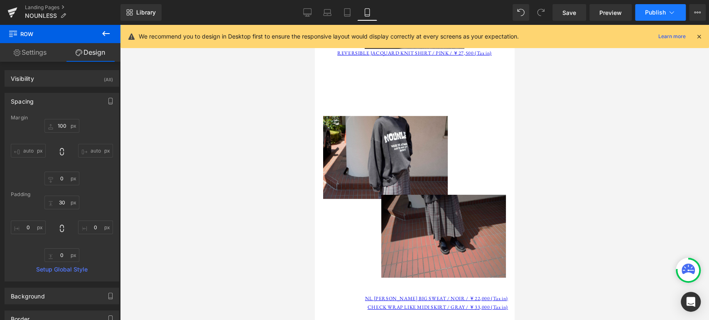
click at [655, 9] on span "Publish" at bounding box center [655, 12] width 21 height 7
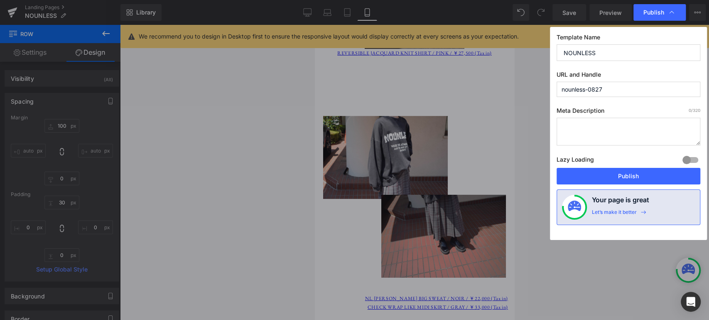
click at [641, 182] on button "Publish" at bounding box center [628, 176] width 144 height 17
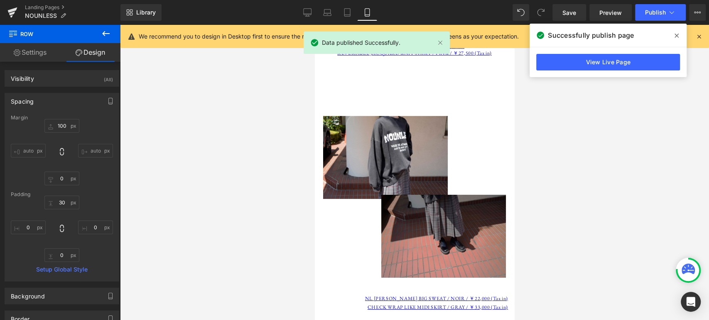
click at [675, 37] on icon at bounding box center [676, 36] width 4 height 4
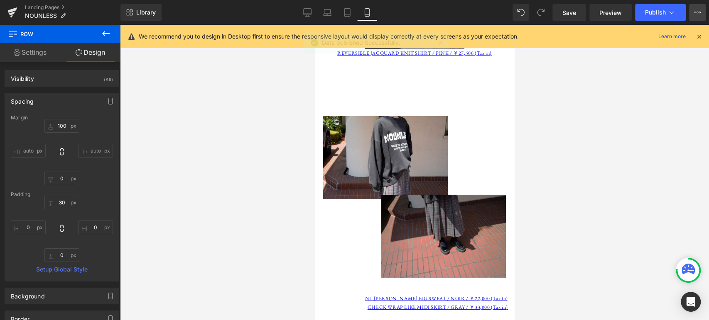
click at [696, 4] on button "View Live Page View with current Template Save Template to Library Schedule Pub…" at bounding box center [697, 12] width 17 height 17
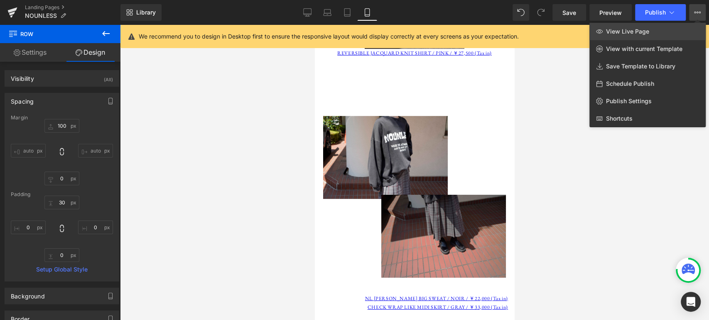
click at [645, 31] on span "View Live Page" at bounding box center [627, 31] width 43 height 7
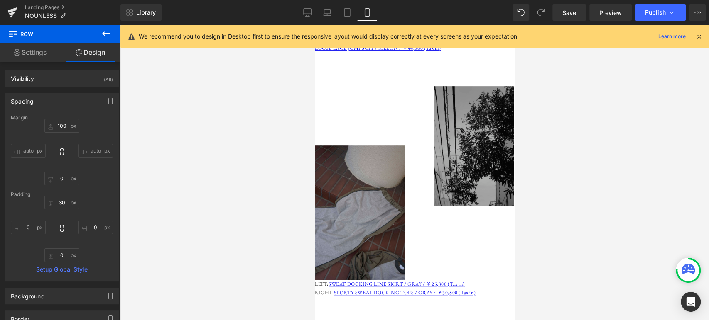
scroll to position [307, 0]
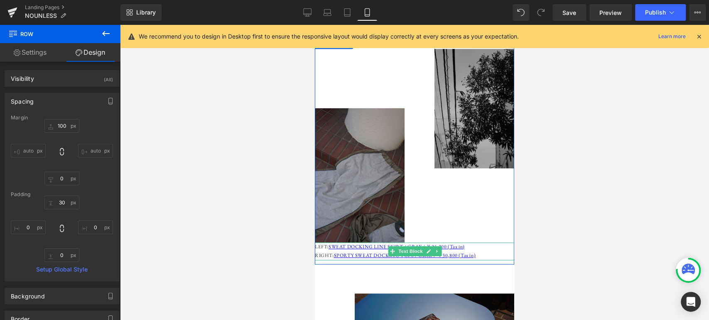
drag, startPoint x: 320, startPoint y: 240, endPoint x: 320, endPoint y: 234, distance: 6.2
click at [320, 252] on p "RIGHT: SPORTY SWEAT DOCKING TOPS / GRAY / ￥30,800 (Tax in)" at bounding box center [416, 256] width 203 height 9
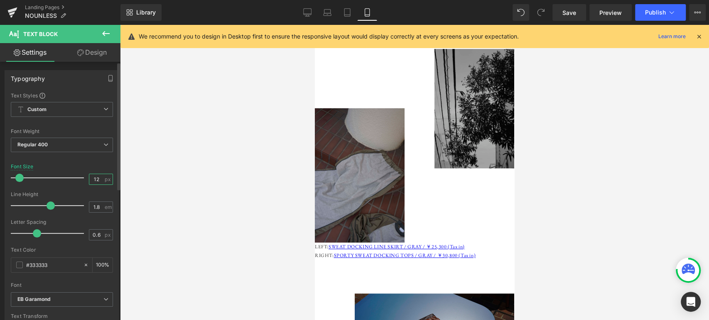
click at [96, 178] on input "12" at bounding box center [96, 179] width 15 height 10
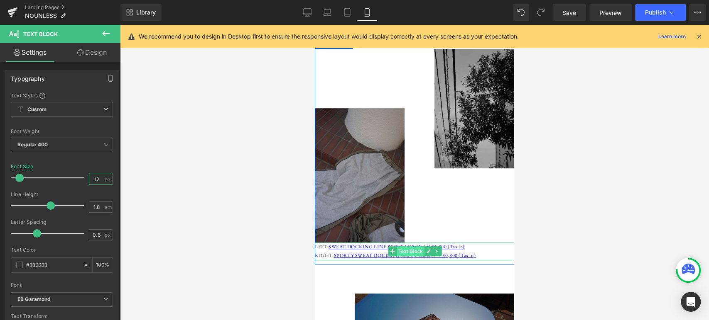
click at [413, 247] on span "Text Block" at bounding box center [409, 252] width 27 height 10
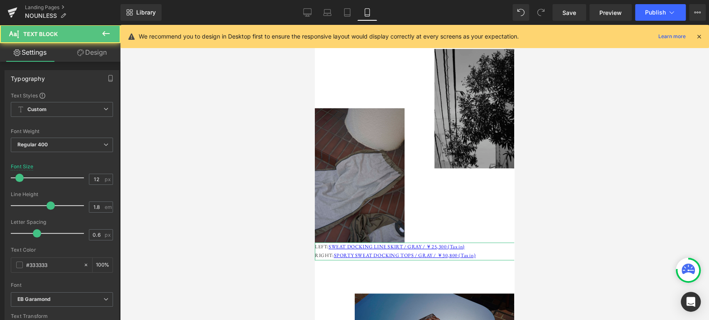
click at [89, 52] on link "Design" at bounding box center [92, 52] width 60 height 19
click at [0, 0] on div "Spacing" at bounding box center [0, 0] width 0 height 0
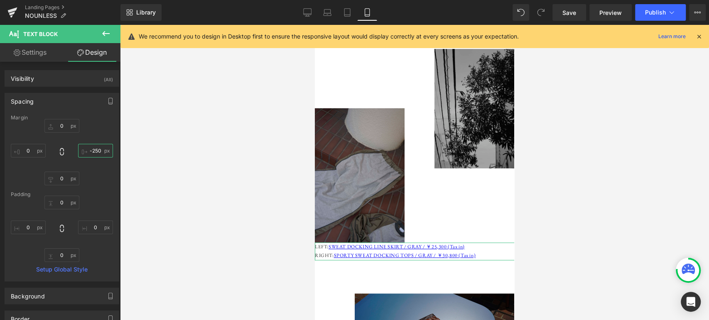
click at [96, 153] on input "-250" at bounding box center [95, 151] width 35 height 14
click at [663, 9] on span "Publish" at bounding box center [655, 12] width 21 height 7
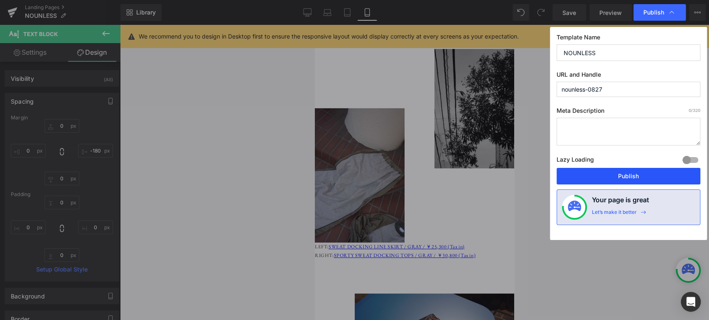
click at [643, 184] on button "Publish" at bounding box center [628, 176] width 144 height 17
click at [643, 175] on div at bounding box center [414, 173] width 589 height 296
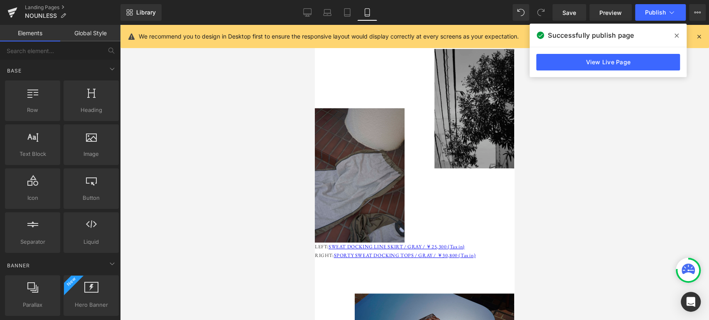
click at [675, 36] on icon at bounding box center [676, 35] width 4 height 7
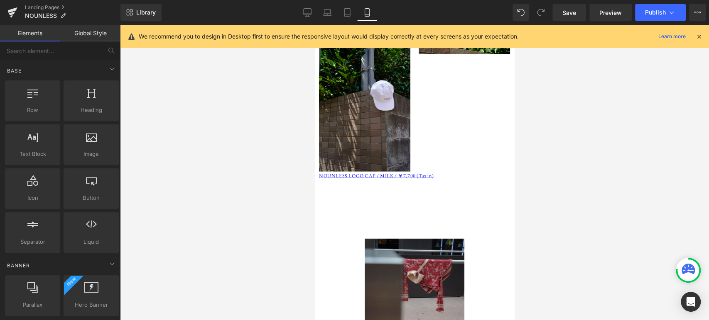
scroll to position [1307, 0]
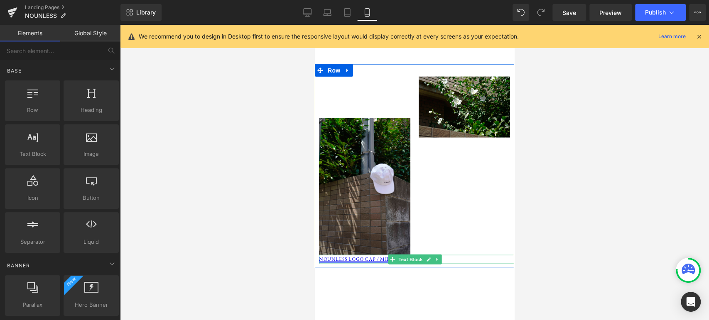
drag, startPoint x: 420, startPoint y: 233, endPoint x: 373, endPoint y: 233, distance: 47.3
click at [420, 255] on span "Text Block" at bounding box center [409, 260] width 27 height 10
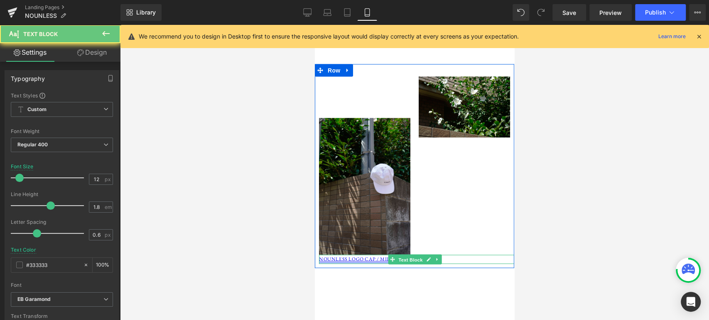
click at [359, 256] on link "NOUNLESS LOGO CAP / MILK / ￥7,700 (Tax in)" at bounding box center [376, 259] width 115 height 7
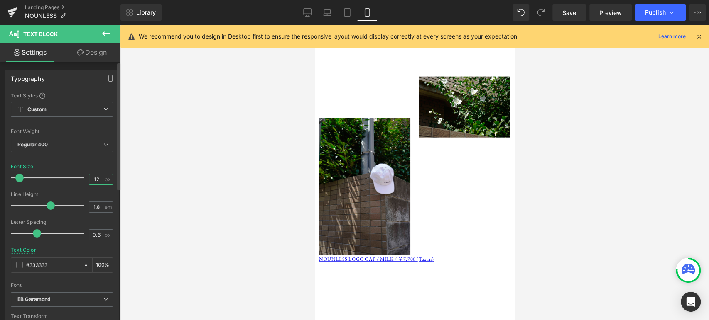
click at [95, 174] on input "12" at bounding box center [96, 179] width 15 height 10
click at [110, 76] on icon "button" at bounding box center [110, 78] width 7 height 7
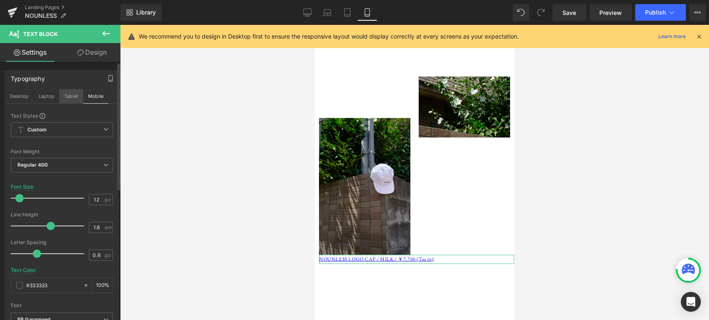
click at [73, 97] on button "Tablet" at bounding box center [71, 96] width 24 height 14
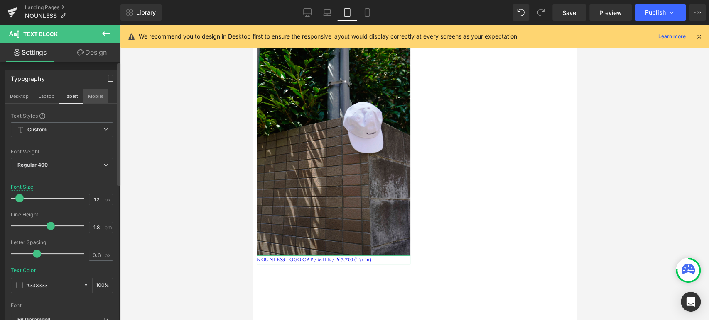
click at [89, 99] on button "Mobile" at bounding box center [95, 96] width 25 height 14
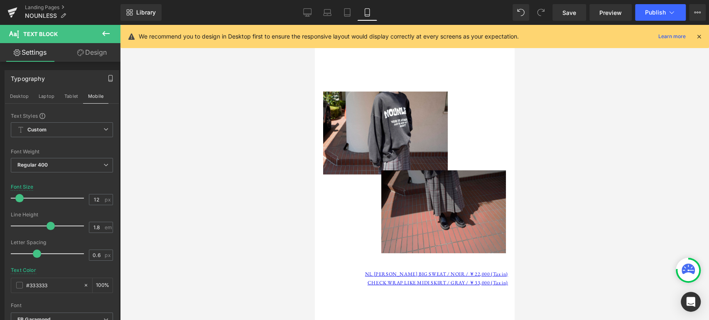
scroll to position [1768, 0]
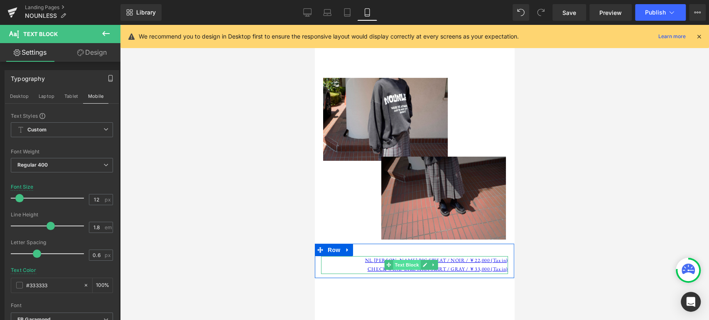
click at [404, 260] on span "Text Block" at bounding box center [406, 265] width 27 height 10
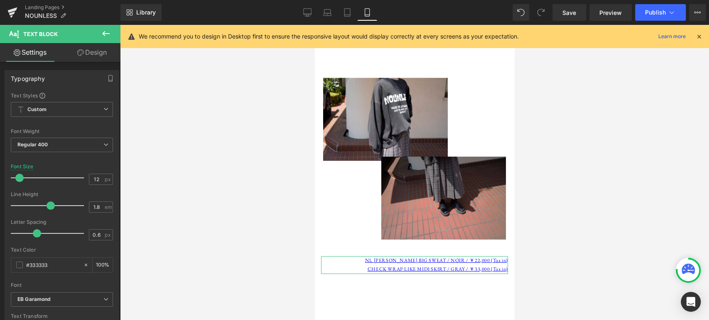
click at [93, 50] on link "Design" at bounding box center [92, 52] width 60 height 19
click at [0, 0] on div "Spacing" at bounding box center [0, 0] width 0 height 0
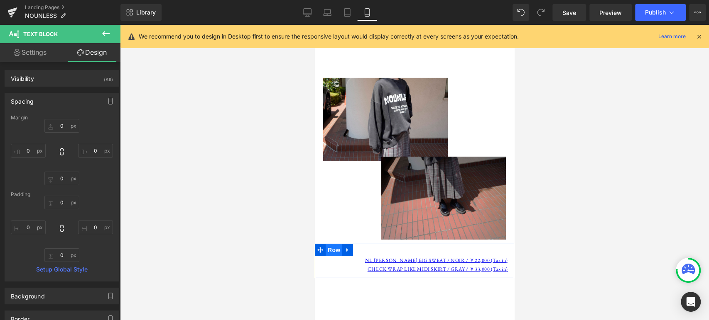
click at [338, 244] on span "Row" at bounding box center [333, 250] width 17 height 12
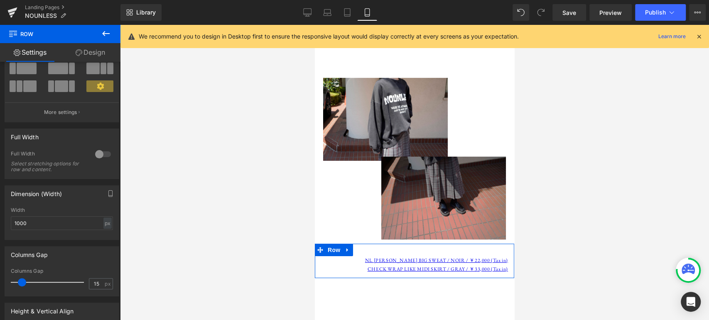
scroll to position [76, 0]
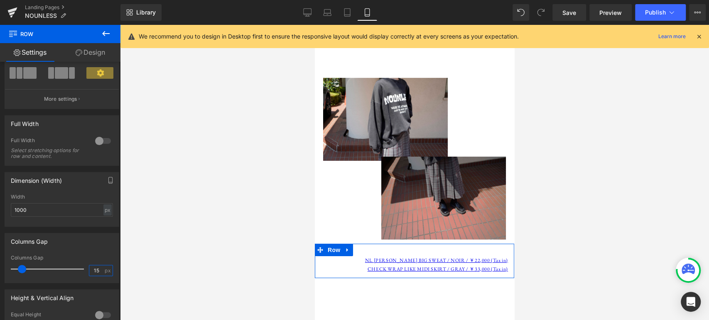
drag, startPoint x: 98, startPoint y: 272, endPoint x: 71, endPoint y: 269, distance: 27.5
click at [71, 269] on div "Columns Gap 15 px" at bounding box center [62, 269] width 102 height 28
click at [102, 247] on div "Columns Gap" at bounding box center [62, 242] width 114 height 16
click at [411, 260] on span "Text Block" at bounding box center [406, 265] width 27 height 10
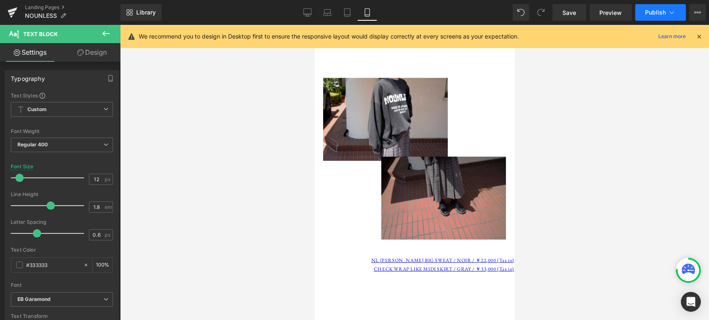
click at [665, 6] on button "Publish" at bounding box center [660, 12] width 51 height 17
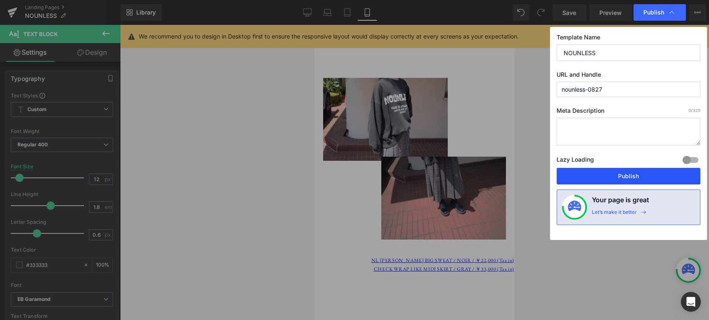
click at [578, 180] on button "Publish" at bounding box center [628, 176] width 144 height 17
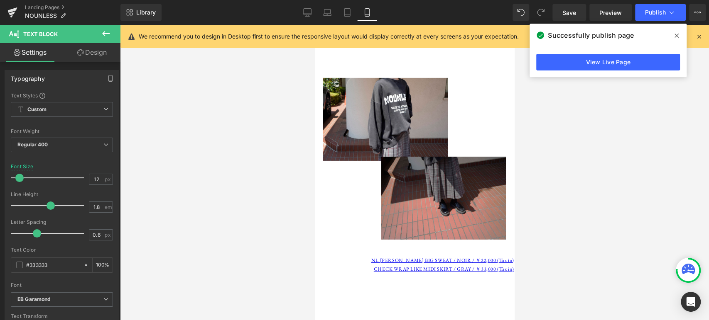
click at [678, 37] on span at bounding box center [676, 35] width 13 height 13
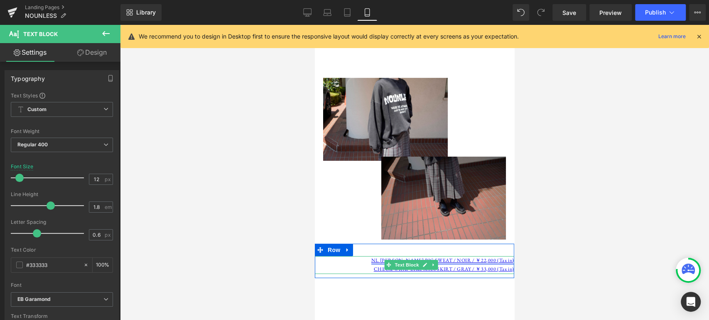
drag, startPoint x: 444, startPoint y: 227, endPoint x: 467, endPoint y: 215, distance: 26.0
click at [444, 257] on link "NL [PERSON_NAME] BIG SWEAT / NOIR / ￥22,000 (Tax in)" at bounding box center [442, 260] width 143 height 7
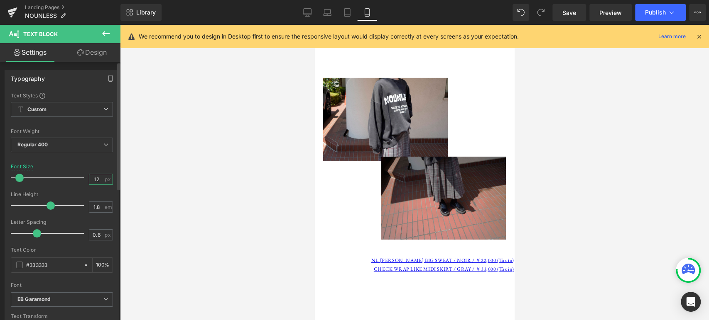
click at [96, 178] on input "12" at bounding box center [96, 179] width 15 height 10
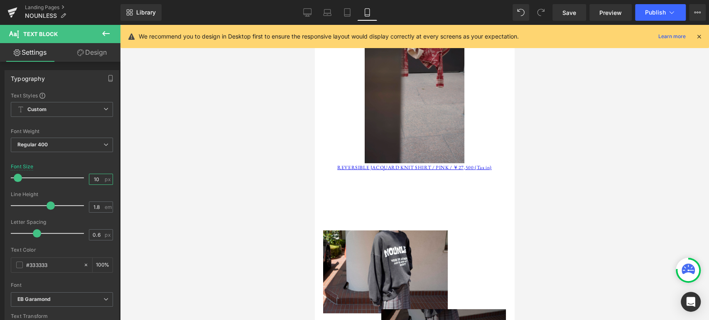
scroll to position [1614, 0]
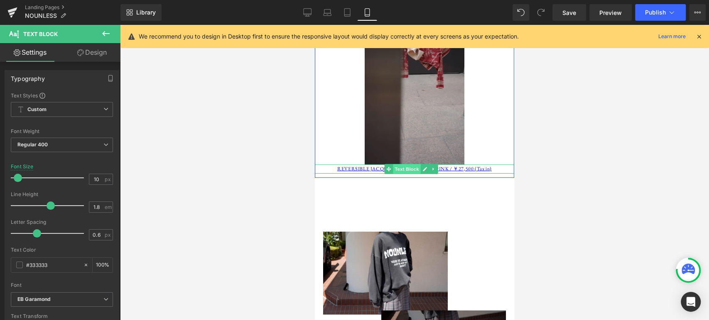
click at [399, 164] on span "Text Block" at bounding box center [406, 169] width 27 height 10
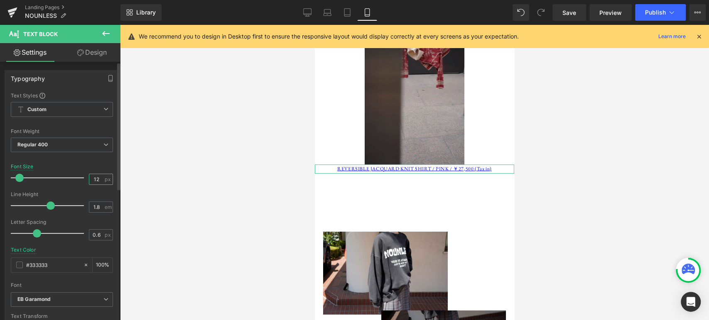
click at [100, 180] on input "12" at bounding box center [96, 179] width 15 height 10
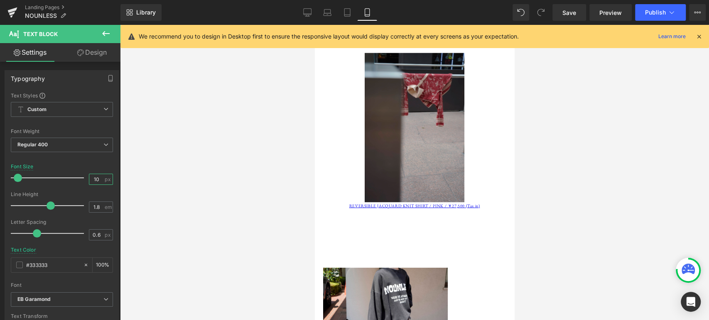
scroll to position [1422, 0]
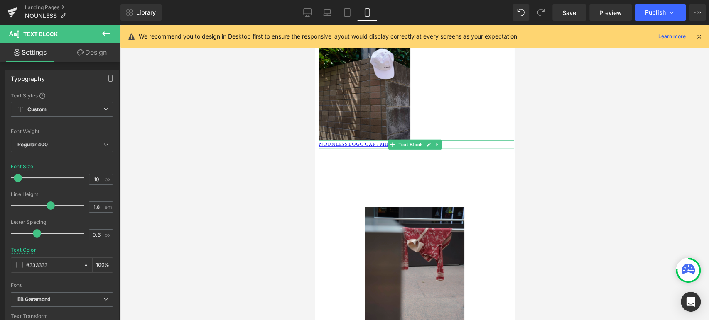
click at [406, 140] on span "Text Block" at bounding box center [409, 145] width 27 height 10
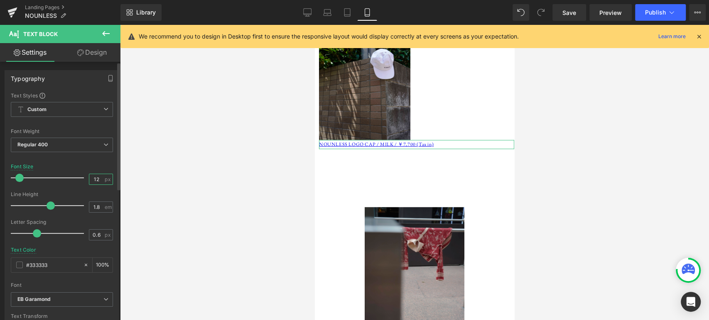
click at [96, 178] on input "12" at bounding box center [96, 179] width 15 height 10
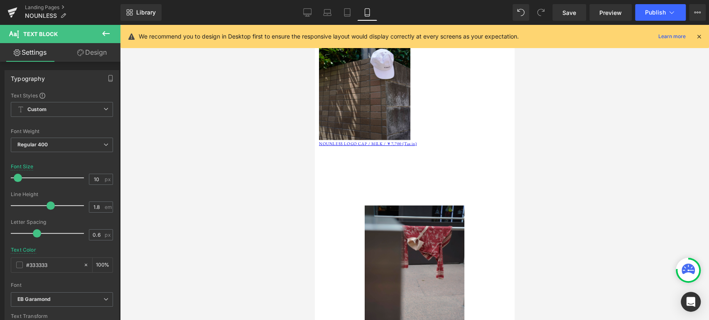
click at [259, 169] on div at bounding box center [414, 173] width 589 height 296
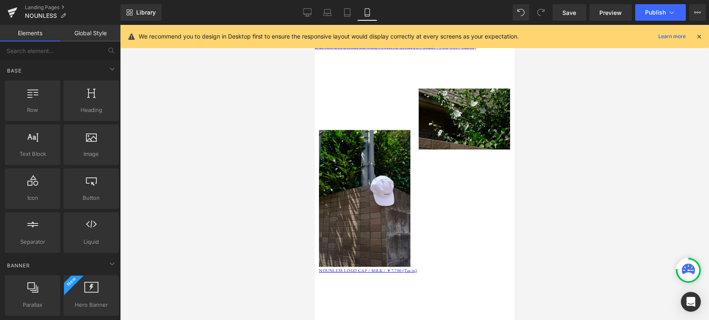
scroll to position [1191, 0]
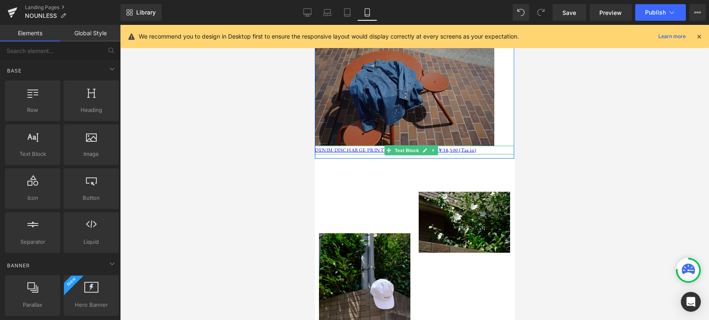
click at [435, 148] on icon at bounding box center [433, 150] width 5 height 5
click at [388, 146] on link "Text Block" at bounding box center [389, 151] width 36 height 10
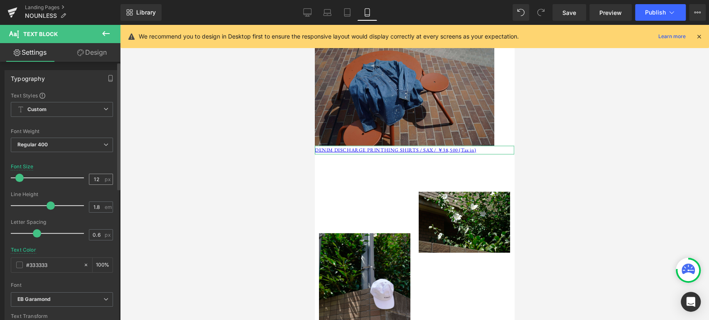
click at [105, 180] on span "px" at bounding box center [108, 179] width 7 height 5
click at [97, 181] on input "12" at bounding box center [96, 179] width 15 height 10
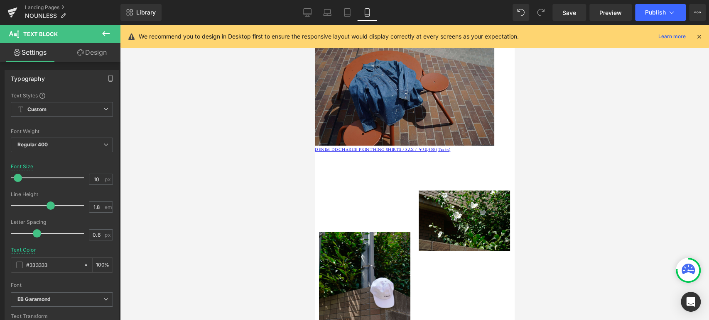
click at [208, 158] on div at bounding box center [414, 173] width 589 height 296
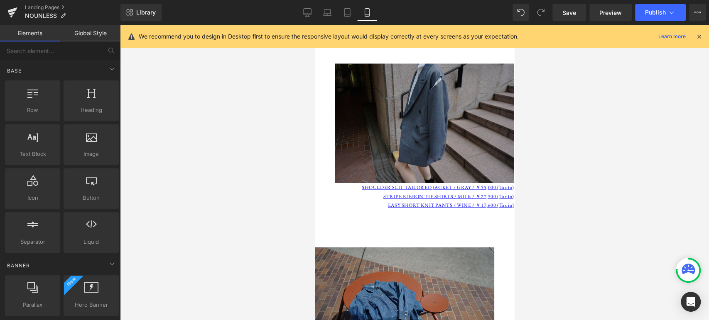
scroll to position [961, 0]
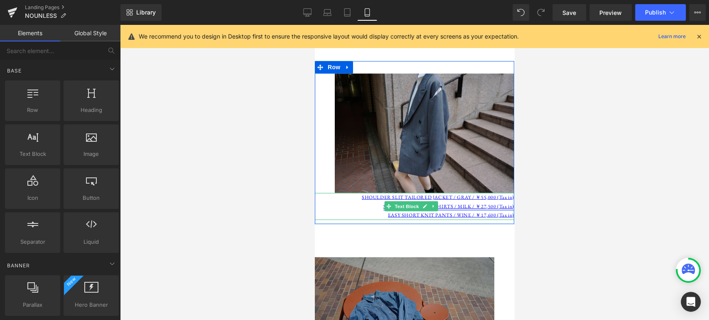
click at [447, 203] on link "STRIPE RIBBON TIE SHIRTS / MILK / ￥27,500 (Tax in)" at bounding box center [448, 206] width 131 height 7
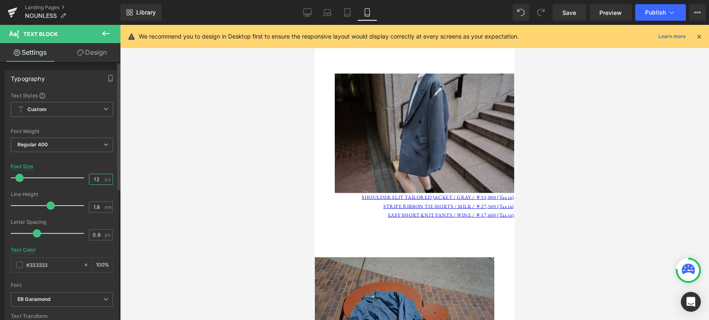
click at [95, 182] on input "12" at bounding box center [96, 179] width 15 height 10
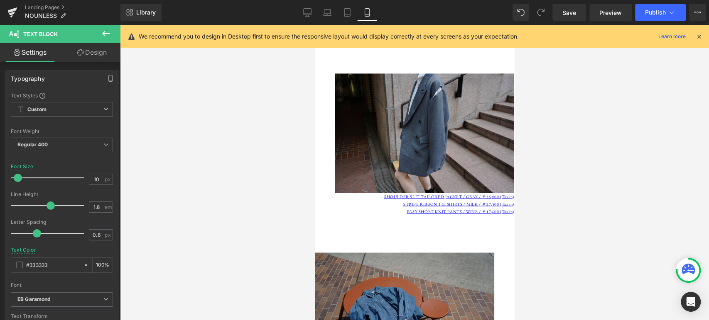
click at [250, 176] on div at bounding box center [414, 173] width 589 height 296
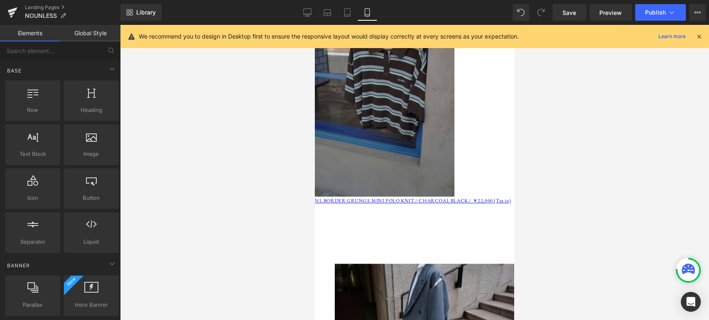
scroll to position [768, 0]
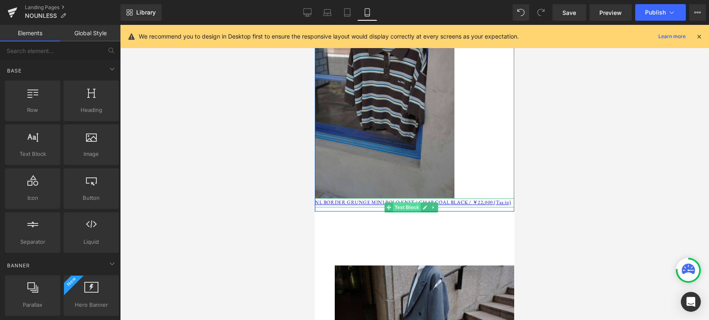
drag, startPoint x: 445, startPoint y: 218, endPoint x: 410, endPoint y: 182, distance: 49.6
click at [410, 203] on span "Text Block" at bounding box center [406, 208] width 27 height 10
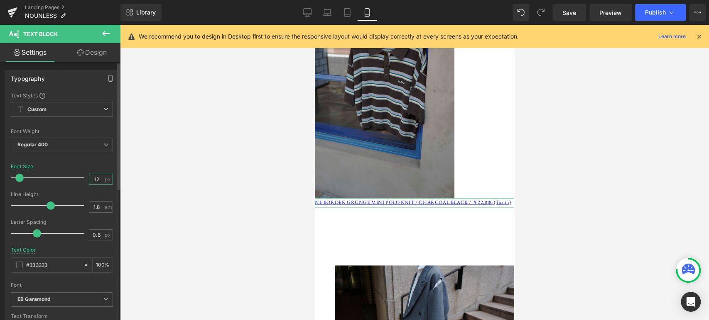
click at [93, 180] on input "12" at bounding box center [96, 179] width 15 height 10
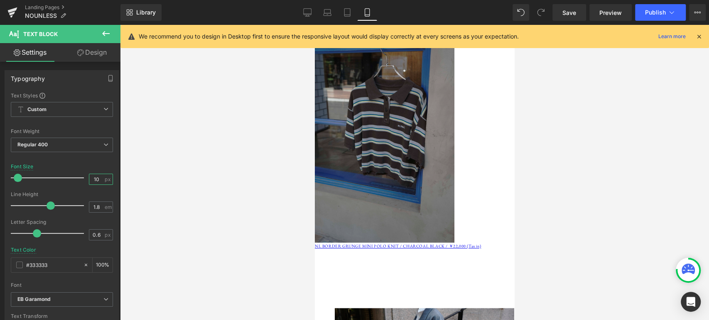
scroll to position [615, 0]
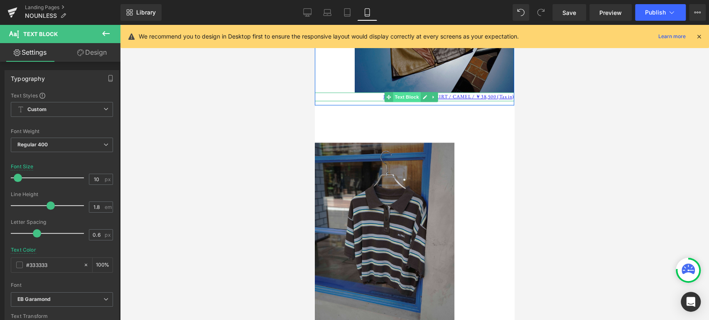
click at [415, 92] on span "Text Block" at bounding box center [406, 97] width 27 height 10
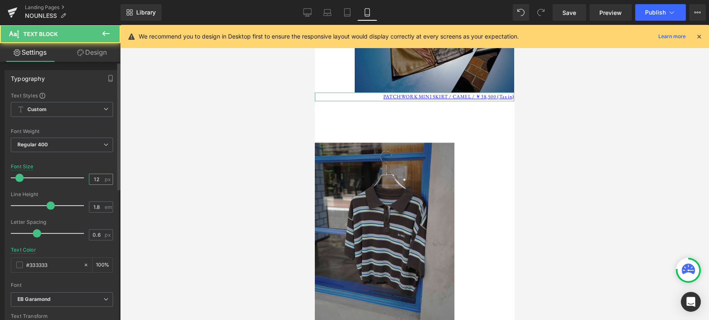
click at [97, 177] on input "12" at bounding box center [96, 179] width 15 height 10
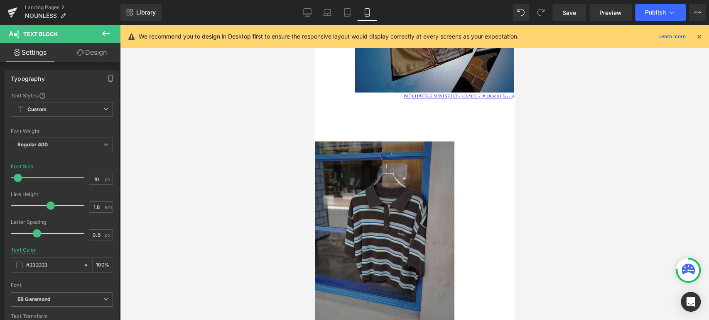
click at [276, 183] on div at bounding box center [414, 173] width 589 height 296
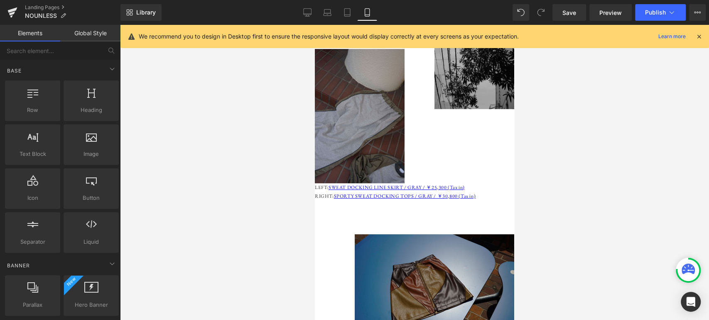
scroll to position [345, 0]
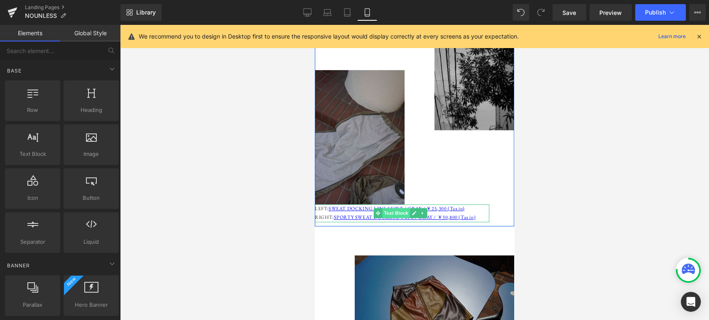
click at [395, 208] on span "Text Block" at bounding box center [395, 213] width 27 height 10
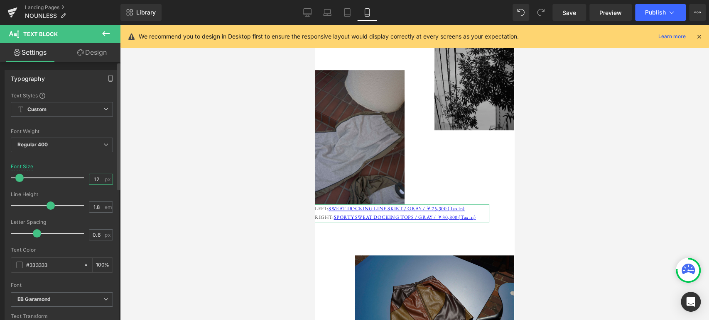
click at [95, 179] on input "12" at bounding box center [96, 179] width 15 height 10
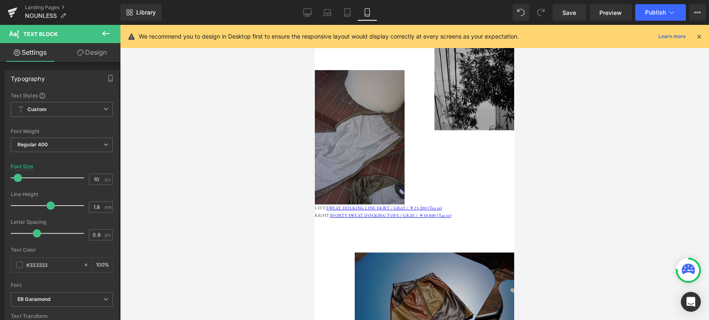
click at [254, 128] on div at bounding box center [414, 173] width 589 height 296
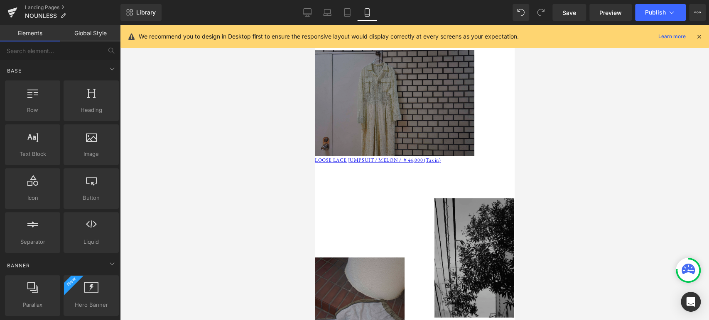
scroll to position [115, 0]
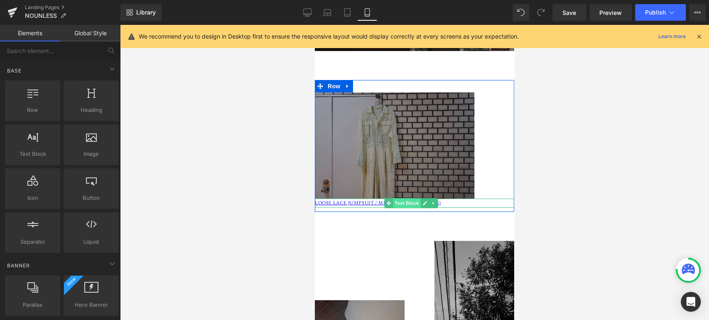
click at [402, 198] on span "Text Block" at bounding box center [406, 203] width 27 height 10
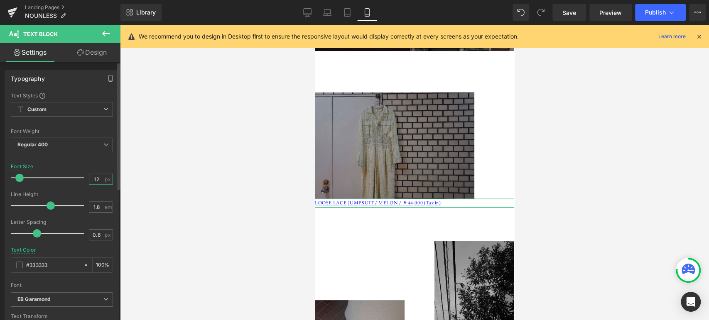
click at [98, 181] on input "12" at bounding box center [96, 179] width 15 height 10
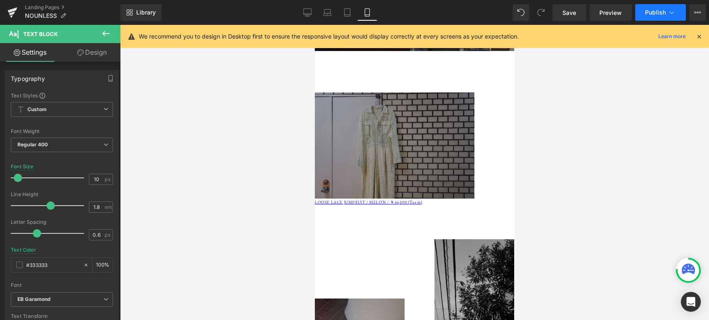
click at [671, 17] on button "Publish" at bounding box center [660, 12] width 51 height 17
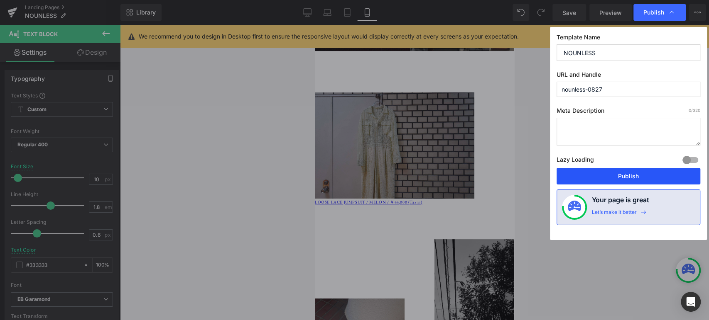
click at [623, 175] on button "Publish" at bounding box center [628, 176] width 144 height 17
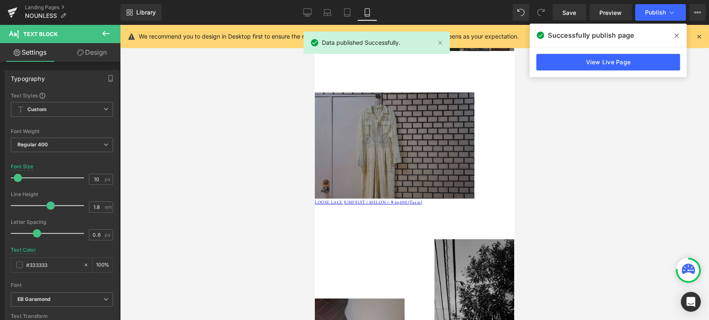
click at [675, 35] on icon at bounding box center [676, 35] width 4 height 7
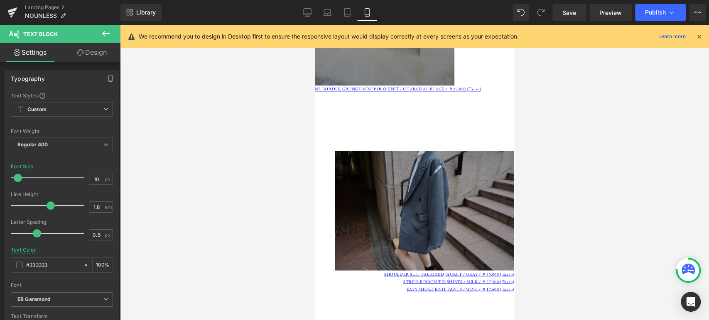
scroll to position [884, 0]
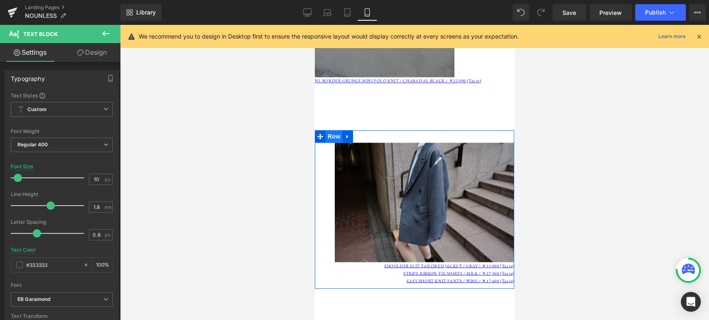
click at [335, 130] on span "Row" at bounding box center [333, 136] width 17 height 12
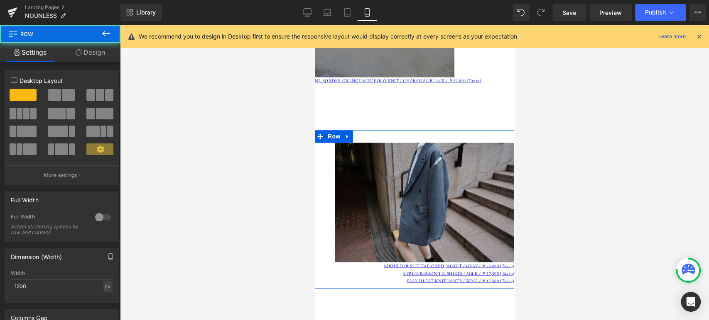
click at [98, 51] on link "Design" at bounding box center [90, 52] width 60 height 19
click at [0, 0] on div "Spacing" at bounding box center [0, 0] width 0 height 0
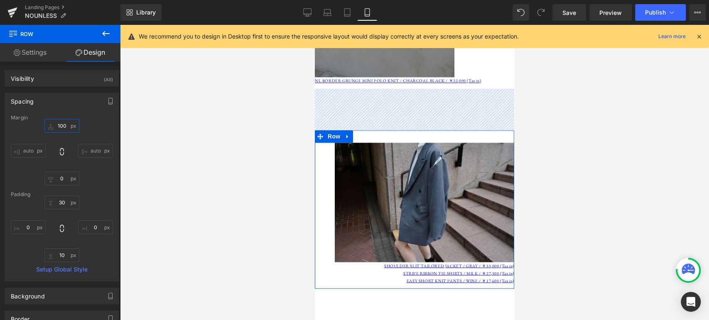
click at [66, 129] on input "100" at bounding box center [61, 126] width 35 height 14
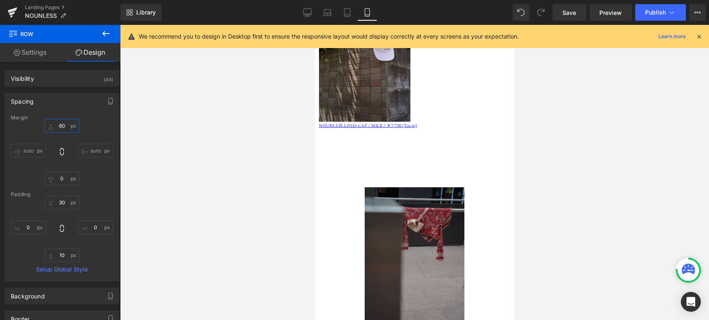
scroll to position [1422, 0]
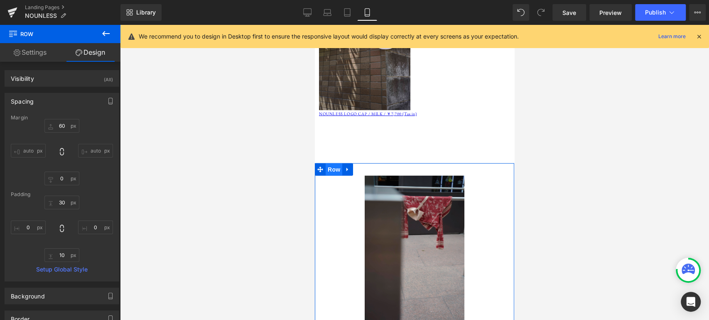
click at [337, 164] on span "Row" at bounding box center [333, 170] width 17 height 12
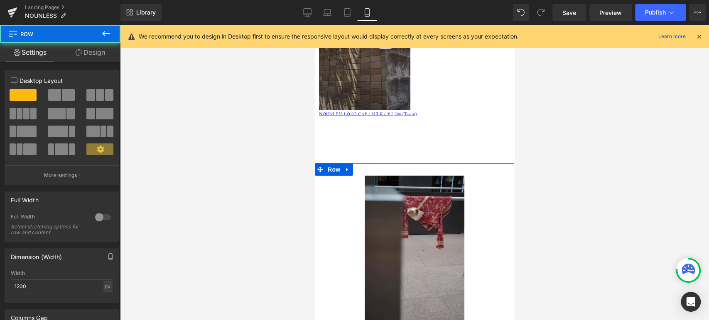
click at [86, 54] on link "Design" at bounding box center [90, 52] width 60 height 19
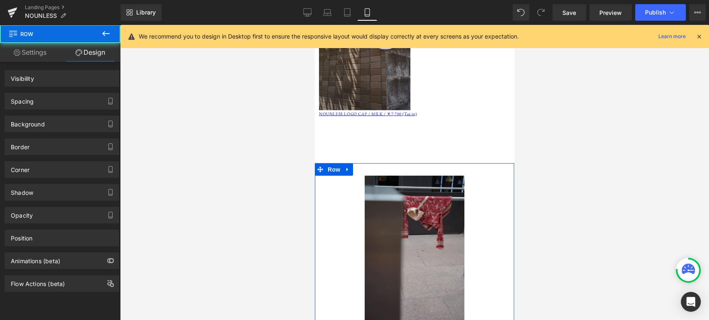
click at [43, 103] on div "Spacing" at bounding box center [62, 101] width 114 height 16
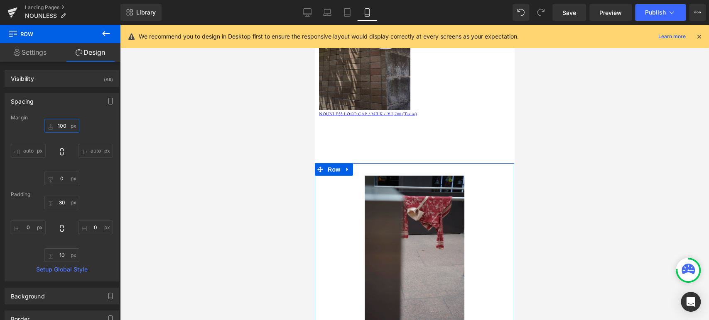
click at [63, 125] on input "100" at bounding box center [61, 126] width 35 height 14
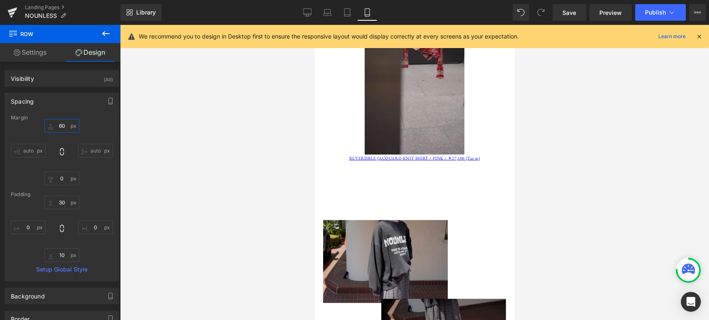
scroll to position [1614, 0]
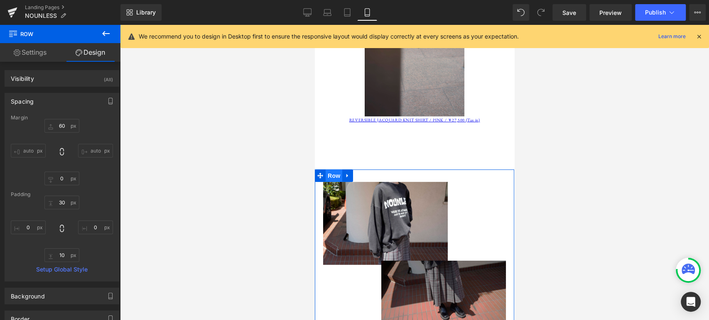
click at [335, 170] on span "Row" at bounding box center [333, 176] width 17 height 12
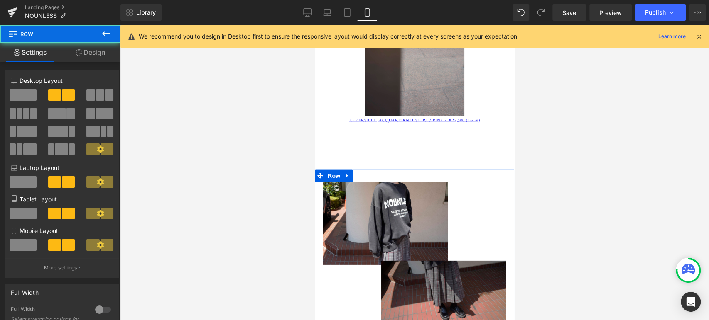
click at [93, 55] on link "Design" at bounding box center [90, 52] width 60 height 19
click at [0, 0] on div "Spacing" at bounding box center [0, 0] width 0 height 0
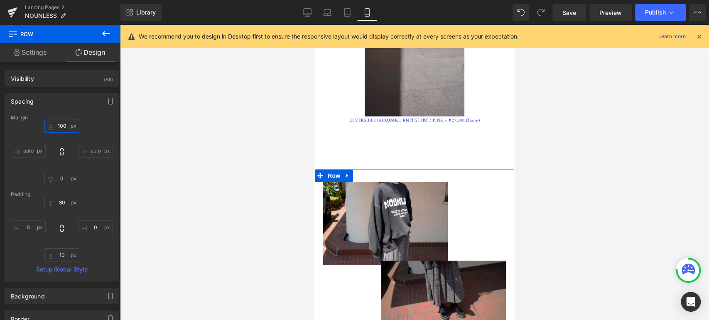
click at [63, 125] on input "100" at bounding box center [61, 126] width 35 height 14
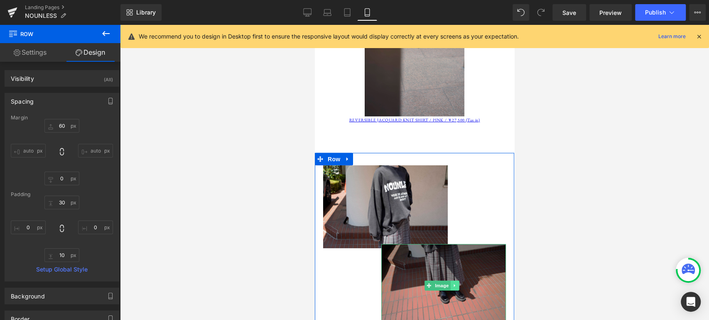
click at [450, 281] on link at bounding box center [454, 286] width 9 height 10
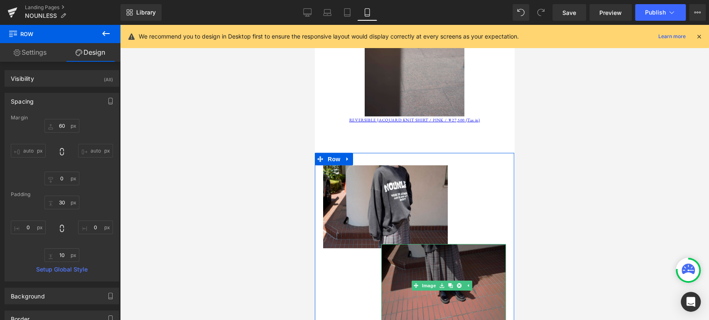
click at [428, 244] on img at bounding box center [443, 285] width 125 height 83
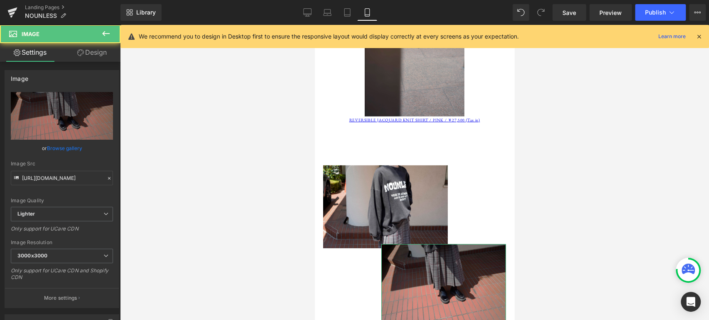
click at [95, 50] on link "Design" at bounding box center [92, 52] width 60 height 19
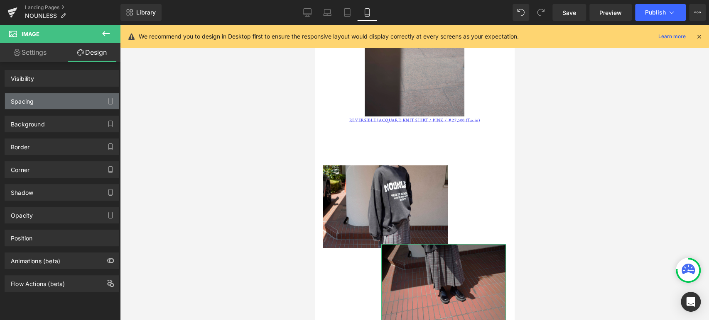
click at [60, 102] on div "Spacing" at bounding box center [62, 101] width 114 height 16
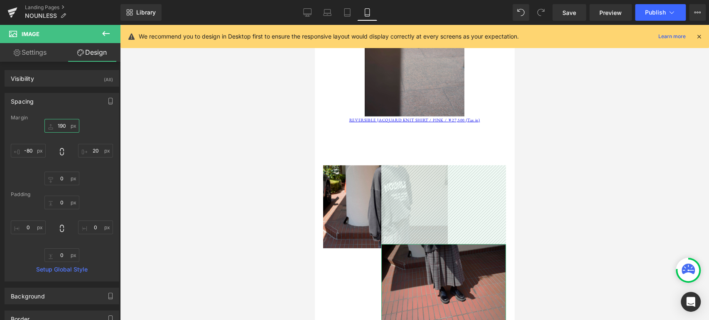
click at [64, 125] on input "190" at bounding box center [61, 126] width 35 height 14
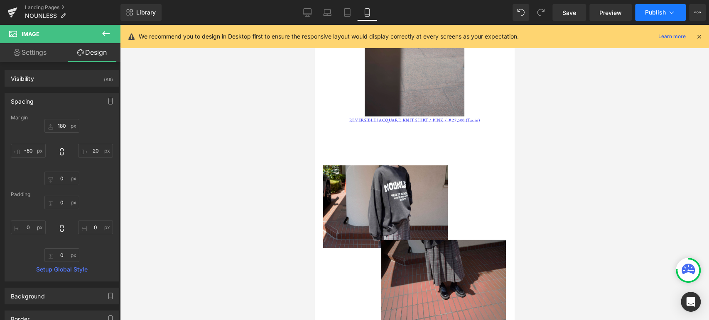
click at [678, 8] on button "Publish" at bounding box center [660, 12] width 51 height 17
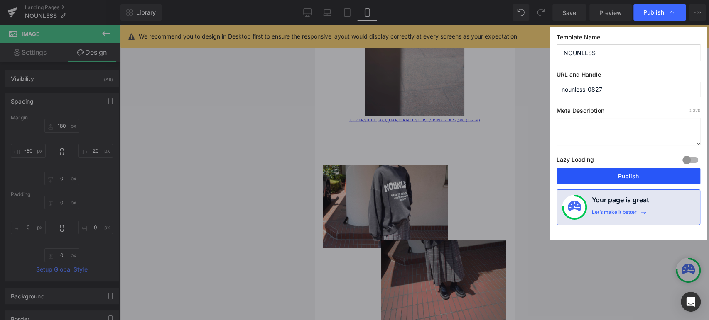
click at [640, 180] on button "Publish" at bounding box center [628, 176] width 144 height 17
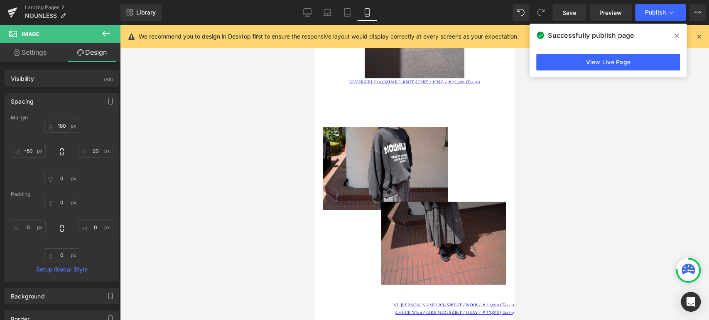
scroll to position [1652, 0]
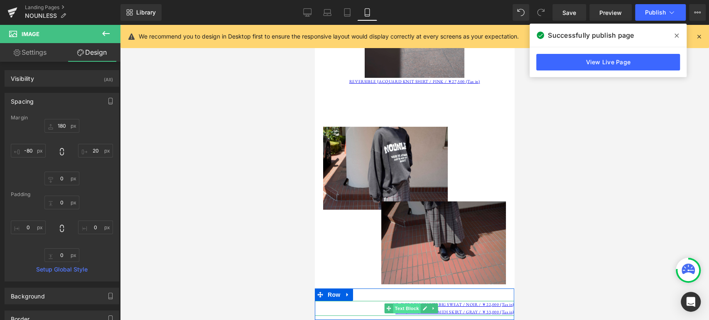
drag, startPoint x: 459, startPoint y: 139, endPoint x: 410, endPoint y: 265, distance: 135.5
click at [410, 304] on span "Text Block" at bounding box center [406, 309] width 27 height 10
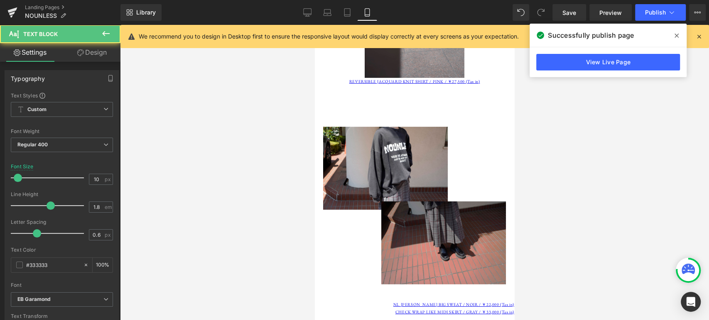
click at [90, 56] on link "Design" at bounding box center [92, 52] width 60 height 19
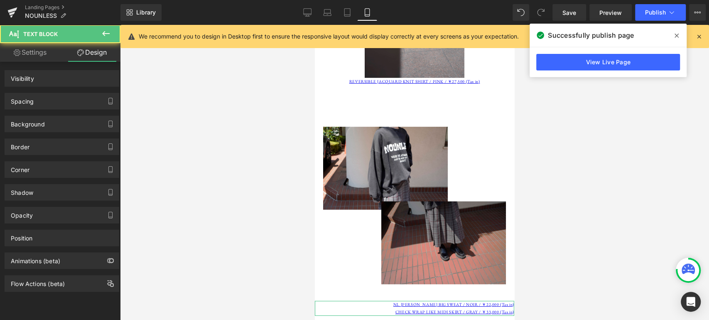
click at [69, 102] on div "Spacing" at bounding box center [62, 101] width 114 height 16
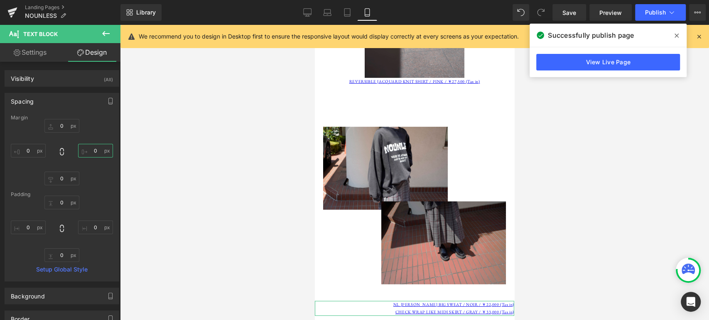
click at [93, 151] on input "0" at bounding box center [95, 151] width 35 height 14
click at [334, 289] on span "Row" at bounding box center [333, 295] width 17 height 12
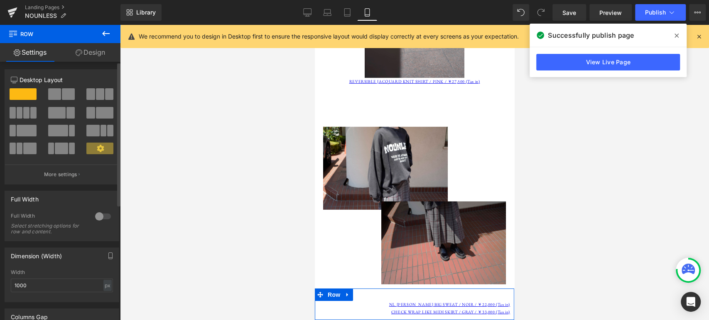
scroll to position [0, 0]
drag, startPoint x: 95, startPoint y: 57, endPoint x: 73, endPoint y: 112, distance: 59.1
click at [95, 57] on link "Design" at bounding box center [90, 52] width 60 height 19
click at [0, 0] on div "Spacing" at bounding box center [0, 0] width 0 height 0
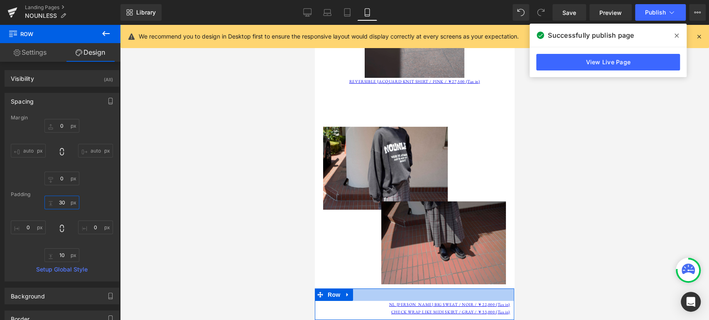
click at [61, 203] on input "30" at bounding box center [61, 203] width 35 height 14
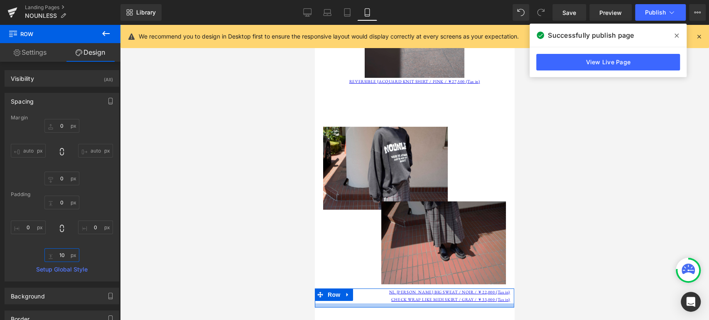
click at [63, 256] on input "10" at bounding box center [61, 256] width 35 height 14
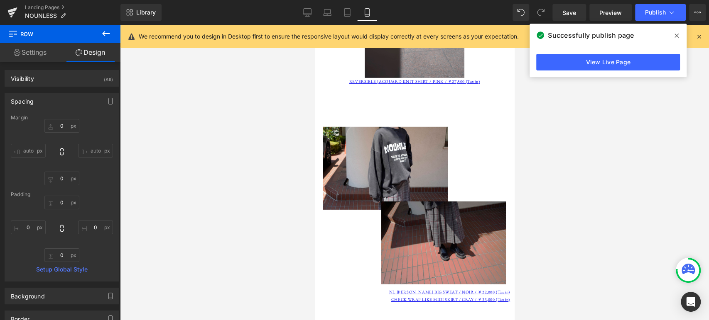
click at [677, 37] on icon at bounding box center [676, 36] width 4 height 4
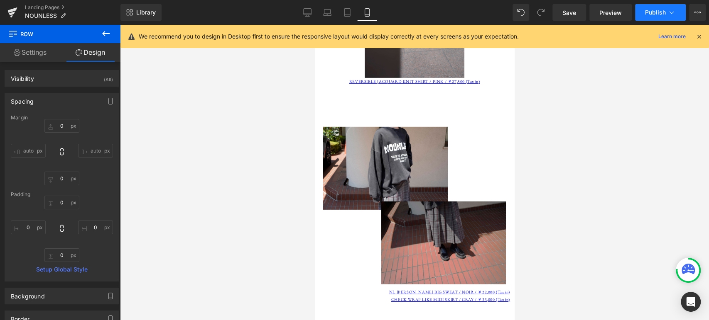
click at [680, 13] on button "Publish" at bounding box center [660, 12] width 51 height 17
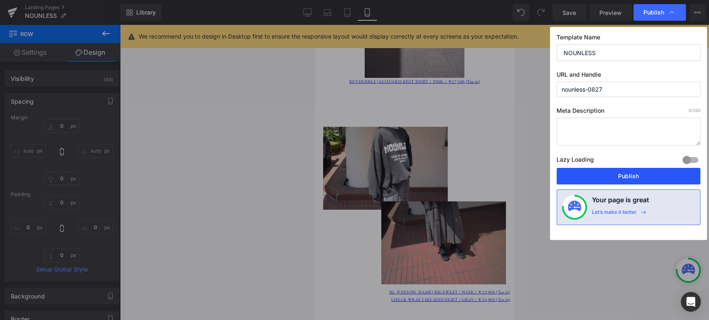
click at [640, 178] on button "Publish" at bounding box center [628, 176] width 144 height 17
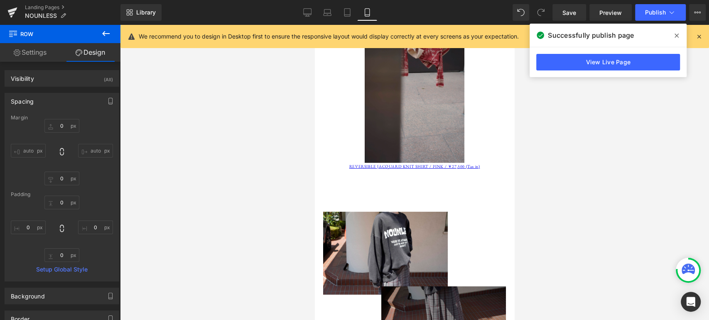
scroll to position [1422, 0]
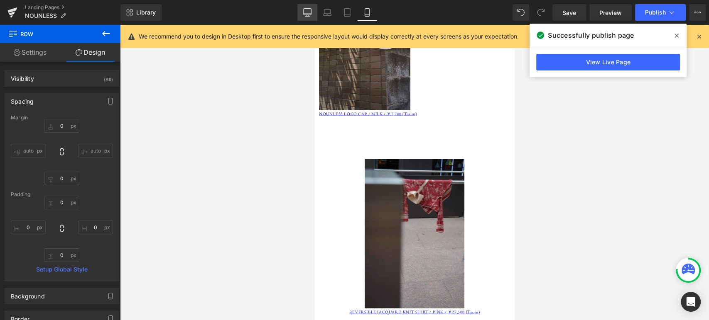
click at [308, 12] on icon at bounding box center [307, 12] width 8 height 8
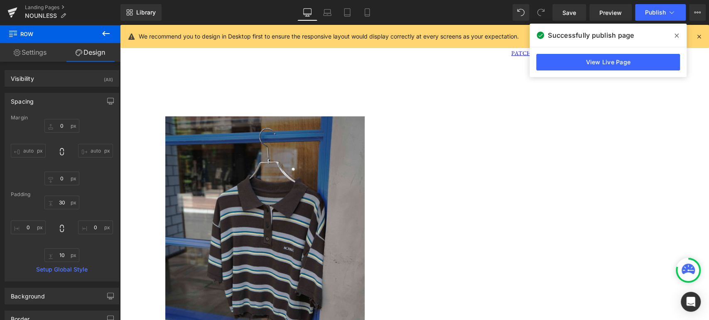
scroll to position [3380, 0]
